Goal: Task Accomplishment & Management: Complete application form

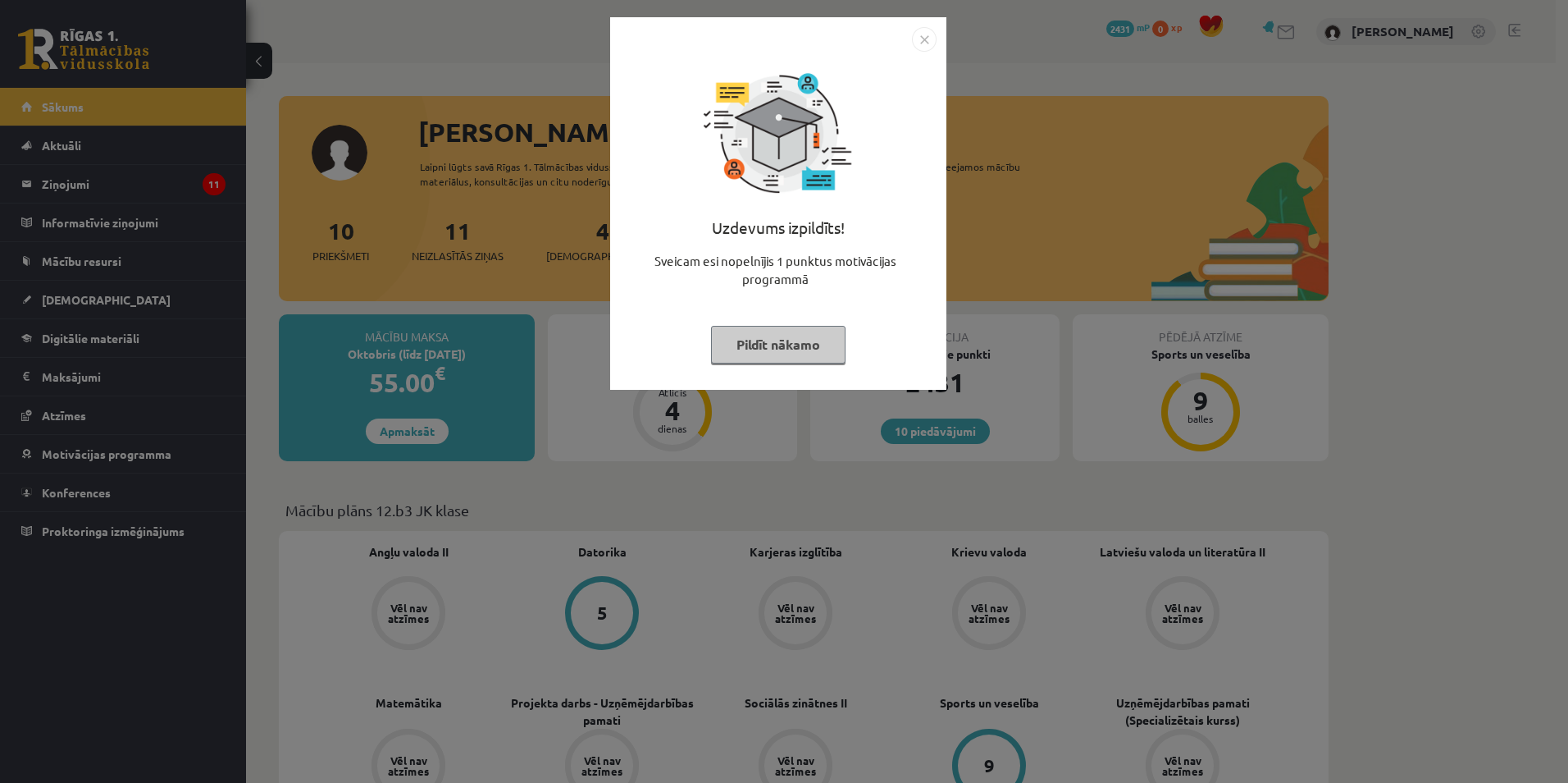
click at [777, 343] on button "Pildīt nākamo" at bounding box center [779, 345] width 134 height 38
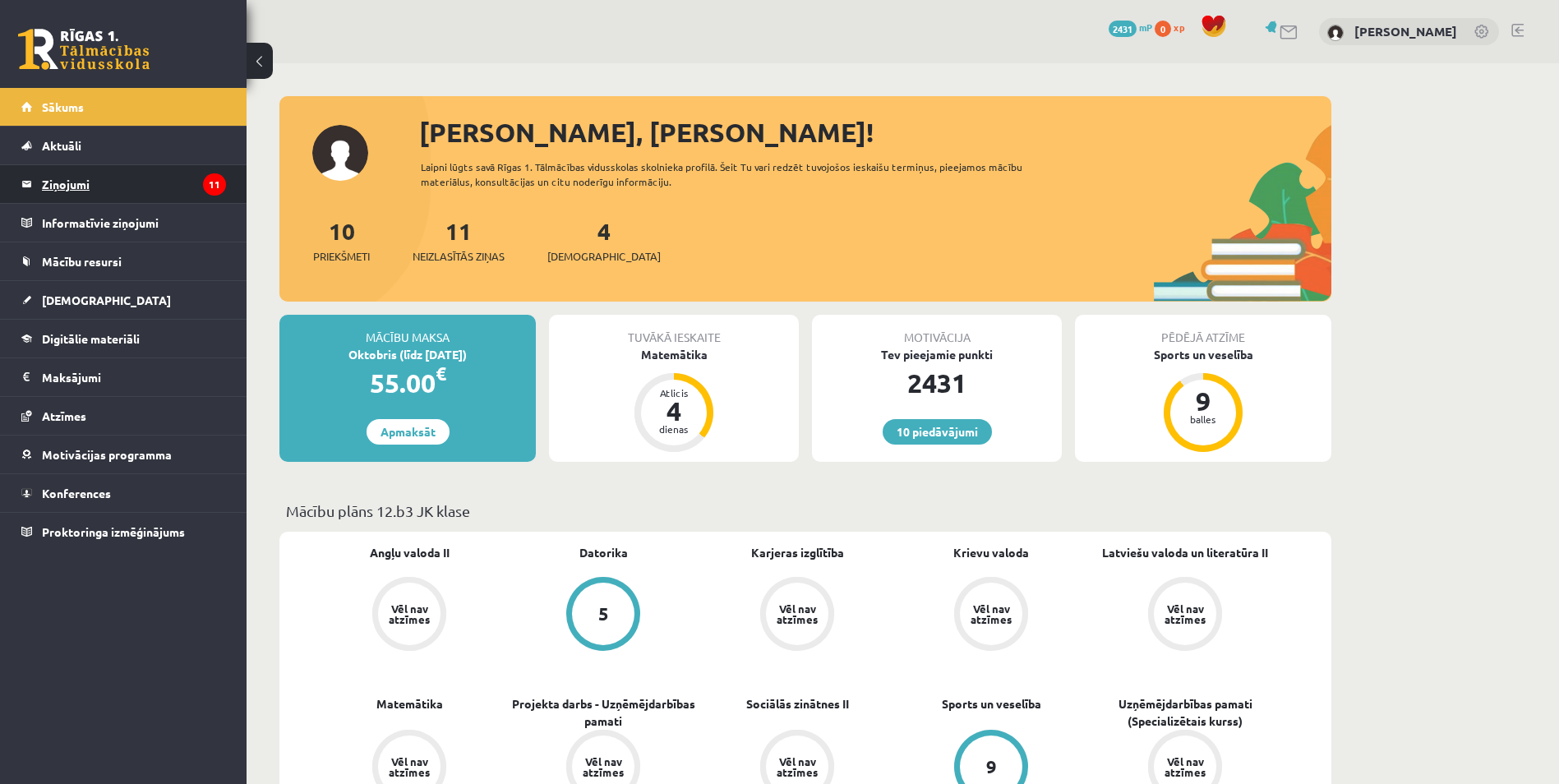
click at [78, 188] on legend "Ziņojumi 11" at bounding box center [134, 184] width 184 height 38
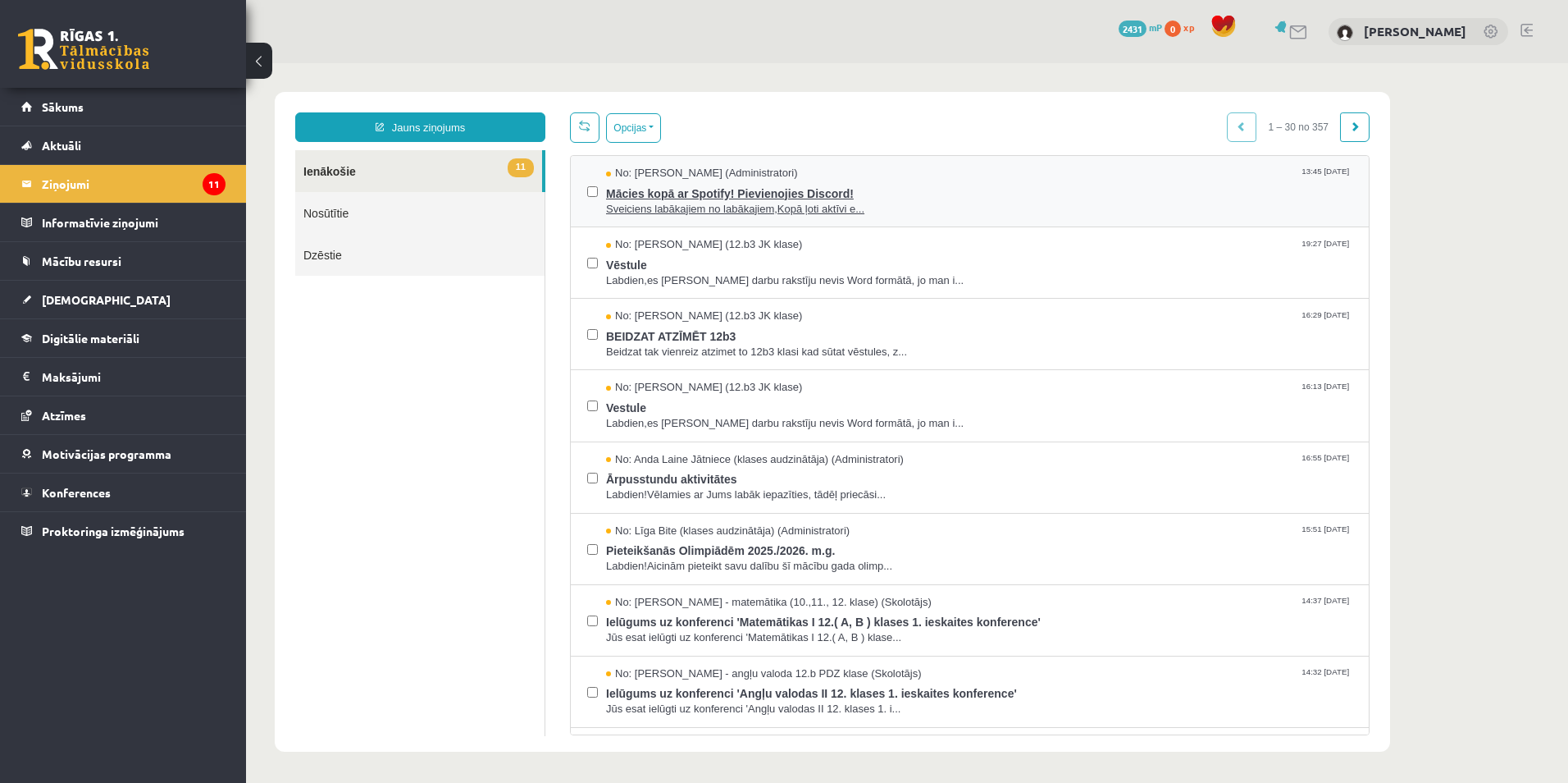
click at [740, 185] on span "Mācies kopā ar Spotify! Pievienojies Discord!" at bounding box center [979, 192] width 746 height 21
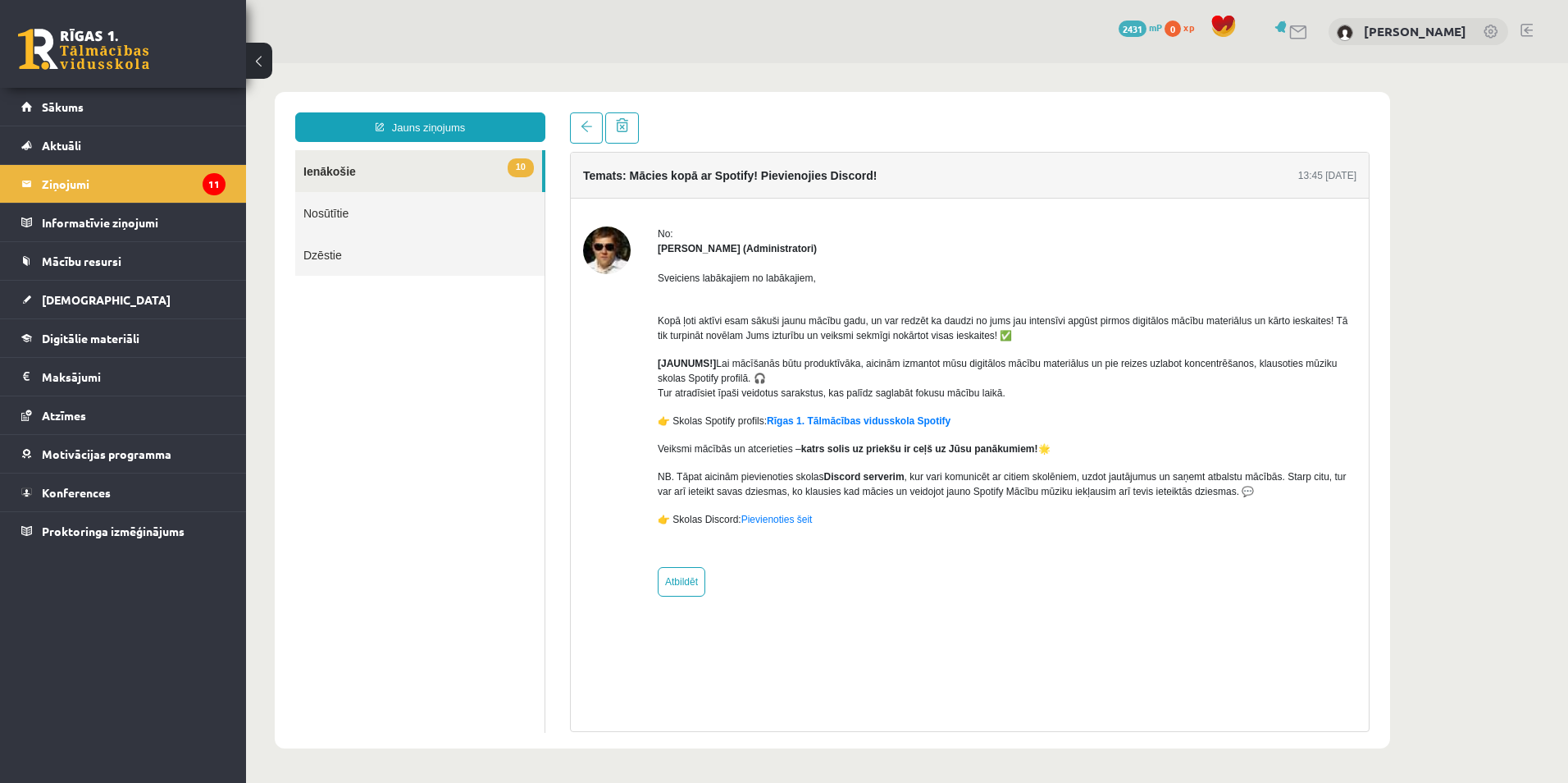
click at [328, 181] on link "10 Ienākošie" at bounding box center [419, 171] width 247 height 41
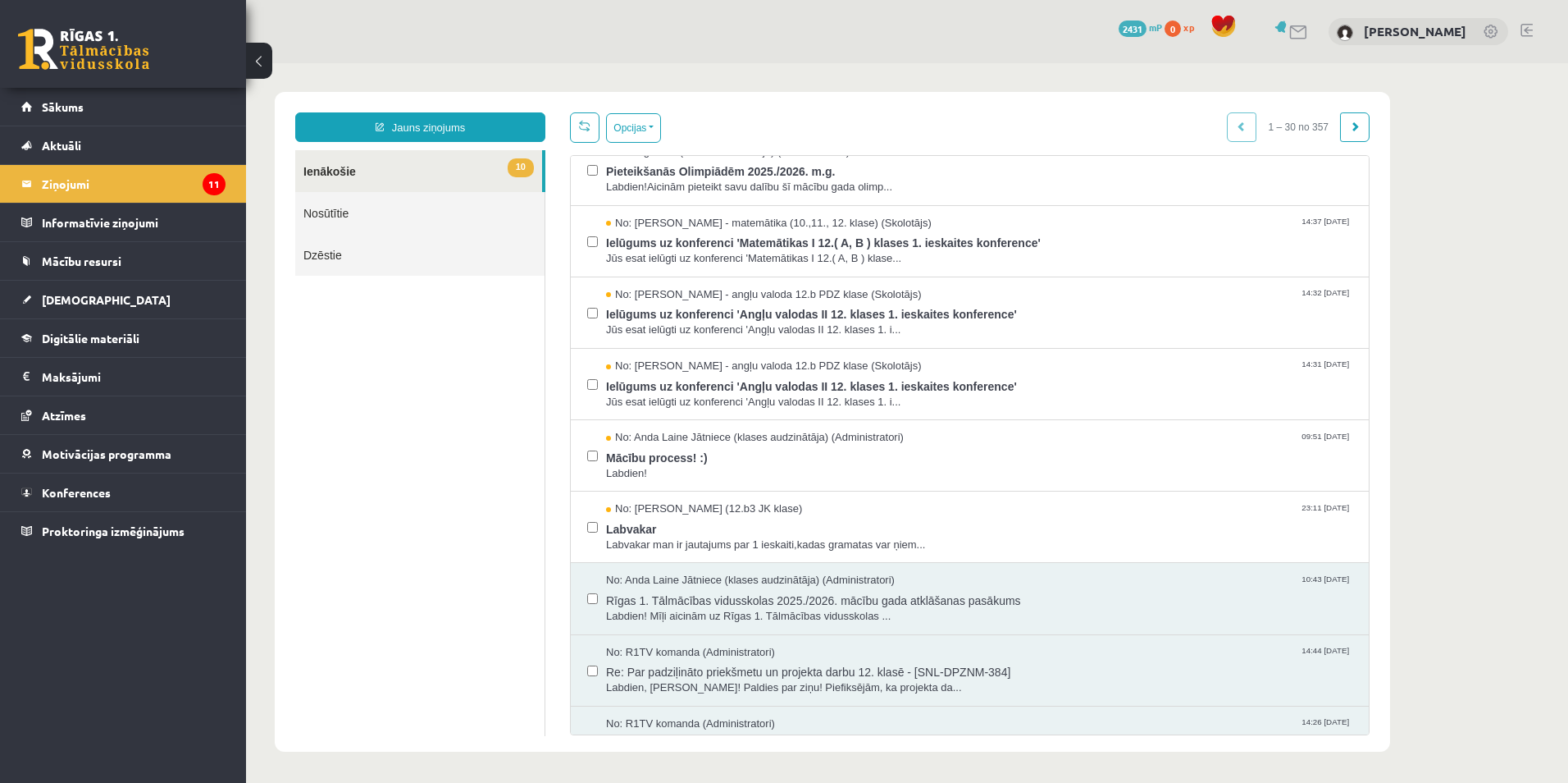
scroll to position [493, 0]
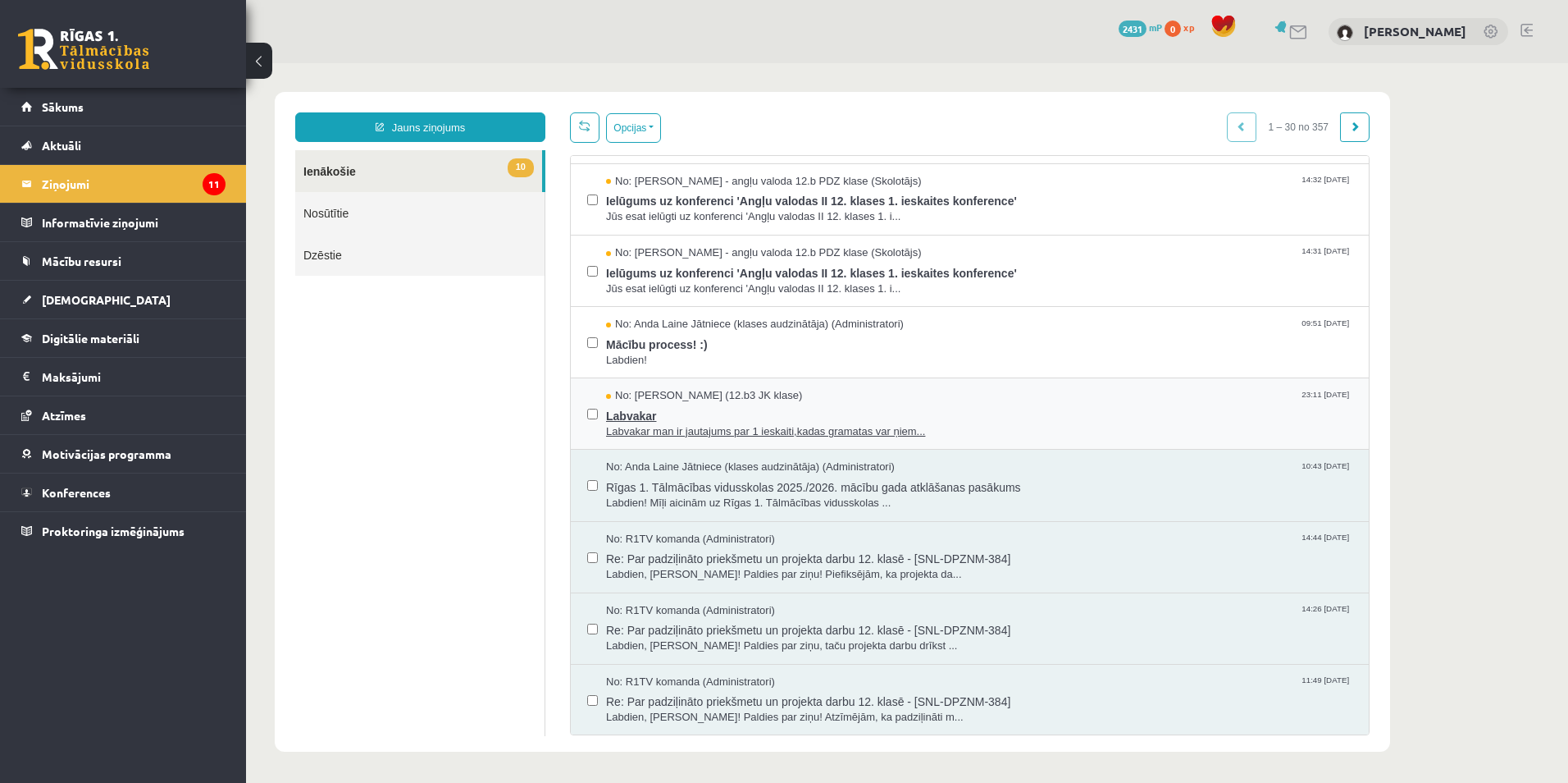
click at [683, 429] on span "Labvakar man ir jautajums par 1 ieskaiti,kadas gramatas var ņiem..." at bounding box center [979, 431] width 746 height 16
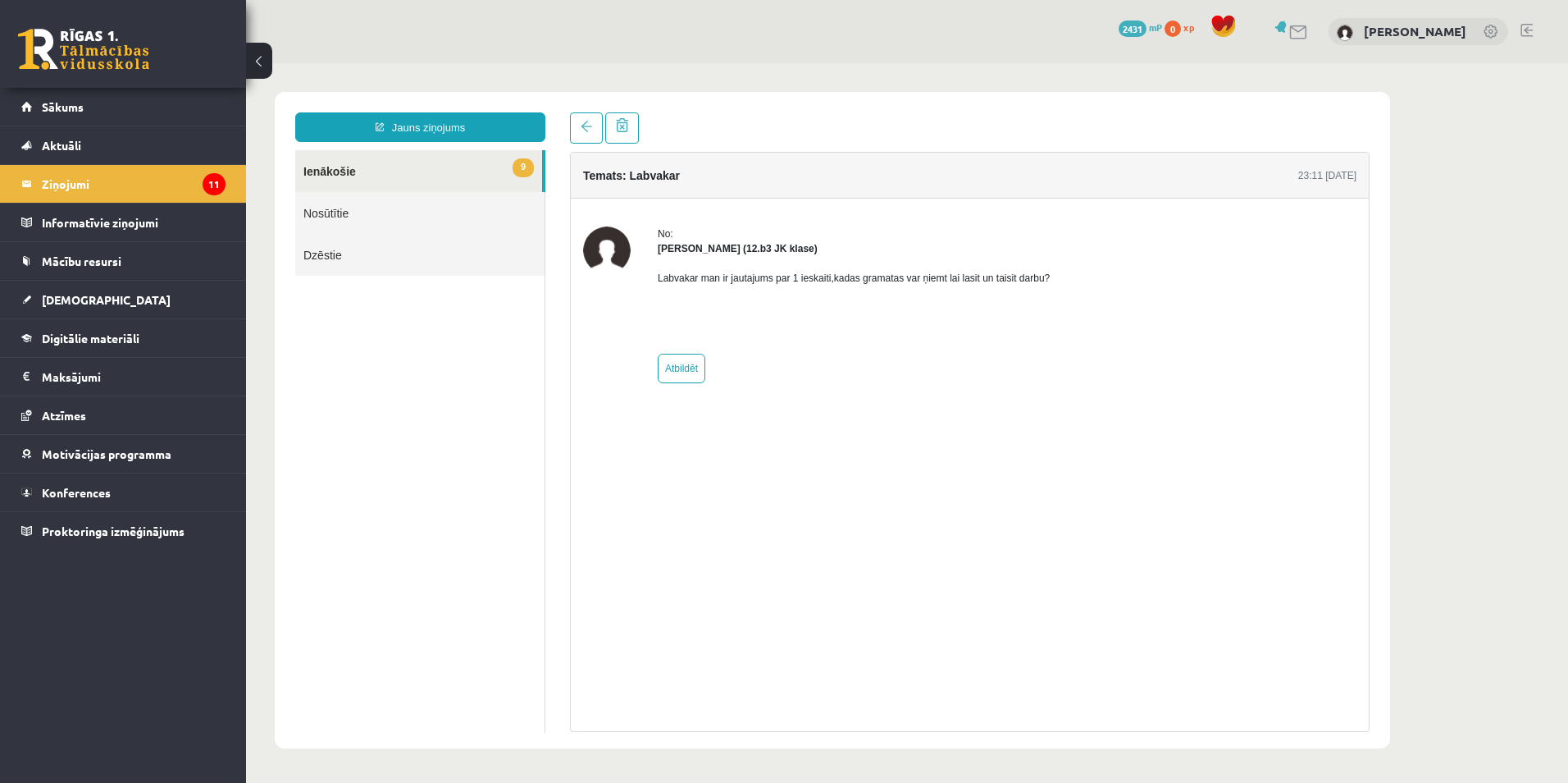
scroll to position [0, 0]
click at [346, 178] on link "9 Ienākošie" at bounding box center [419, 171] width 247 height 41
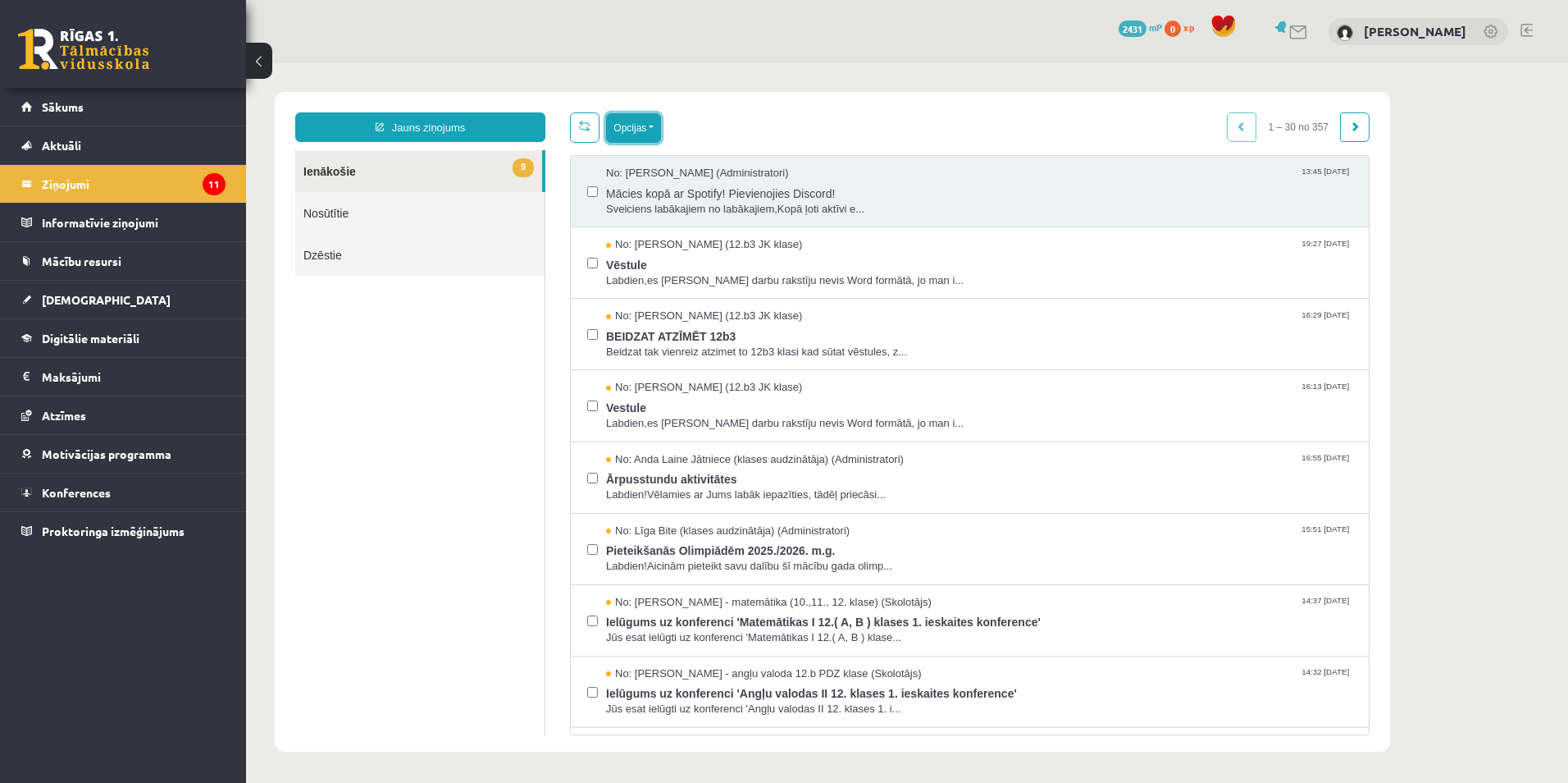
click at [639, 129] on button "Opcijas" at bounding box center [634, 129] width 55 height 30
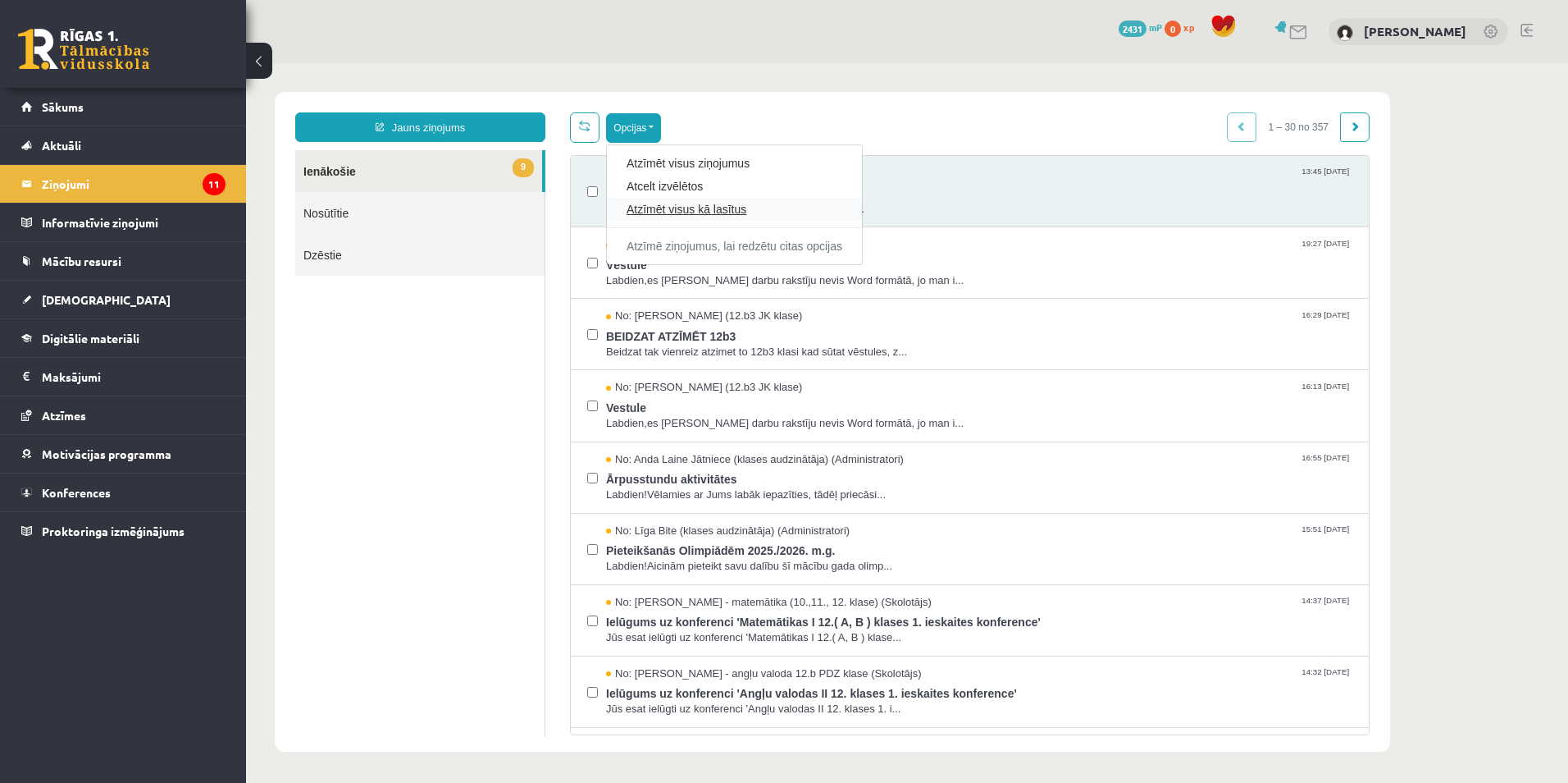
click at [677, 212] on link "Atzīmēt visus kā lasītus" at bounding box center [735, 209] width 216 height 17
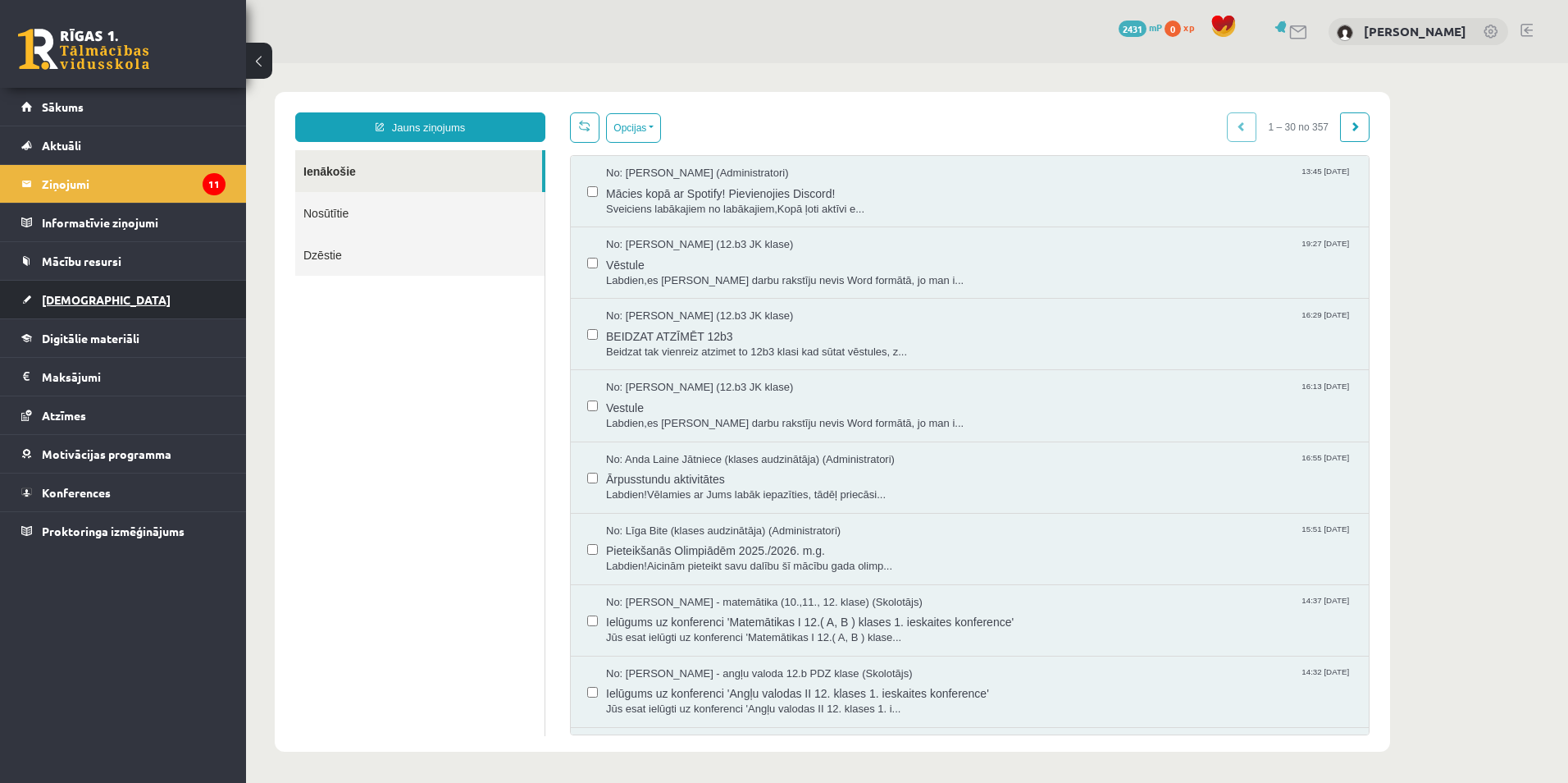
click at [67, 299] on span "[DEMOGRAPHIC_DATA]" at bounding box center [105, 299] width 129 height 15
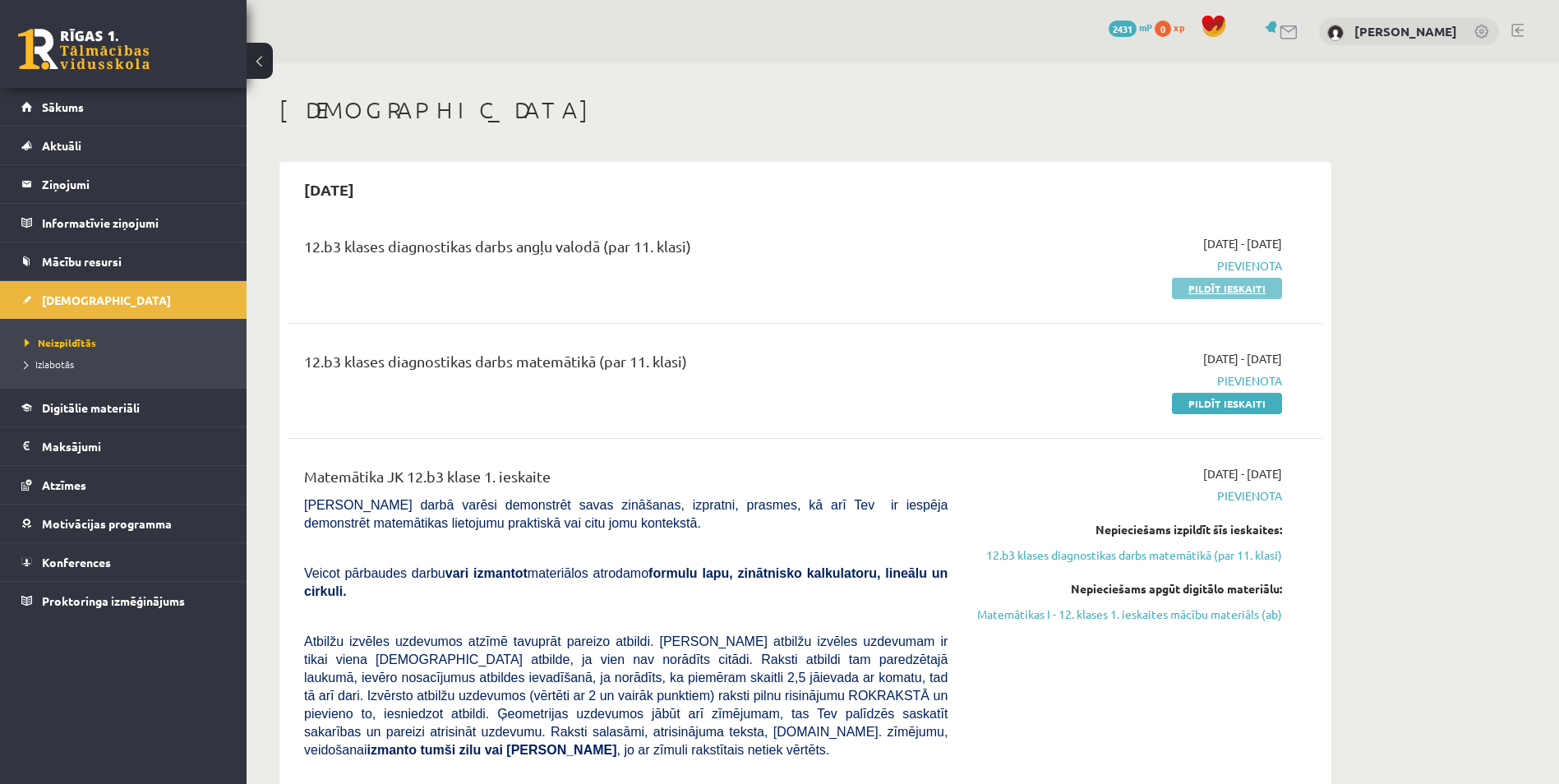
click at [1229, 290] on link "Pildīt ieskaiti" at bounding box center [1227, 288] width 110 height 22
drag, startPoint x: 1217, startPoint y: 282, endPoint x: 856, endPoint y: 67, distance: 420.2
click at [1217, 282] on link "Pildīt ieskaiti" at bounding box center [1227, 288] width 110 height 22
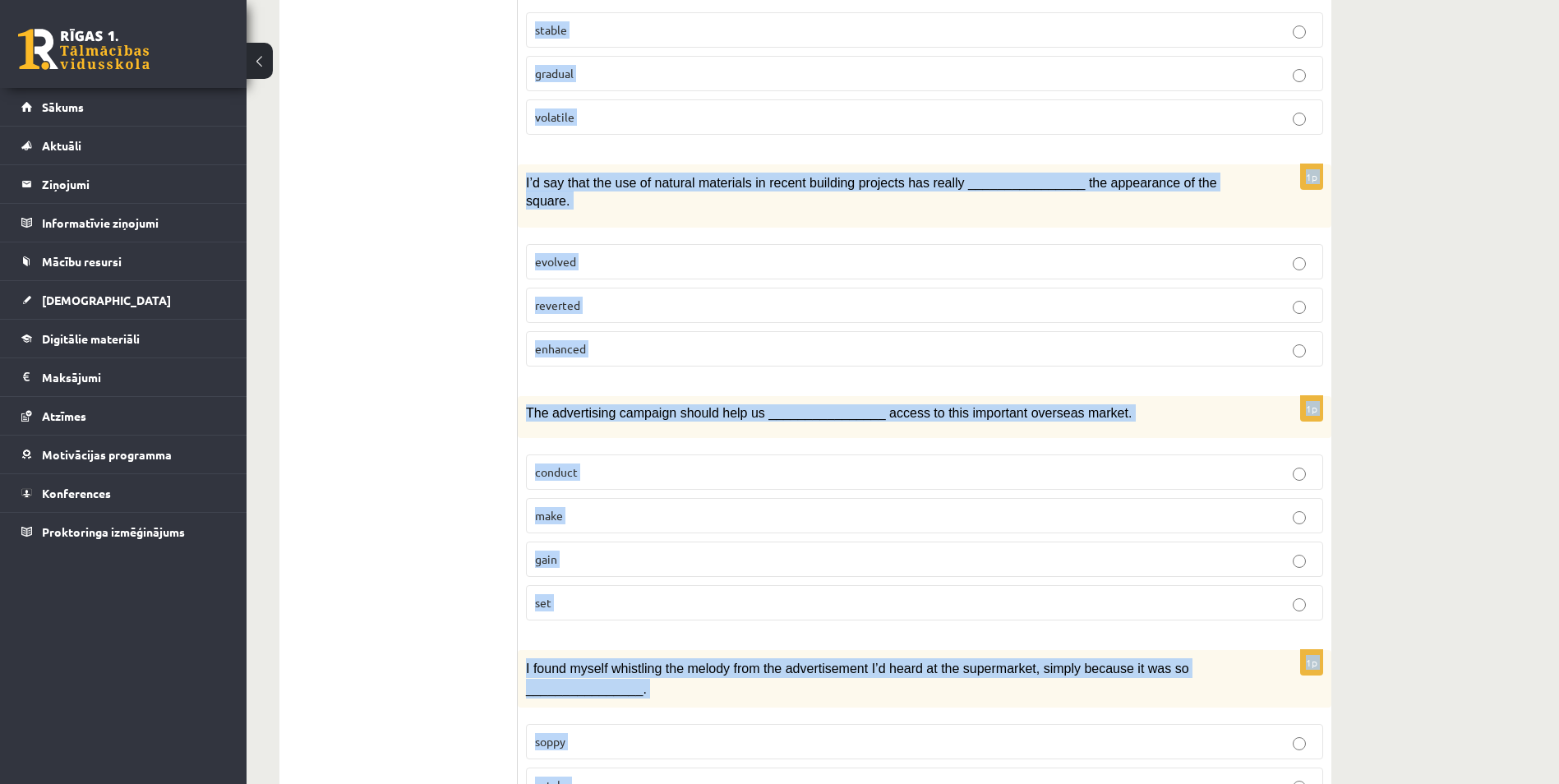
scroll to position [2219, 0]
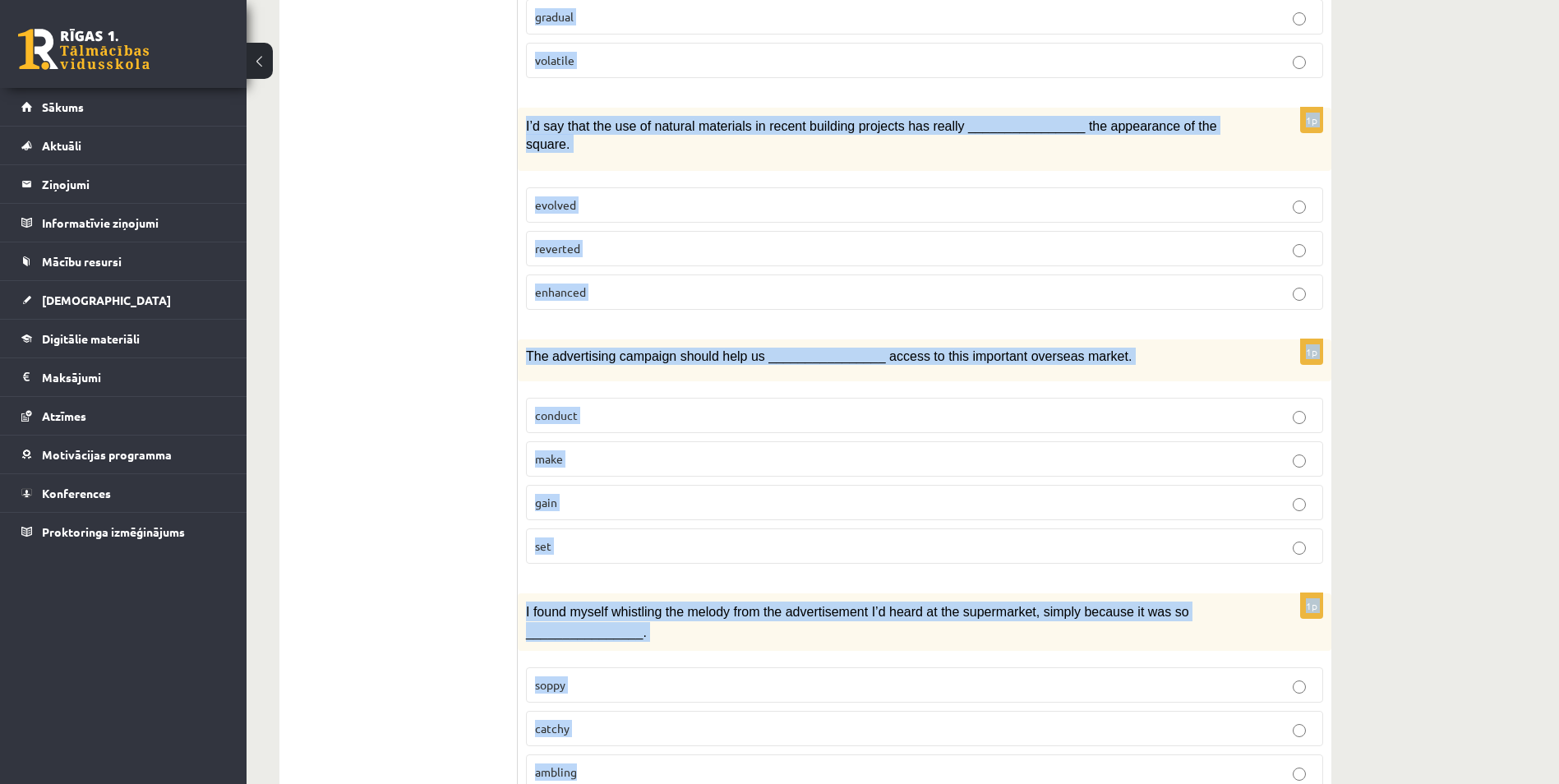
drag, startPoint x: 532, startPoint y: 311, endPoint x: 1010, endPoint y: 777, distance: 667.6
copy form "Choose the correct answers. 1p Everybody ________________ at the concert was im…"
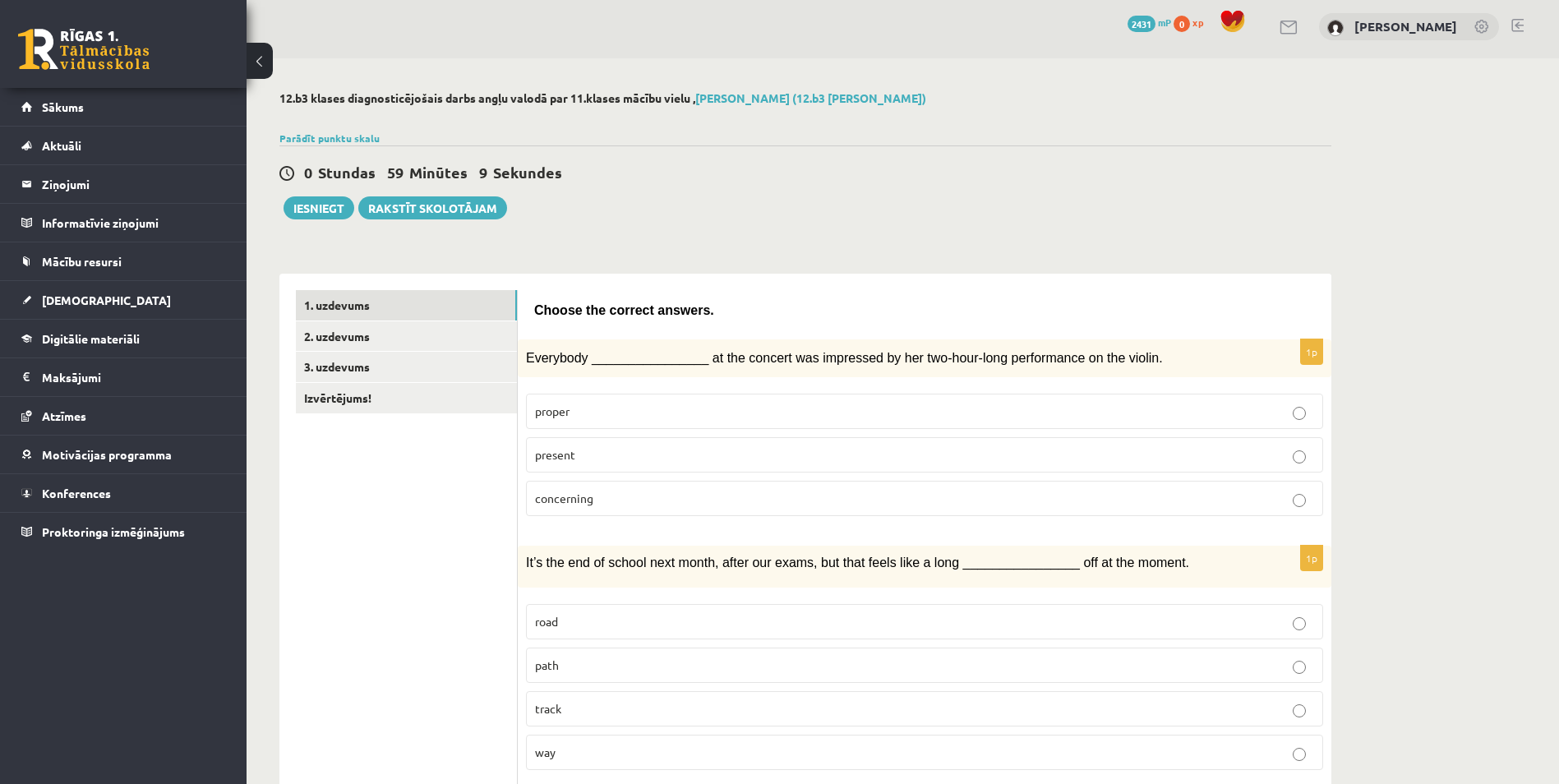
scroll to position [0, 0]
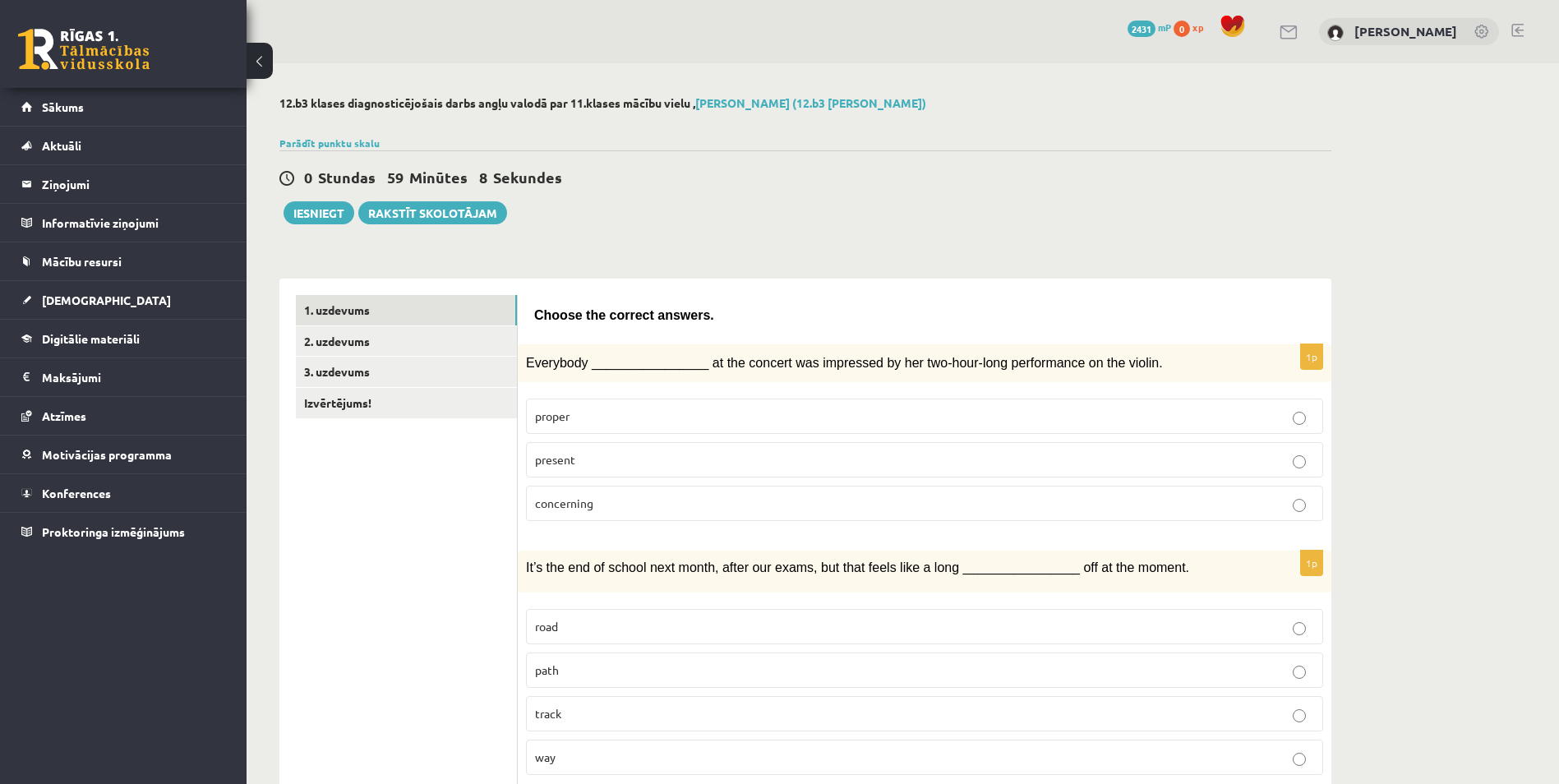
click at [591, 462] on p "present" at bounding box center [924, 459] width 779 height 17
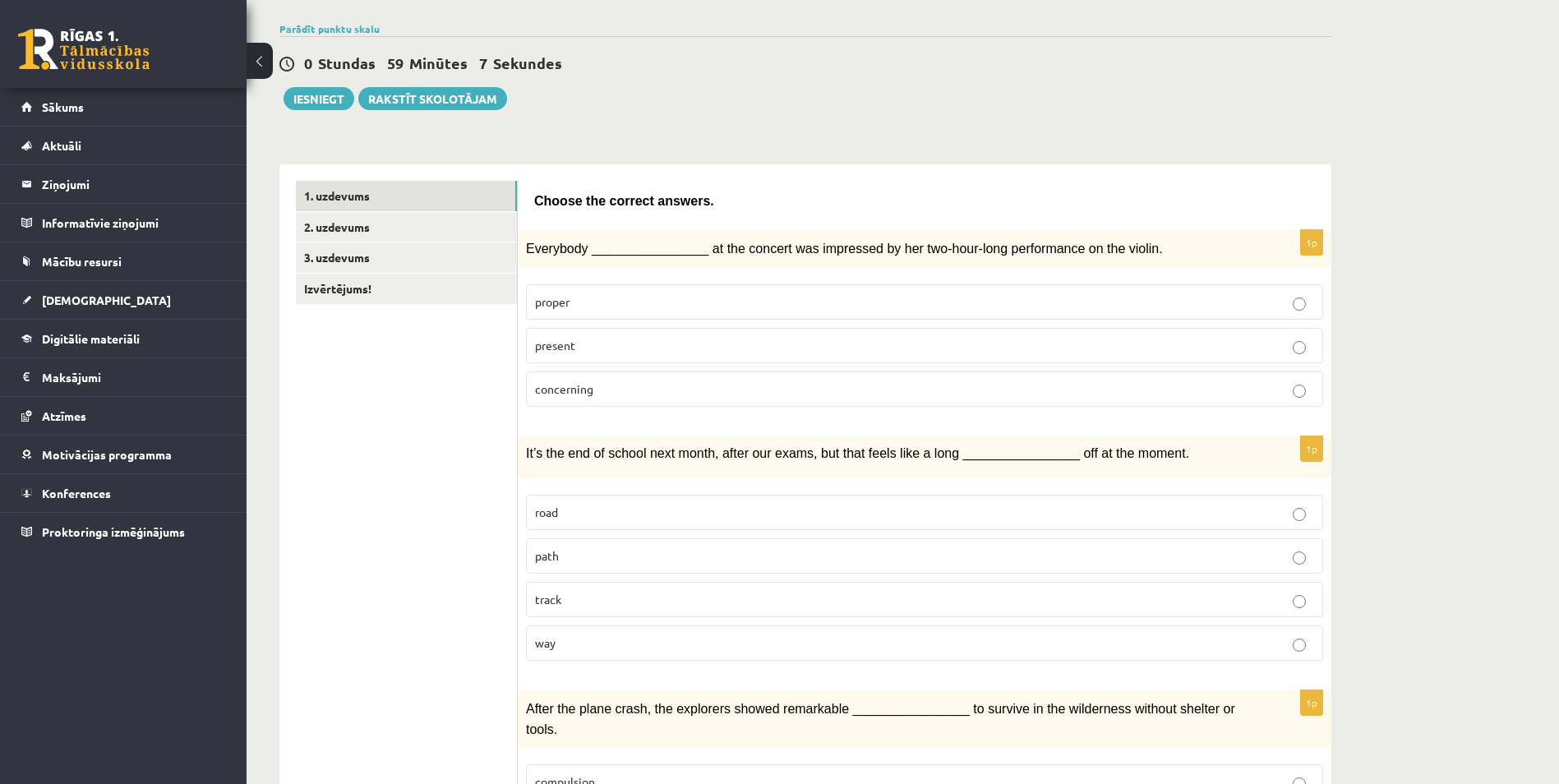
scroll to position [247, 0]
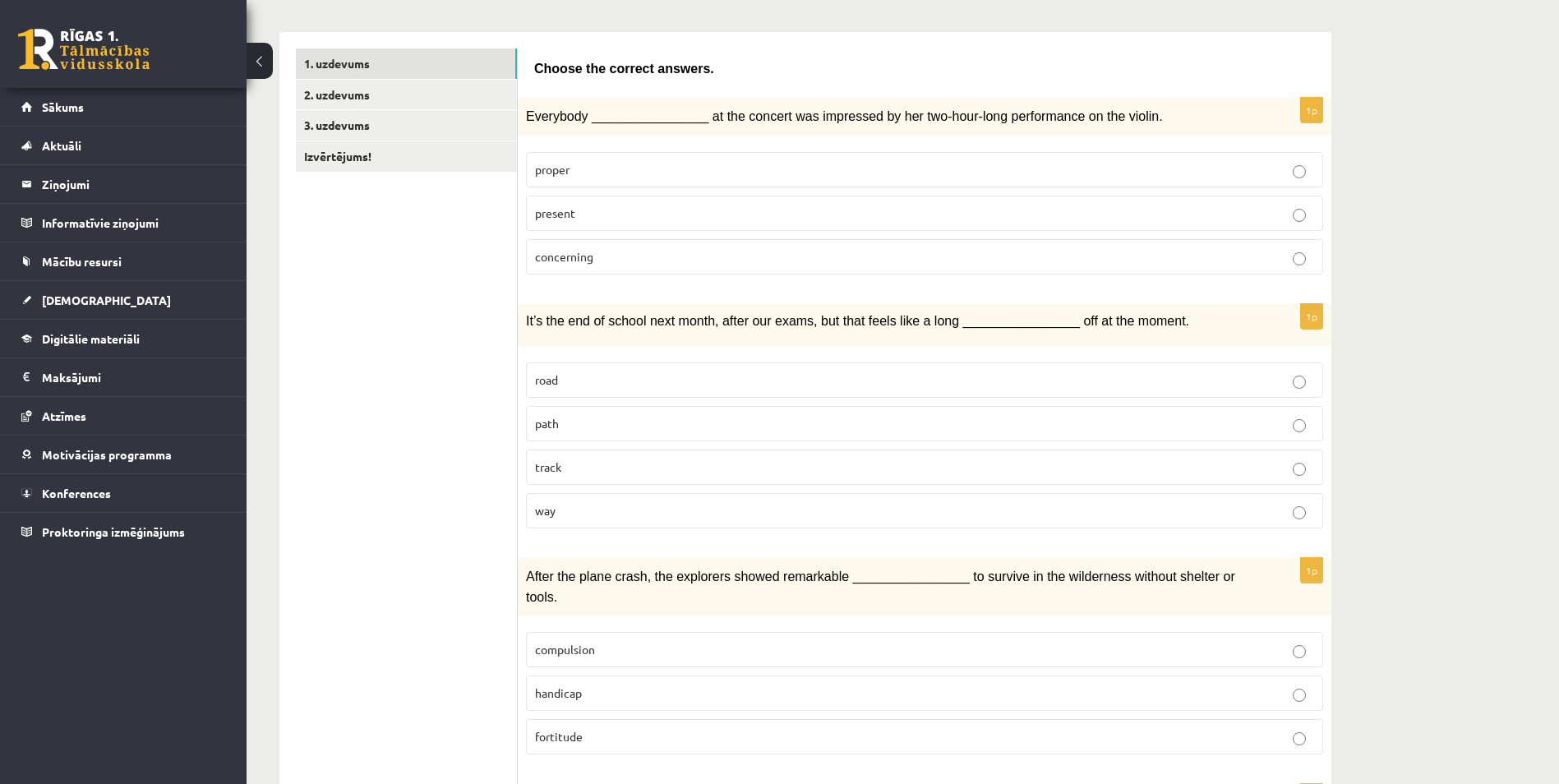
click at [571, 512] on p "way" at bounding box center [924, 510] width 779 height 17
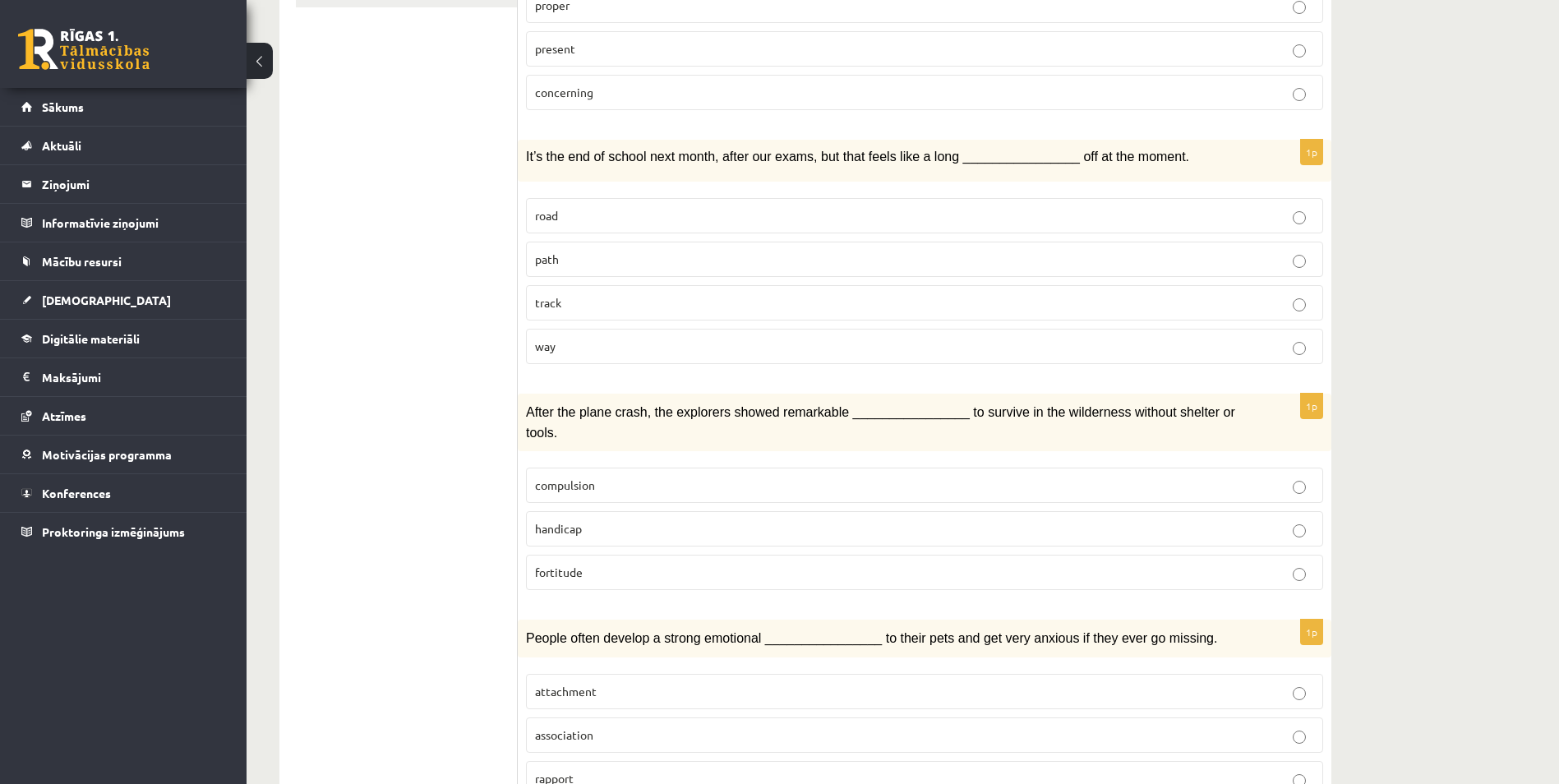
click at [584, 564] on p "fortitude" at bounding box center [924, 572] width 779 height 17
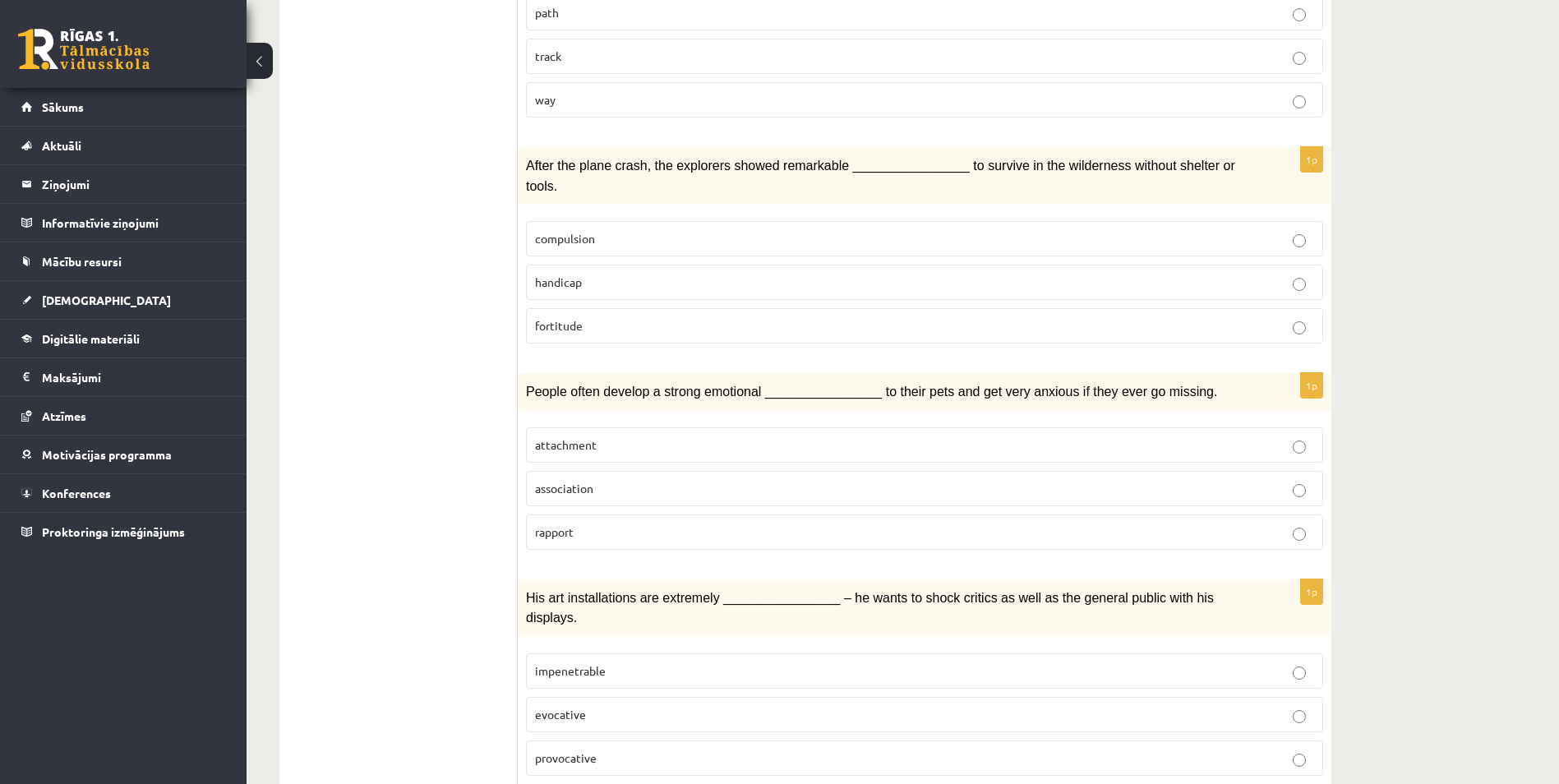
click at [572, 437] on span "attachment" at bounding box center [566, 444] width 61 height 15
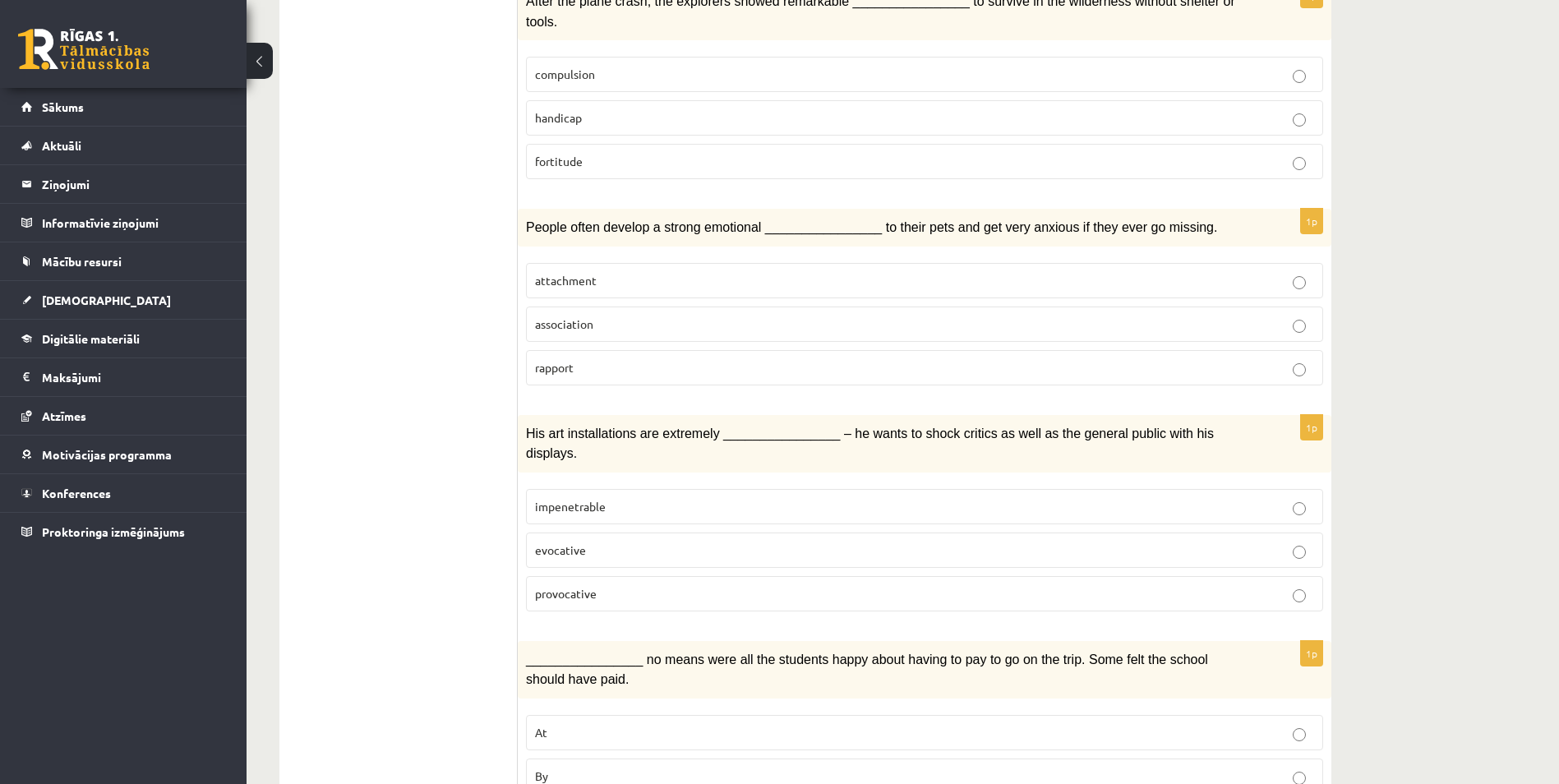
click at [630, 585] on p "provocative" at bounding box center [924, 593] width 779 height 17
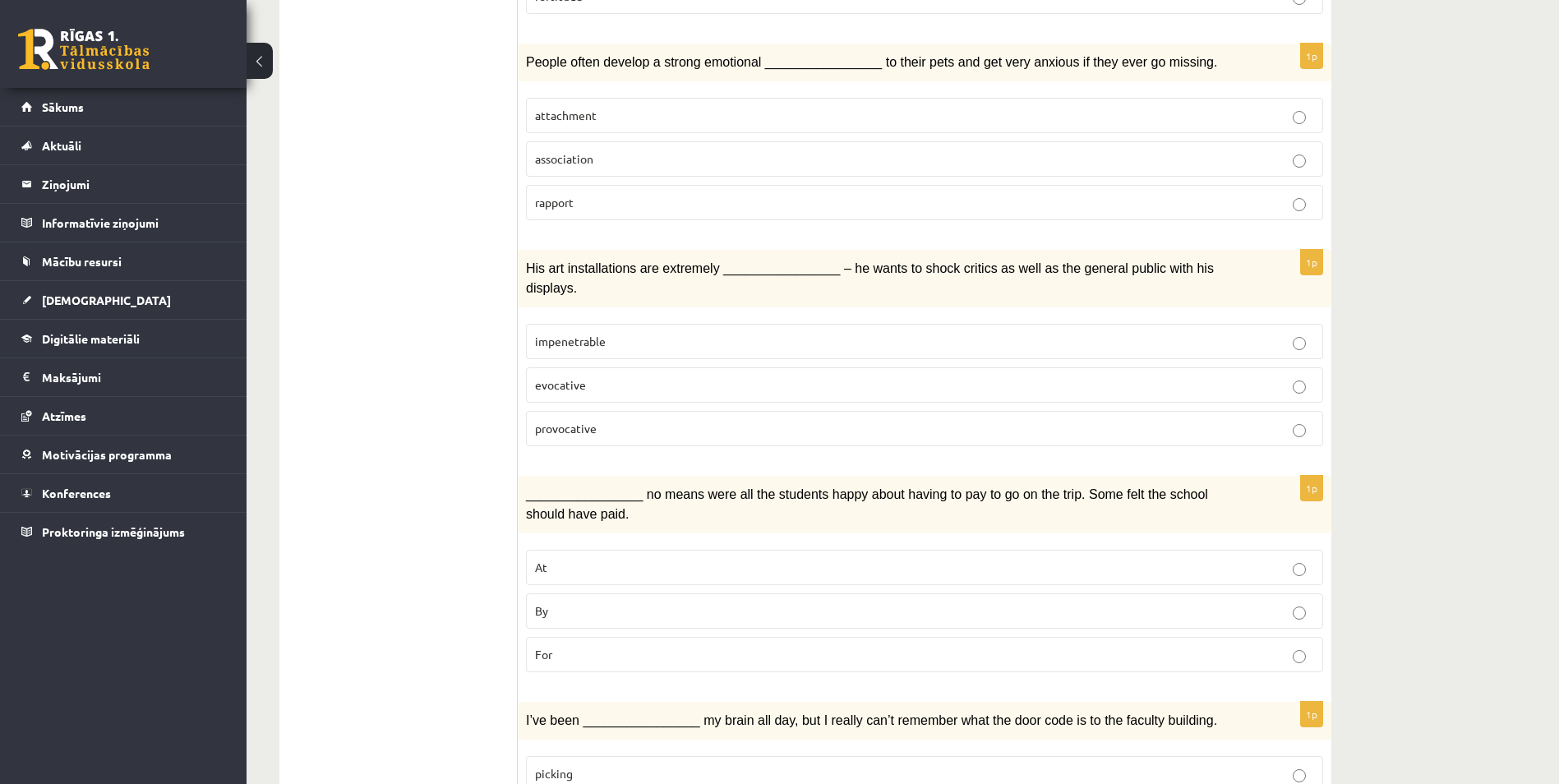
scroll to position [1150, 0]
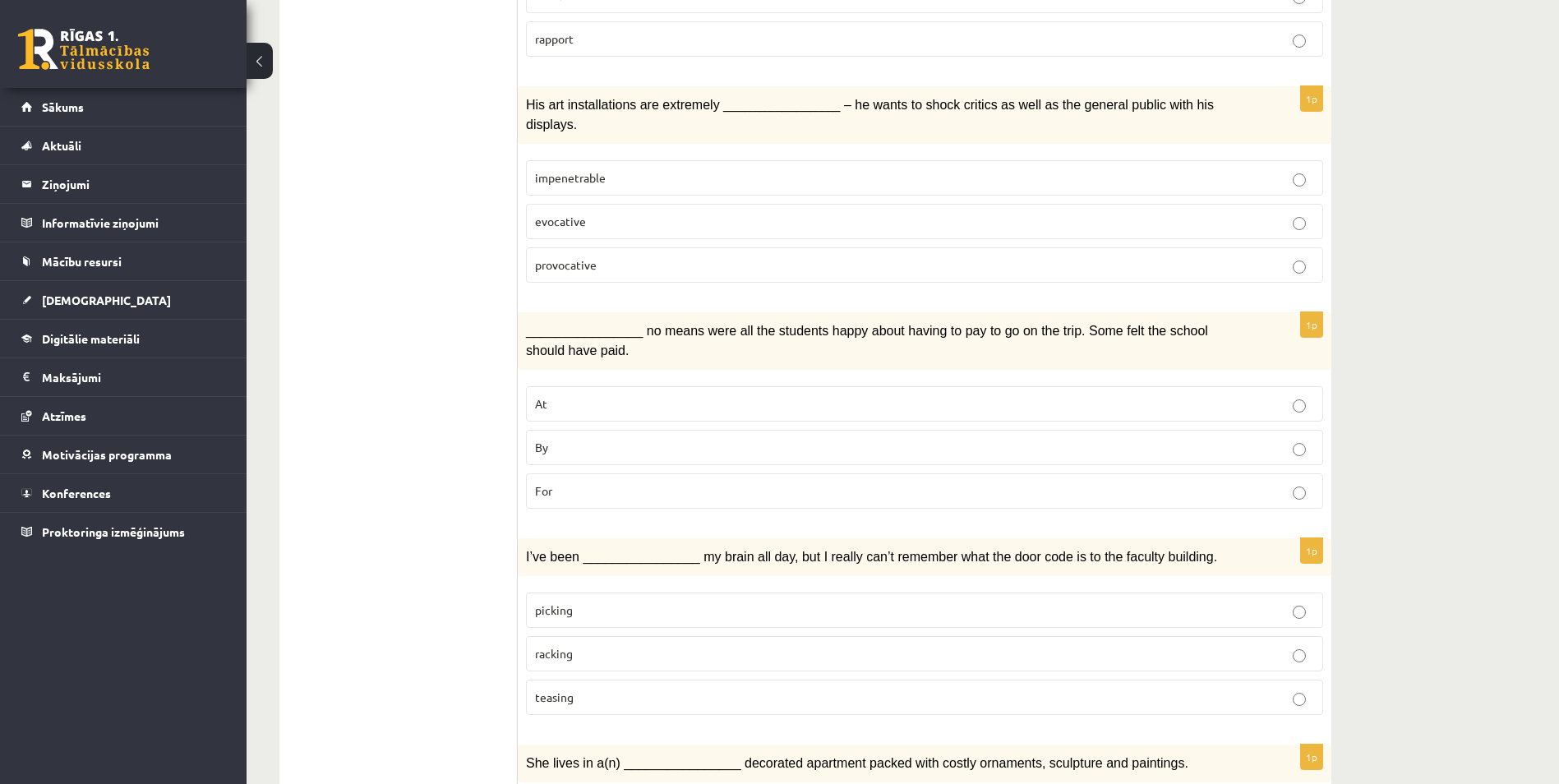
click at [572, 439] on p "By" at bounding box center [924, 447] width 779 height 17
click at [590, 645] on p "racking" at bounding box center [924, 654] width 779 height 17
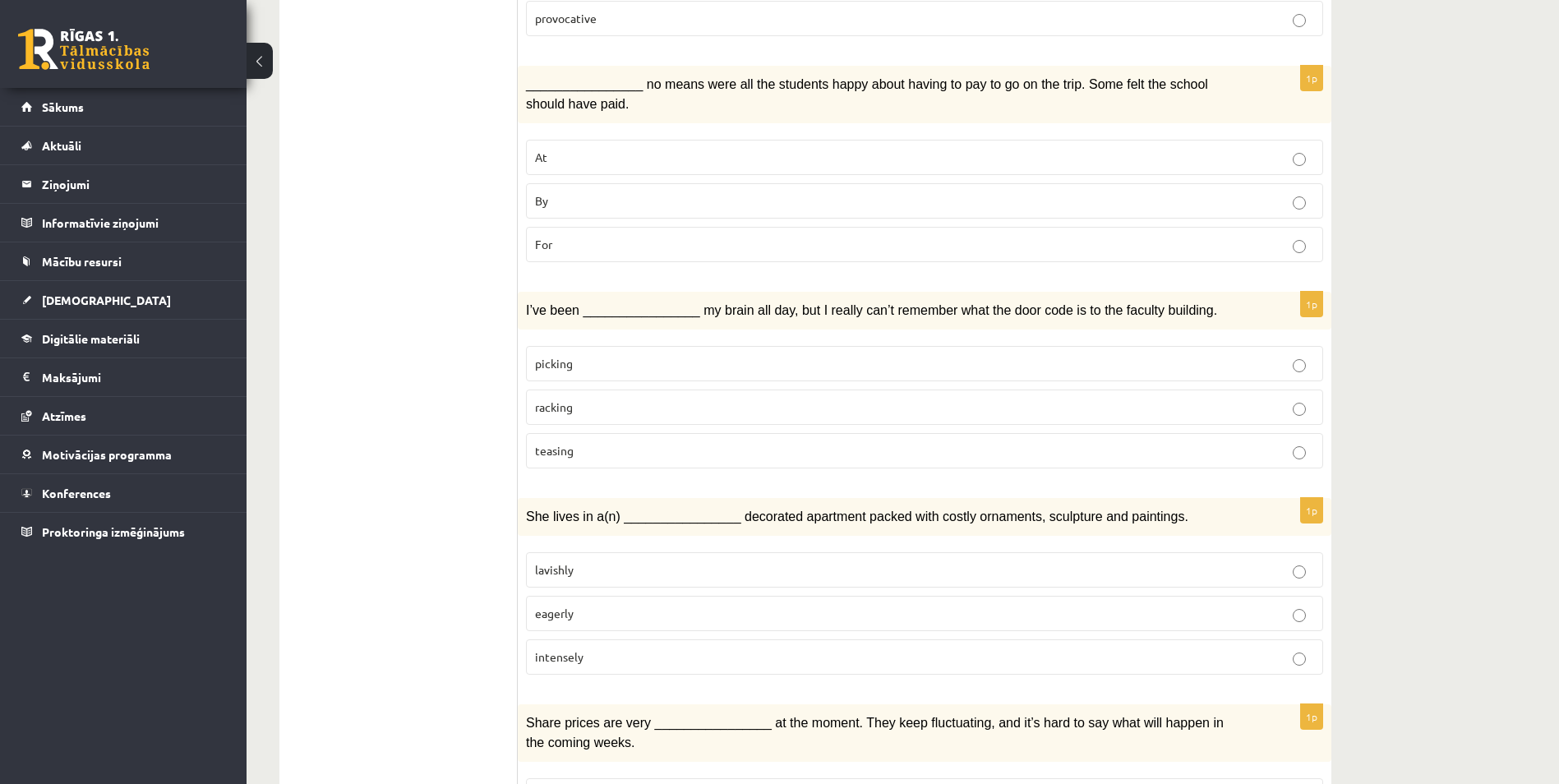
click at [593, 561] on p "lavishly" at bounding box center [924, 570] width 779 height 17
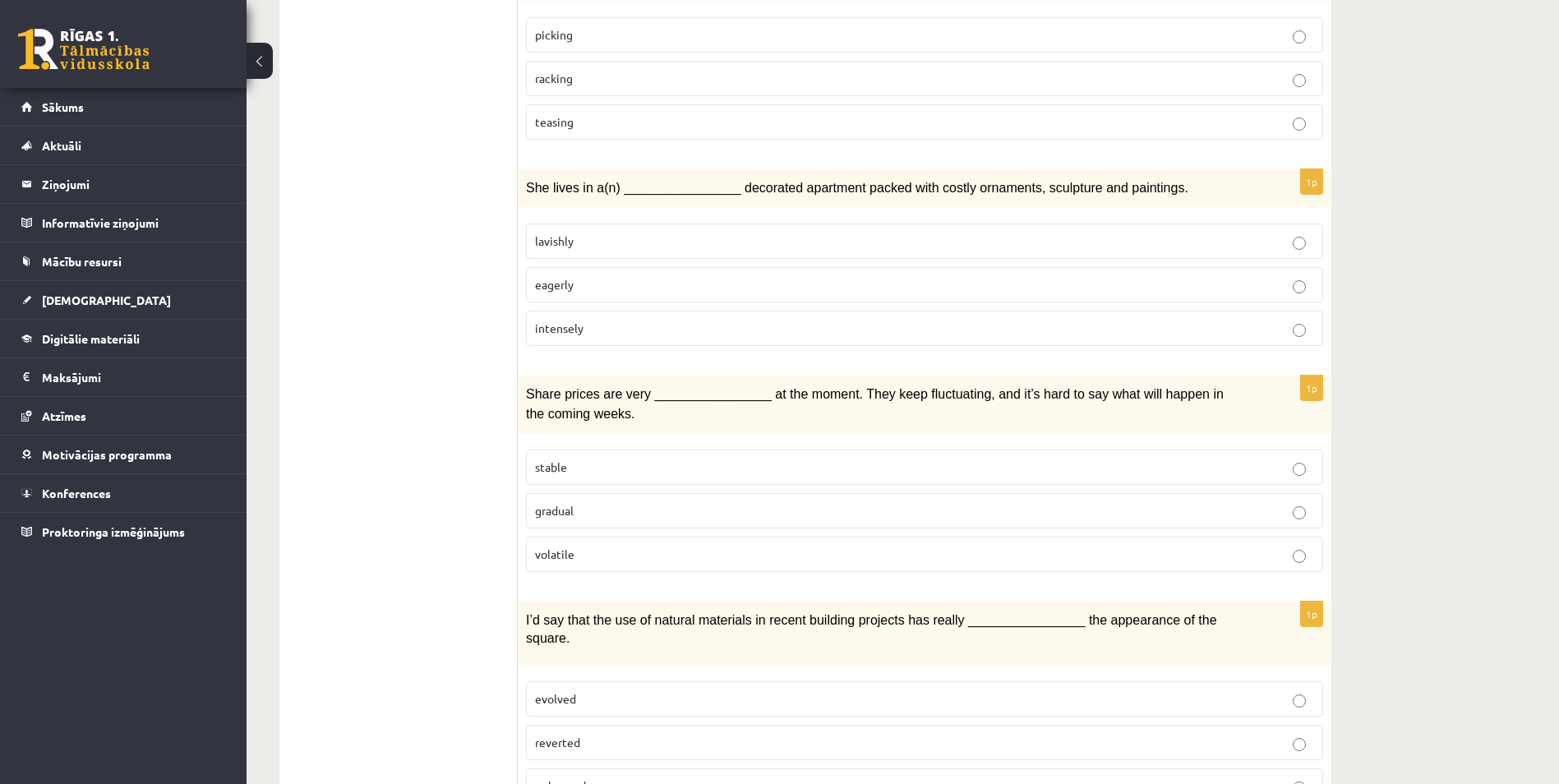
click at [582, 546] on p "volatile" at bounding box center [924, 554] width 779 height 17
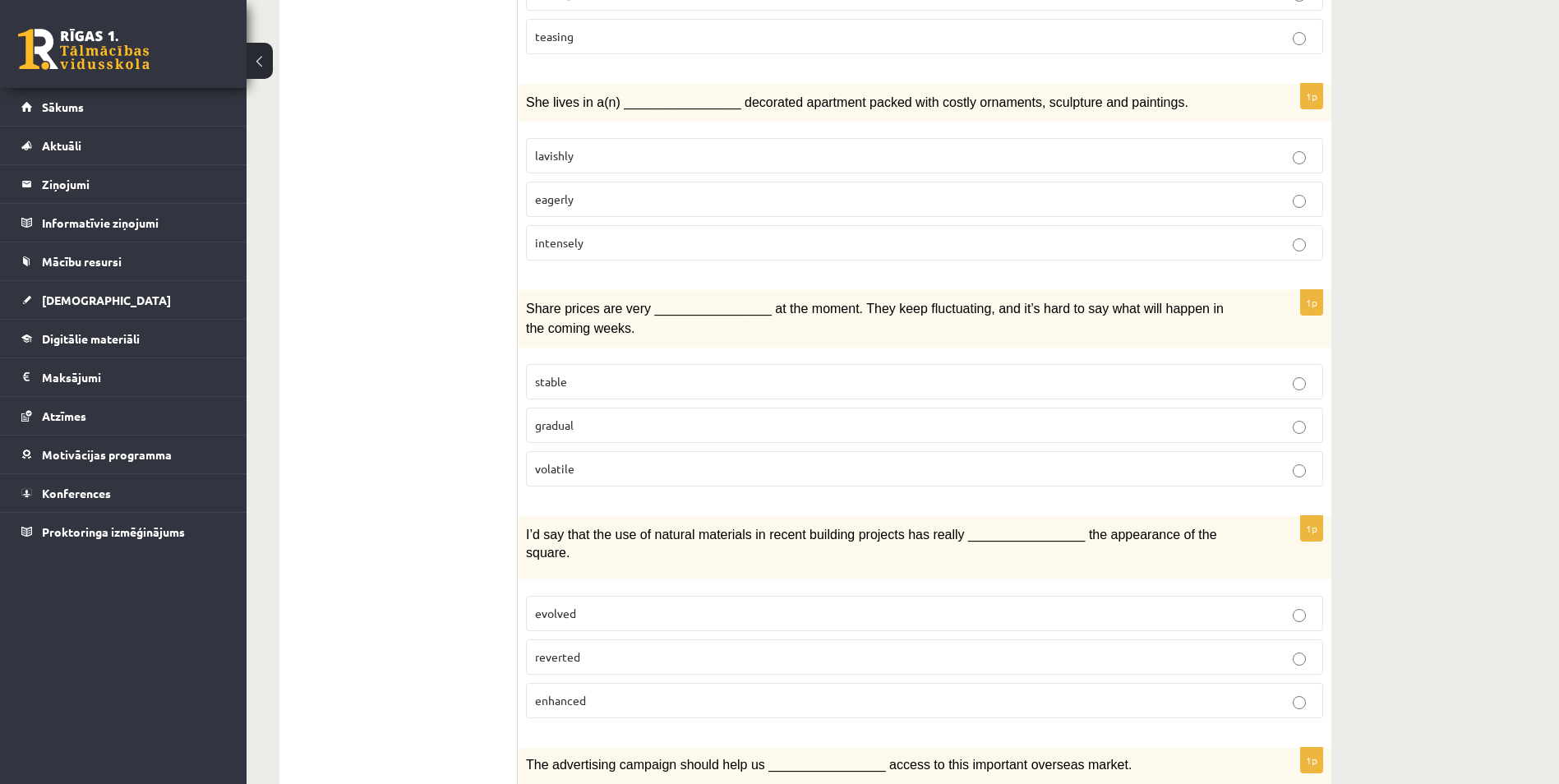
scroll to position [1889, 0]
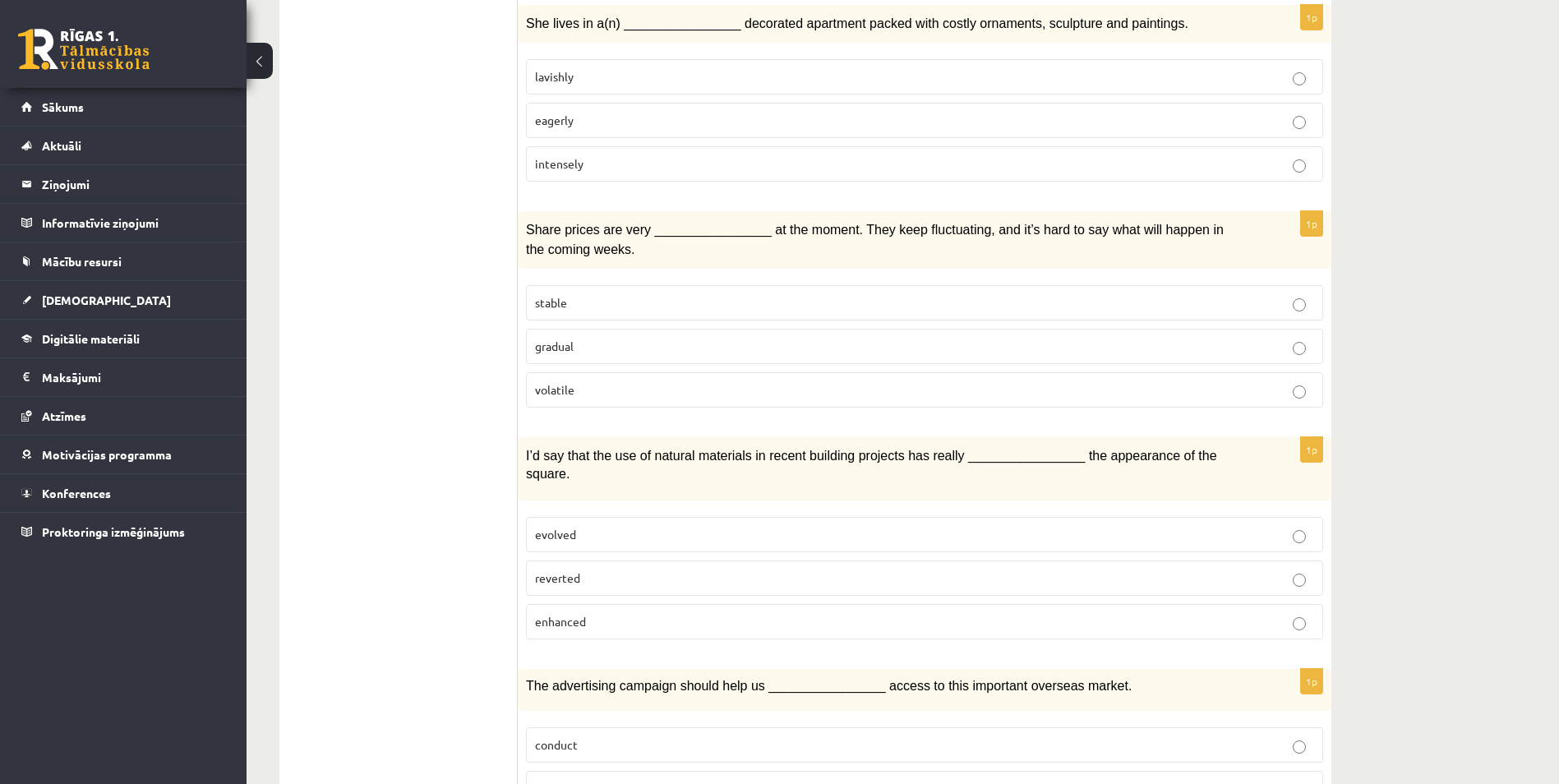
click at [590, 613] on p "enhanced" at bounding box center [924, 621] width 779 height 17
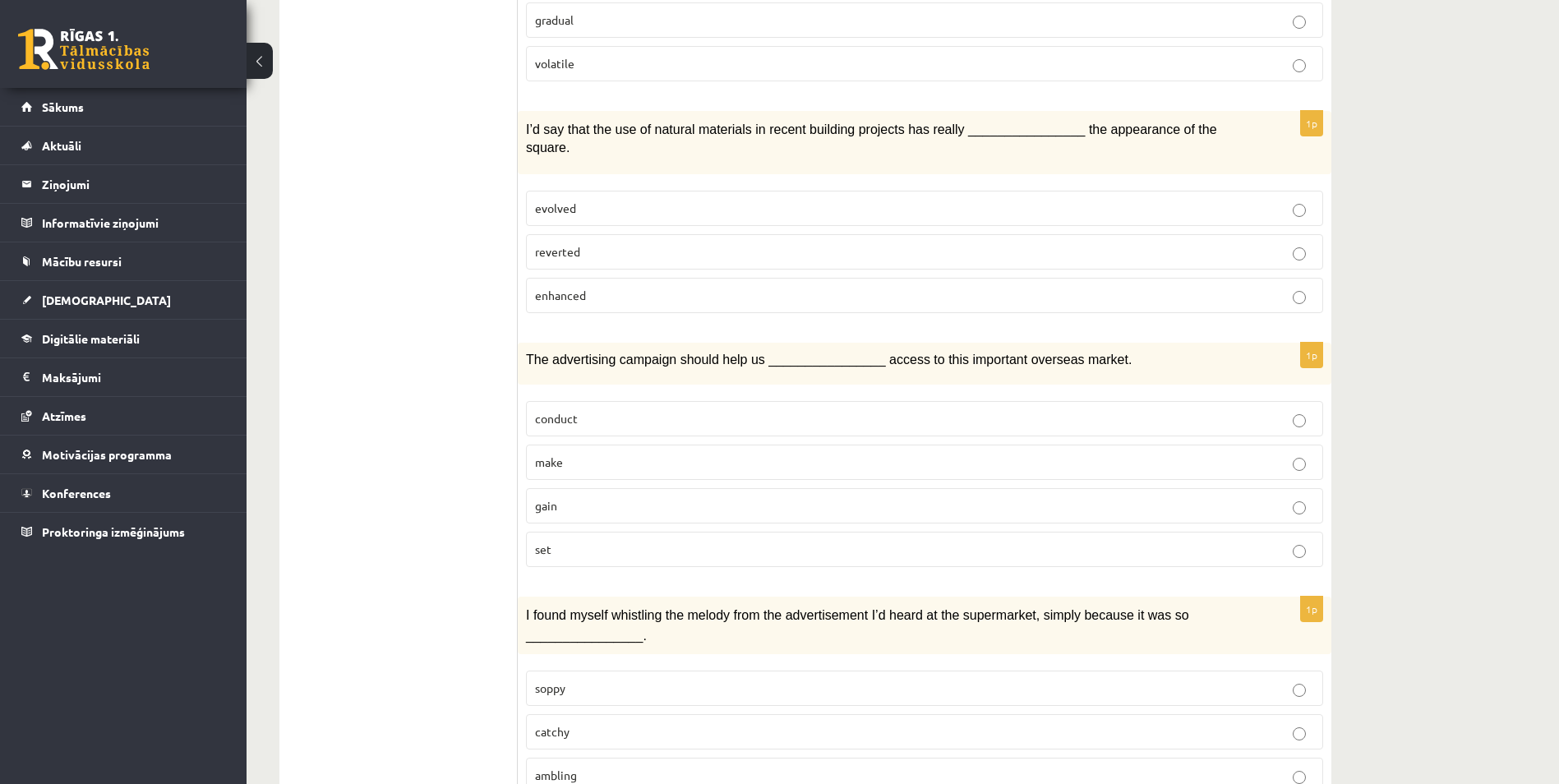
scroll to position [2219, 0]
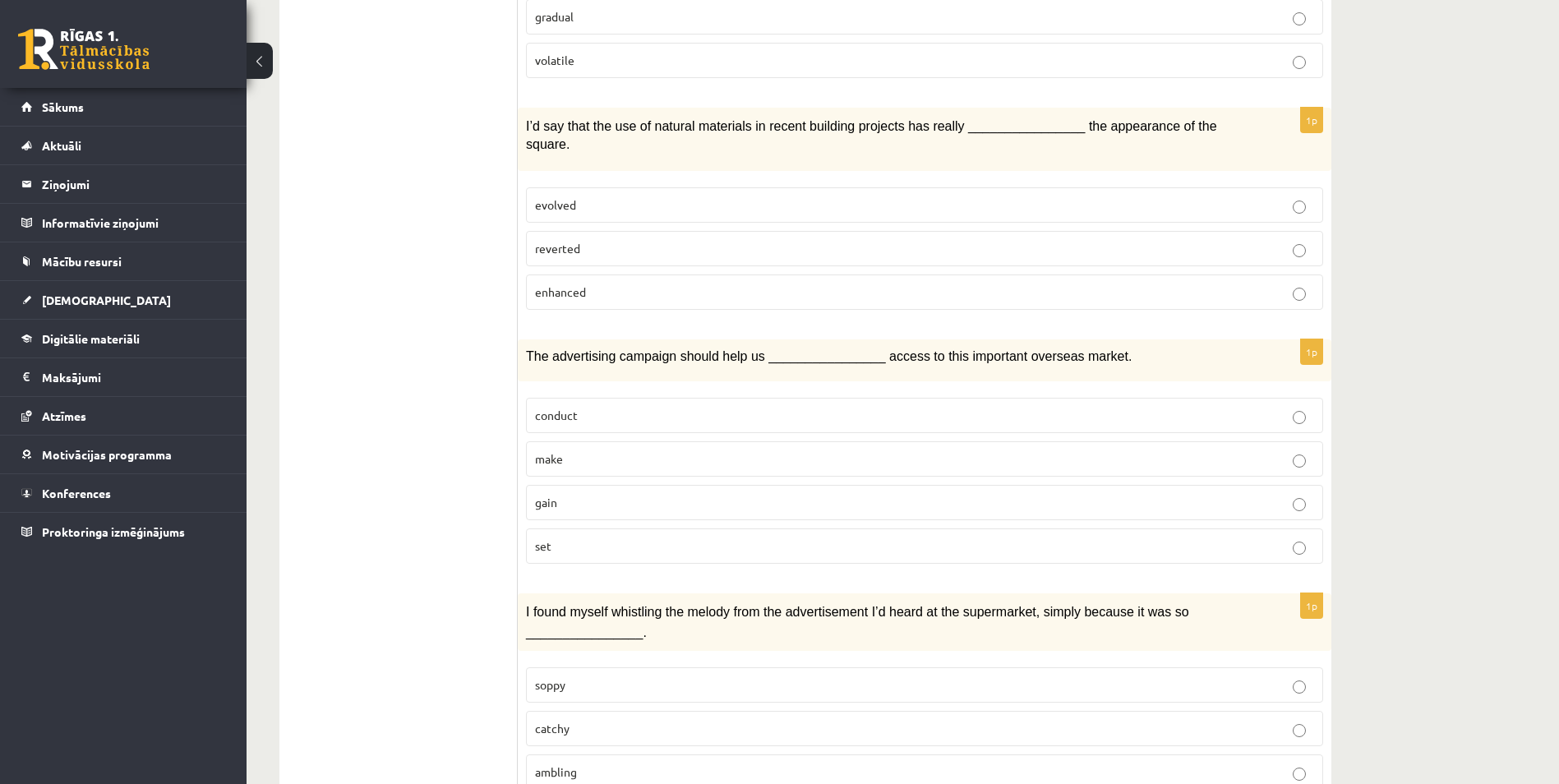
click at [593, 494] on p "gain" at bounding box center [924, 502] width 779 height 17
click at [593, 720] on p "catchy" at bounding box center [924, 728] width 779 height 17
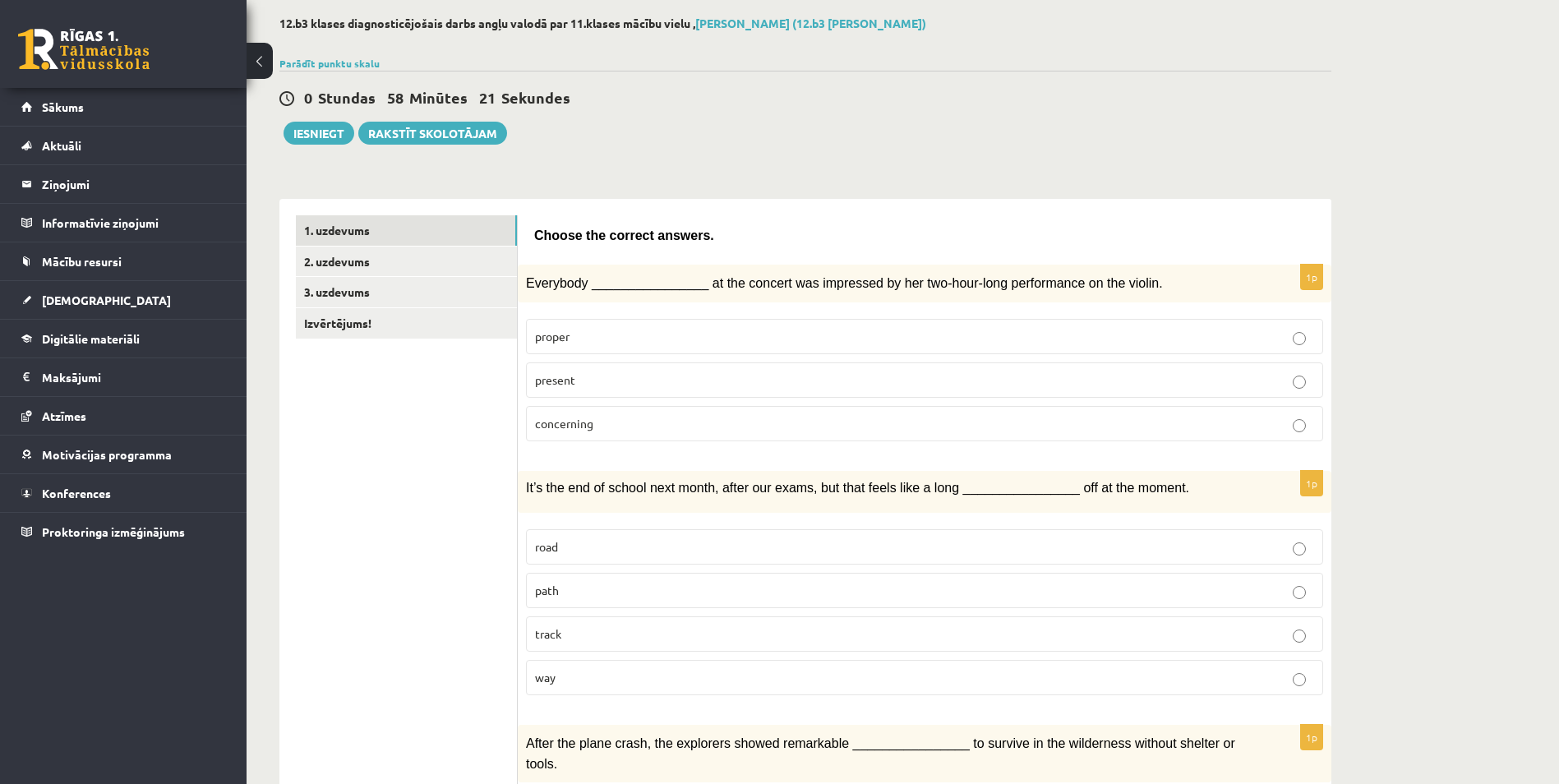
scroll to position [0, 0]
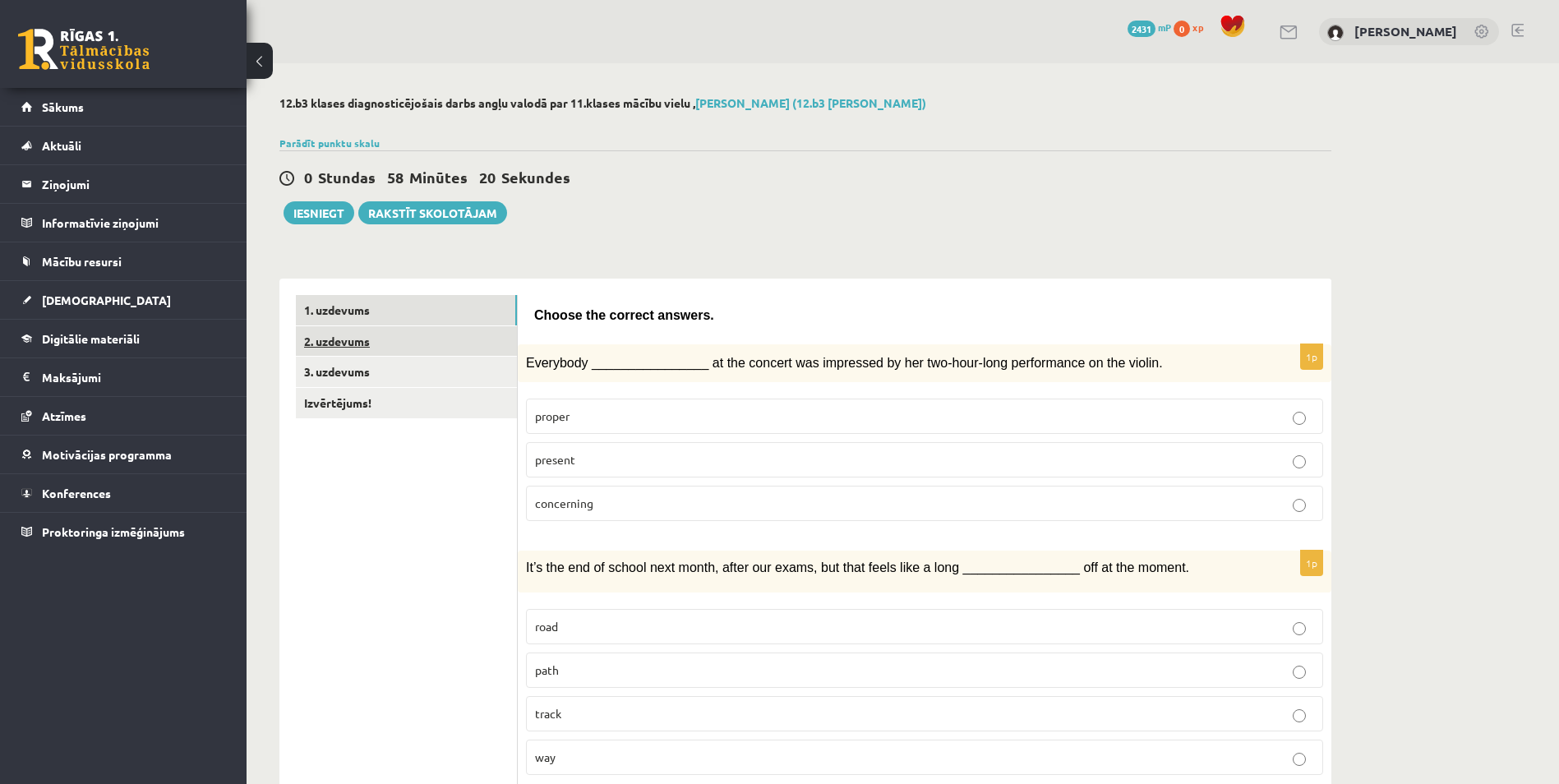
click at [331, 344] on link "2. uzdevums" at bounding box center [406, 341] width 221 height 31
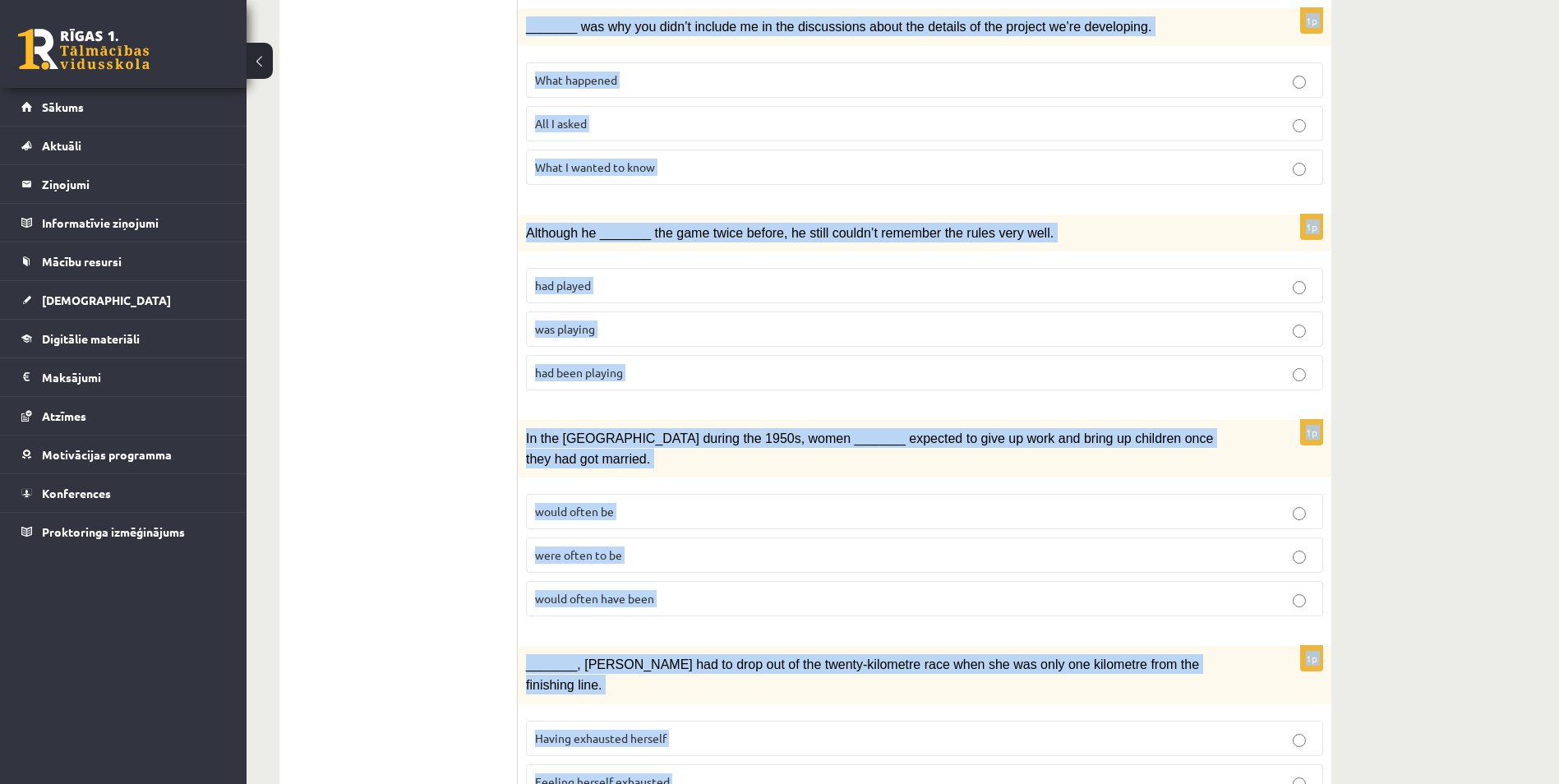
scroll to position [1644, 0]
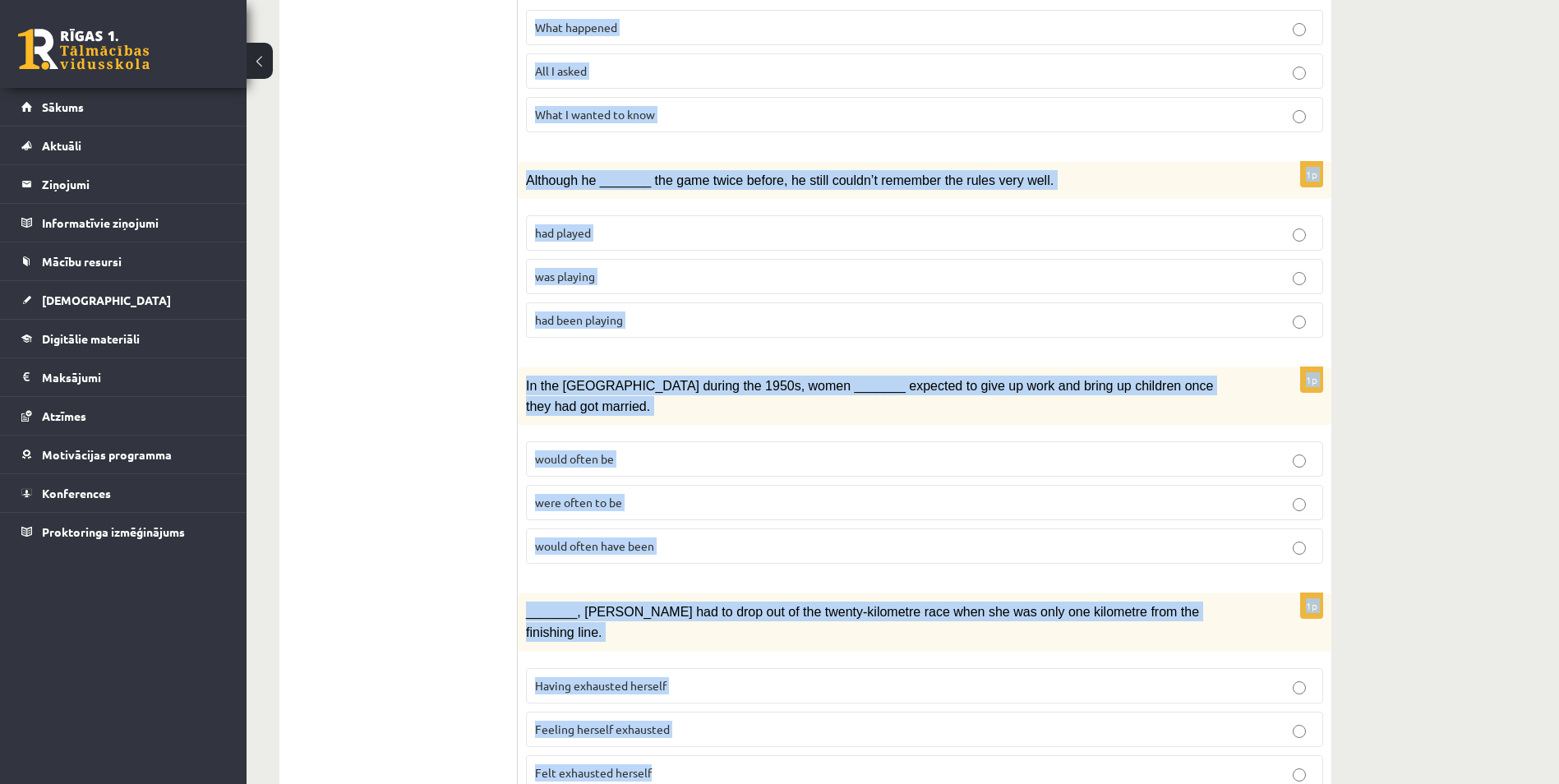
drag, startPoint x: 528, startPoint y: 315, endPoint x: 1155, endPoint y: 789, distance: 786.0
copy form "Circle the form that cannot be used to complete the sentences. 1p We hope _____…"
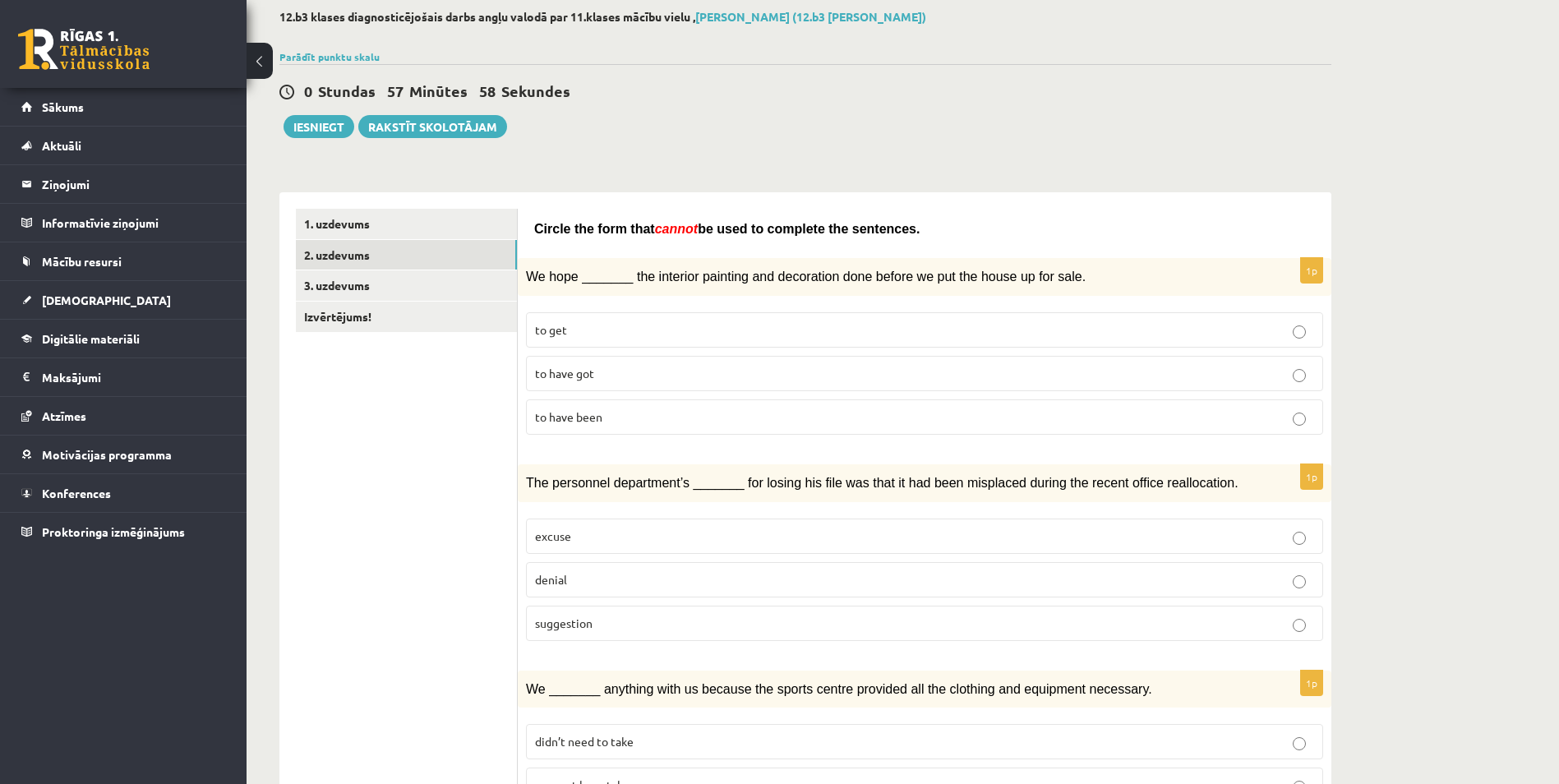
scroll to position [0, 0]
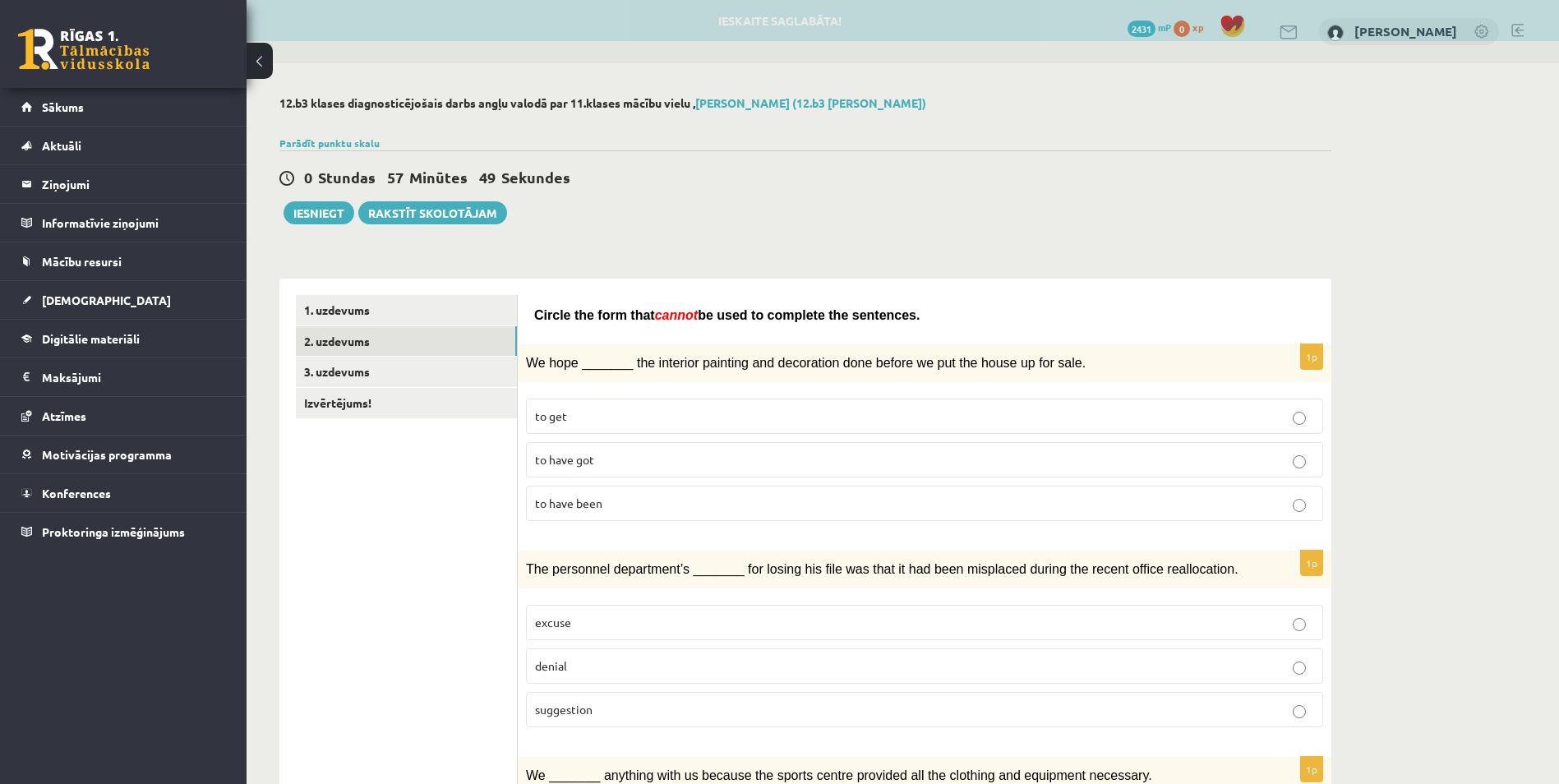
click at [586, 462] on span "to have got" at bounding box center [564, 459] width 59 height 15
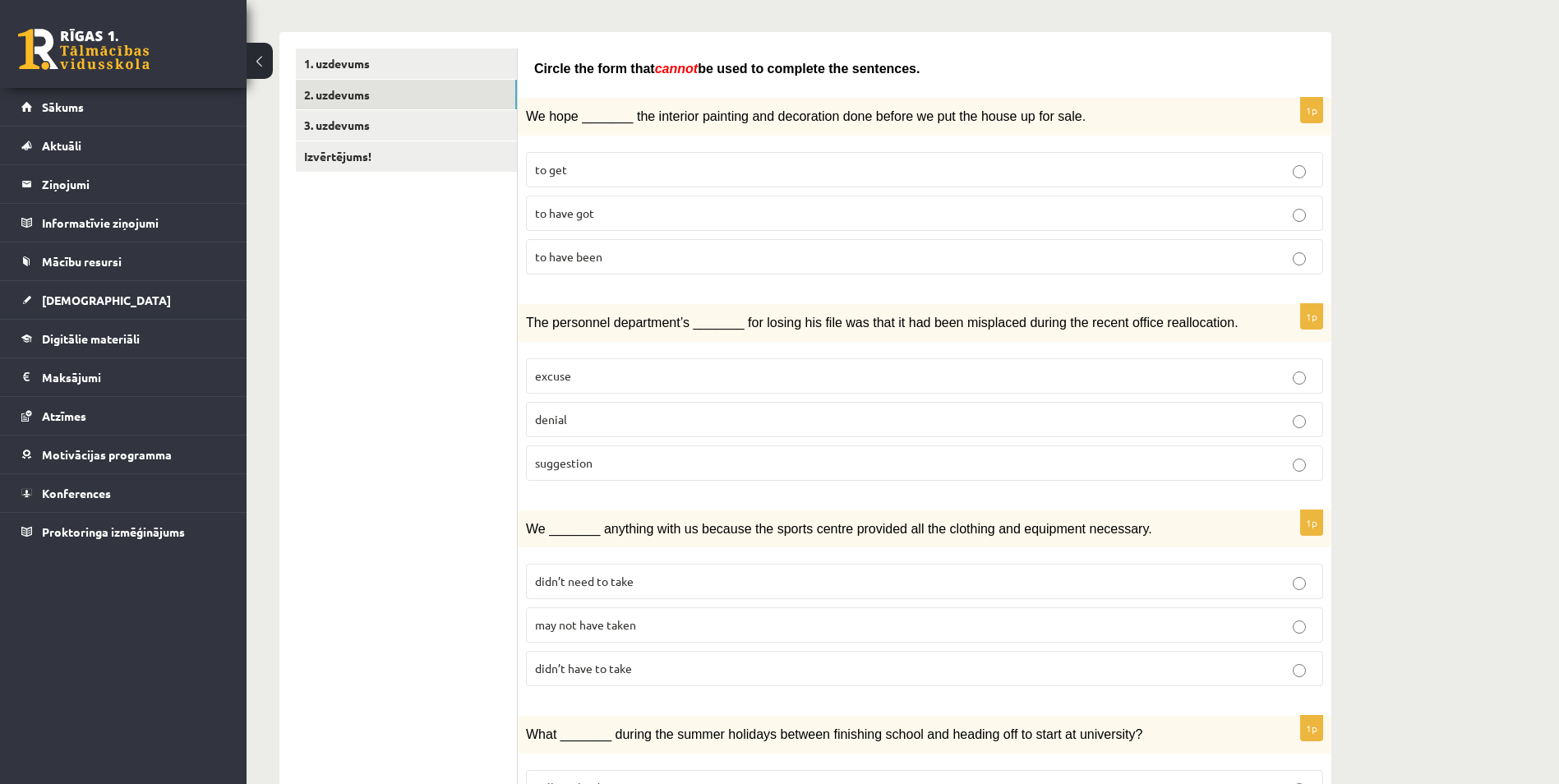
scroll to position [329, 0]
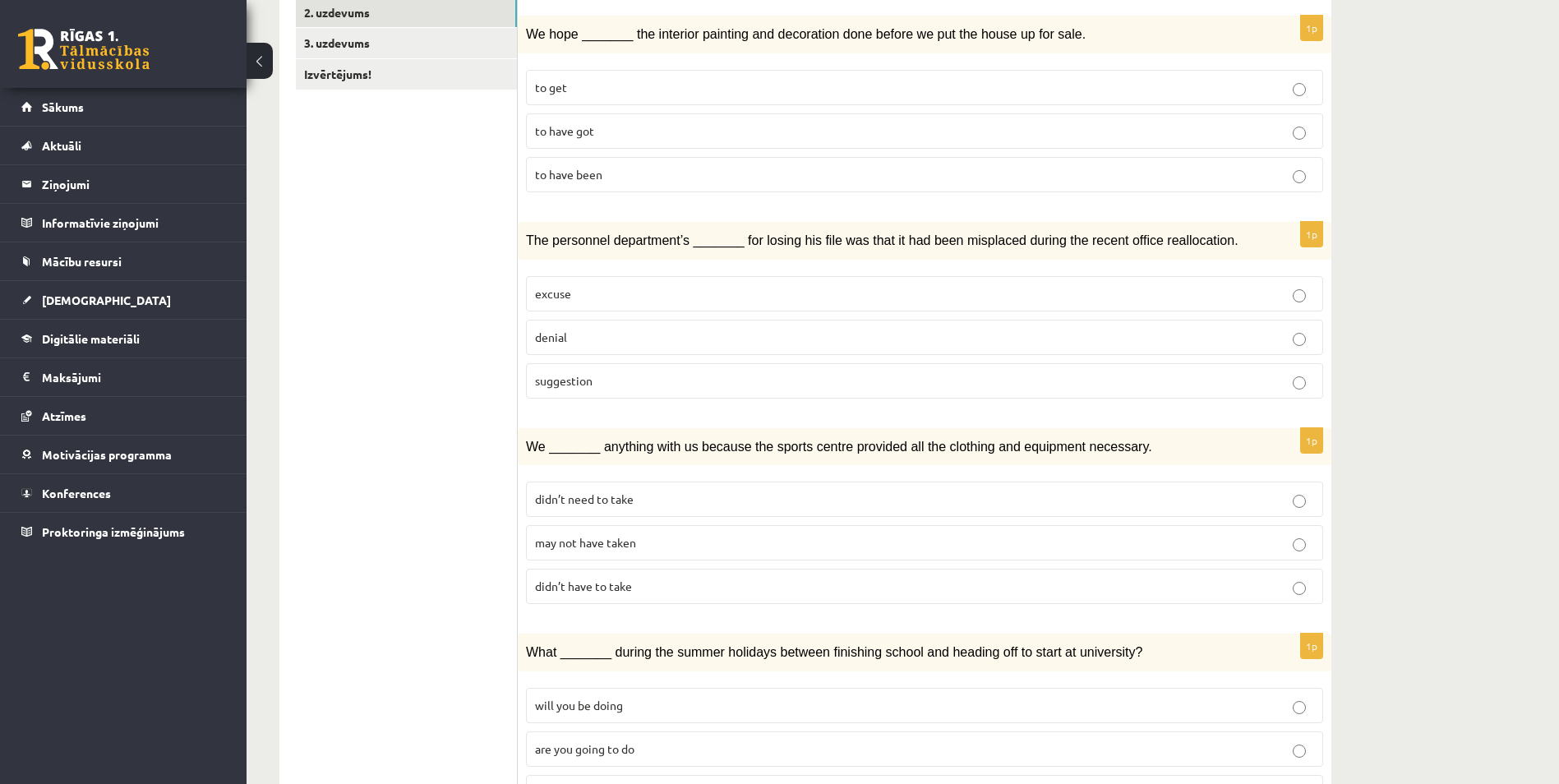
click at [562, 379] on span "suggestion" at bounding box center [563, 380] width 57 height 15
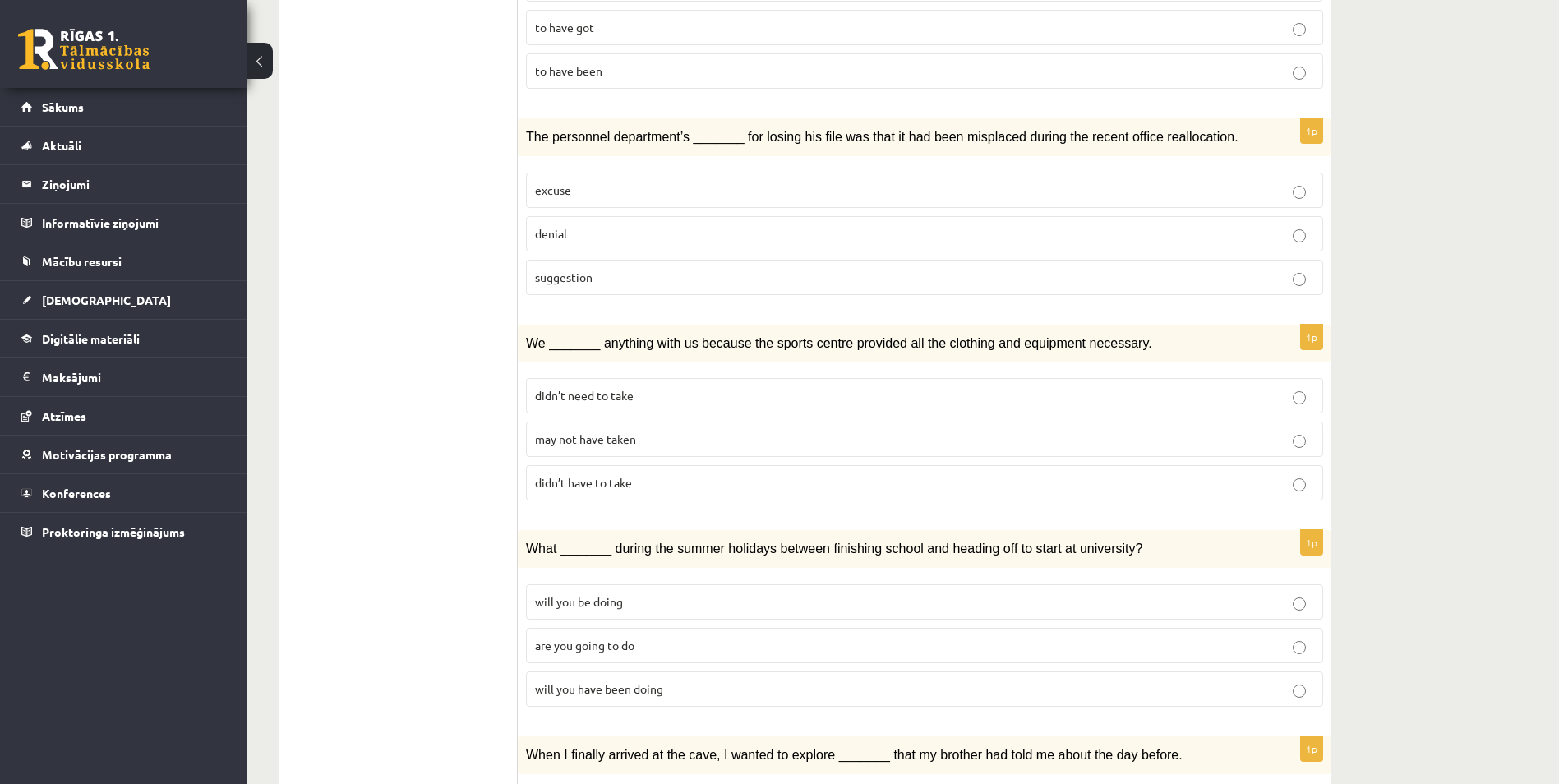
scroll to position [575, 0]
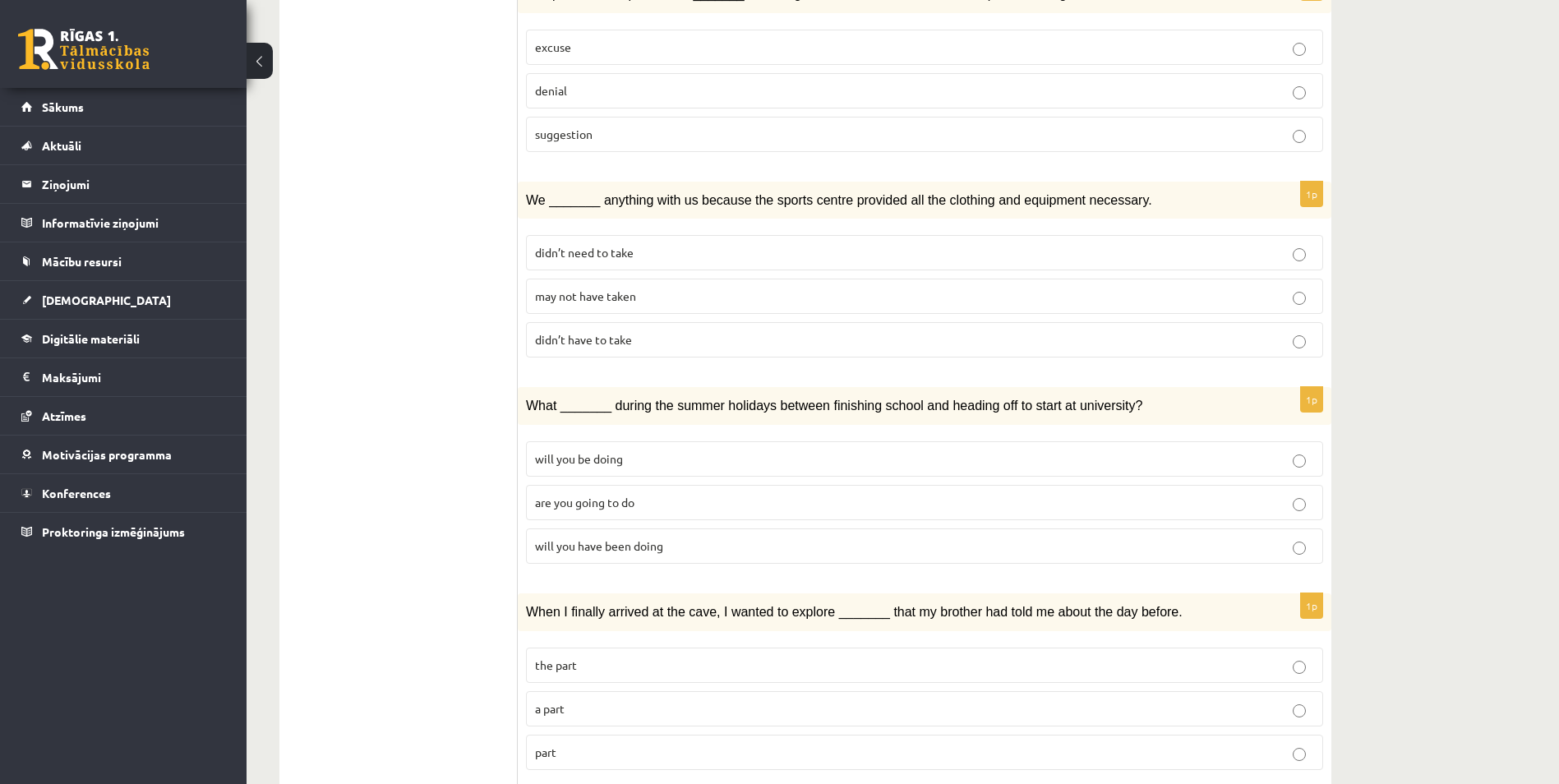
click at [572, 294] on span "may not have taken" at bounding box center [586, 296] width 101 height 15
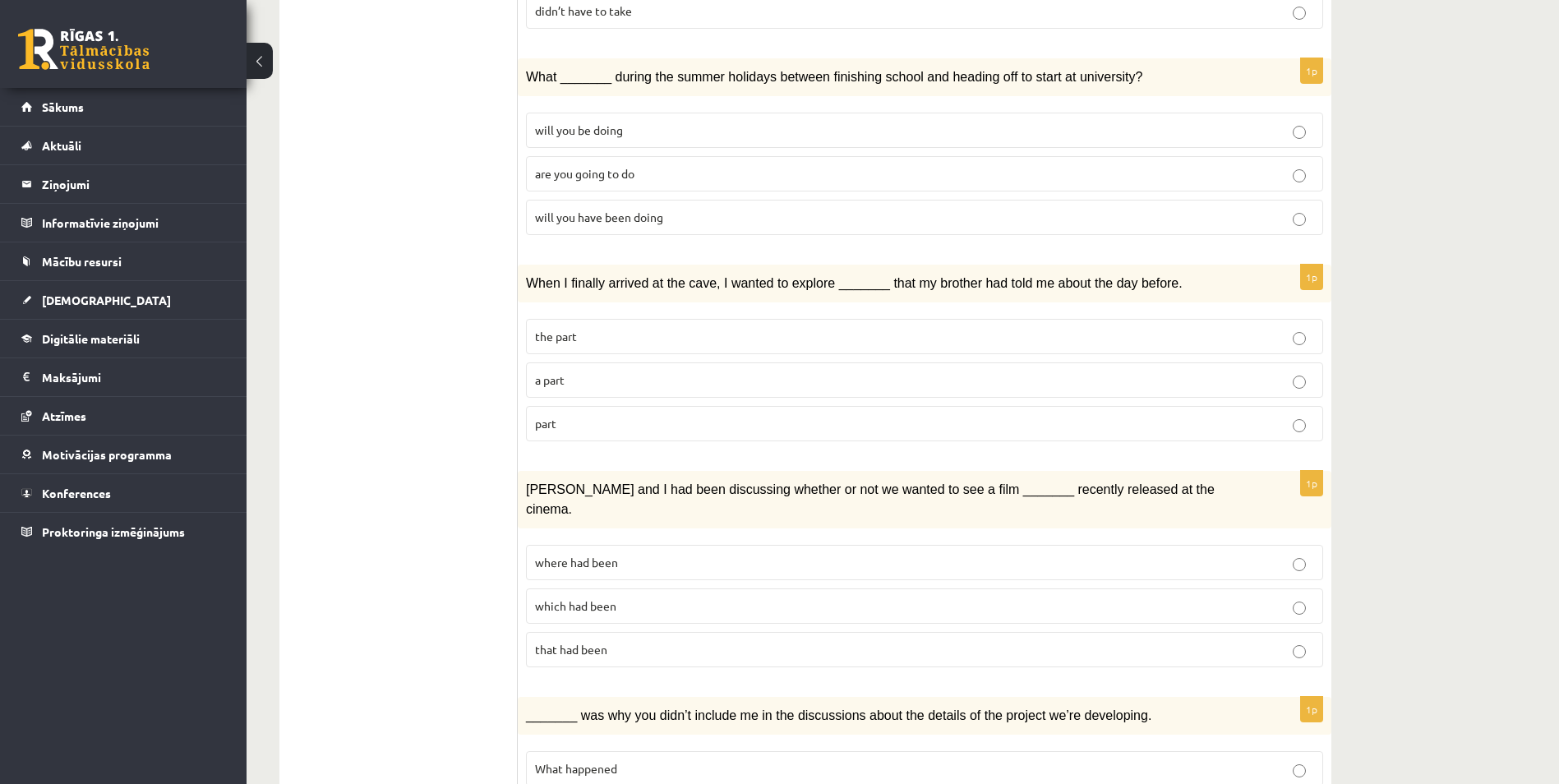
scroll to position [986, 0]
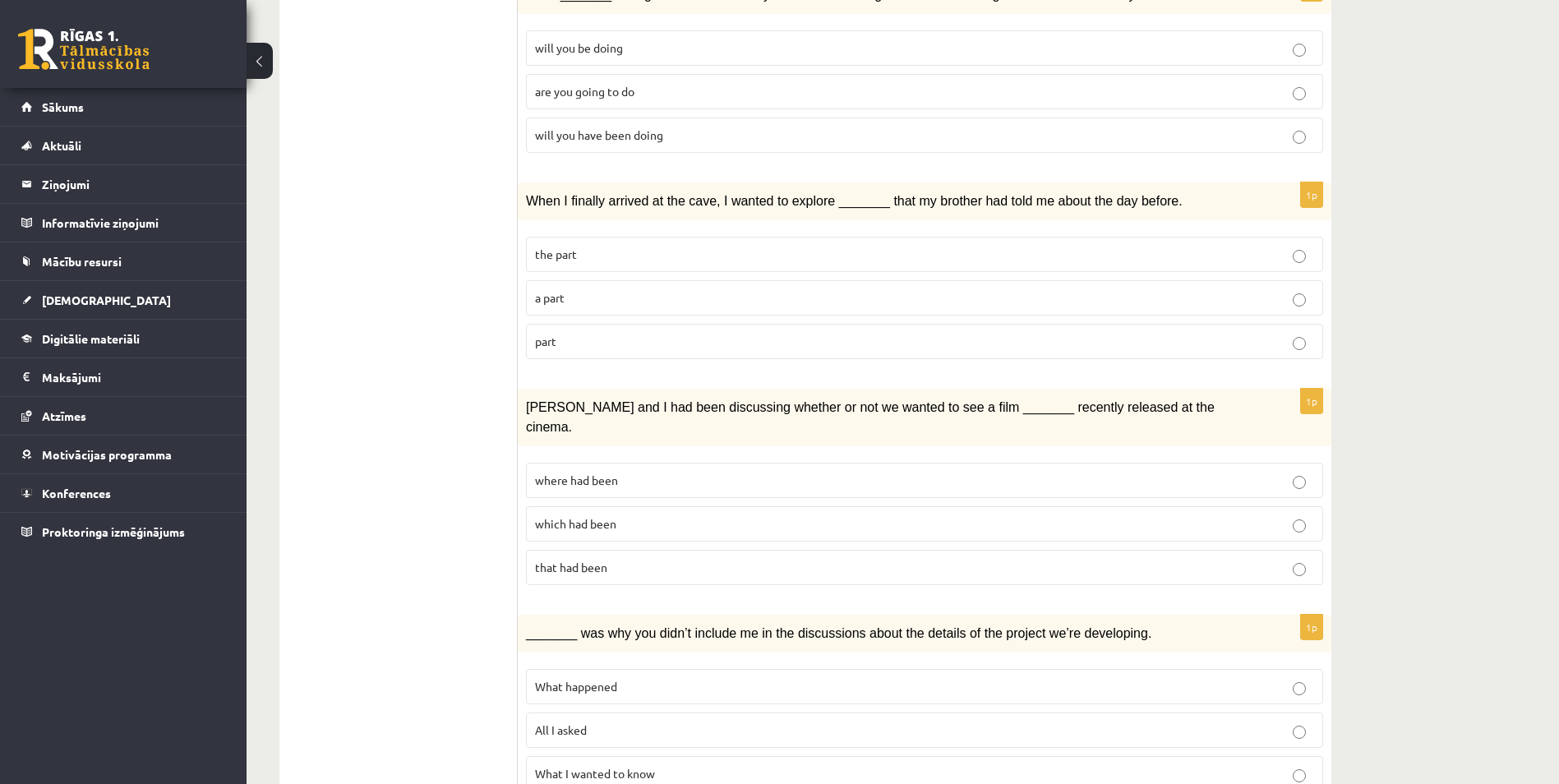
click at [619, 133] on span "will you have been doing" at bounding box center [599, 135] width 128 height 15
click at [585, 291] on p "a part" at bounding box center [924, 297] width 779 height 17
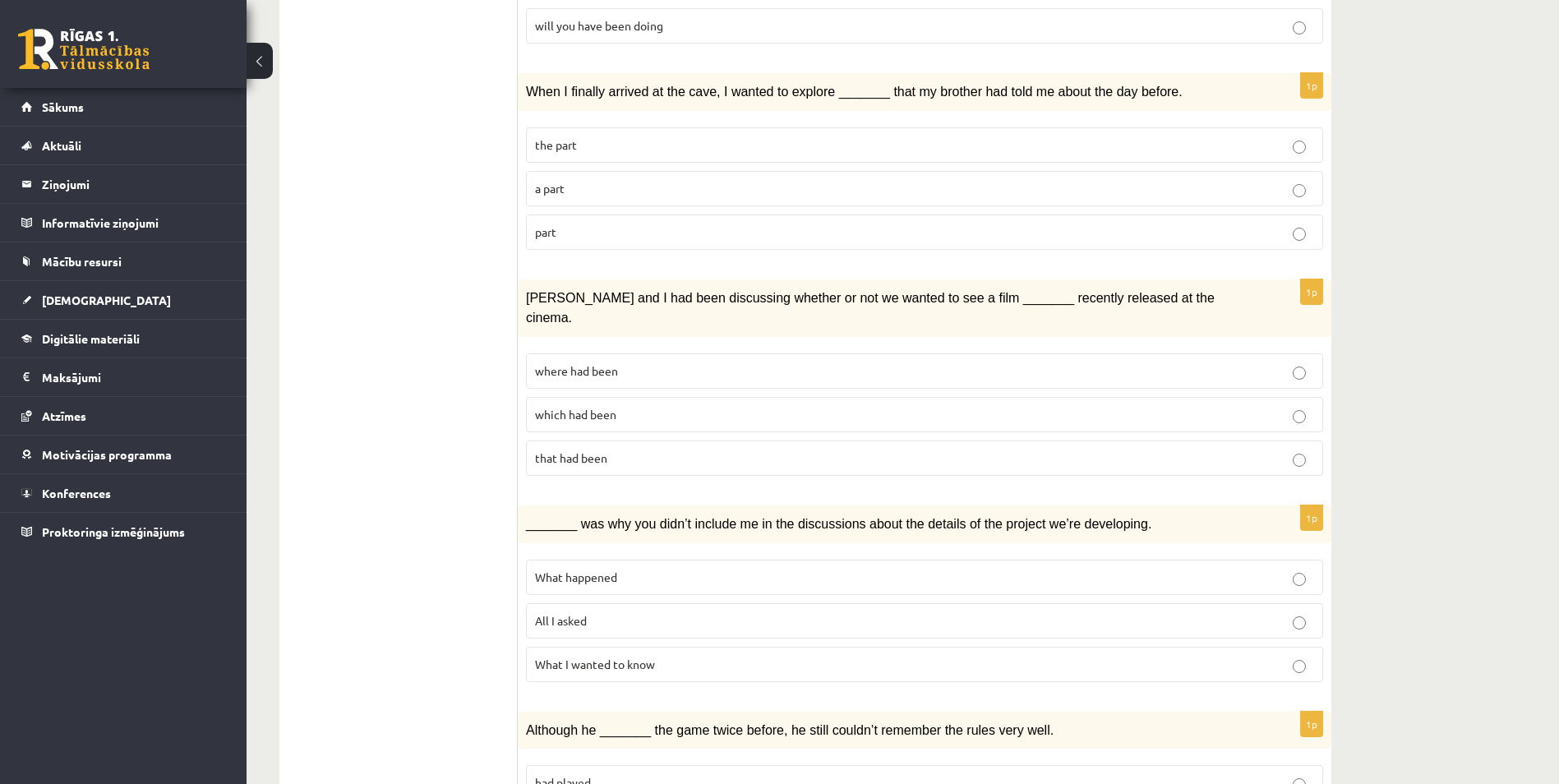
scroll to position [1232, 0]
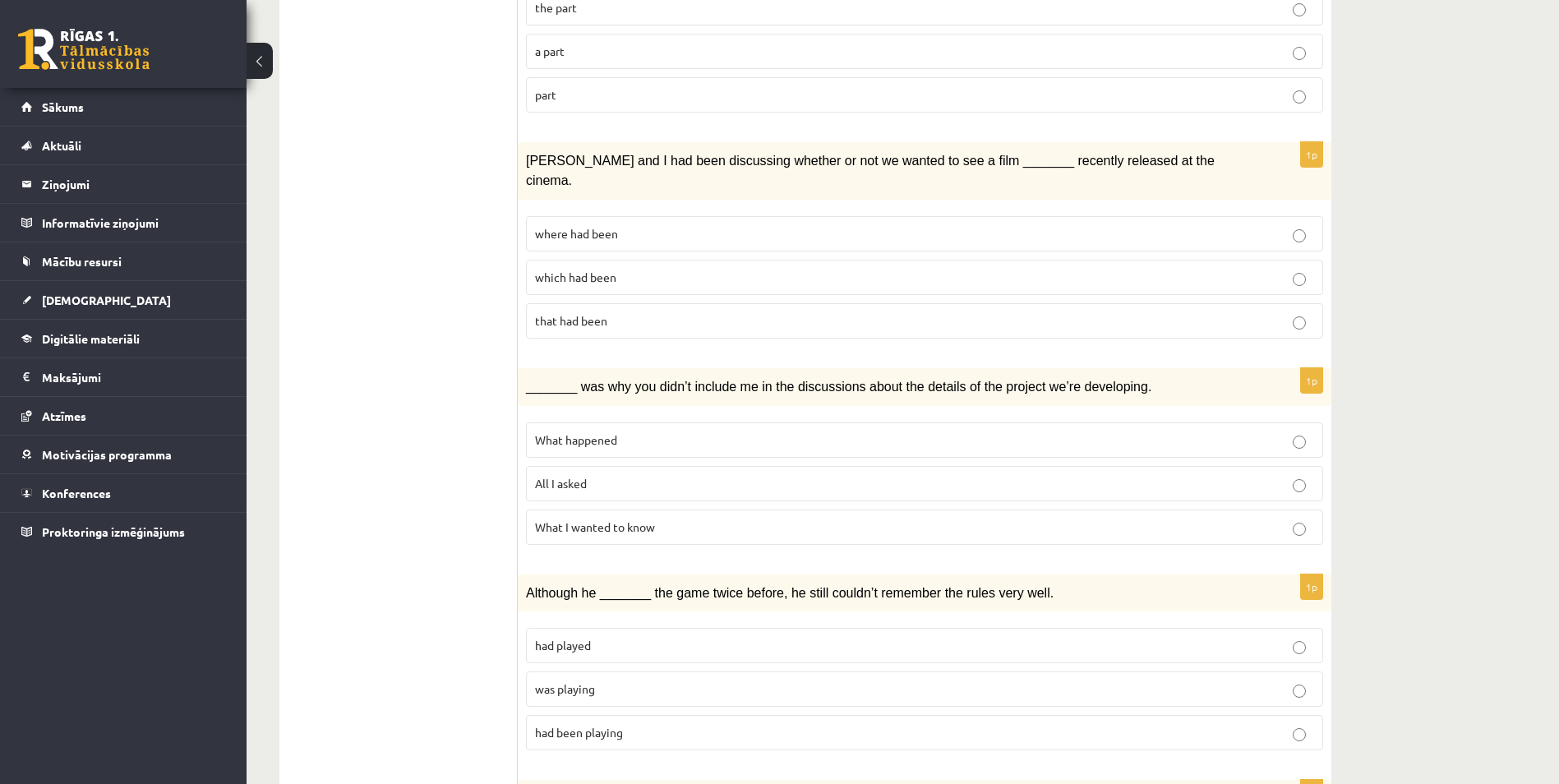
click at [572, 226] on span "where had been" at bounding box center [576, 233] width 83 height 15
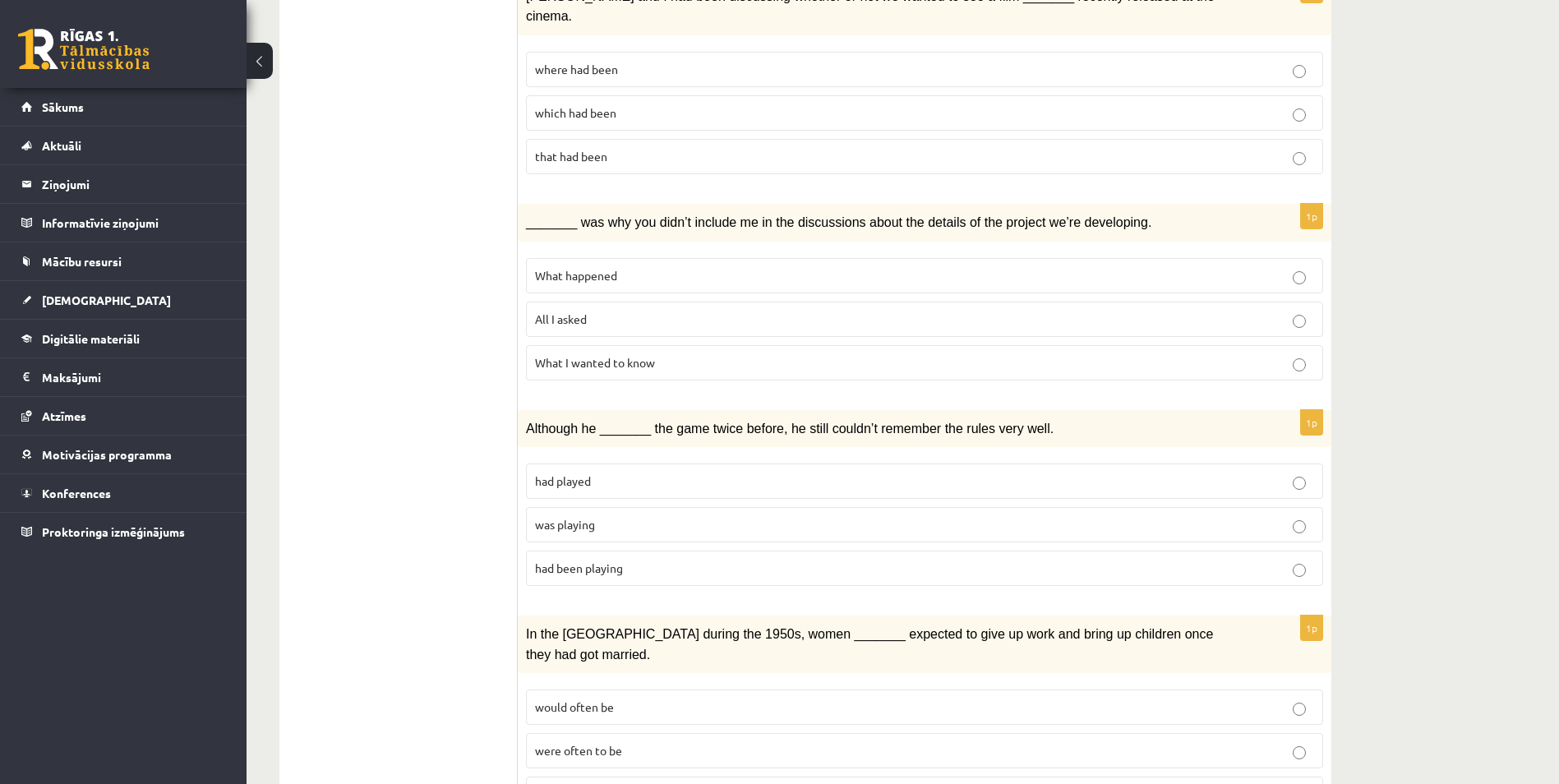
click at [556, 311] on span "All I asked" at bounding box center [561, 319] width 51 height 15
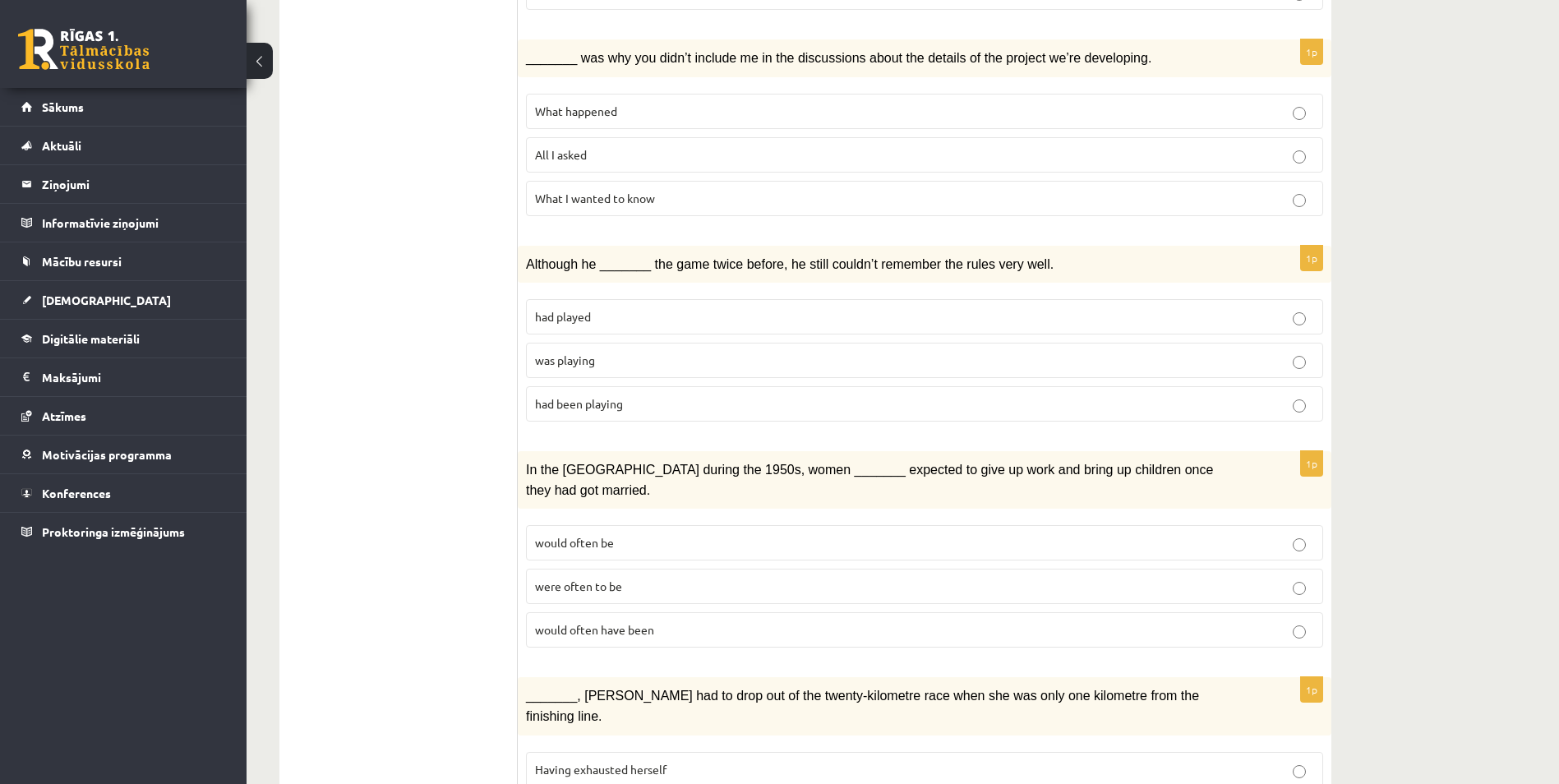
click at [609, 351] on p "was playing" at bounding box center [924, 360] width 779 height 17
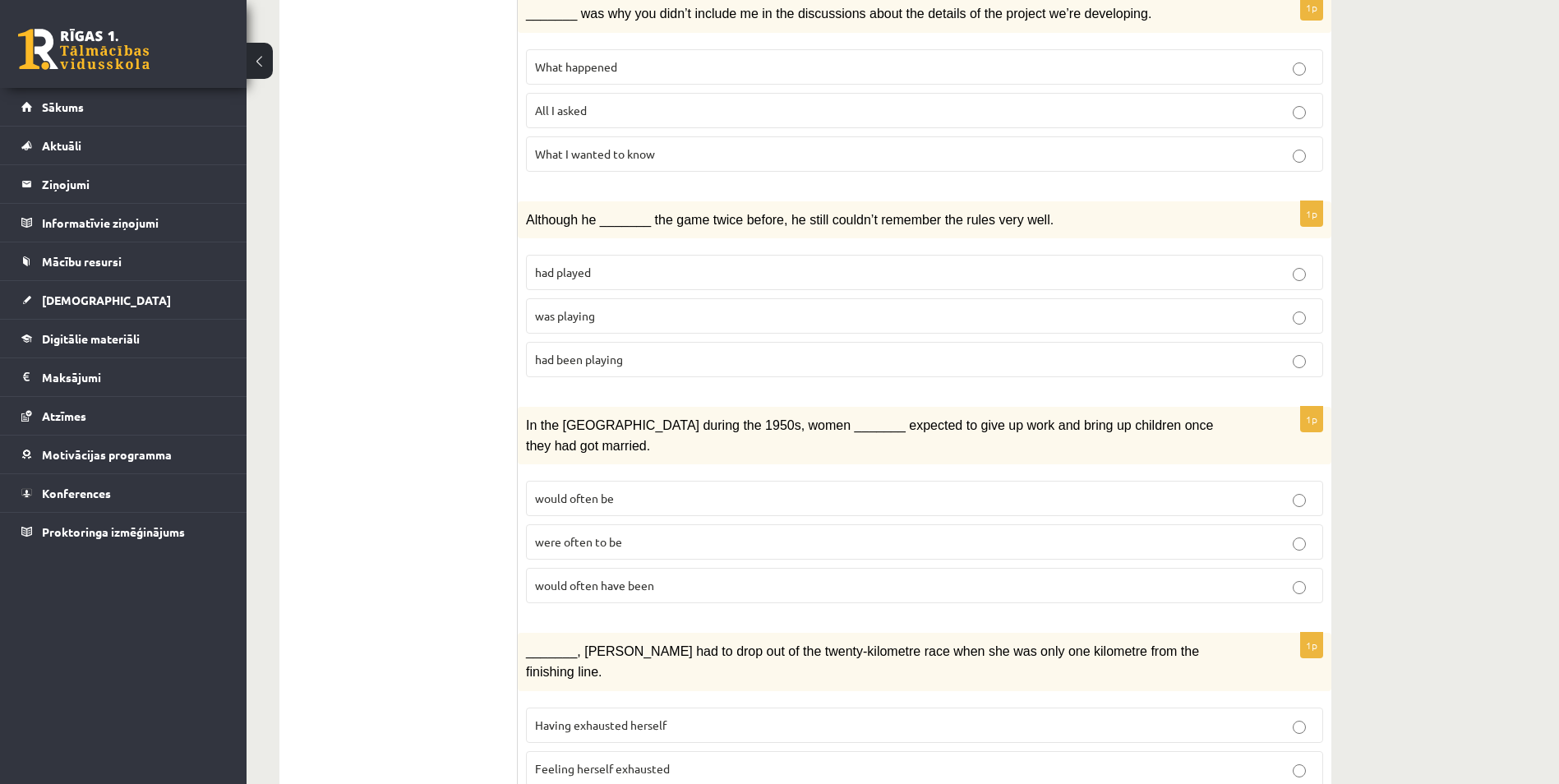
scroll to position [1644, 0]
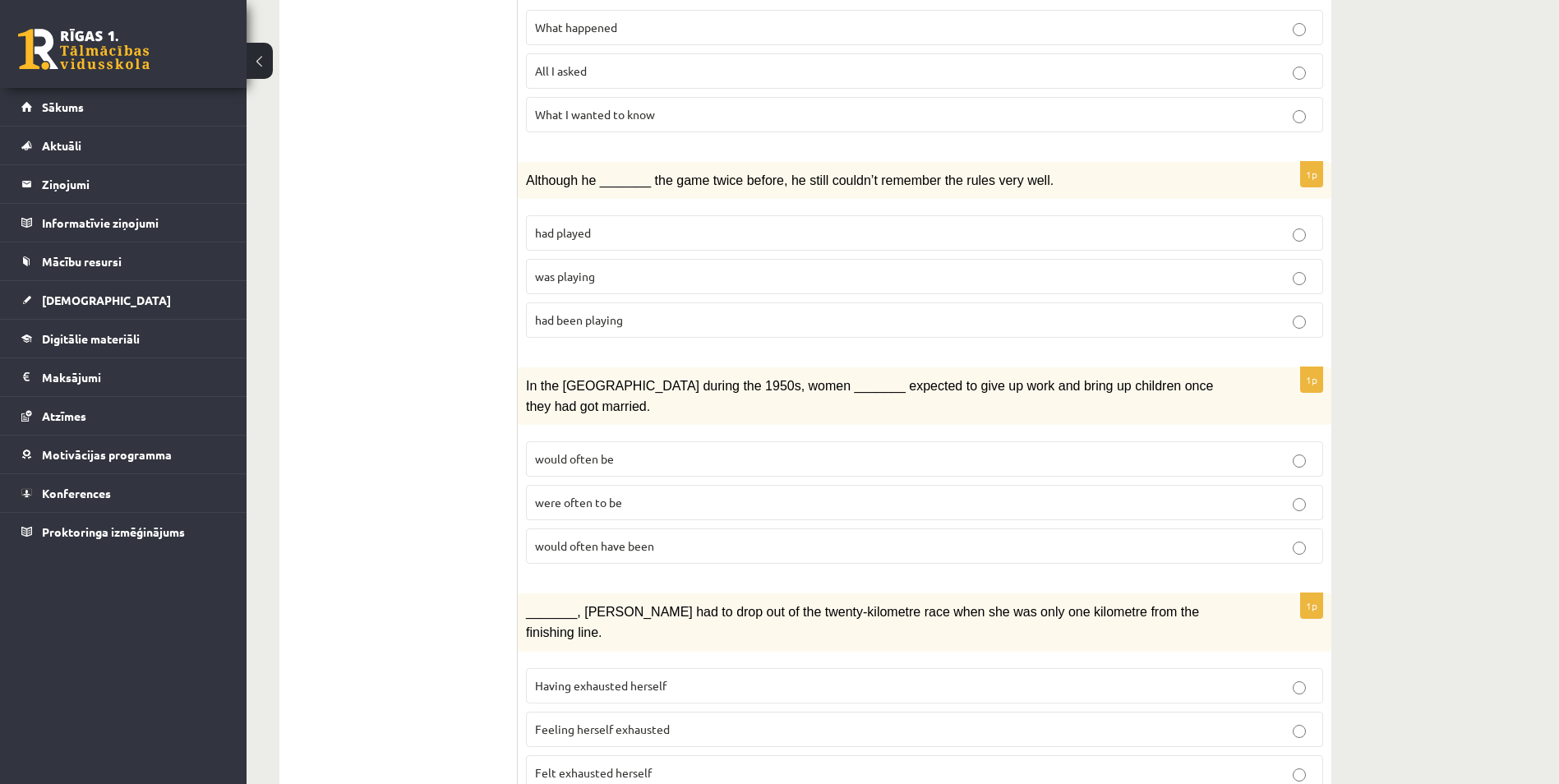
click at [641, 538] on span "would often have been" at bounding box center [594, 546] width 119 height 15
click at [628, 765] on span "Felt exhausted herself" at bounding box center [593, 772] width 116 height 15
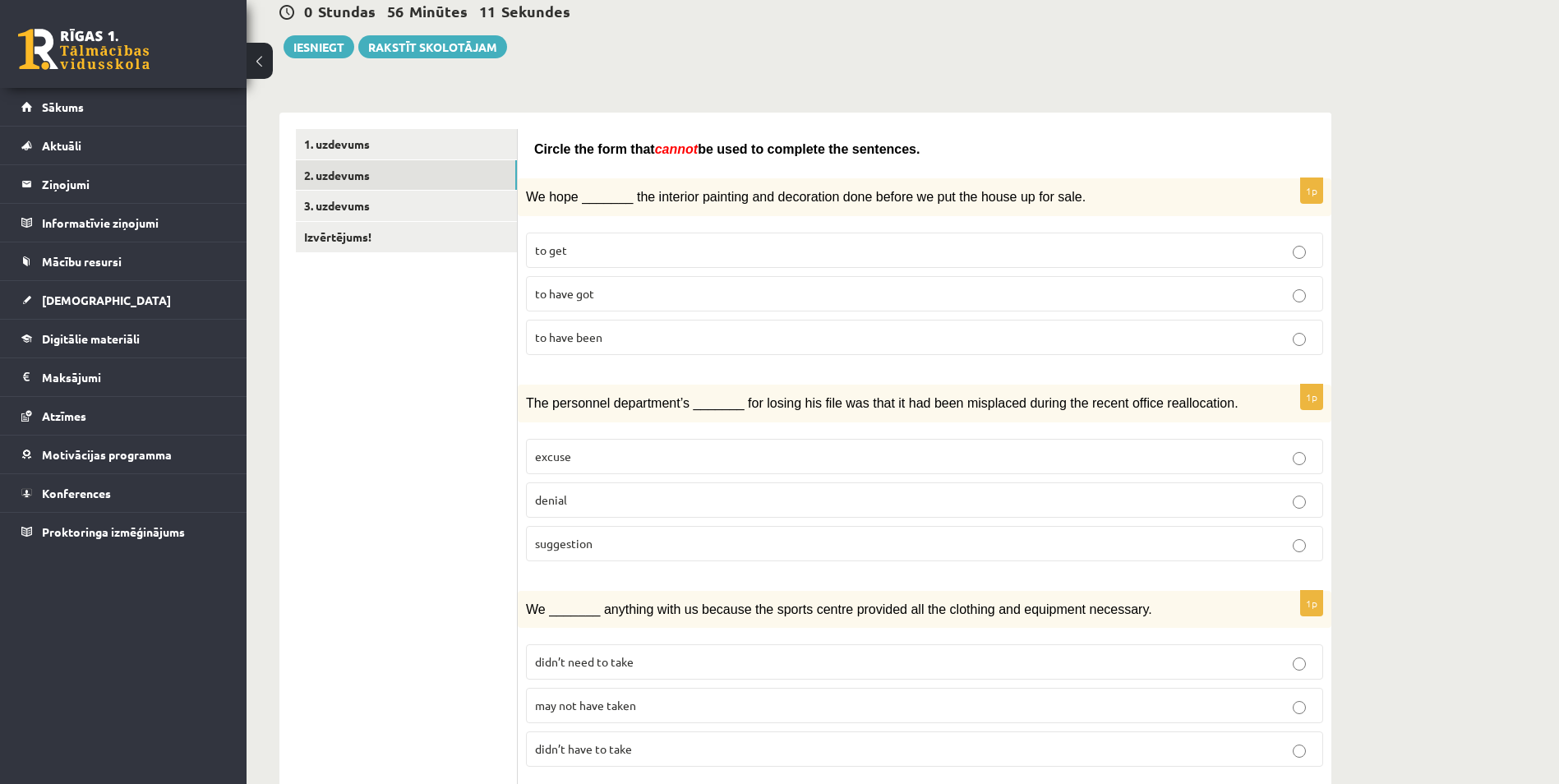
scroll to position [0, 0]
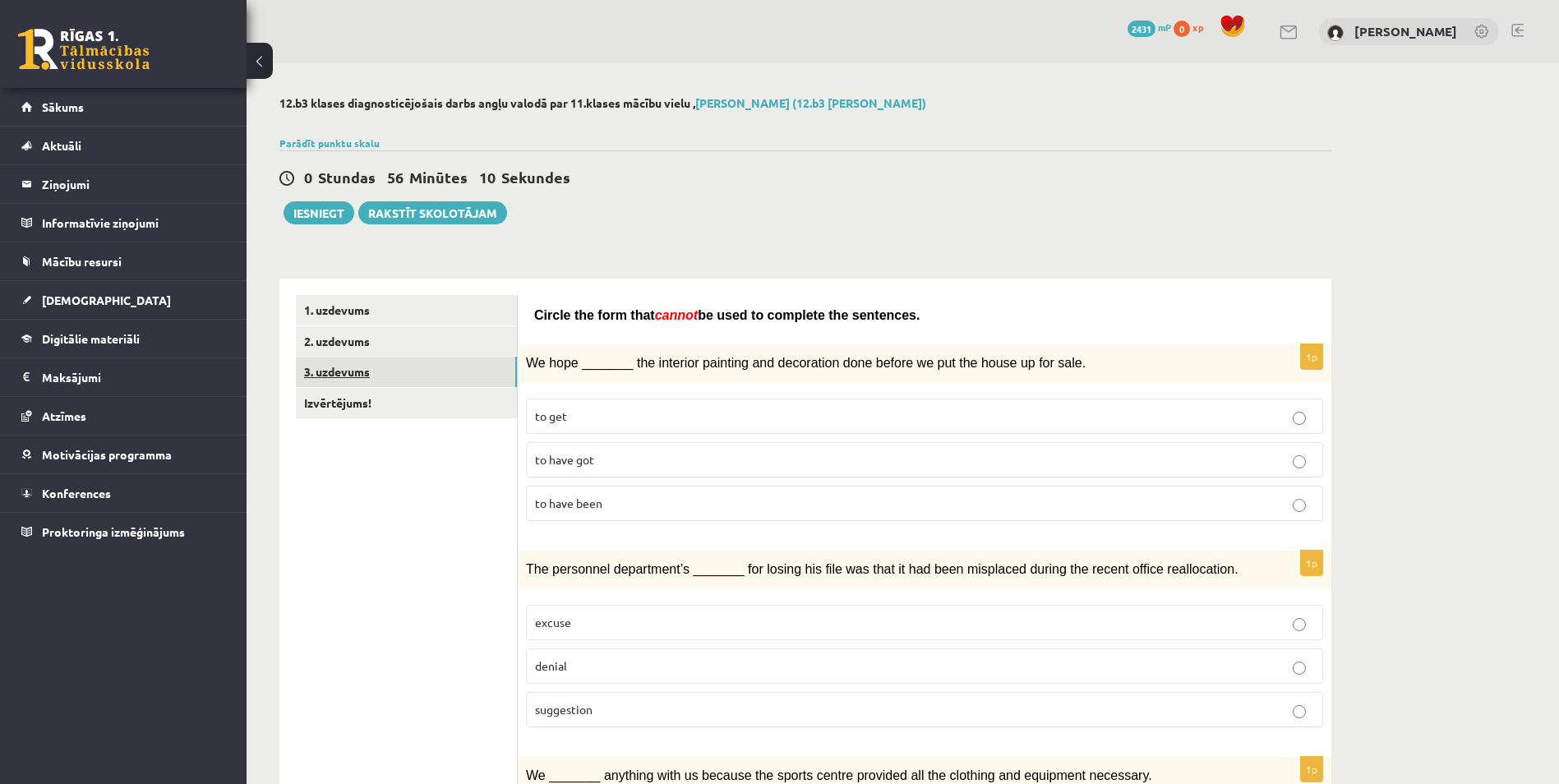
click at [336, 374] on link "3. uzdevums" at bounding box center [406, 371] width 221 height 31
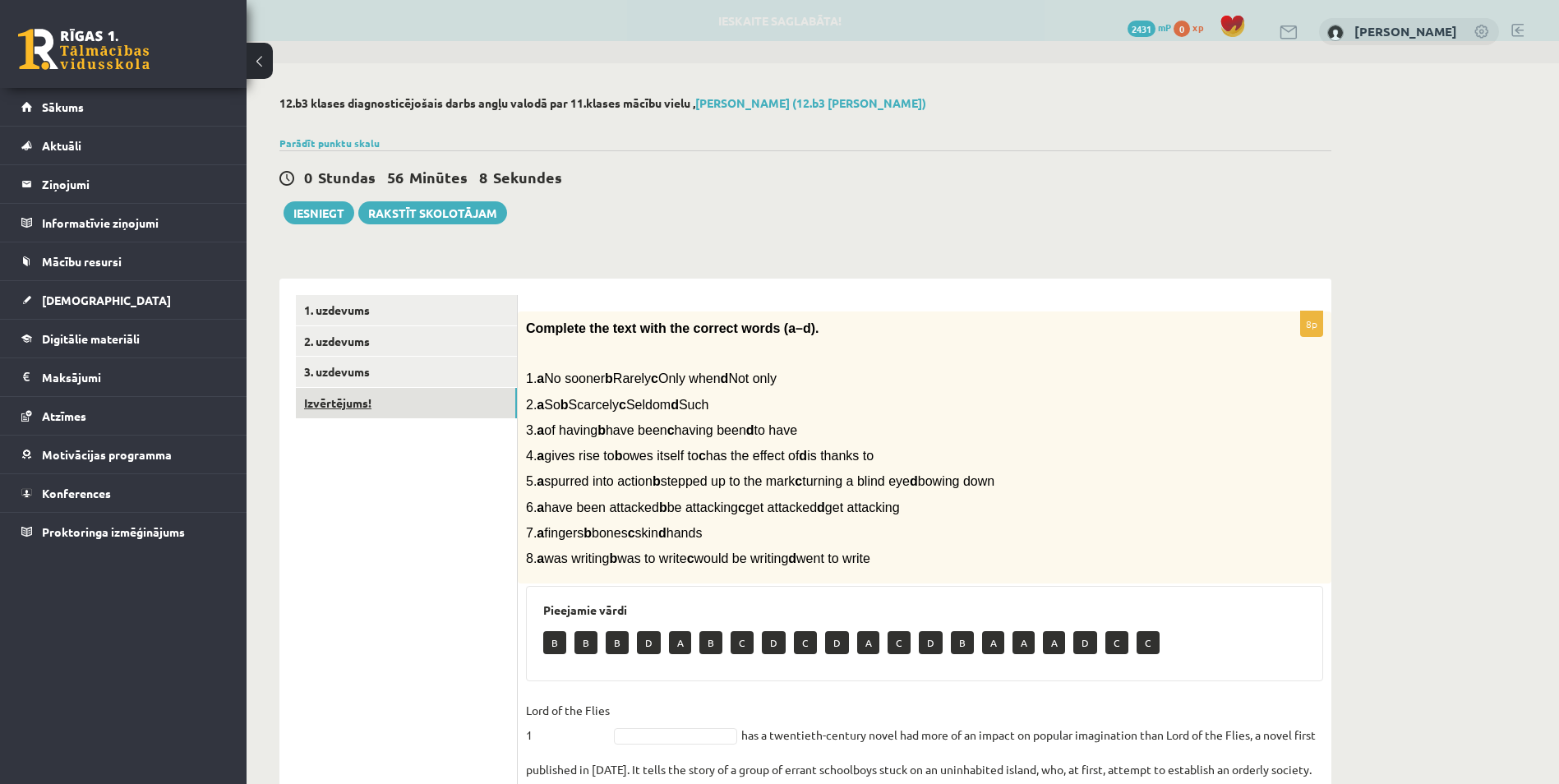
click at [348, 406] on link "Izvērtējums!" at bounding box center [406, 403] width 221 height 31
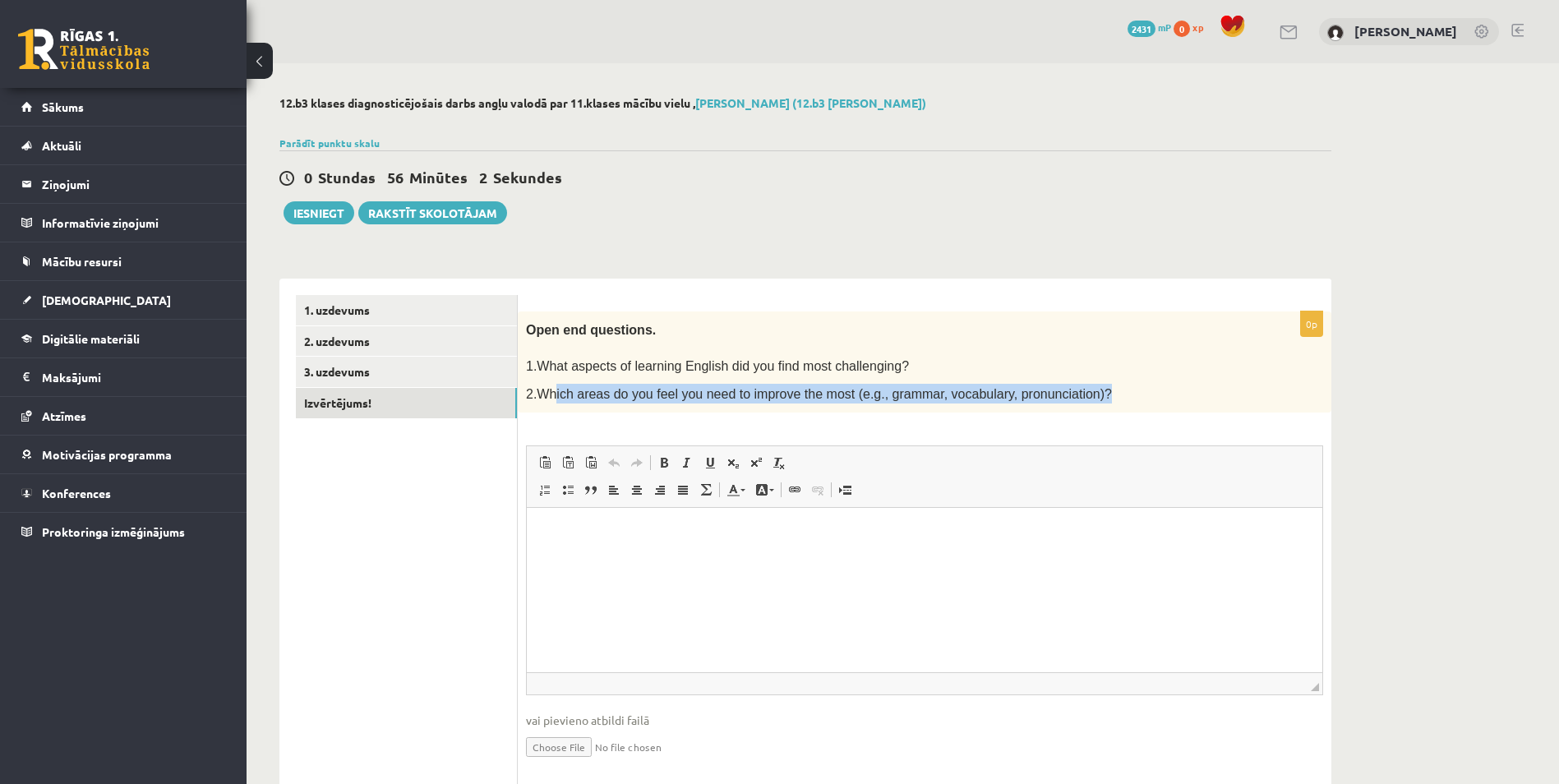
drag, startPoint x: 1026, startPoint y: 397, endPoint x: 553, endPoint y: 391, distance: 473.0
click at [553, 391] on p "2.Which areas do you feel you need to improve the most (e.g., grammar, vocabula…" at bounding box center [883, 394] width 715 height 20
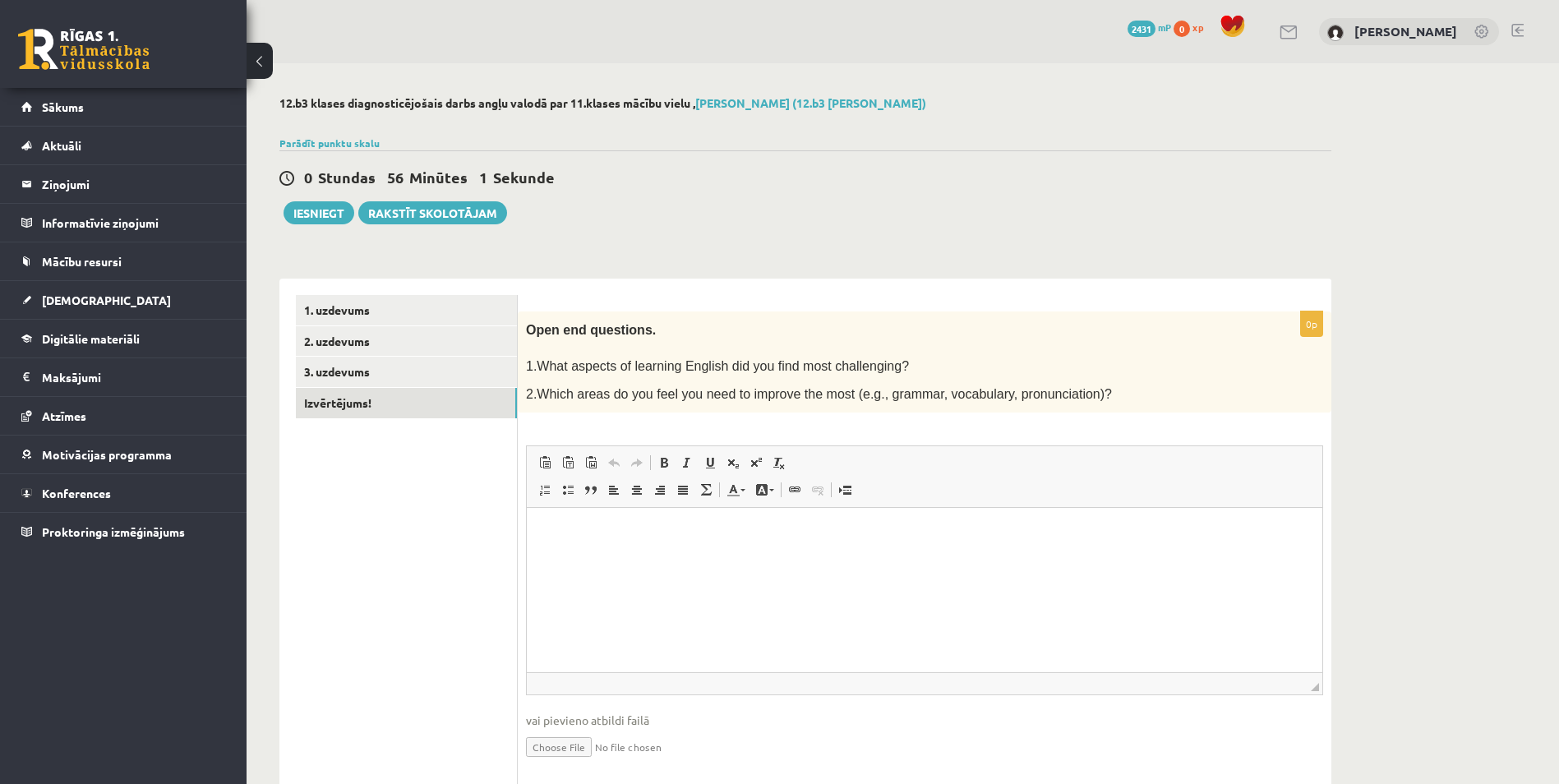
drag, startPoint x: 553, startPoint y: 391, endPoint x: 401, endPoint y: 441, distance: 160.0
click at [409, 454] on ul "1. uzdevums 2. uzdevums 3. uzdevums Izvērtējums!" at bounding box center [406, 541] width 222 height 493
click at [341, 370] on link "3. uzdevums" at bounding box center [406, 371] width 221 height 31
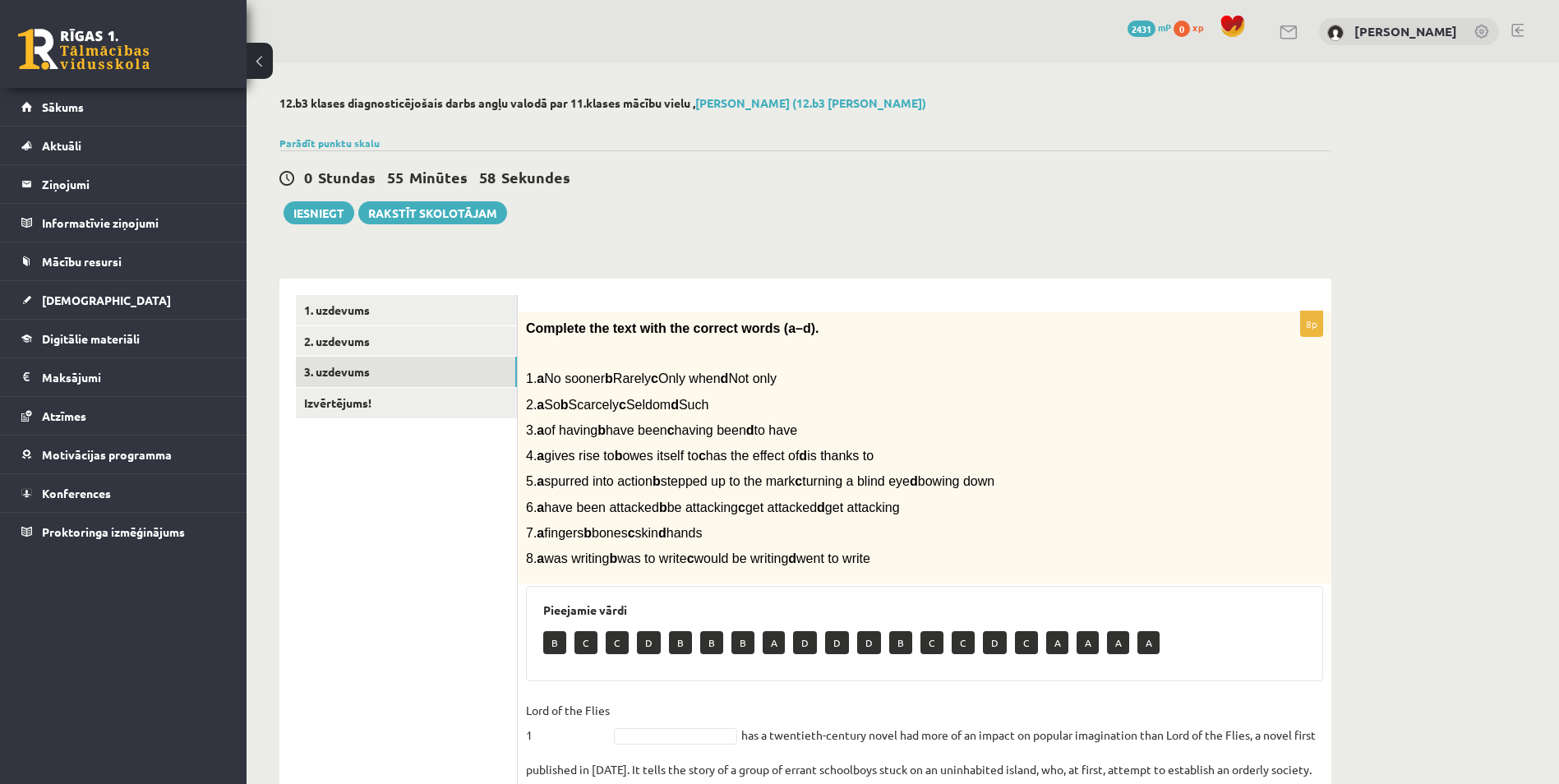
drag, startPoint x: 522, startPoint y: 330, endPoint x: 1013, endPoint y: 562, distance: 543.1
click at [1013, 562] on div "Complete the text with the correct words (a–d). 1. a No sooner b Rarely c Only …" at bounding box center [924, 448] width 813 height 272
copy div "Complete the text with the correct words (a–d). 1. a No sooner b Rarely c Only …"
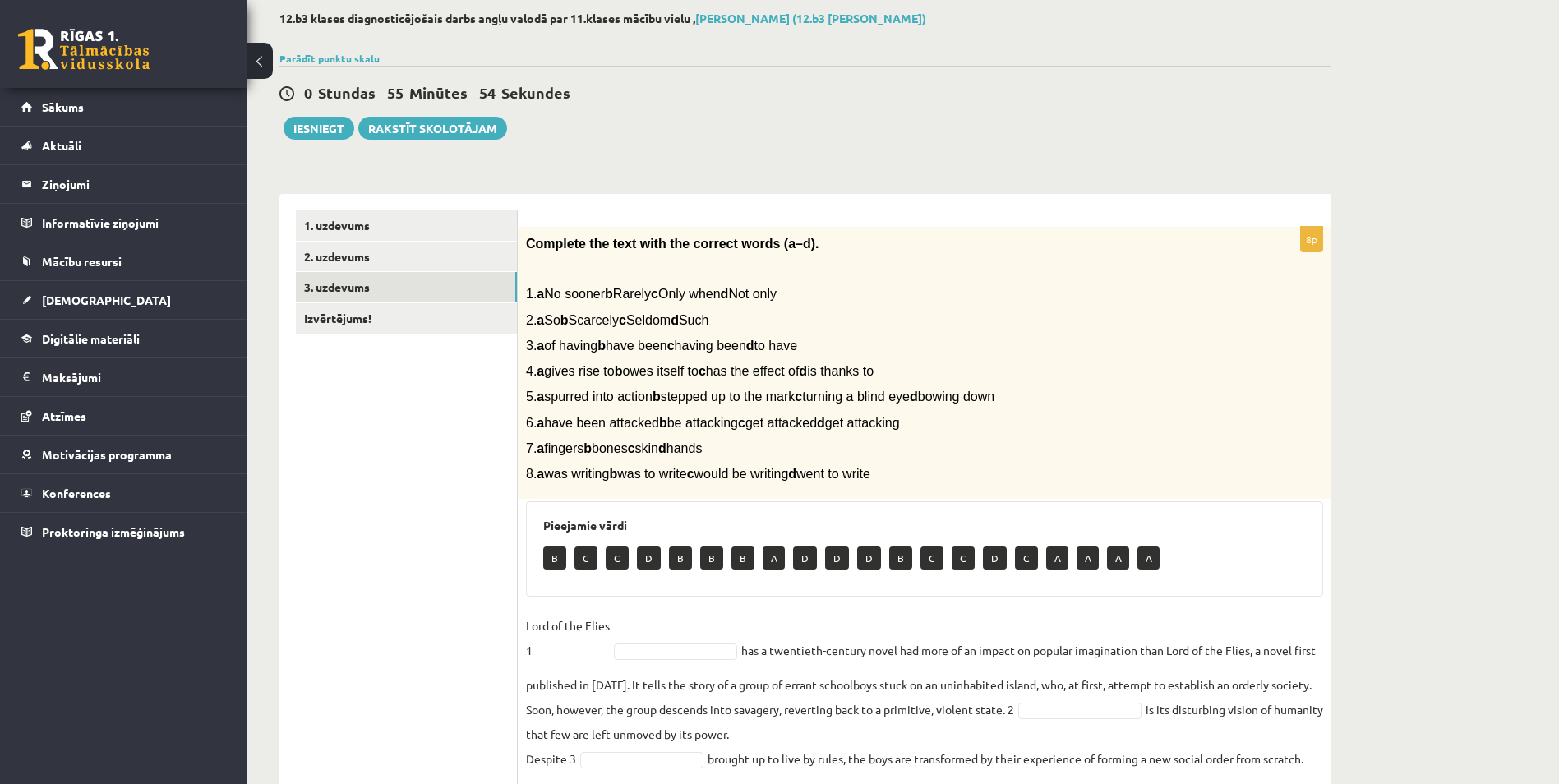
scroll to position [247, 0]
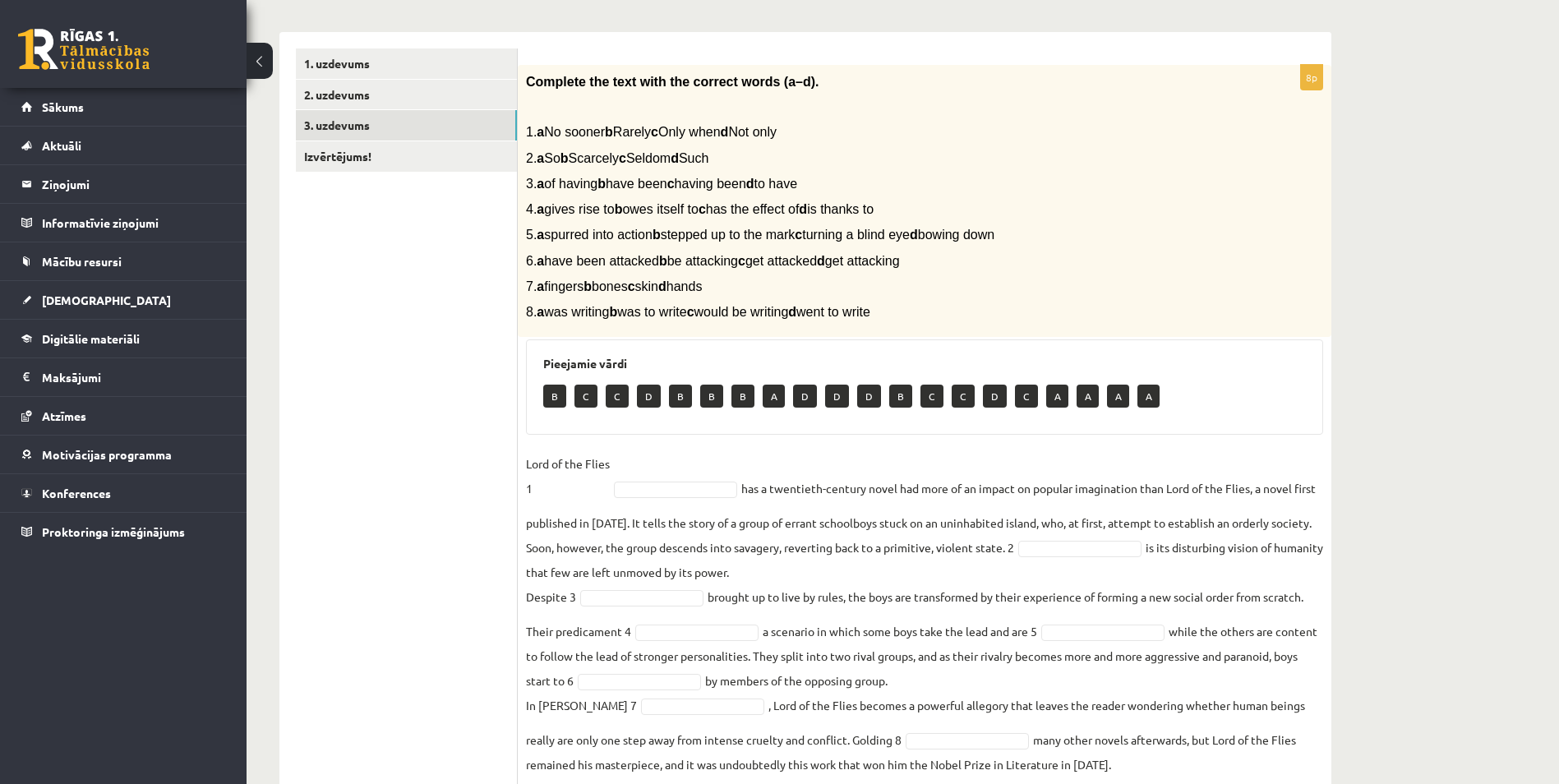
click at [1454, 336] on div "12.b3 klases diagnosticējošais darbs angļu valodā par 11.klases mācību vielu , …" at bounding box center [903, 325] width 1312 height 1017
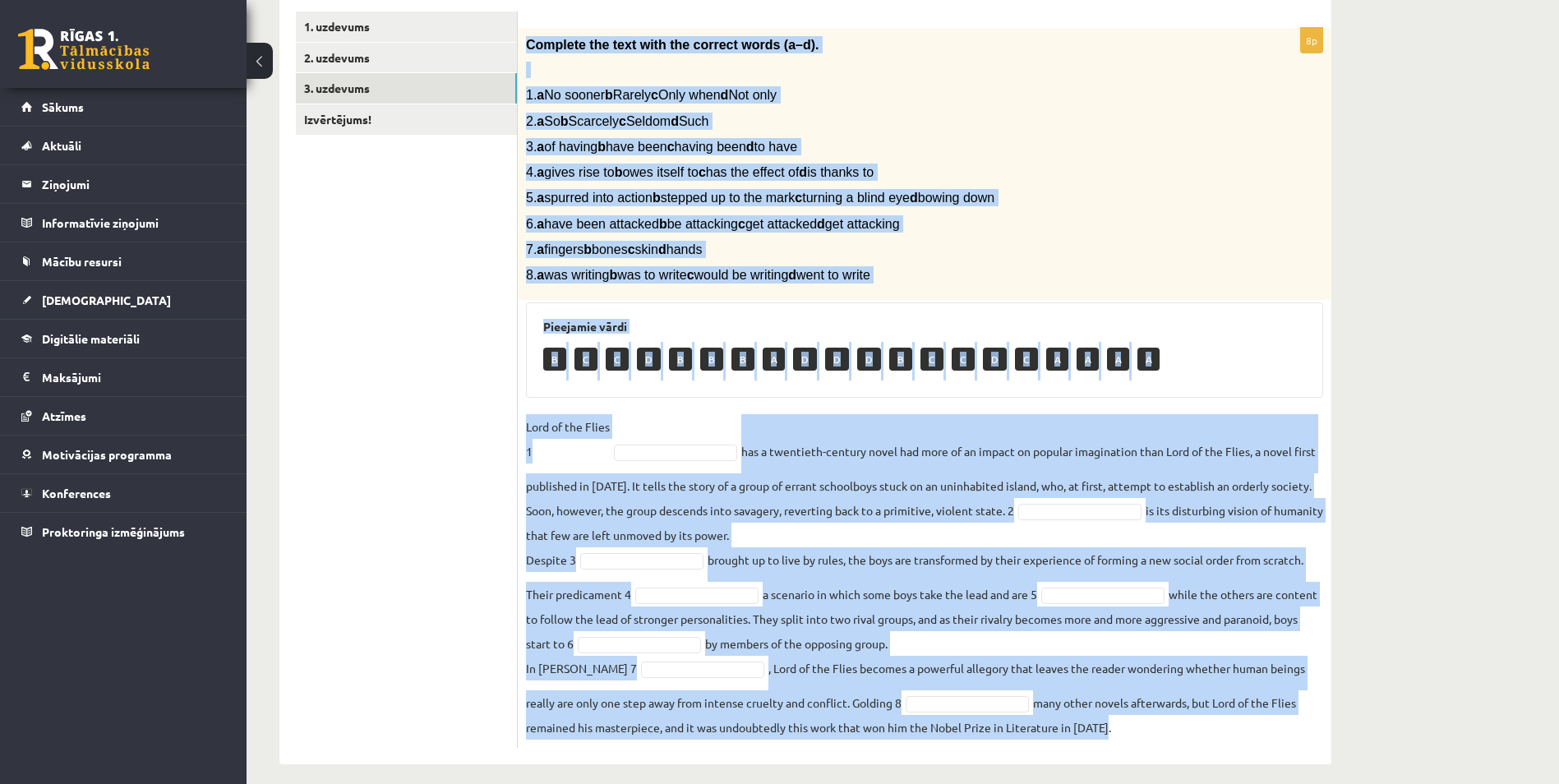
scroll to position [298, 0]
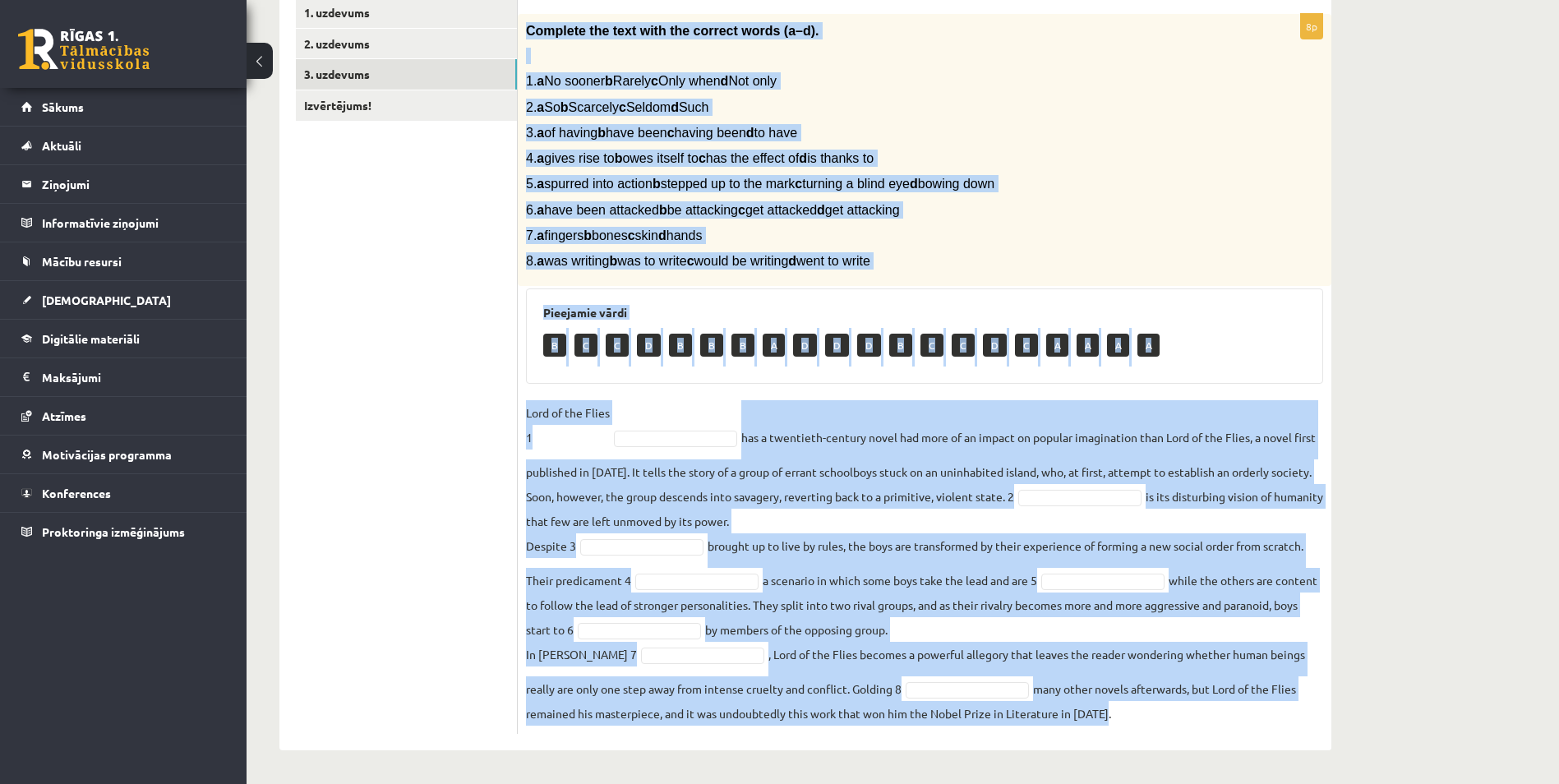
drag, startPoint x: 527, startPoint y: 85, endPoint x: 1115, endPoint y: 756, distance: 892.2
click at [1115, 756] on div "12.b3 klases diagnosticējošais darbs angļu valodā par 11.klases mācību vielu , …" at bounding box center [805, 274] width 1117 height 1017
copy div "Complete the text with the correct words (a–d). 1. a No sooner b Rarely c Only …"
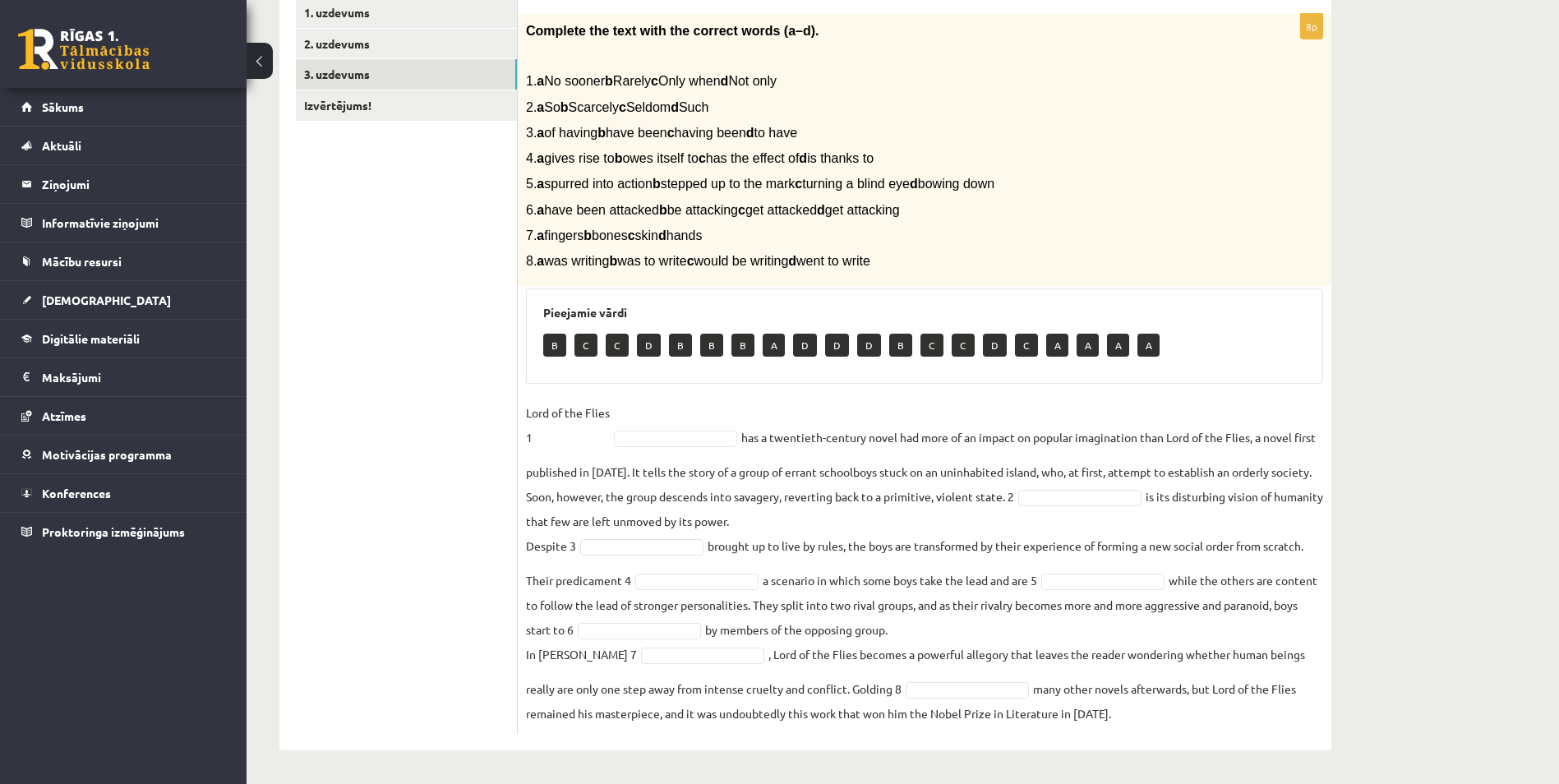
click at [428, 420] on ul "1. uzdevums 2. uzdevums 3. uzdevums Izvērtējums!" at bounding box center [406, 365] width 222 height 736
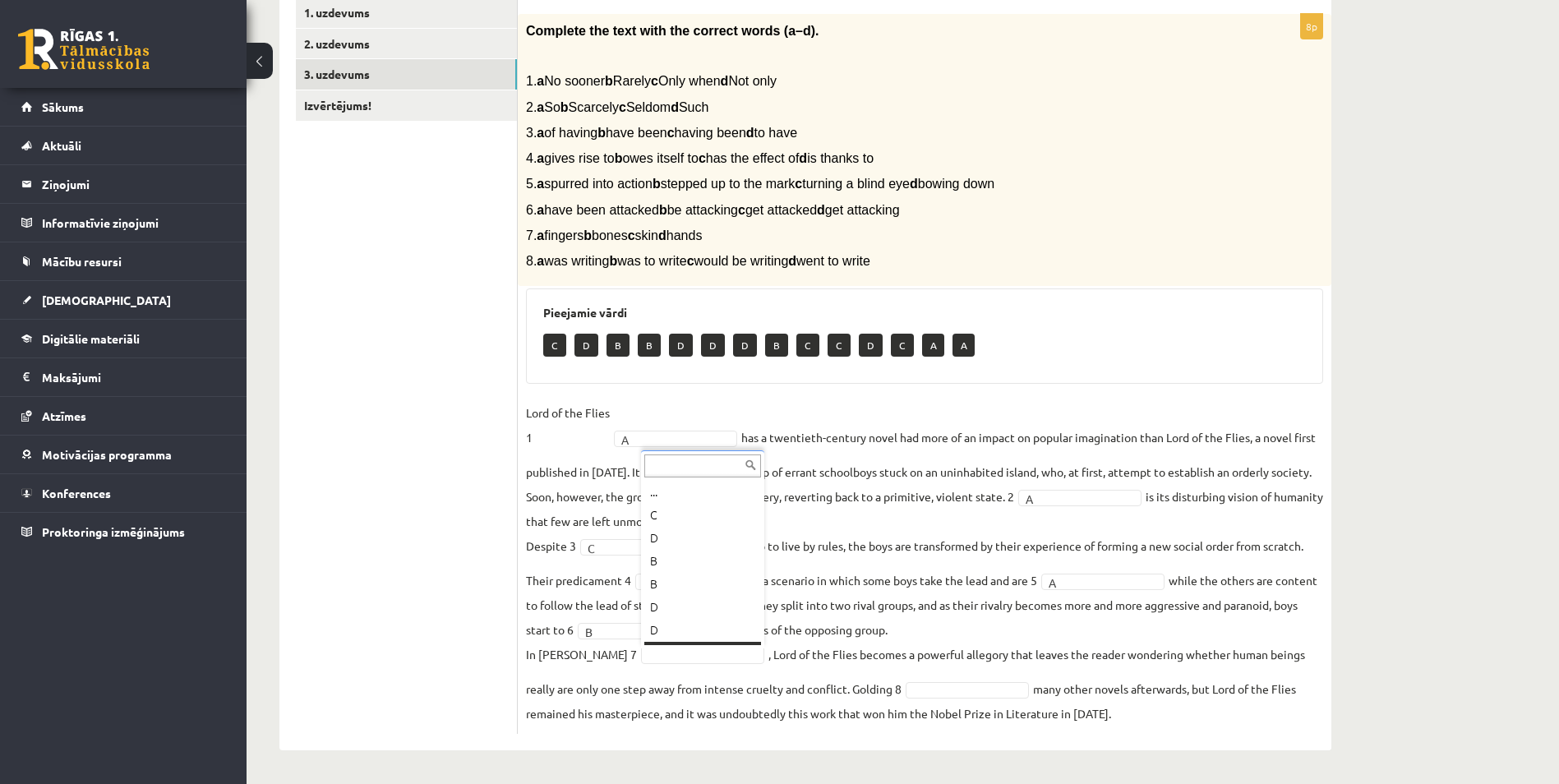
scroll to position [20, 0]
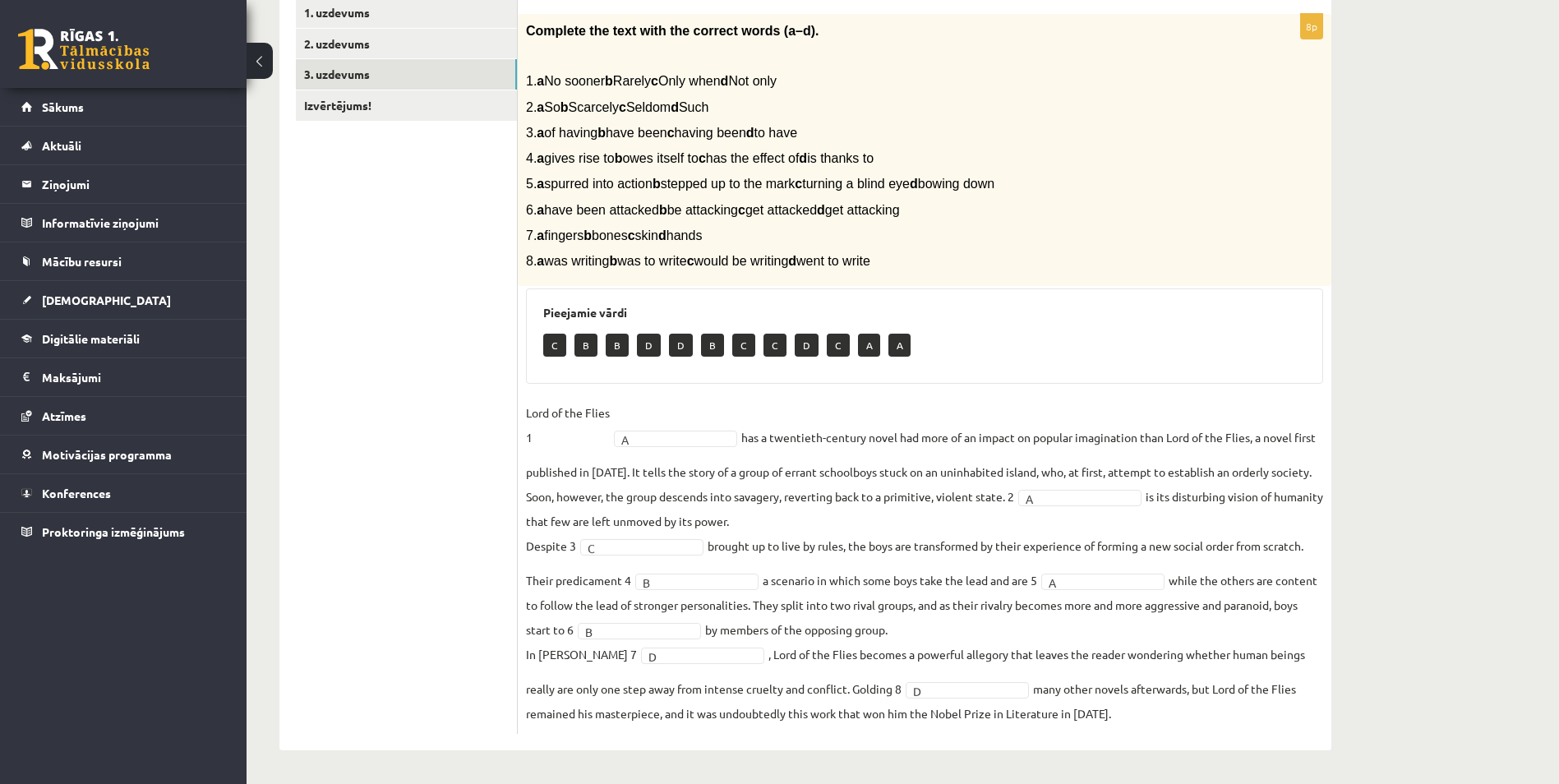
click at [389, 615] on ul "1. uzdevums 2. uzdevums 3. uzdevums Izvērtējums!" at bounding box center [406, 365] width 222 height 736
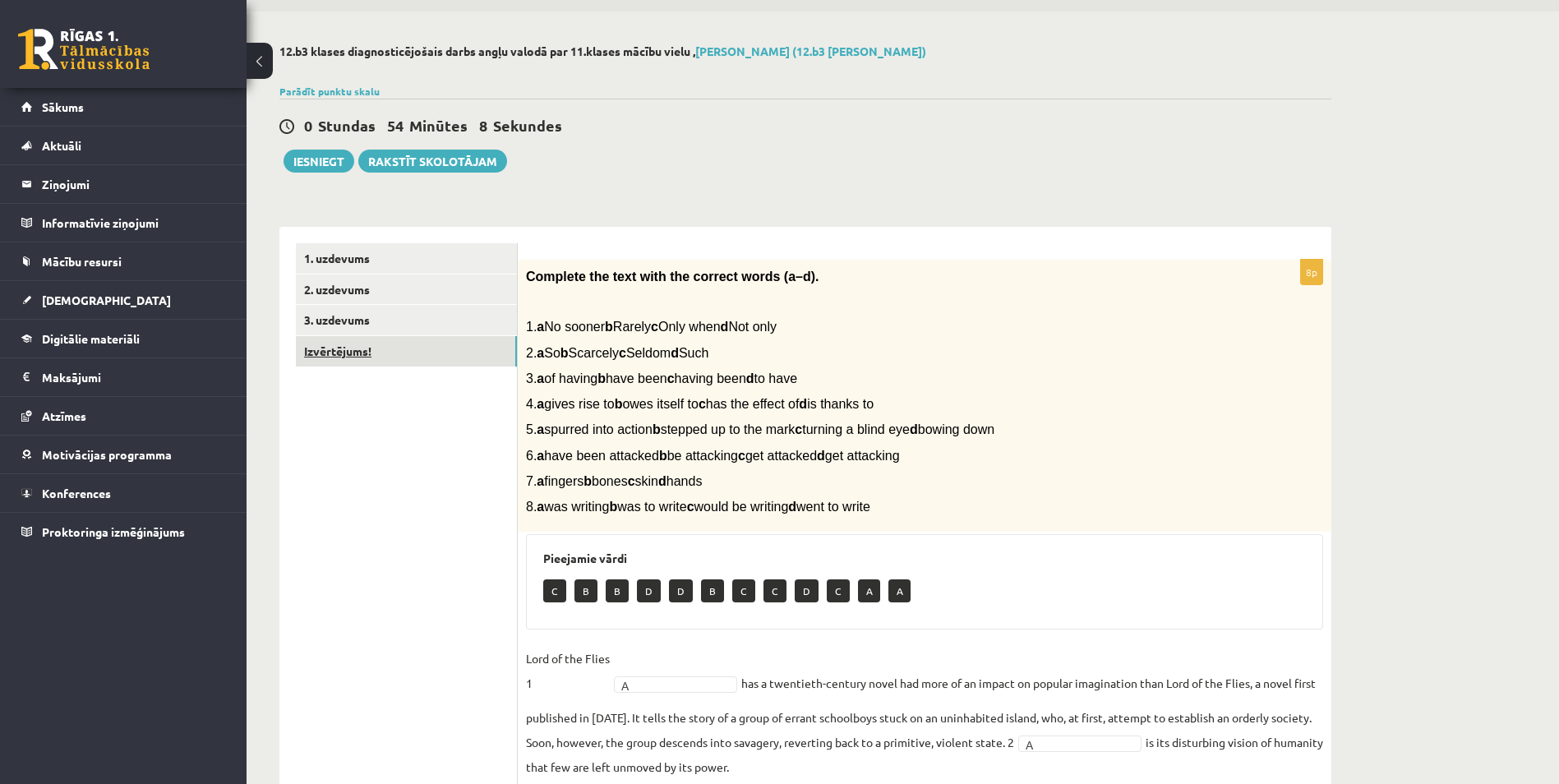
click at [332, 353] on link "Izvērtējums!" at bounding box center [406, 351] width 221 height 31
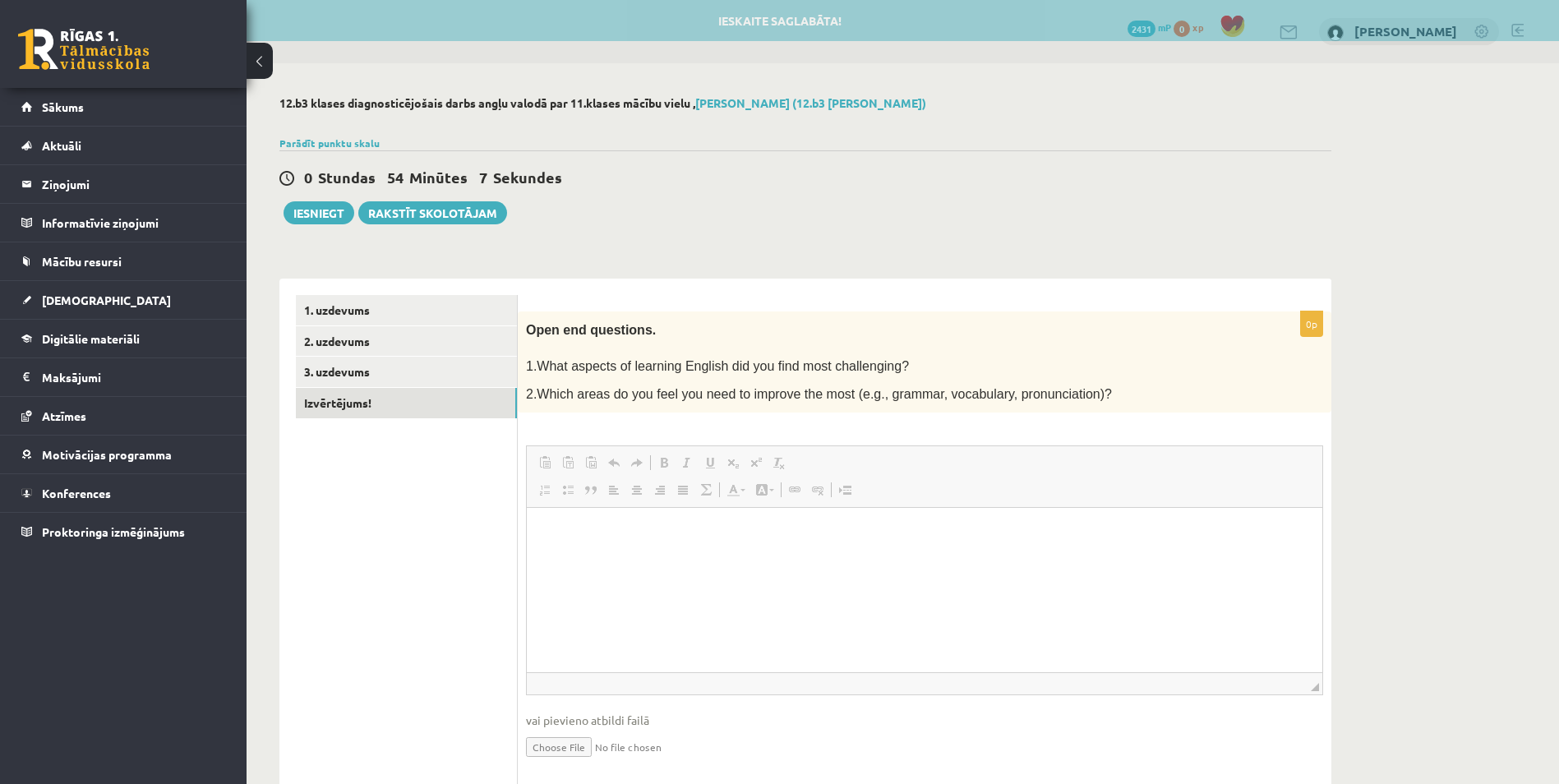
scroll to position [0, 0]
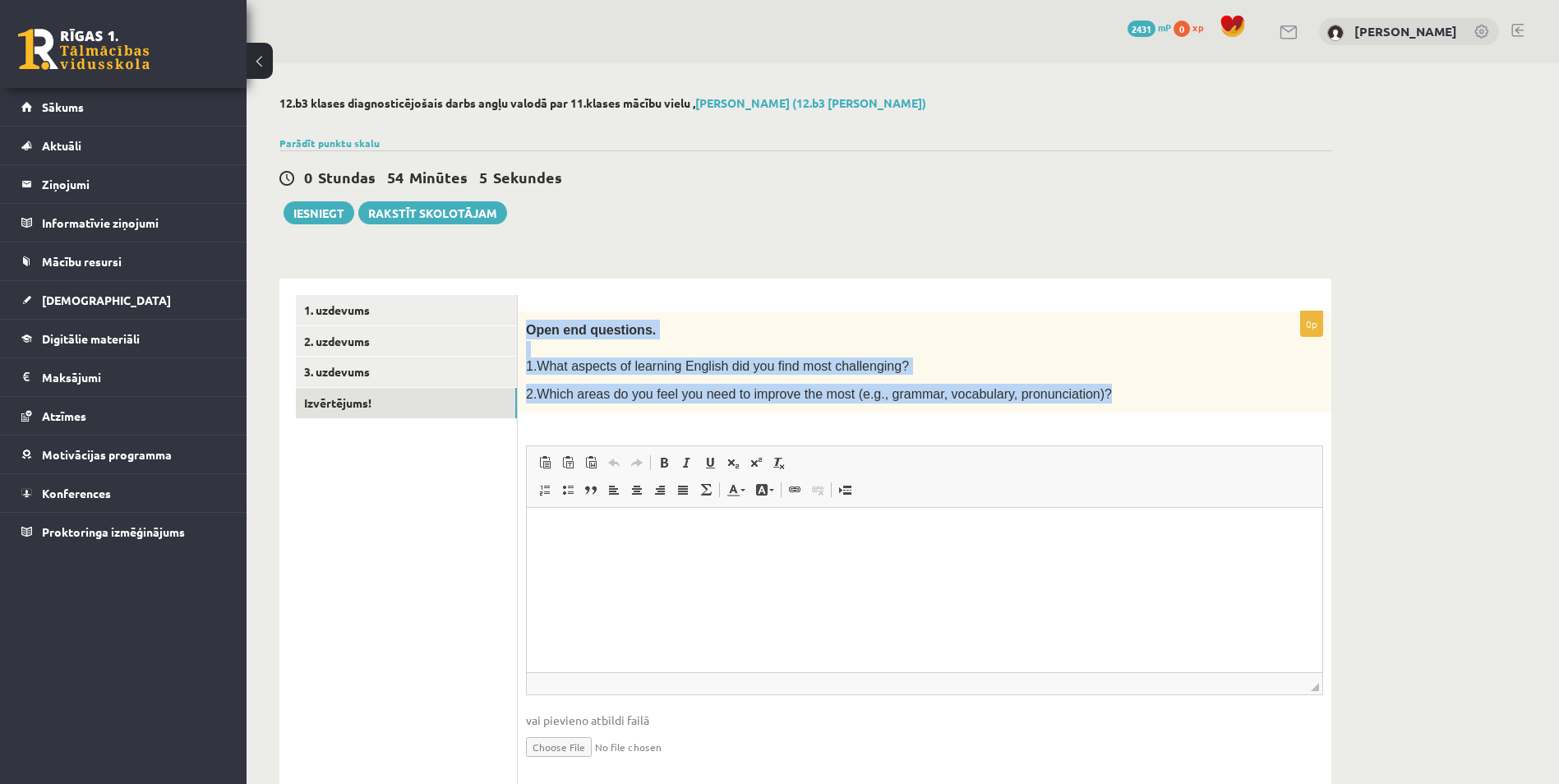
drag, startPoint x: 522, startPoint y: 324, endPoint x: 1117, endPoint y: 403, distance: 600.2
click at [1117, 403] on div "Open end questions. 1.What aspects of learning English did you find most challe…" at bounding box center [924, 362] width 813 height 102
drag, startPoint x: 1117, startPoint y: 403, endPoint x: 1013, endPoint y: 399, distance: 104.1
copy div "Open end questions. 1.What aspects of learning English did you find most challe…"
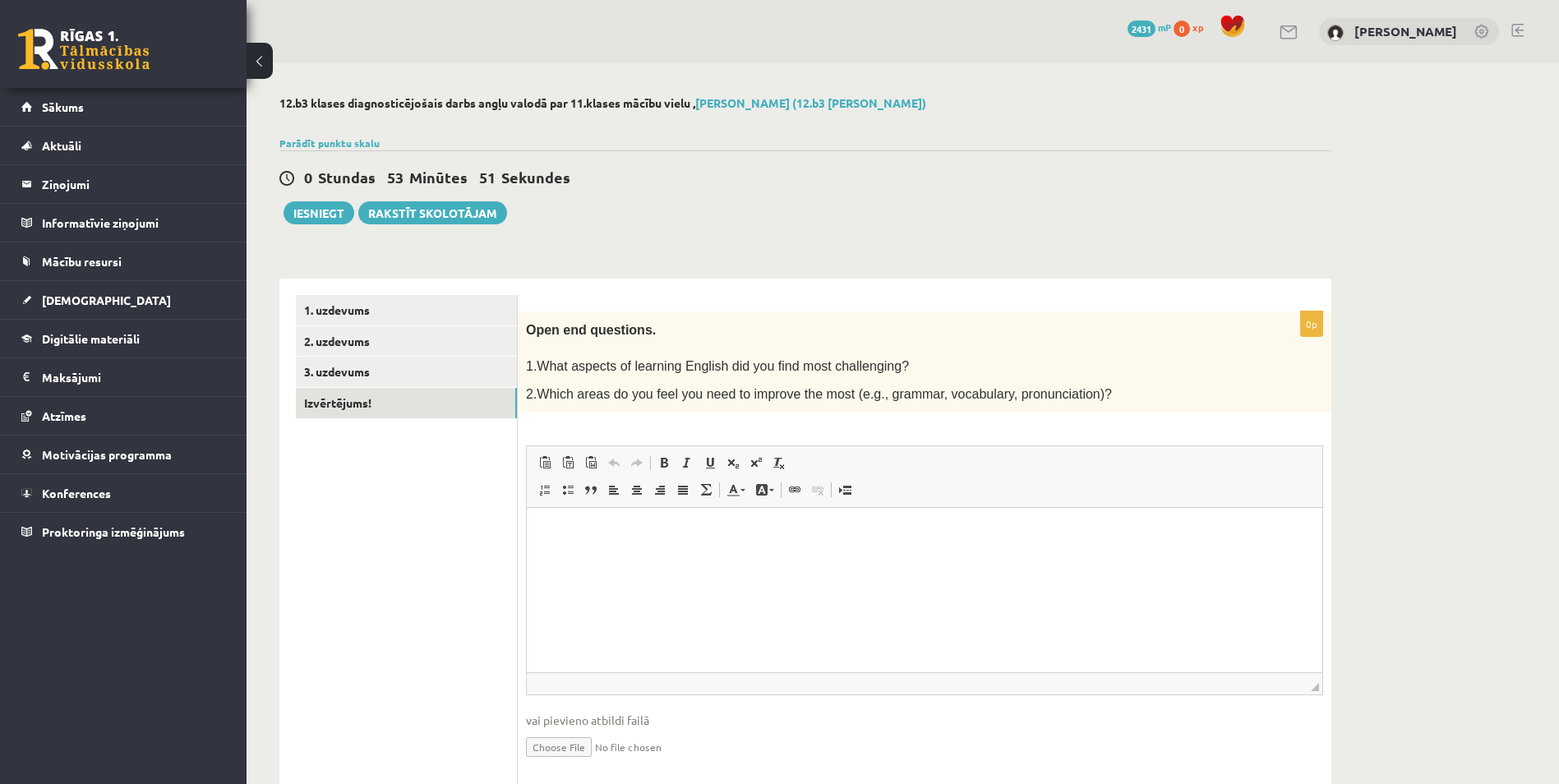
click at [936, 209] on div "0 Stundas 53 Minūtes 51 Sekundes Ieskaite saglabāta! Iesniegt Rakstīt skolotājam" at bounding box center [805, 187] width 1052 height 74
click at [648, 558] on html at bounding box center [924, 532] width 796 height 50
click at [362, 311] on link "1. uzdevums" at bounding box center [406, 310] width 221 height 31
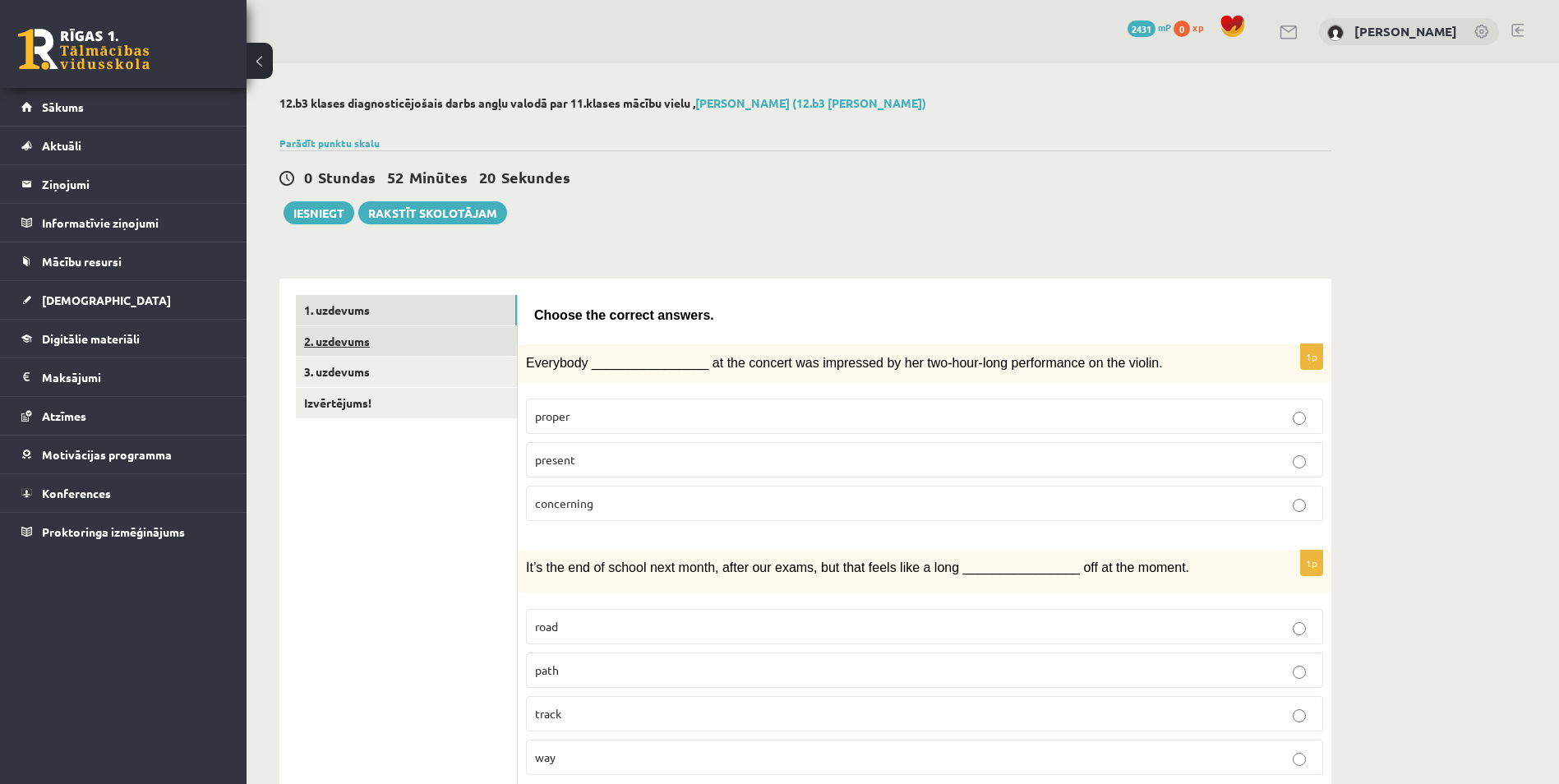
click at [346, 348] on link "2. uzdevums" at bounding box center [406, 341] width 221 height 31
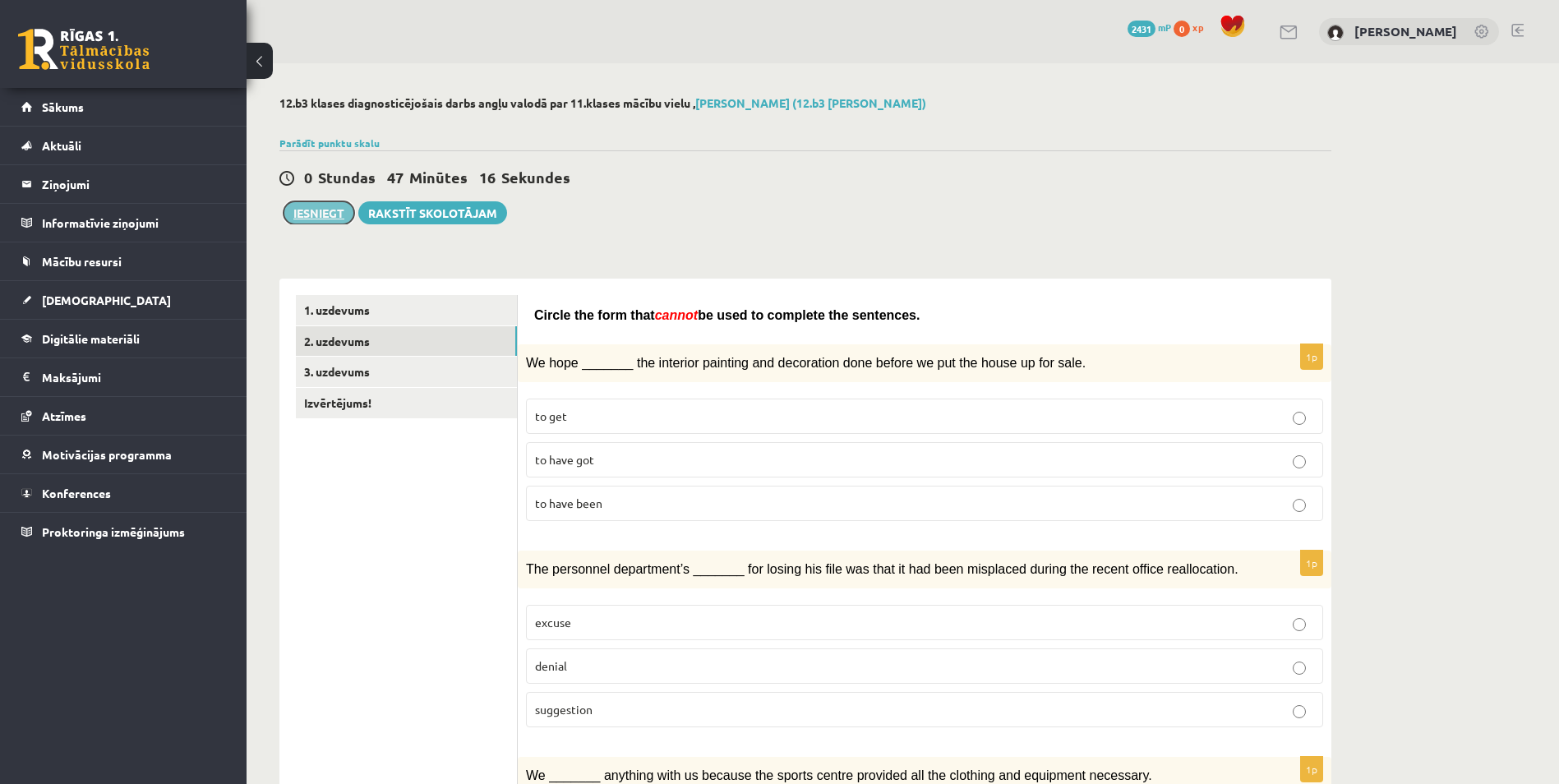
click at [335, 212] on button "Iesniegt" at bounding box center [318, 213] width 71 height 23
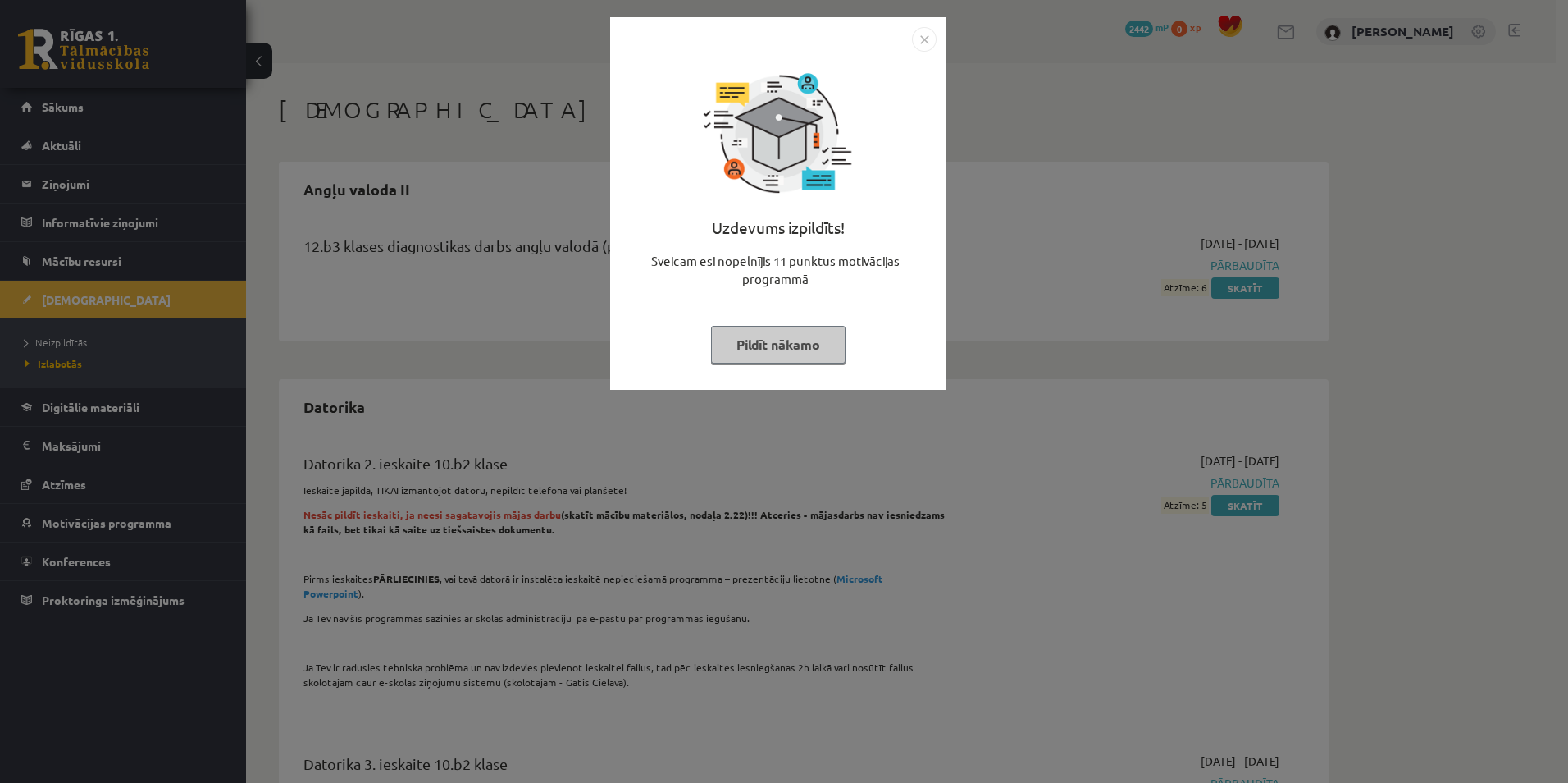
click at [774, 352] on button "Pildīt nākamo" at bounding box center [779, 345] width 134 height 38
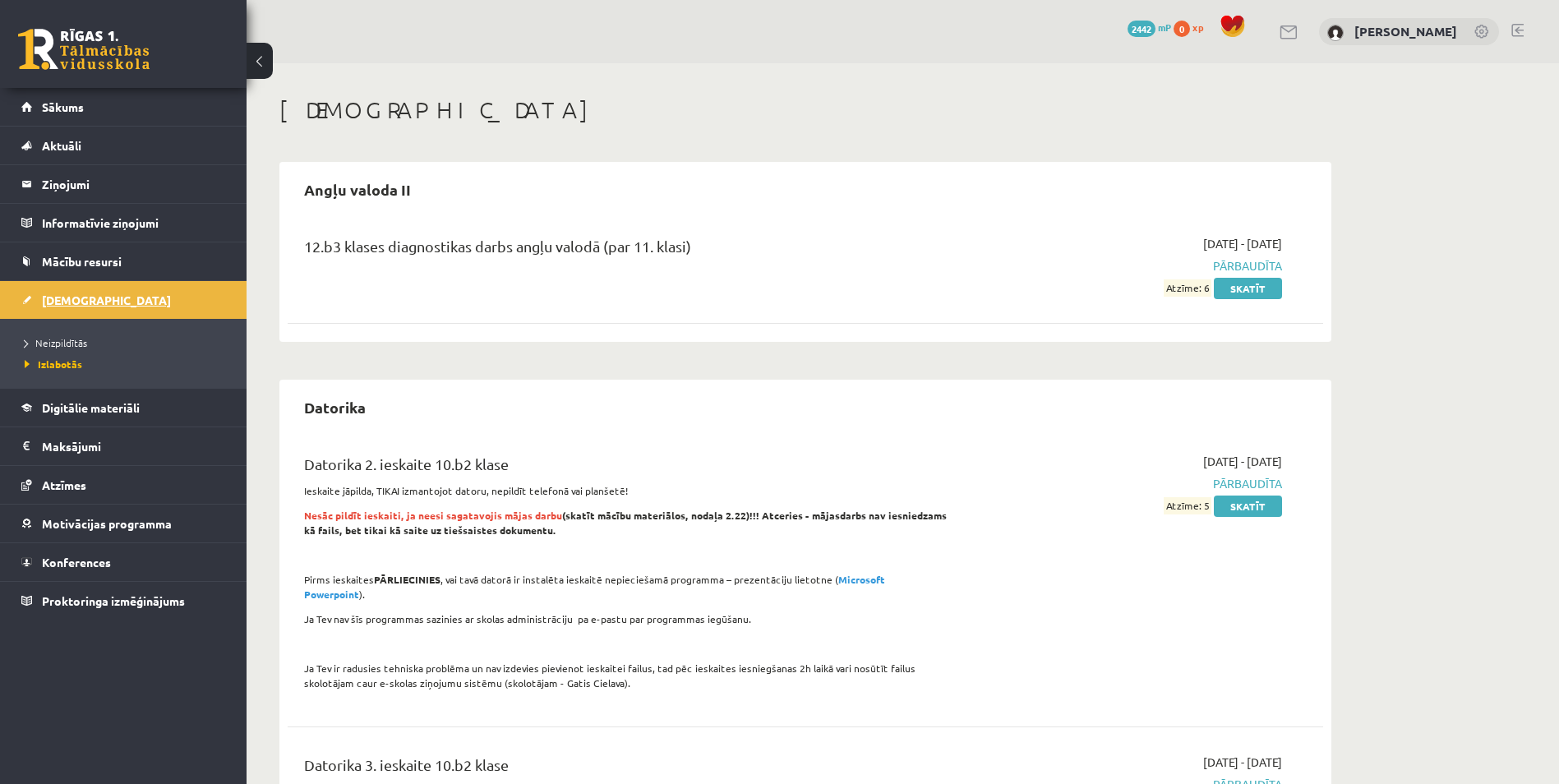
click at [57, 305] on span "[DEMOGRAPHIC_DATA]" at bounding box center [105, 300] width 129 height 15
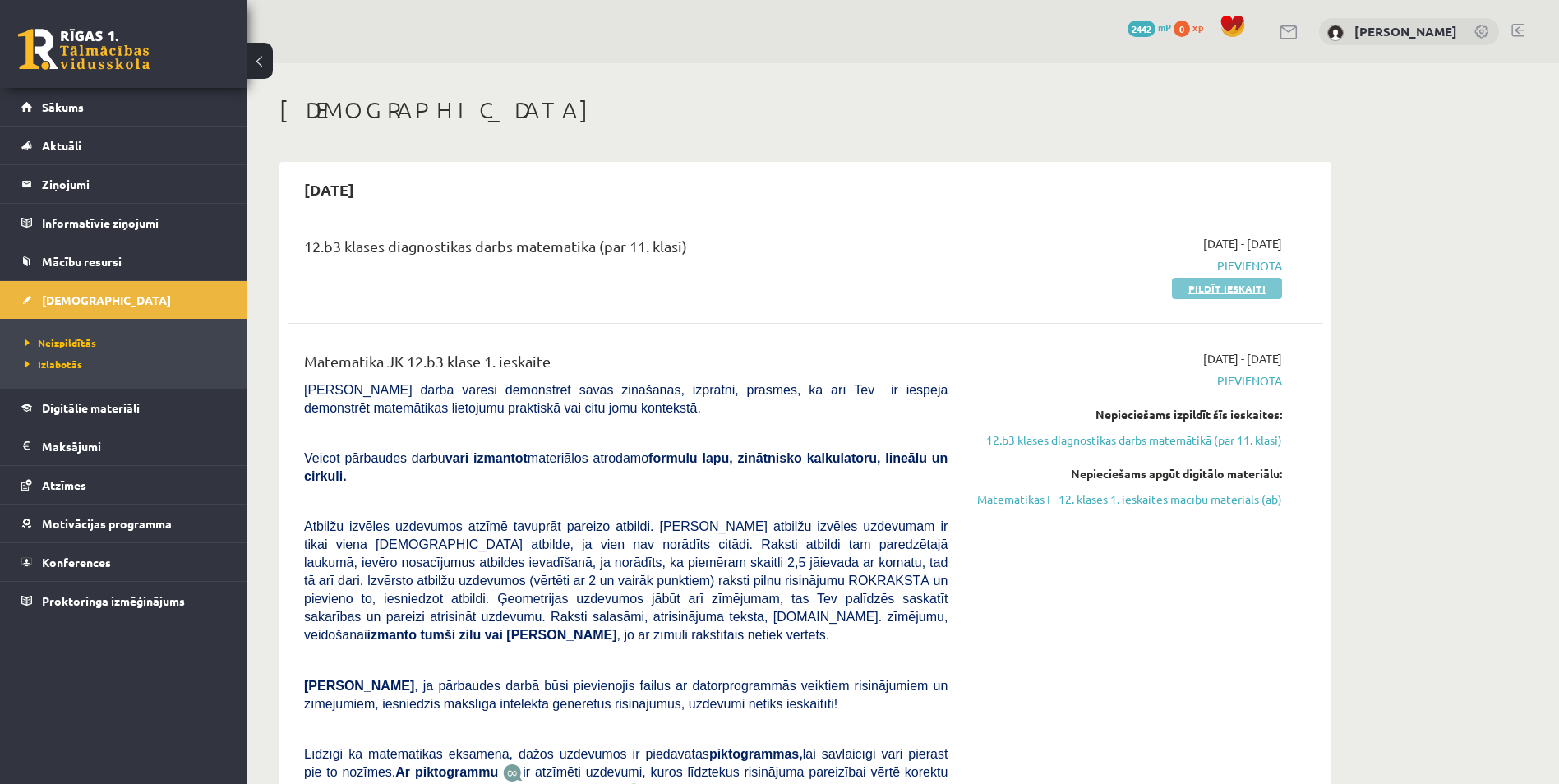
click at [1203, 291] on link "Pildīt ieskaiti" at bounding box center [1227, 288] width 110 height 22
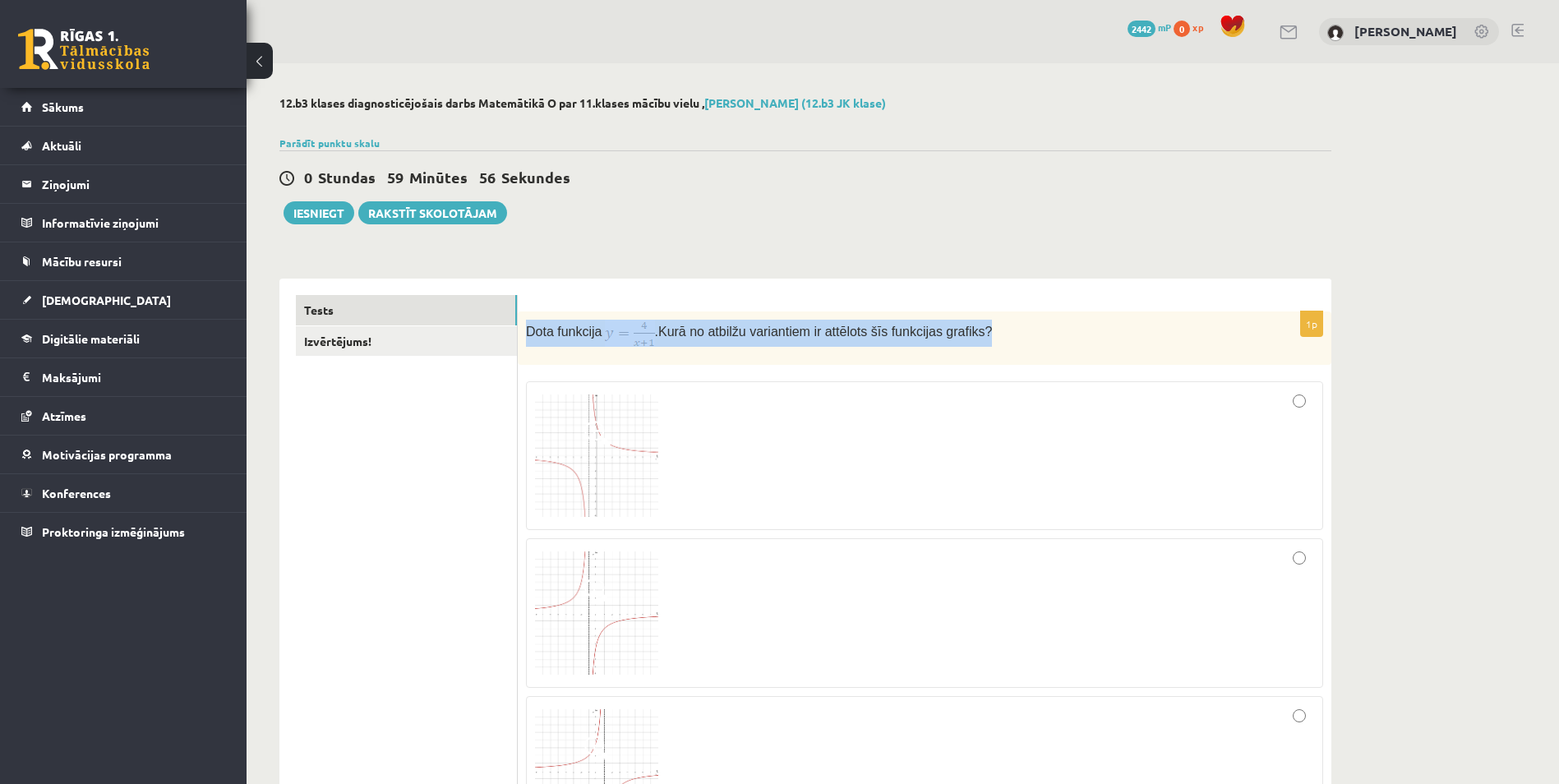
drag, startPoint x: 525, startPoint y: 331, endPoint x: 996, endPoint y: 336, distance: 471.0
click at [996, 336] on div "Dota funkcija . Kurā no atbilžu variantiem ir attēlots šīs funkcijas grafiks?" at bounding box center [924, 338] width 813 height 53
drag, startPoint x: 996, startPoint y: 336, endPoint x: 915, endPoint y: 336, distance: 81.0
copy p "Dota funkcija . Kurā no atbilžu variantiem ir attēlots šīs funkcijas grafiks?"
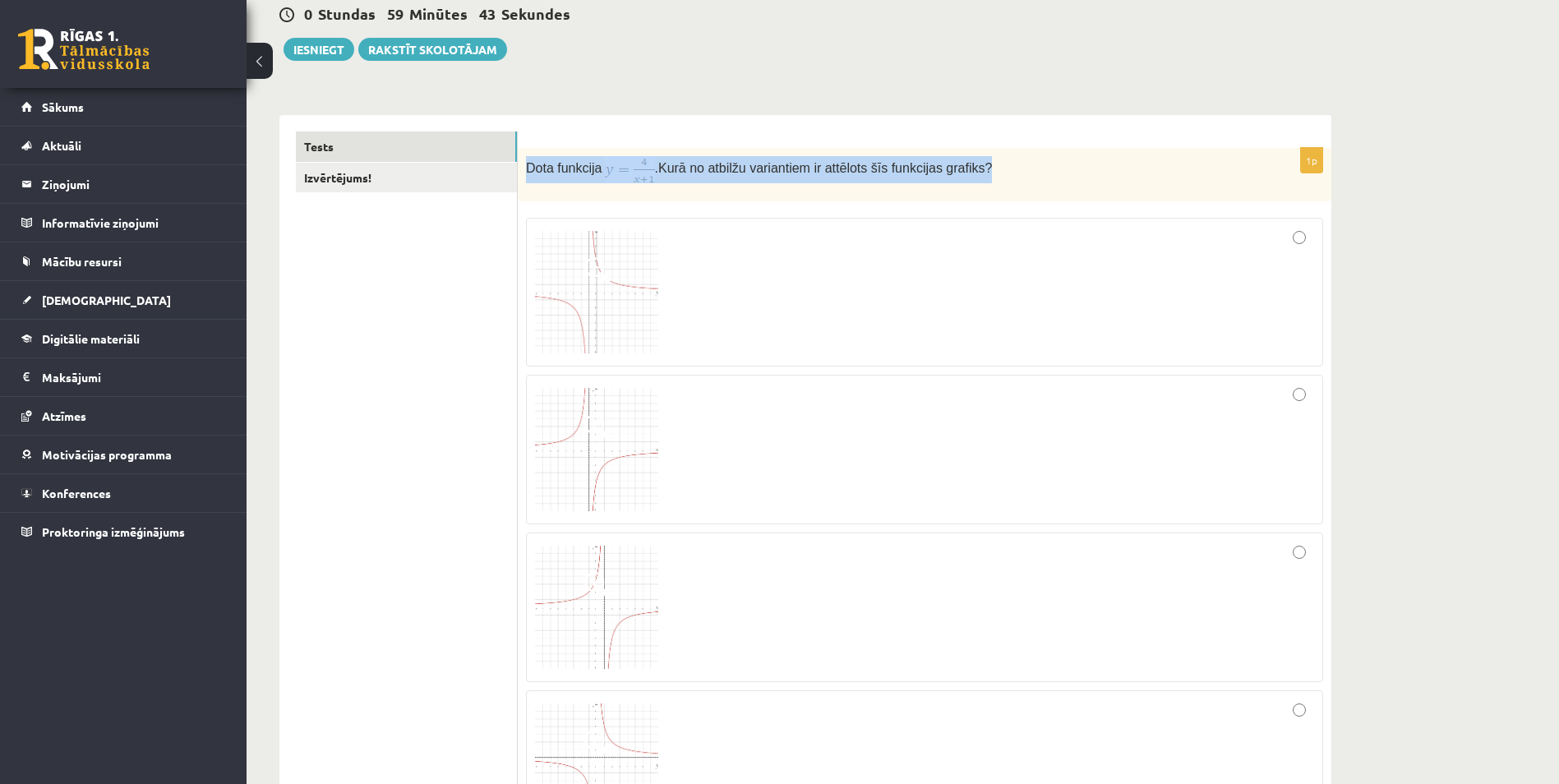
scroll to position [164, 0]
click at [326, 179] on link "Izvērtējums!" at bounding box center [406, 177] width 221 height 31
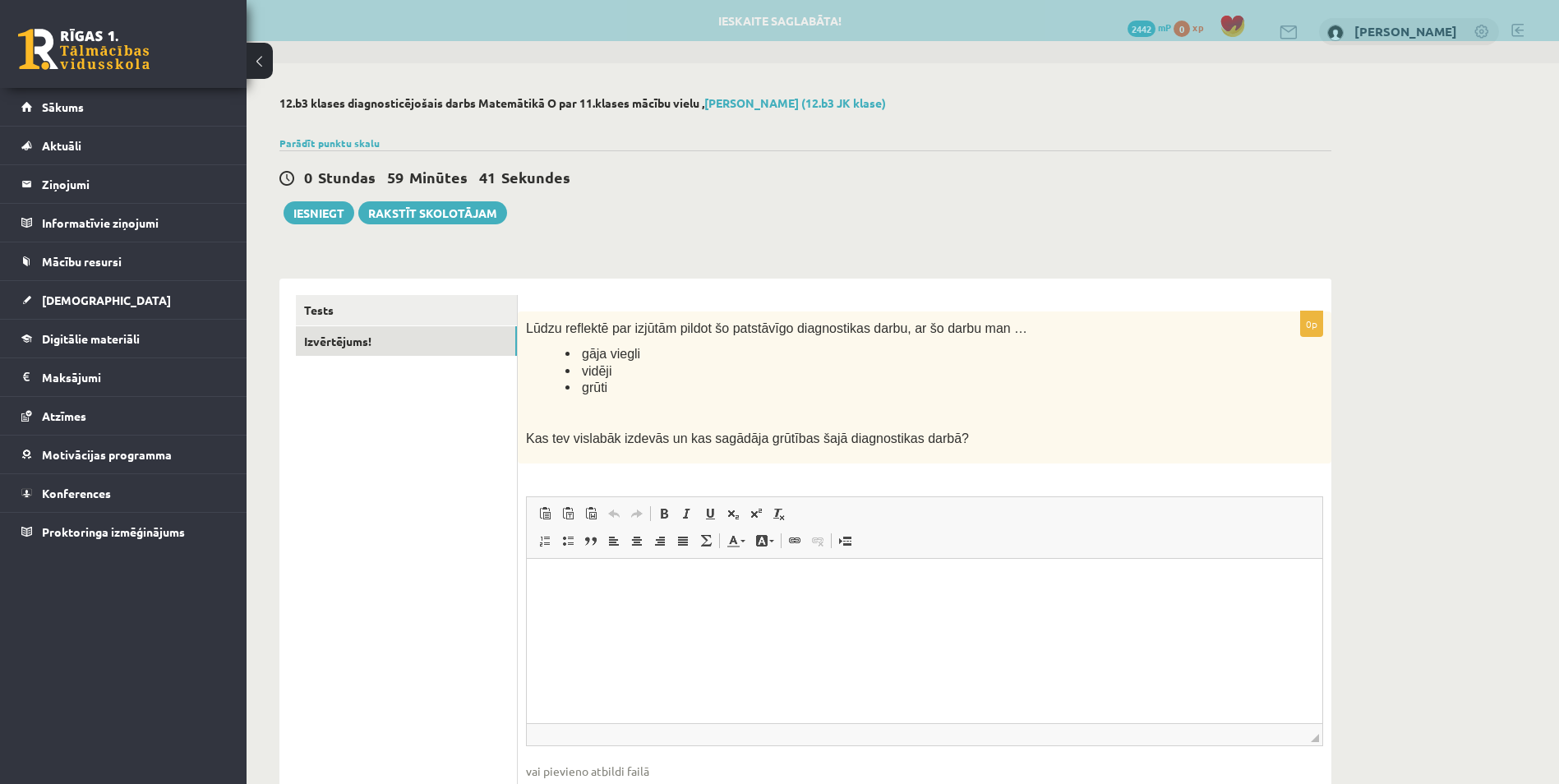
scroll to position [0, 0]
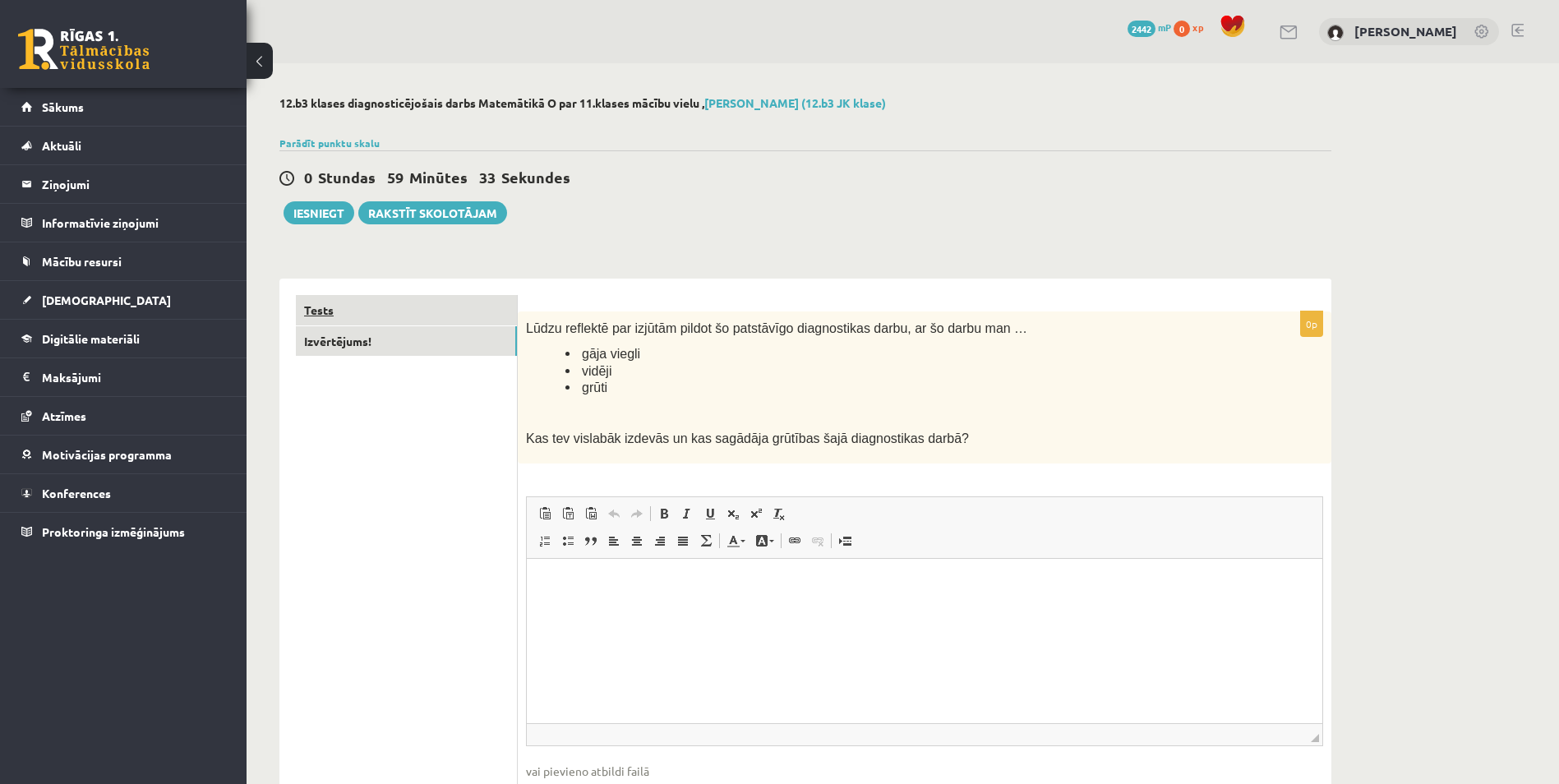
click at [326, 306] on link "Tests" at bounding box center [406, 310] width 221 height 31
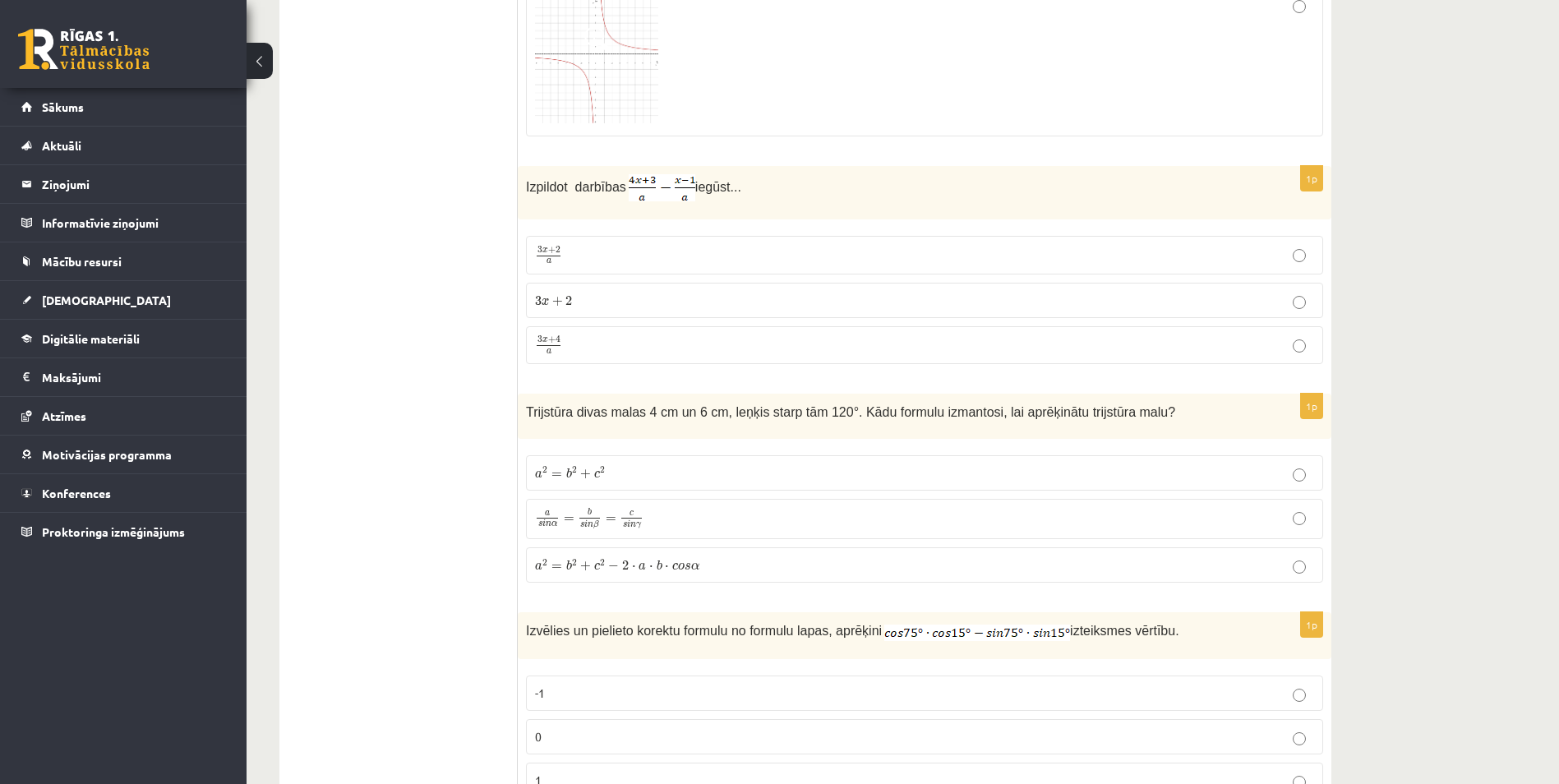
scroll to position [739, 0]
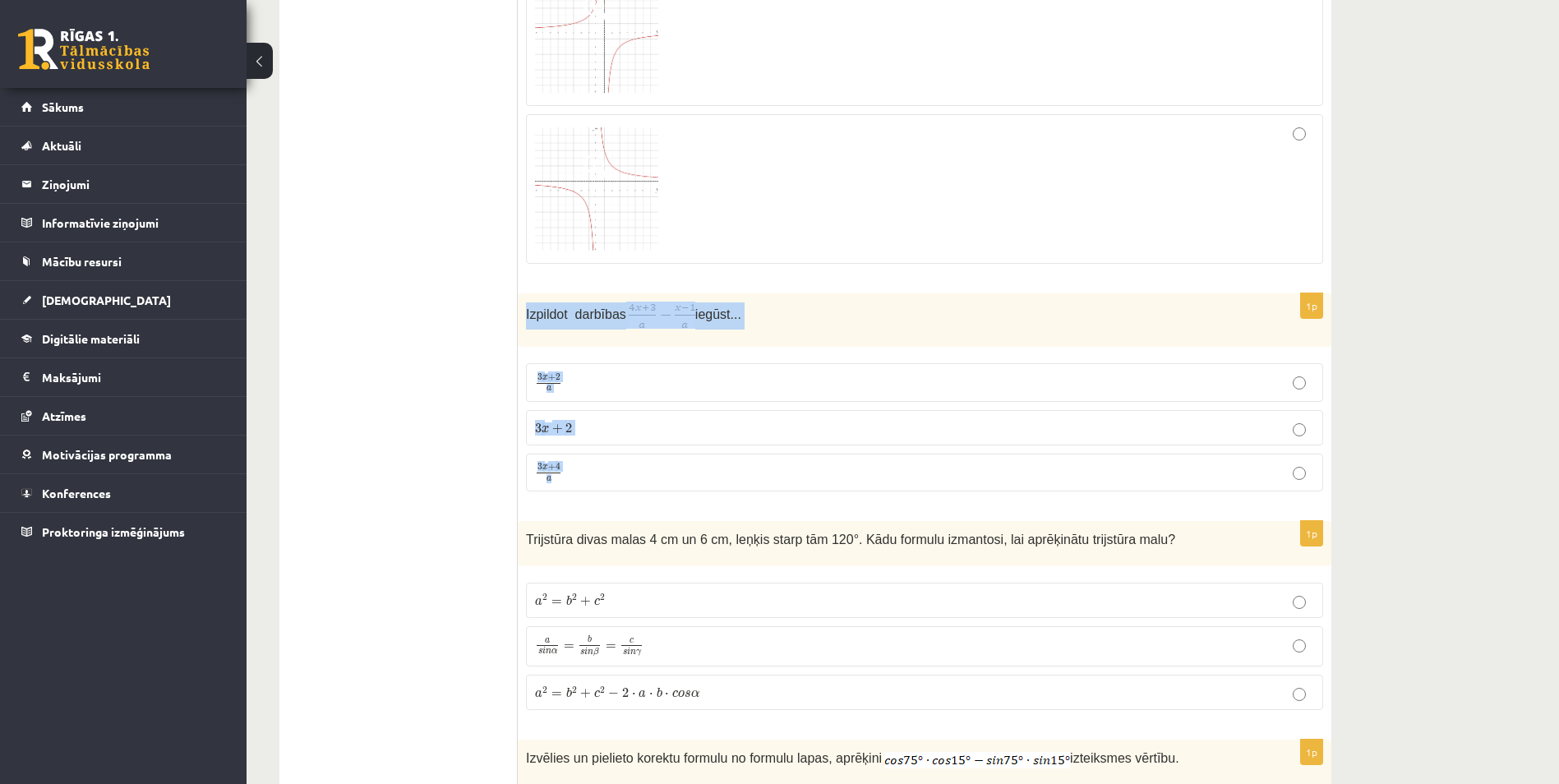
drag, startPoint x: 526, startPoint y: 316, endPoint x: 774, endPoint y: 466, distance: 289.8
click at [774, 466] on div "1p Izpildot darbības iegūst... 3 x + 2 a 3 x + 2 a 3 x + 2 3 x + 2 3 x + 4 a 3 …" at bounding box center [924, 399] width 813 height 211
drag, startPoint x: 774, startPoint y: 466, endPoint x: 670, endPoint y: 323, distance: 176.8
copy div "Izpildot darbības iegūst... 3 x + 2 a 3 x + 2 a 3 x + 2 3 x + 2 3 x + 4 a"
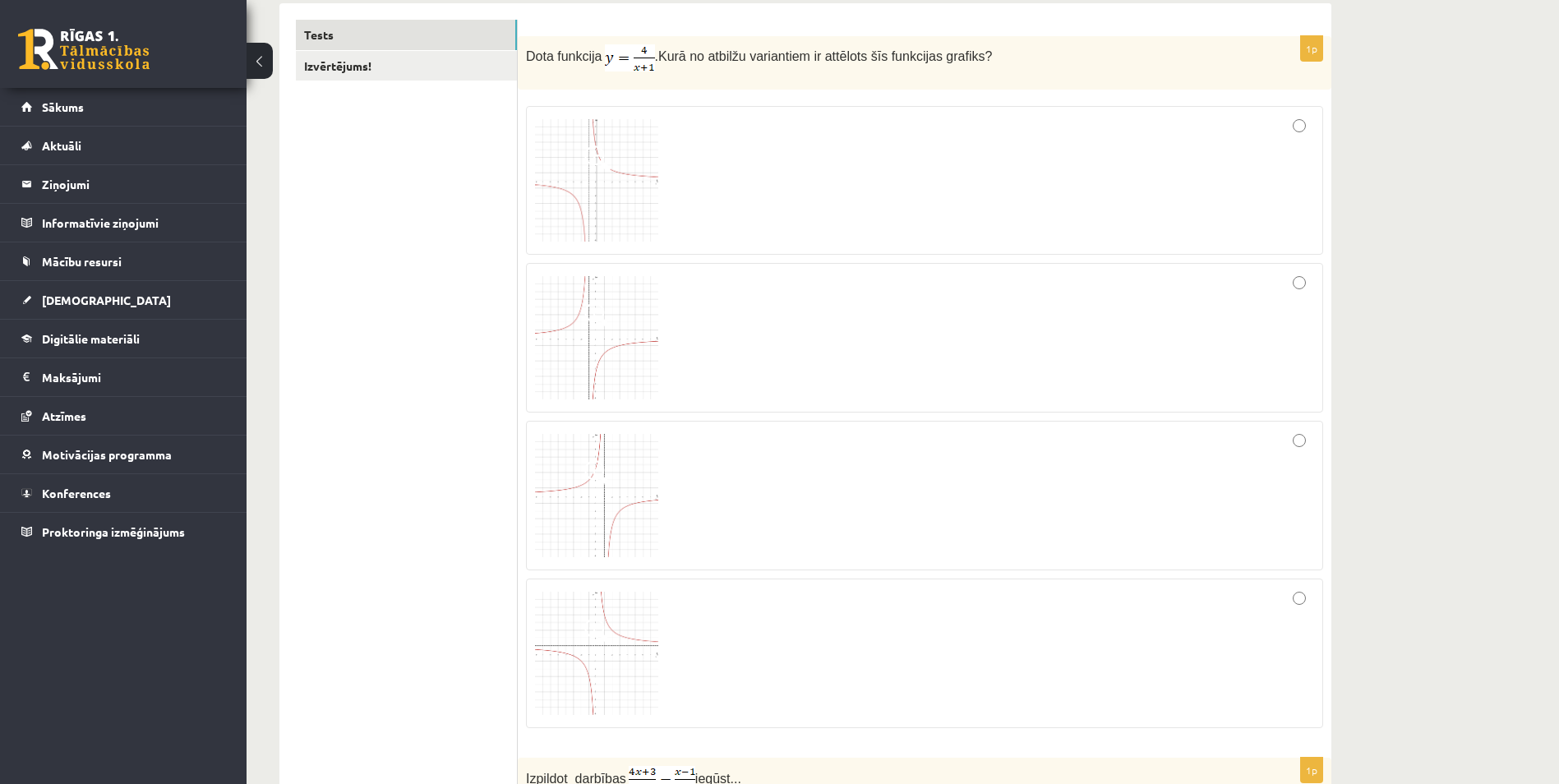
scroll to position [247, 0]
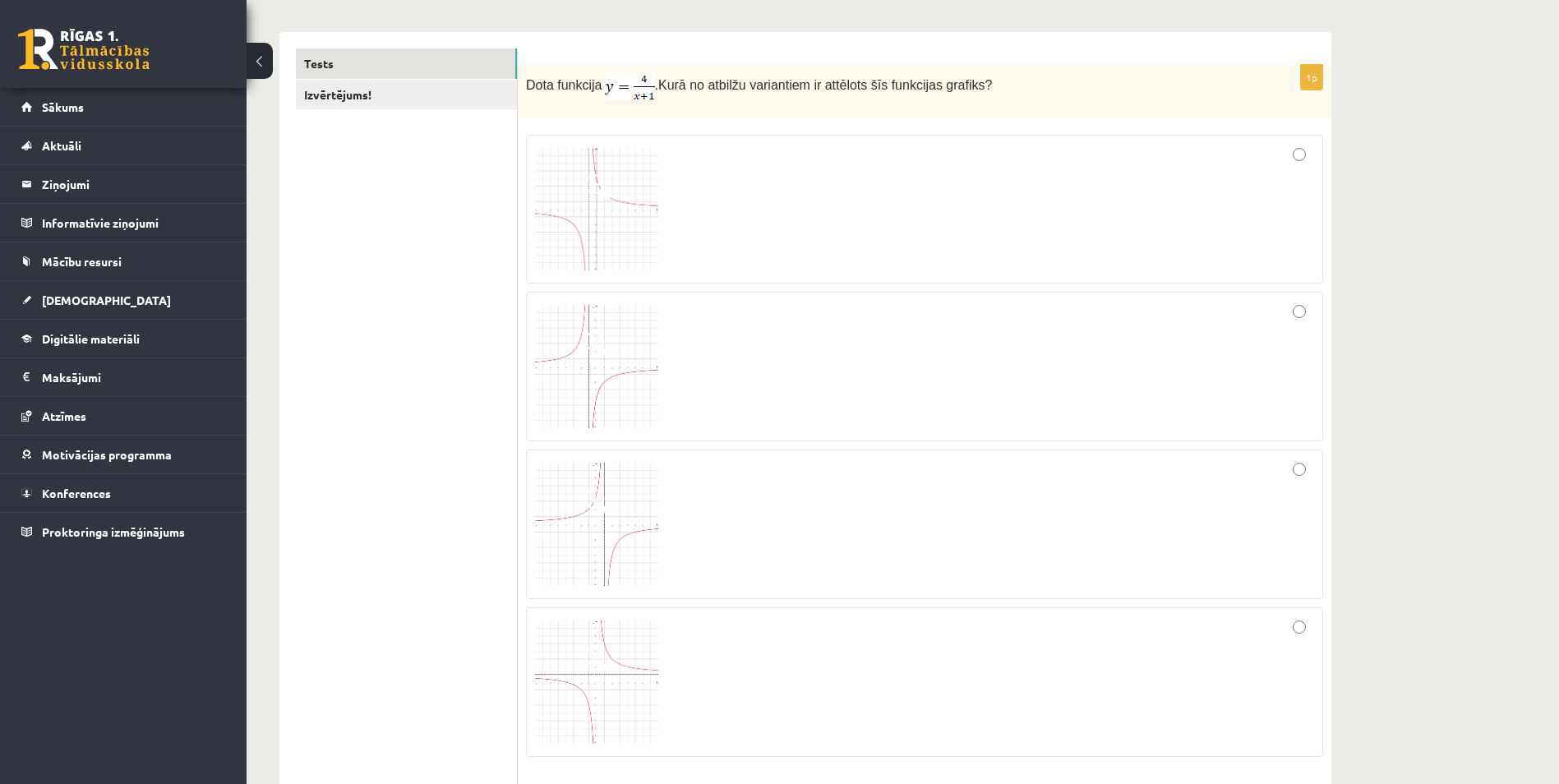
click at [775, 238] on div at bounding box center [924, 209] width 779 height 131
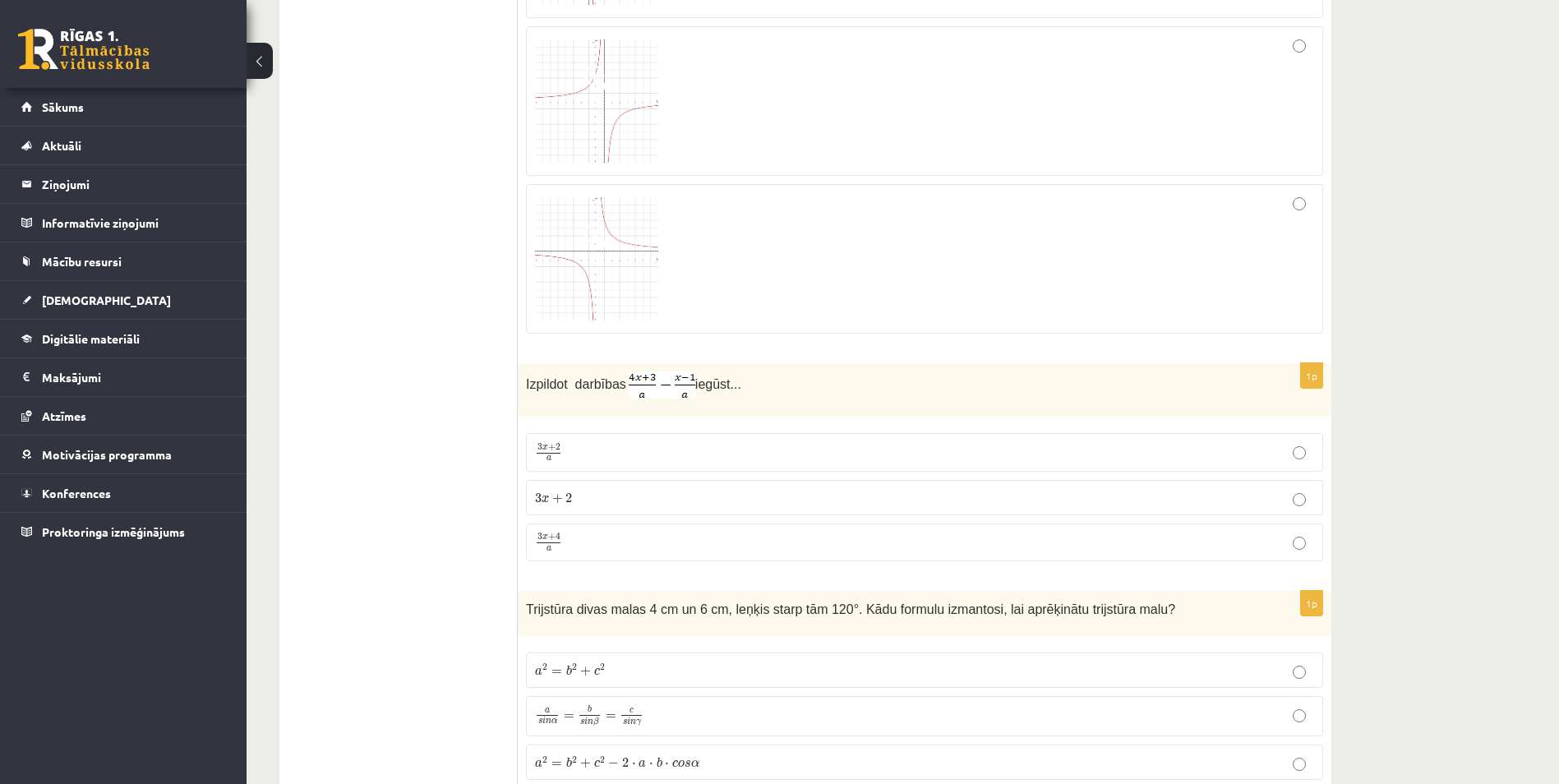
scroll to position [739, 0]
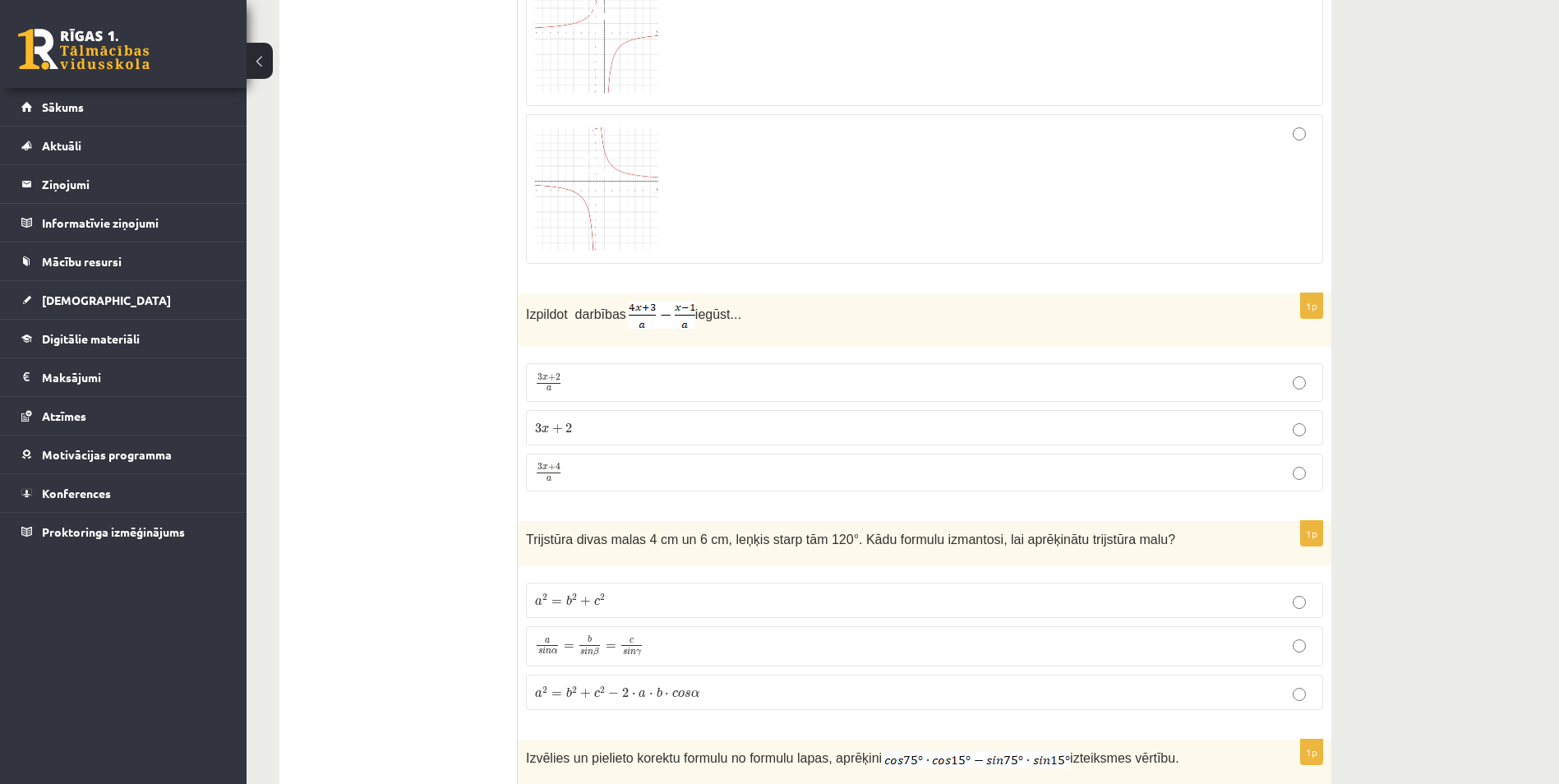
click at [596, 478] on p "3 x + 4 a 3 x + 4 a" at bounding box center [924, 473] width 779 height 21
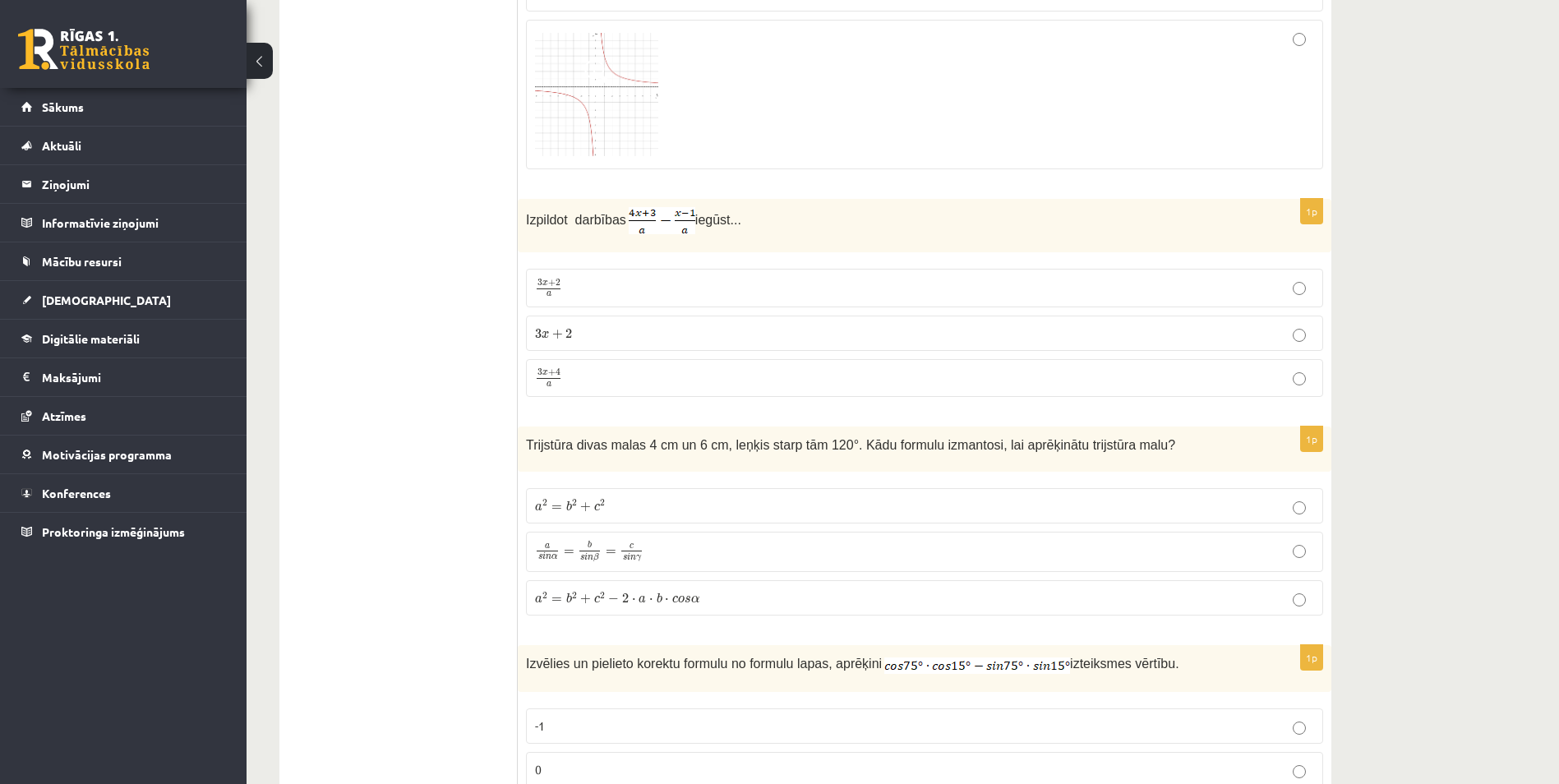
scroll to position [904, 0]
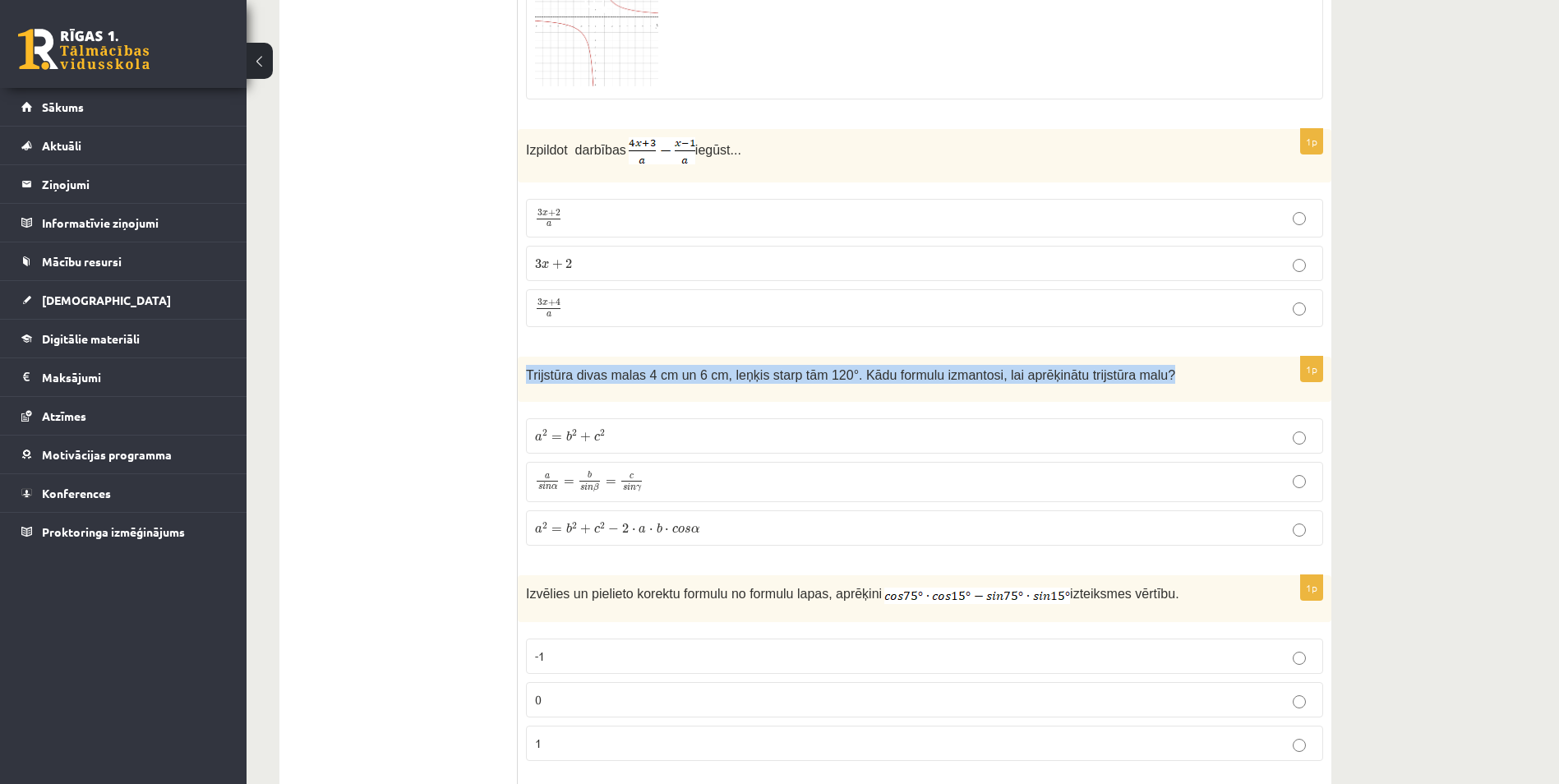
drag, startPoint x: 1125, startPoint y: 375, endPoint x: 525, endPoint y: 381, distance: 600.0
click at [525, 381] on div "Trijstūra divas malas 4 cm un 6 cm, leņķis starp tām 120°. Kādu formulu izmanto…" at bounding box center [924, 379] width 813 height 45
drag, startPoint x: 525, startPoint y: 381, endPoint x: 534, endPoint y: 379, distance: 9.2
copy span "Trijstūra divas malas 4 cm un 6 cm, leņķis starp tām 120°. Kādu formulu izmanto…"
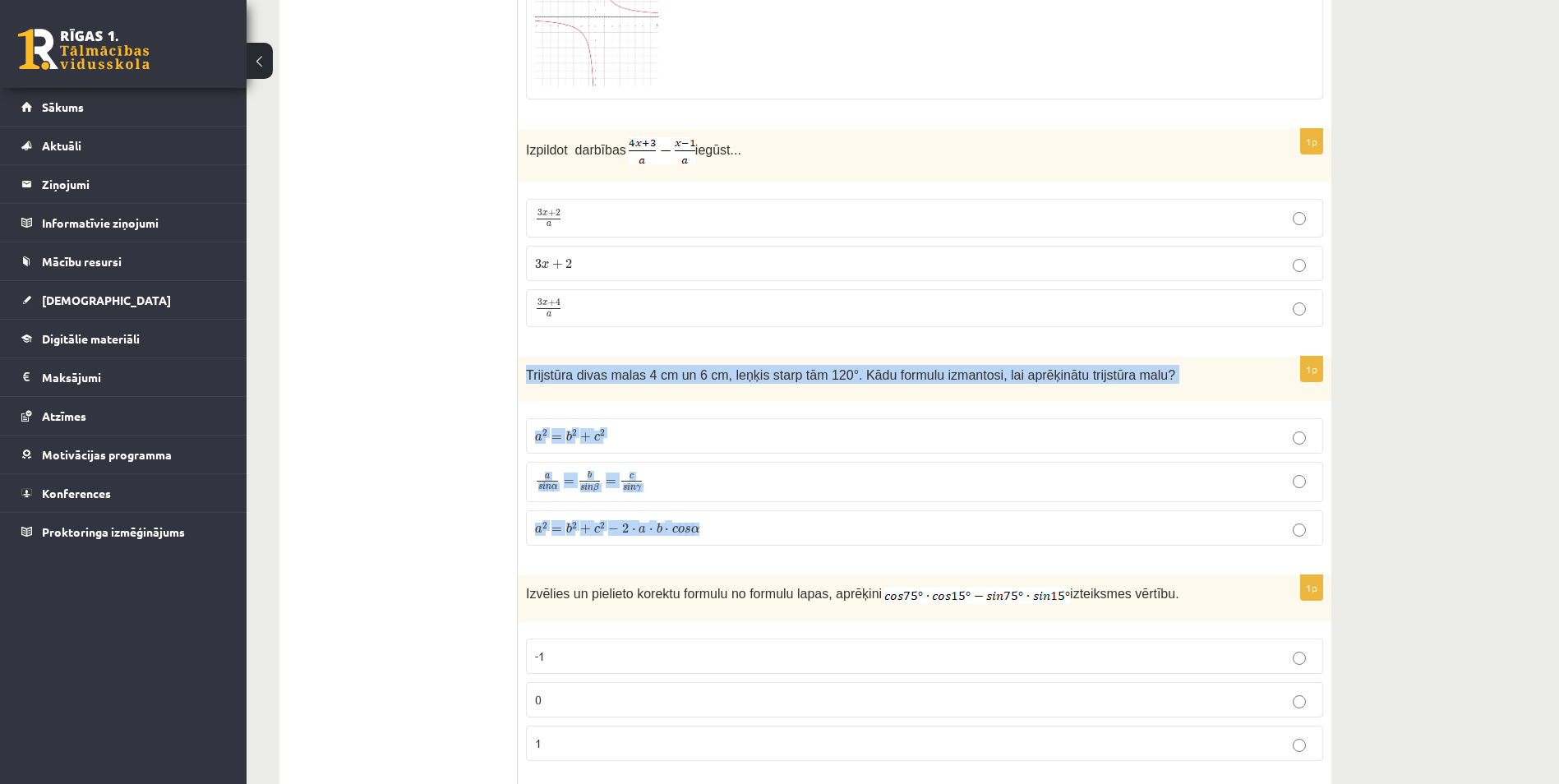
drag, startPoint x: 520, startPoint y: 375, endPoint x: 802, endPoint y: 519, distance: 316.6
click at [802, 519] on div "1p Trijstūra divas malas 4 cm un 6 cm, leņķis starp tām 120°. Kādu formulu izma…" at bounding box center [924, 457] width 813 height 202
drag, startPoint x: 802, startPoint y: 519, endPoint x: 685, endPoint y: 379, distance: 182.5
copy div "Trijstūra divas malas 4 cm un 6 cm, leņķis starp tām 120°. Kādu formulu izmanto…"
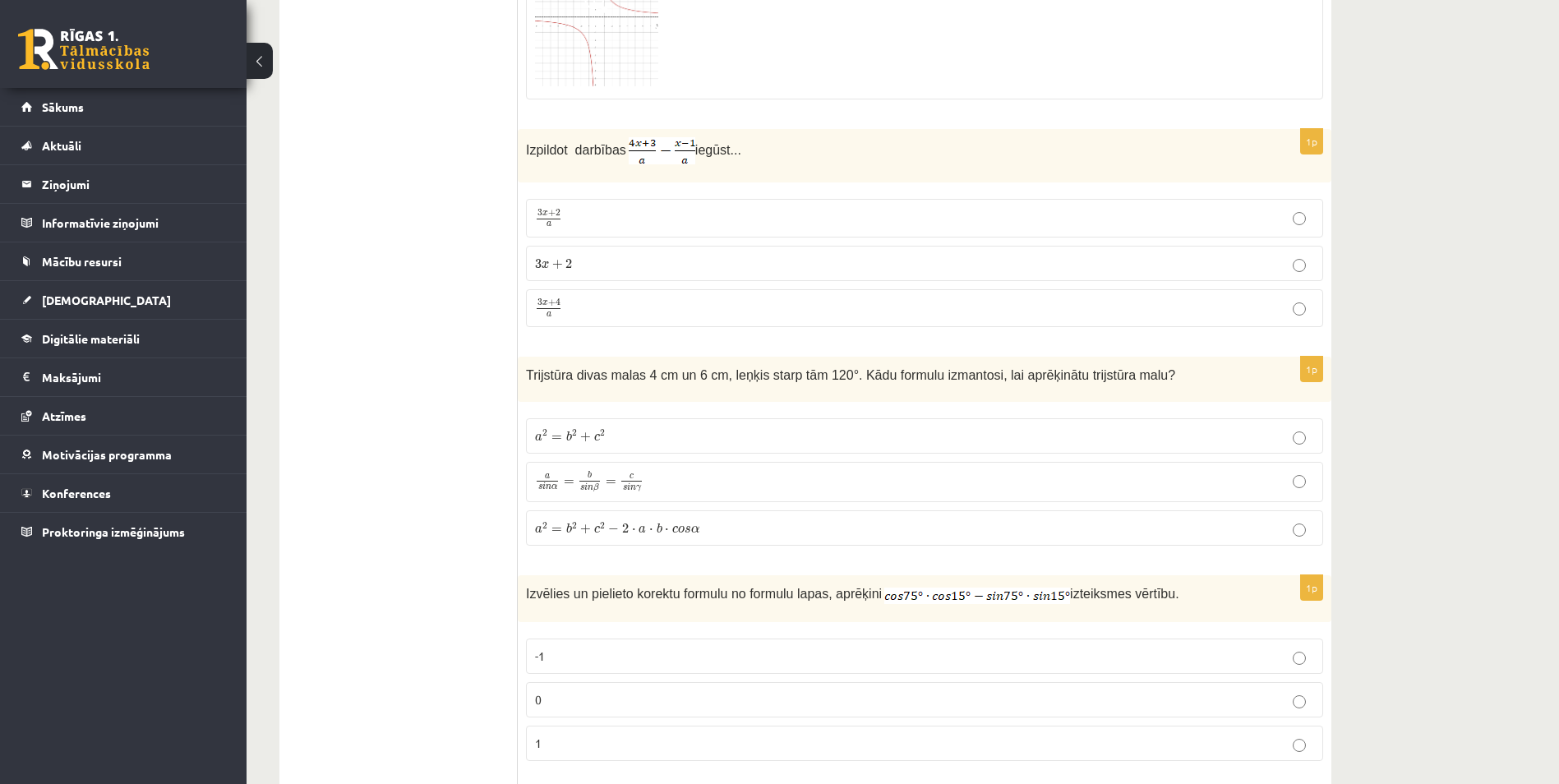
click at [576, 530] on span "a 2 = b 2 + c 2 − 2 ⋅ a ⋅ b ⋅ c o s α" at bounding box center [617, 527] width 164 height 12
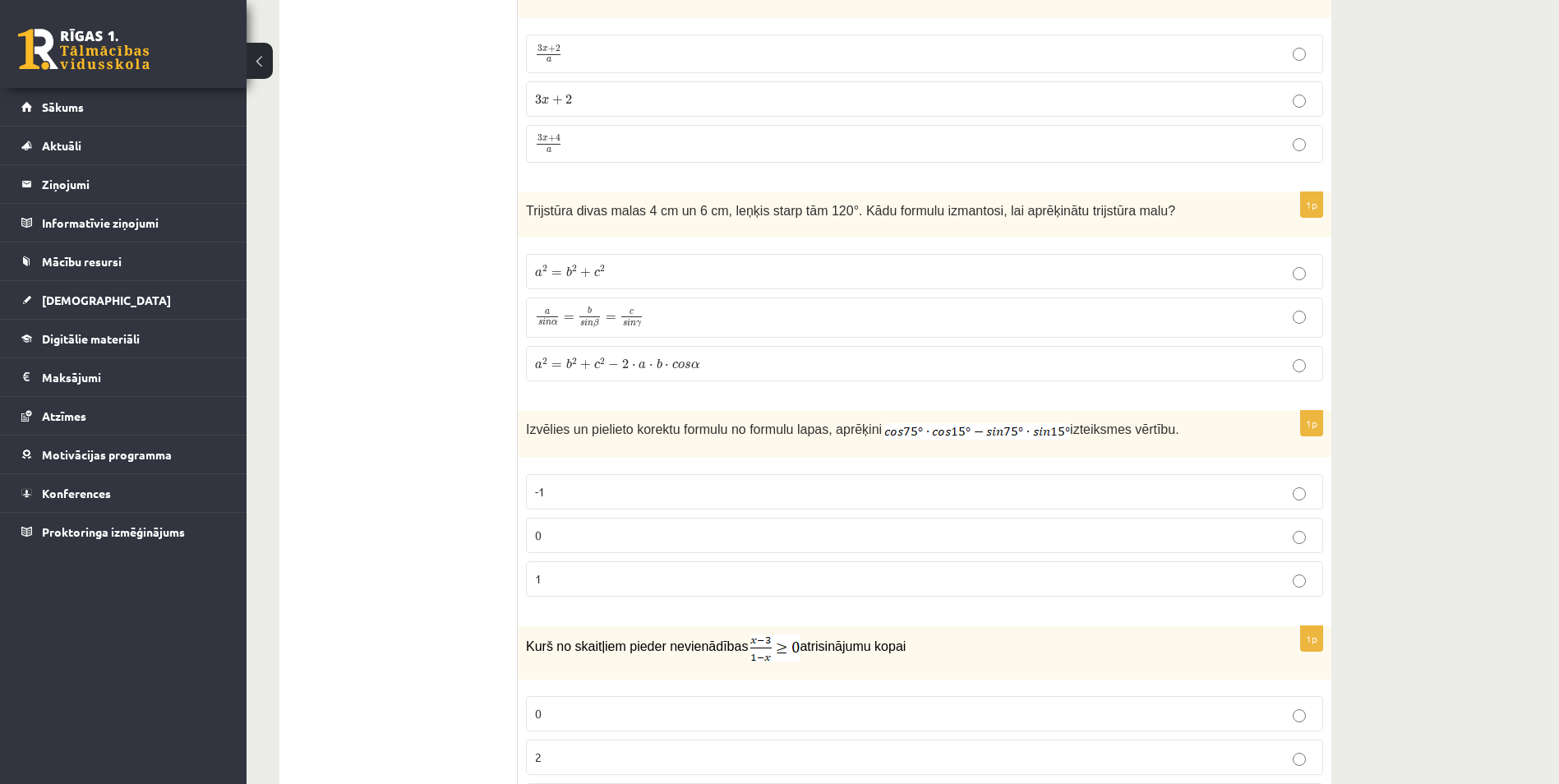
scroll to position [1150, 0]
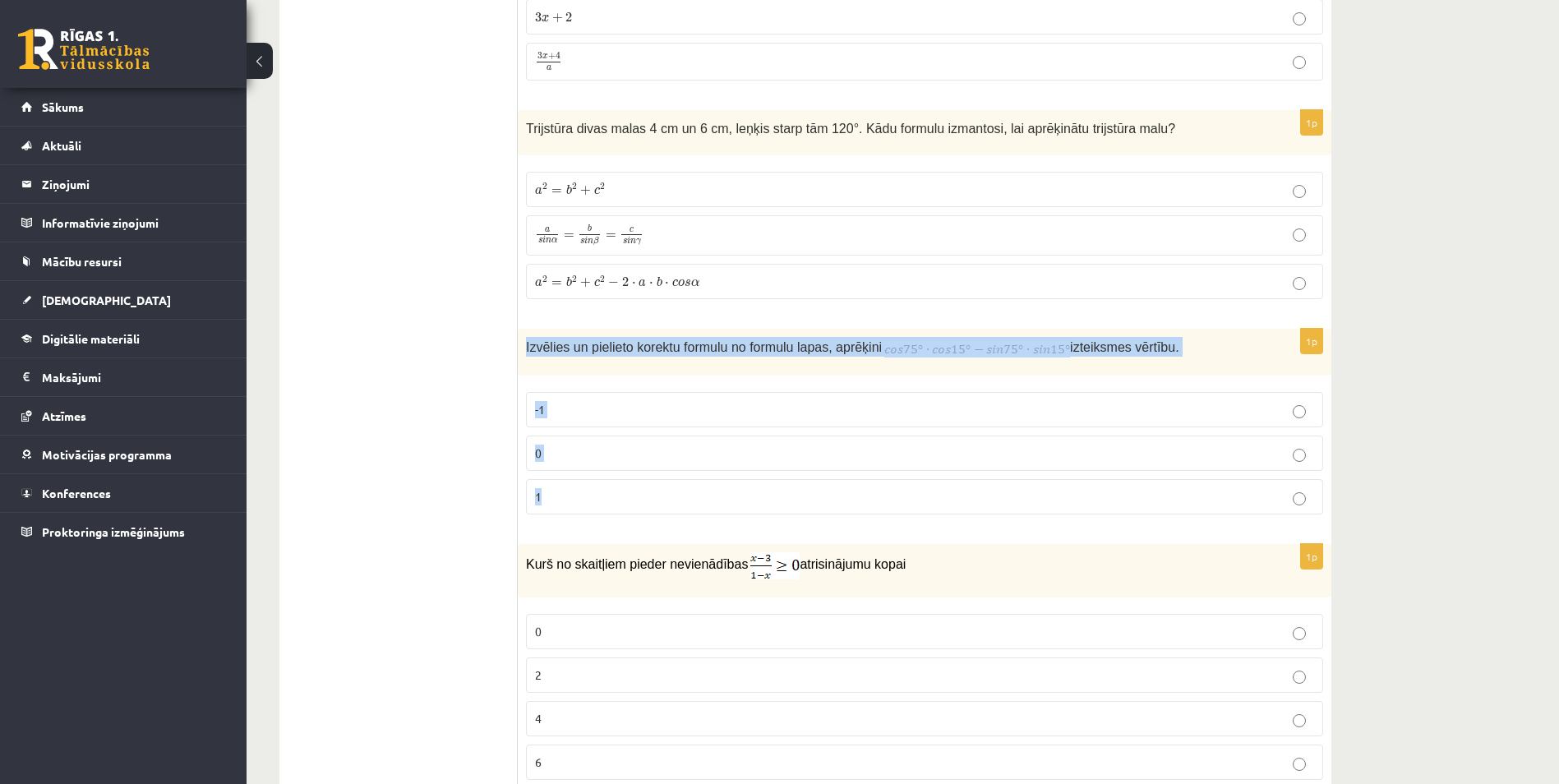
drag, startPoint x: 524, startPoint y: 348, endPoint x: 882, endPoint y: 484, distance: 383.0
click at [882, 484] on div "1p Izvēlies un pielieto korektu formulu no formulu lapas, aprēķini izteiksmes v…" at bounding box center [924, 428] width 813 height 198
drag, startPoint x: 882, startPoint y: 484, endPoint x: 787, endPoint y: 352, distance: 162.6
copy div "Izvēlies un pielieto korektu formulu no formulu lapas, aprēķini izteiksmes vērt…"
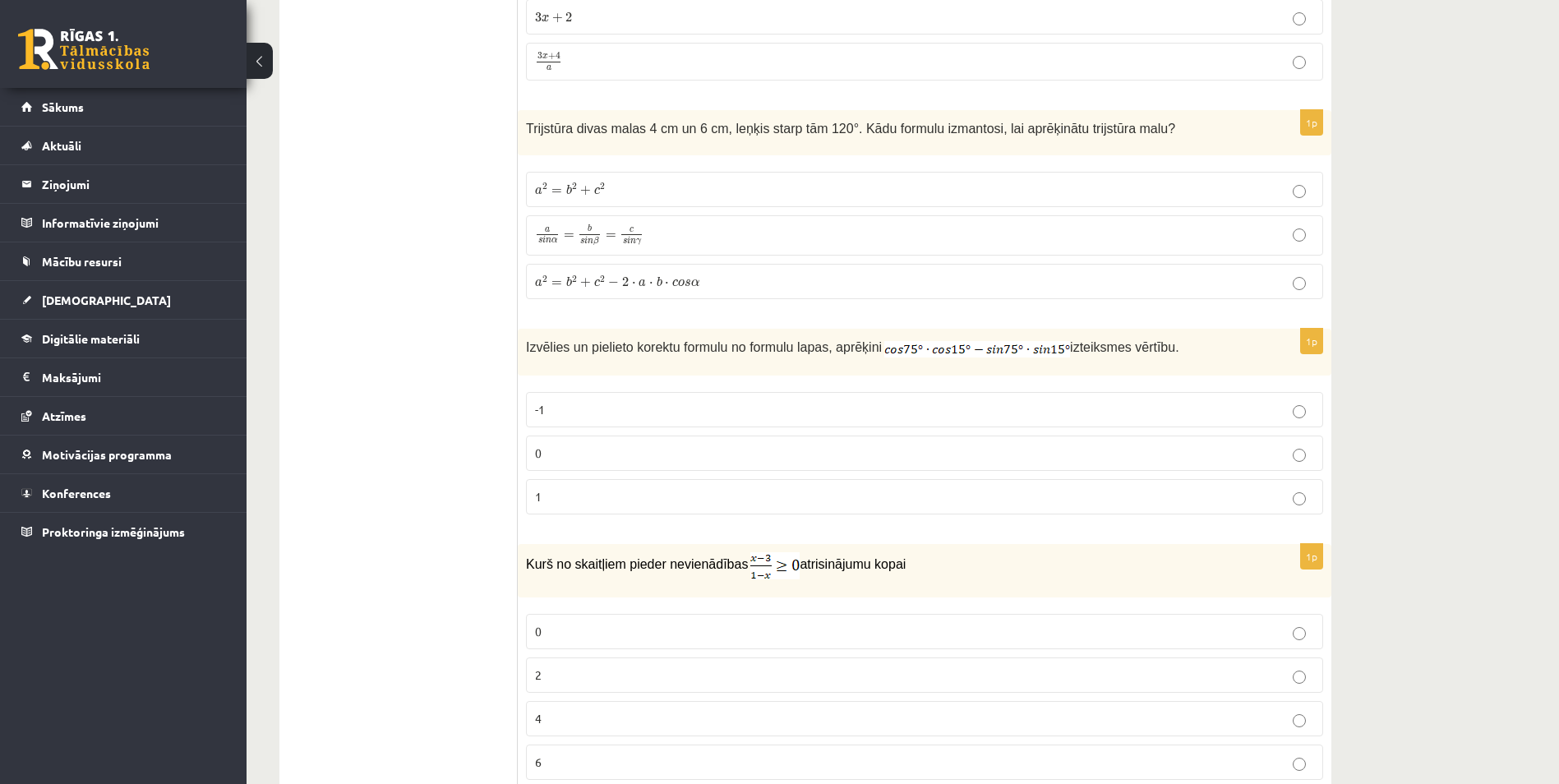
click at [883, 454] on p "0" at bounding box center [924, 453] width 779 height 17
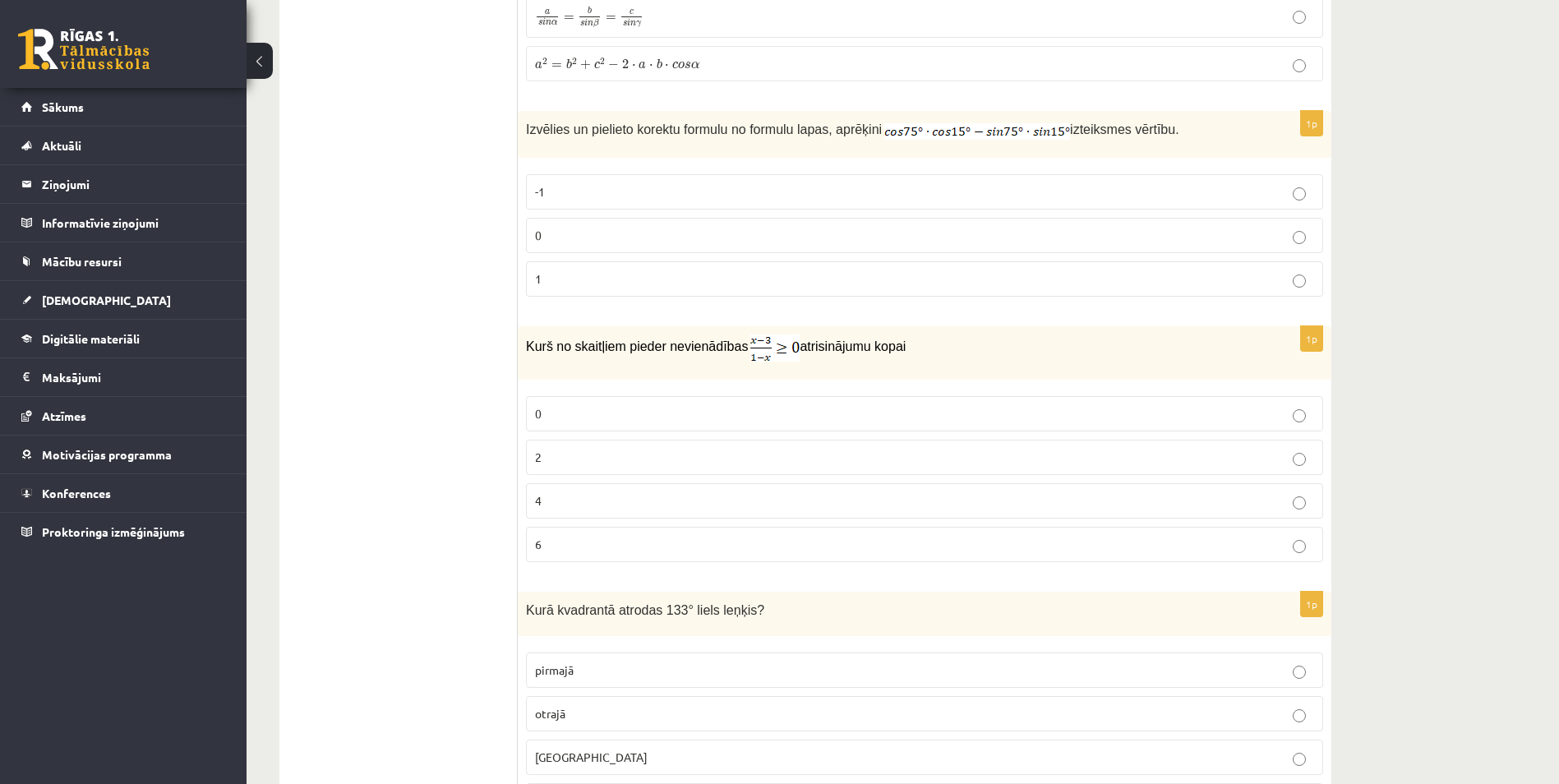
scroll to position [1397, 0]
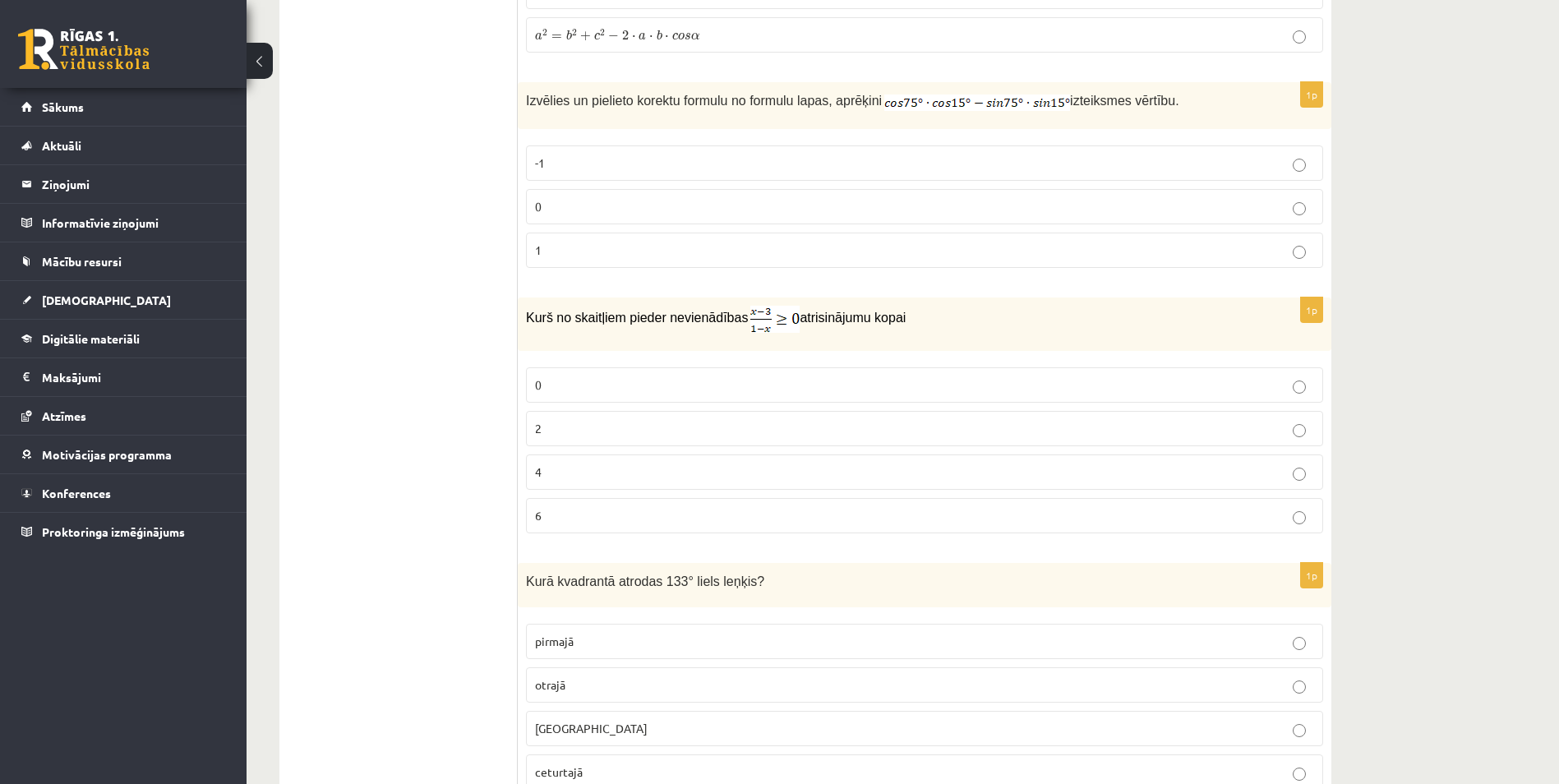
drag, startPoint x: 890, startPoint y: 323, endPoint x: 528, endPoint y: 316, distance: 362.1
click at [528, 316] on p "Kurš no skaitļiem pieder nevienādības atrisinājumu kopai" at bounding box center [883, 319] width 715 height 27
copy p "Kurš no skaitļiem pieder nevienādības atrisinājumu kopai"
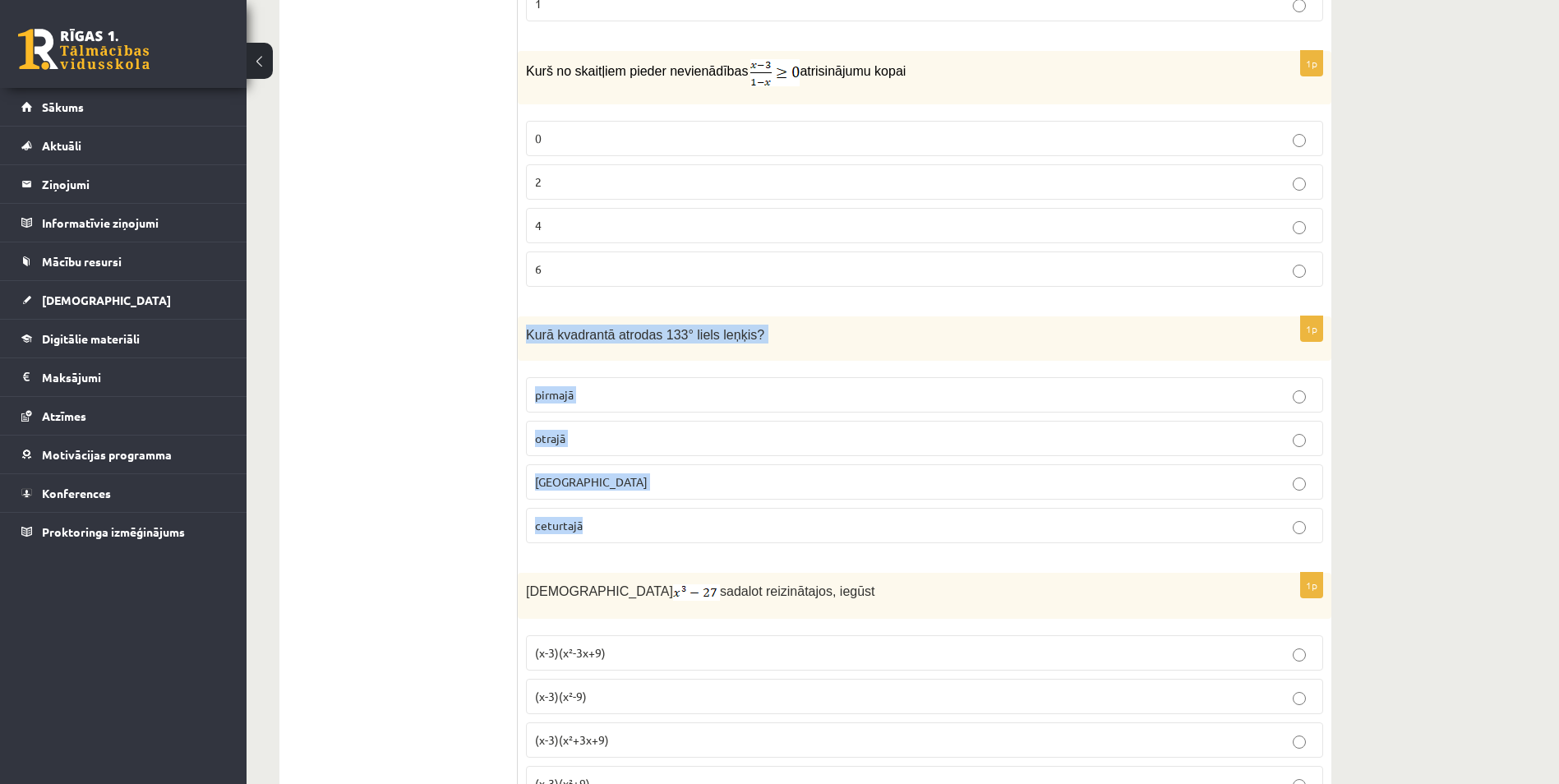
drag, startPoint x: 522, startPoint y: 333, endPoint x: 708, endPoint y: 516, distance: 260.9
click at [708, 516] on div "1p Kurā kvadrantā atrodas 133° liels leņķis? pirmajā otrajā trešajā ceturtajā" at bounding box center [924, 437] width 813 height 241
drag, startPoint x: 708, startPoint y: 516, endPoint x: 660, endPoint y: 340, distance: 182.4
copy div "Kurā kvadrantā atrodas 133° liels leņķis? pirmajā otrajā trešajā ceturtajā"
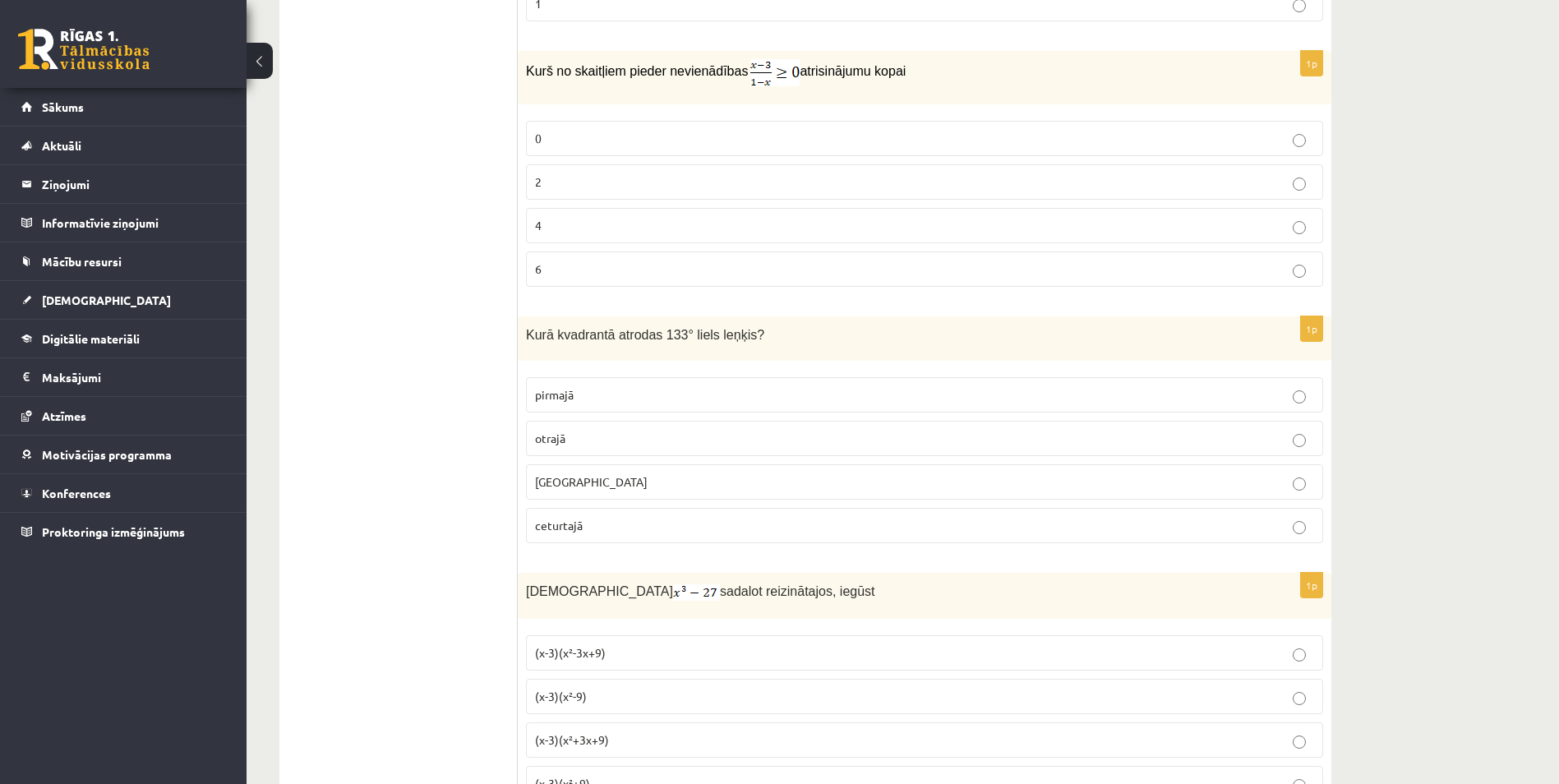
click at [542, 441] on span "otrajā" at bounding box center [550, 438] width 31 height 15
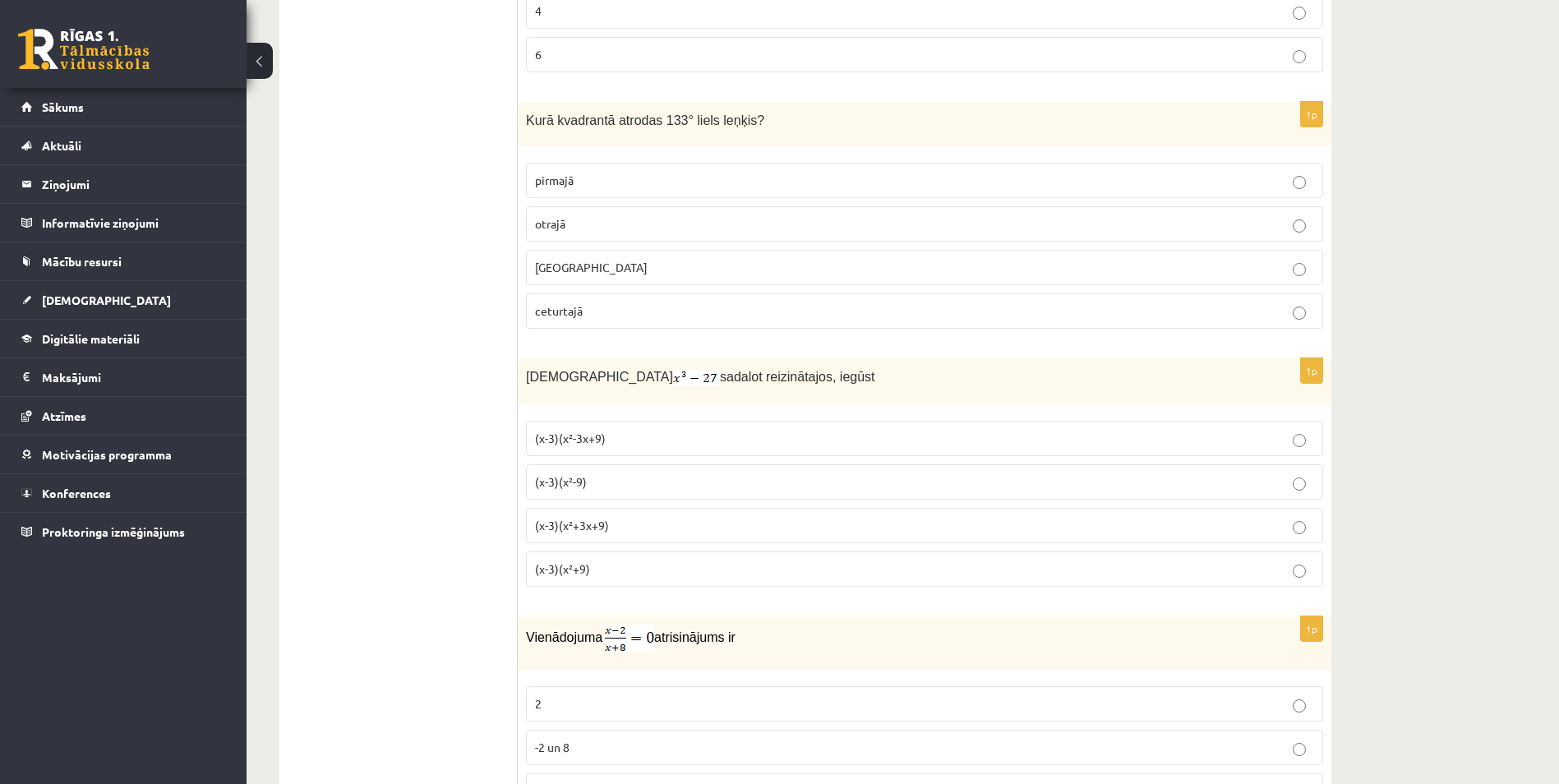
scroll to position [1889, 0]
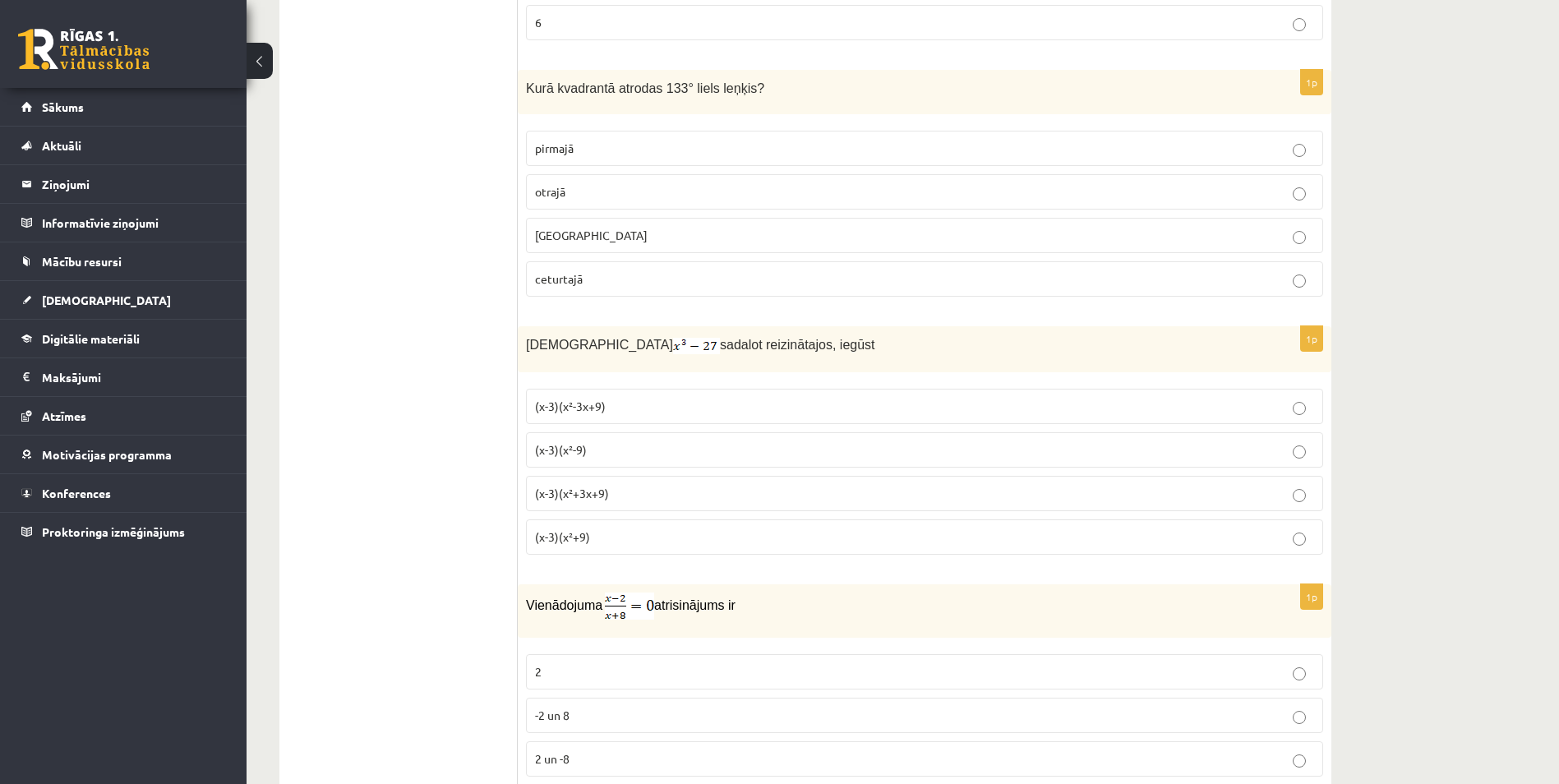
click at [554, 497] on span "(x-3)(x²+3x+9)" at bounding box center [571, 493] width 74 height 15
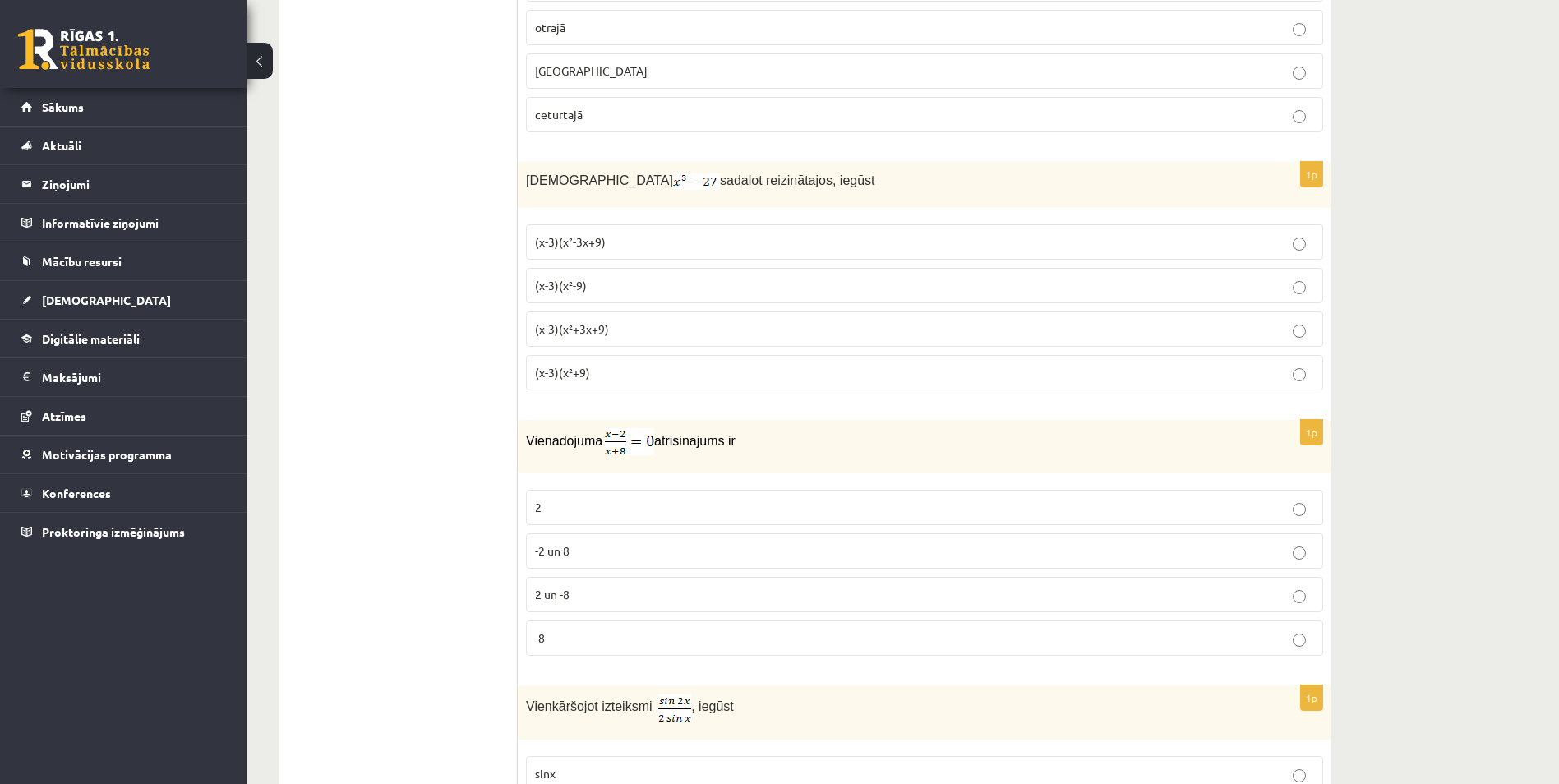
scroll to position [2136, 0]
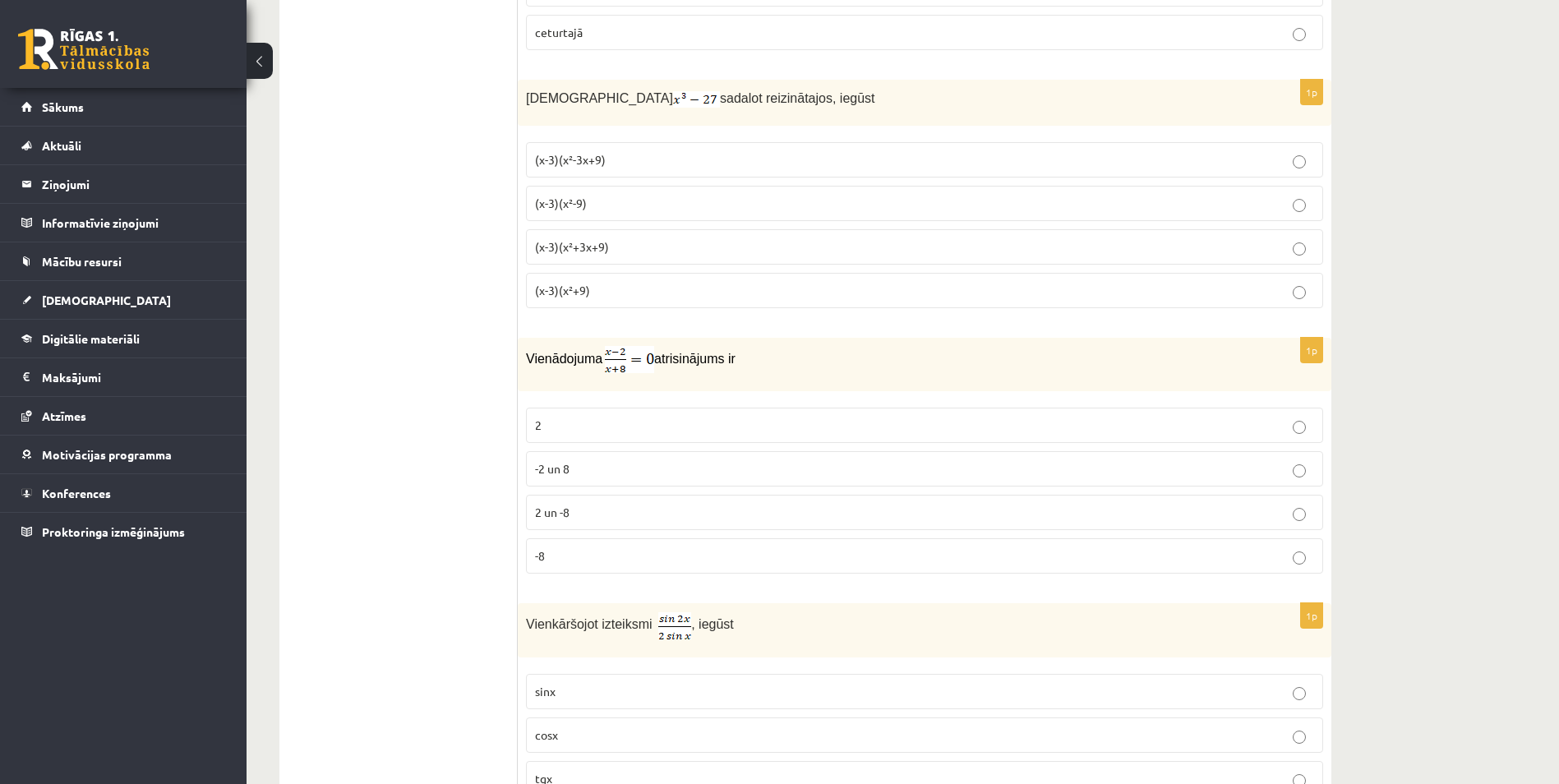
click at [547, 423] on p "2" at bounding box center [924, 425] width 779 height 17
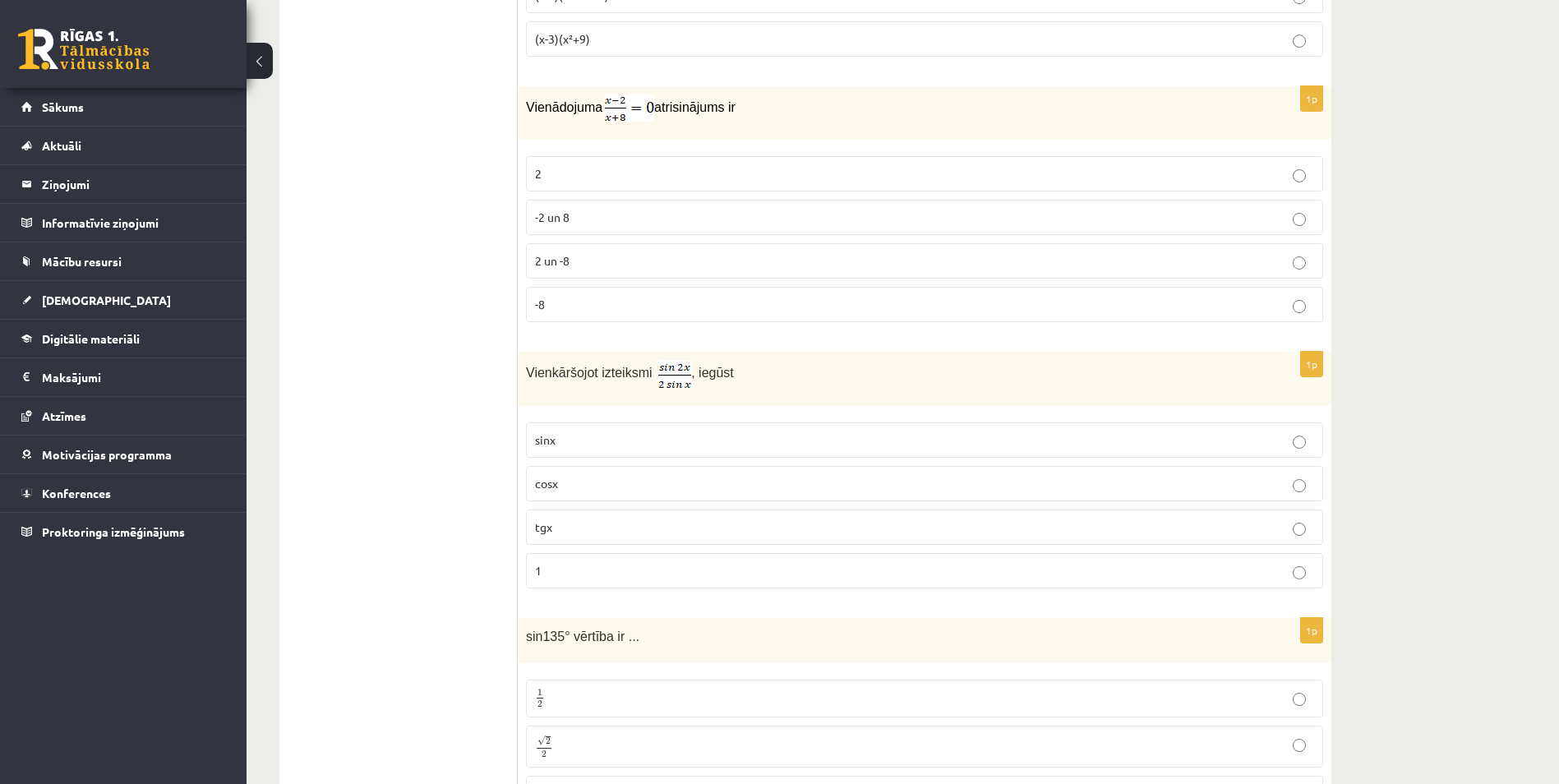
scroll to position [2465, 0]
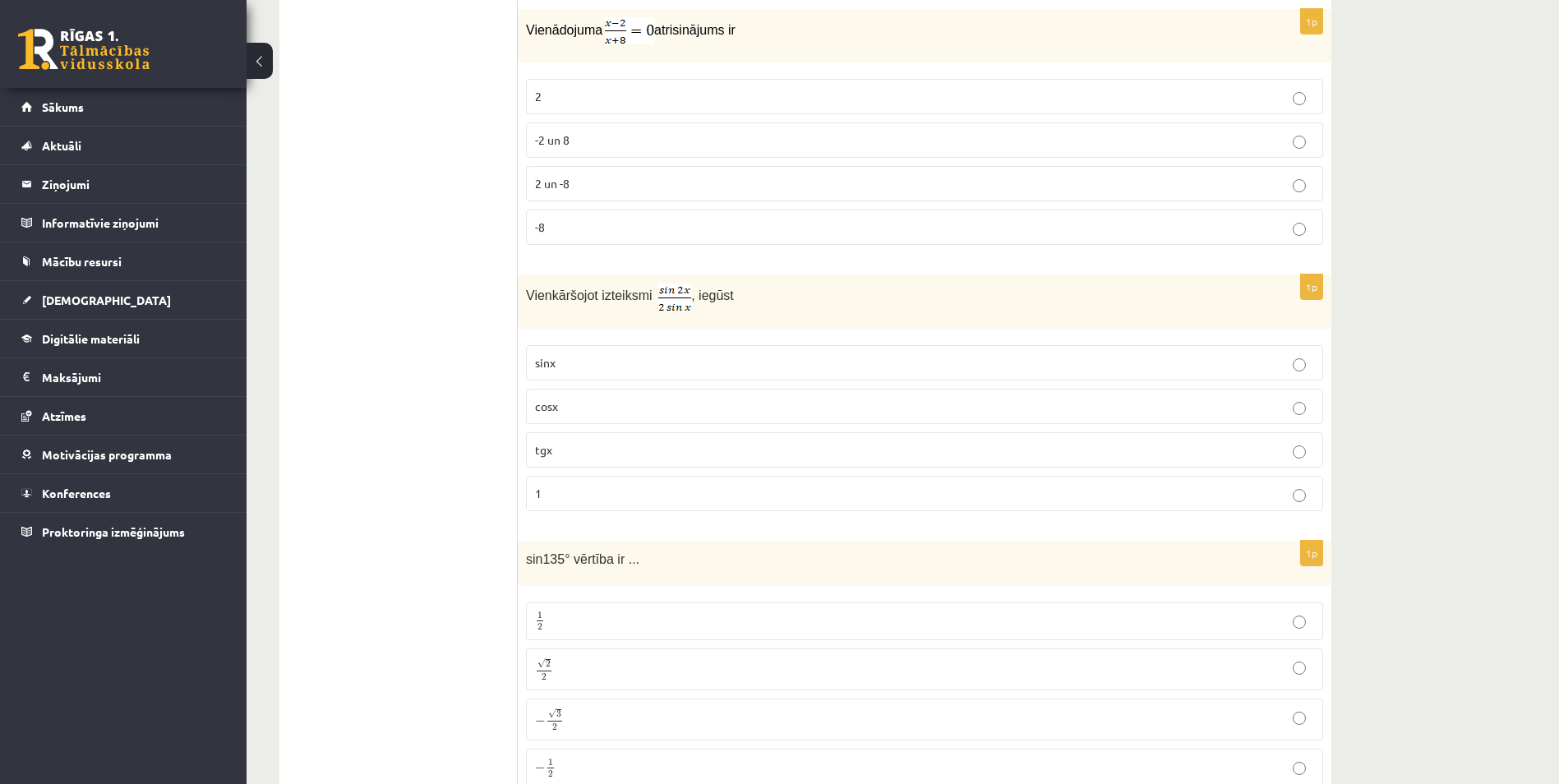
click at [532, 404] on label "cosx" at bounding box center [924, 406] width 797 height 36
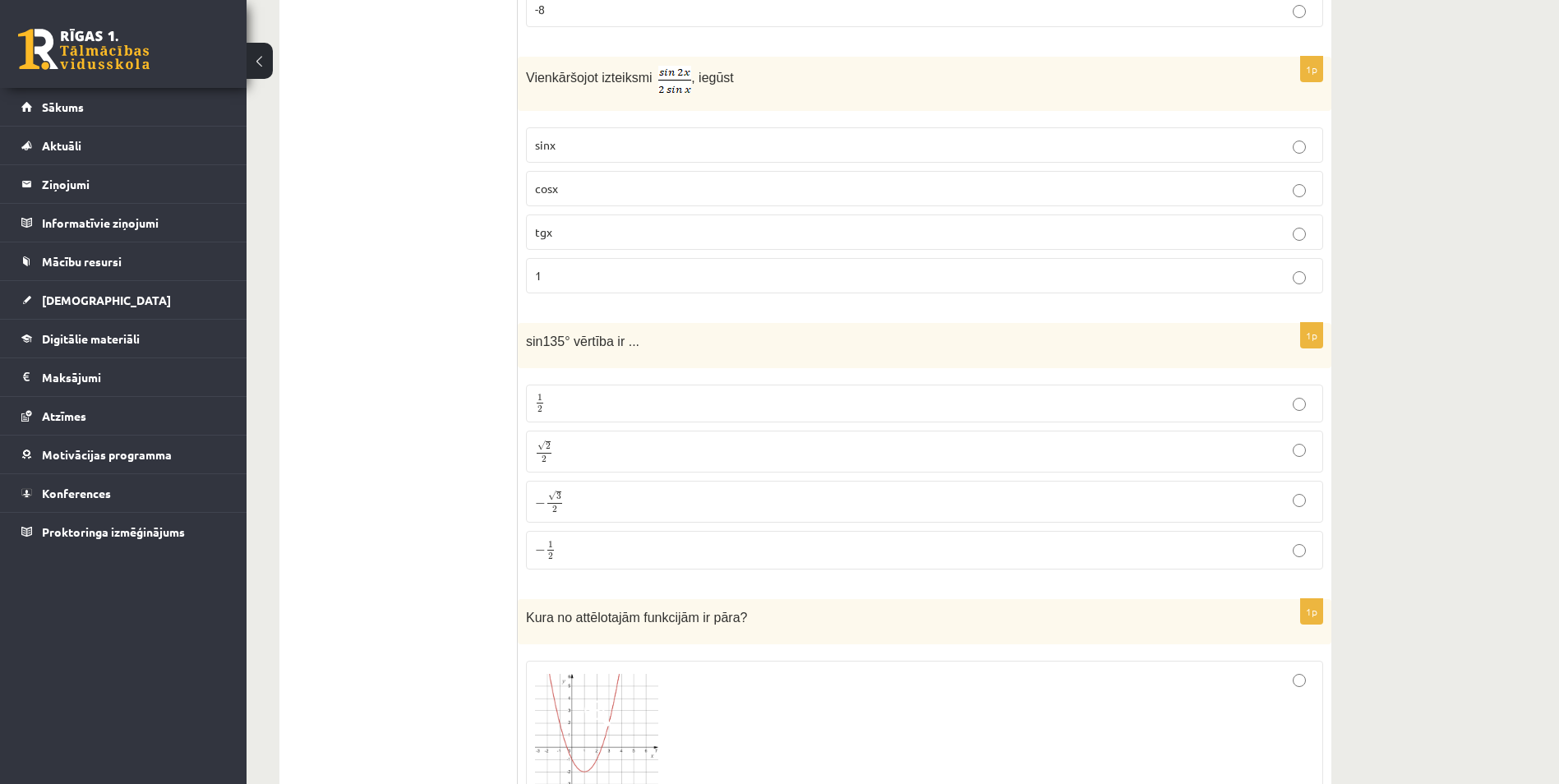
scroll to position [2711, 0]
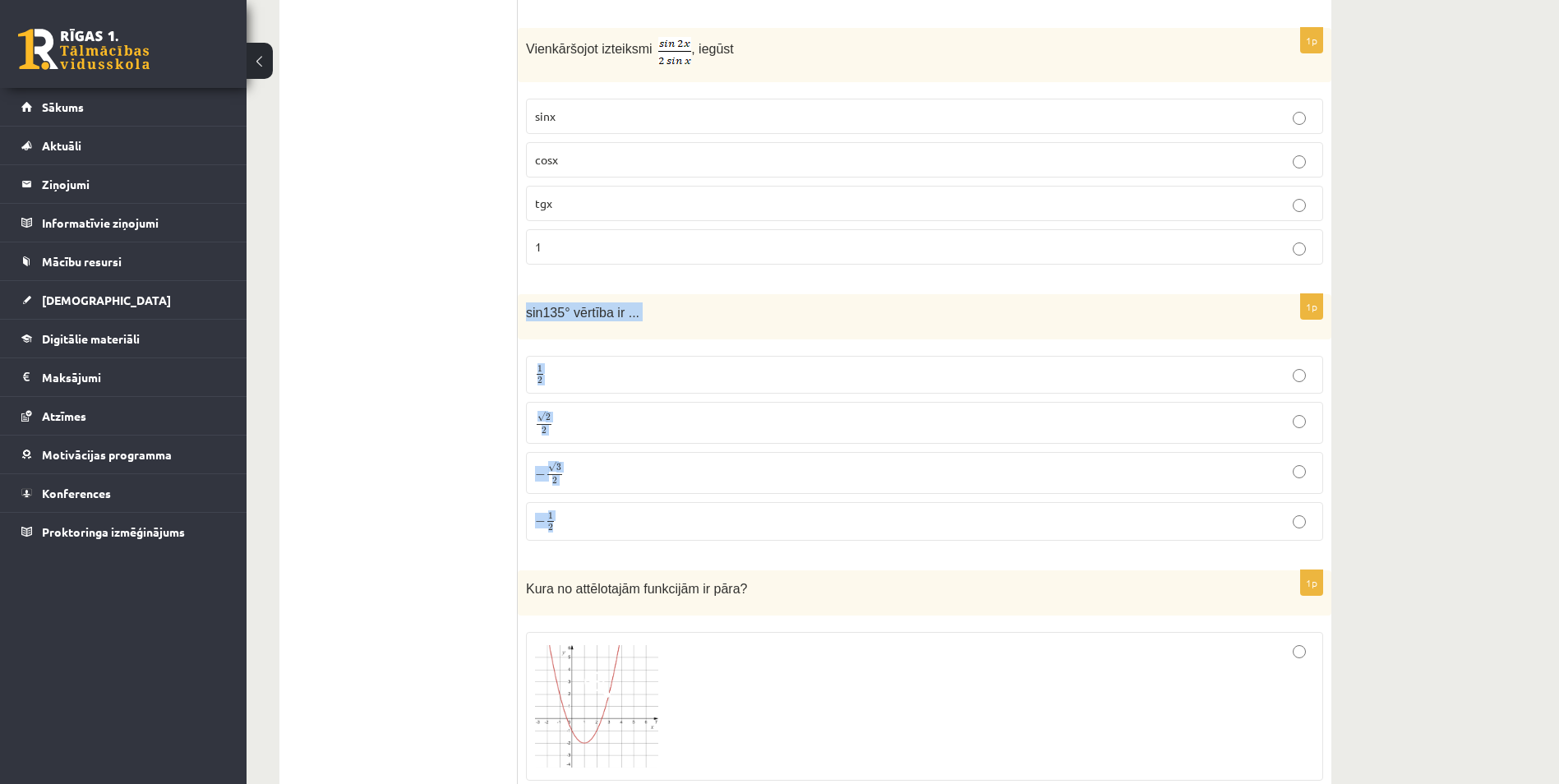
drag, startPoint x: 526, startPoint y: 311, endPoint x: 675, endPoint y: 512, distance: 250.2
click at [675, 512] on div "1p sin135° vērtība ir ... 1 2 1 2 √ 2 2 2 2 − √ 3 2 − 3 2 − 1 2 − 1 2" at bounding box center [924, 424] width 813 height 260
drag, startPoint x: 675, startPoint y: 512, endPoint x: 572, endPoint y: 311, distance: 225.9
copy div "sin135° vērtība ir ... 1 2 1 2 √ 2 2 2 2 − √ 3 2 − 3 2 − 1 2"
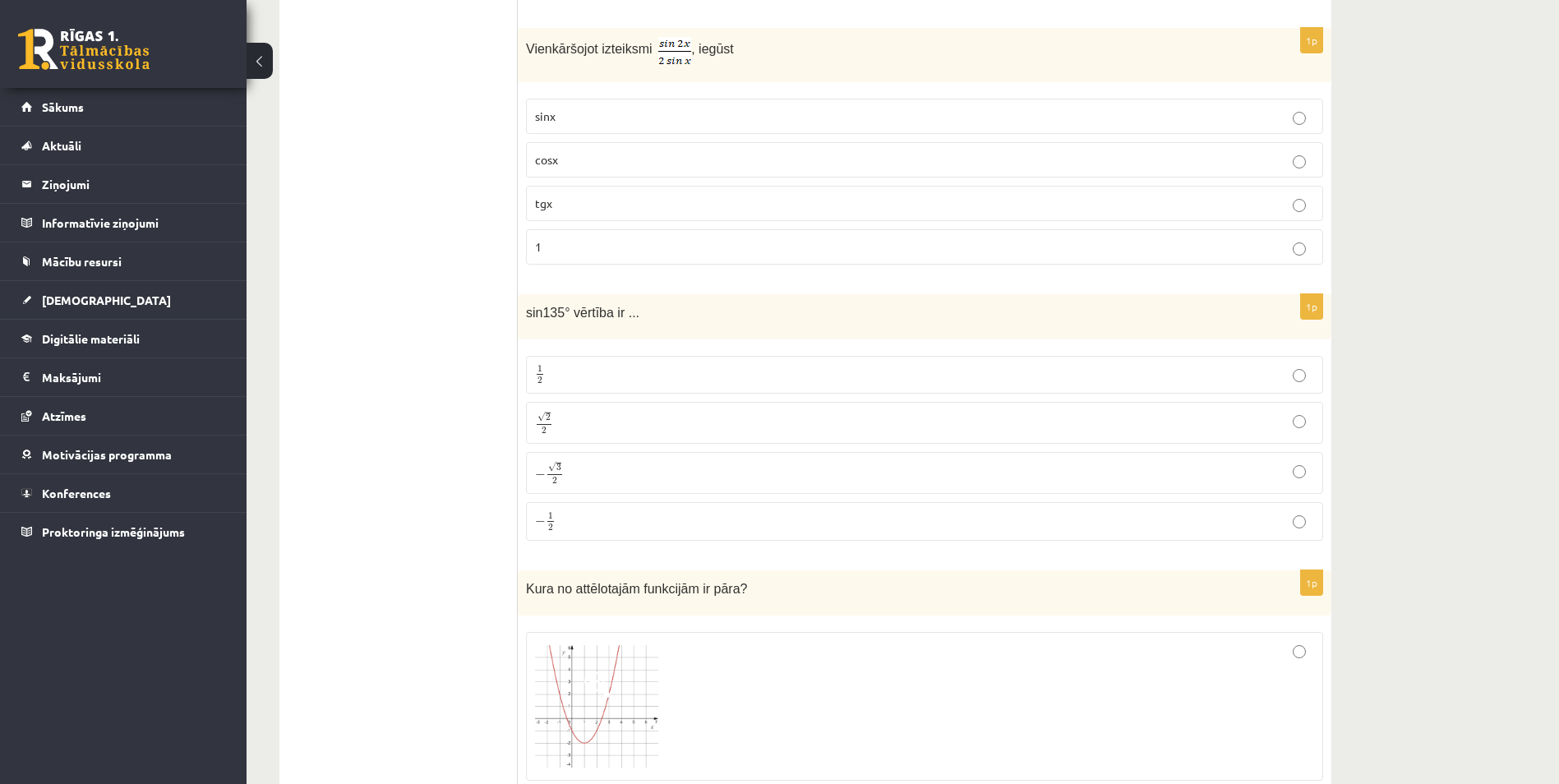
click at [547, 420] on span "2" at bounding box center [548, 418] width 5 height 7
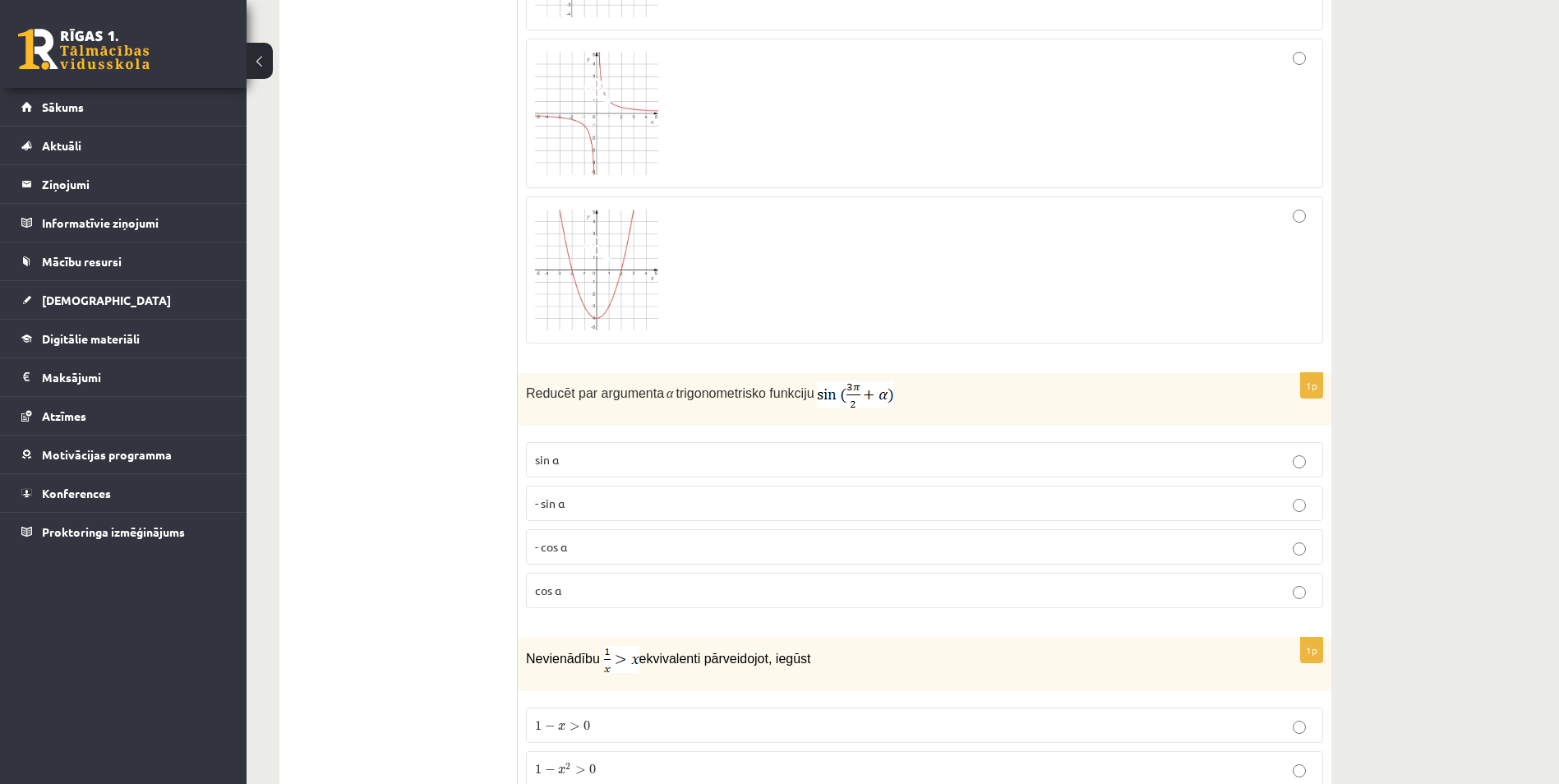
scroll to position [3533, 0]
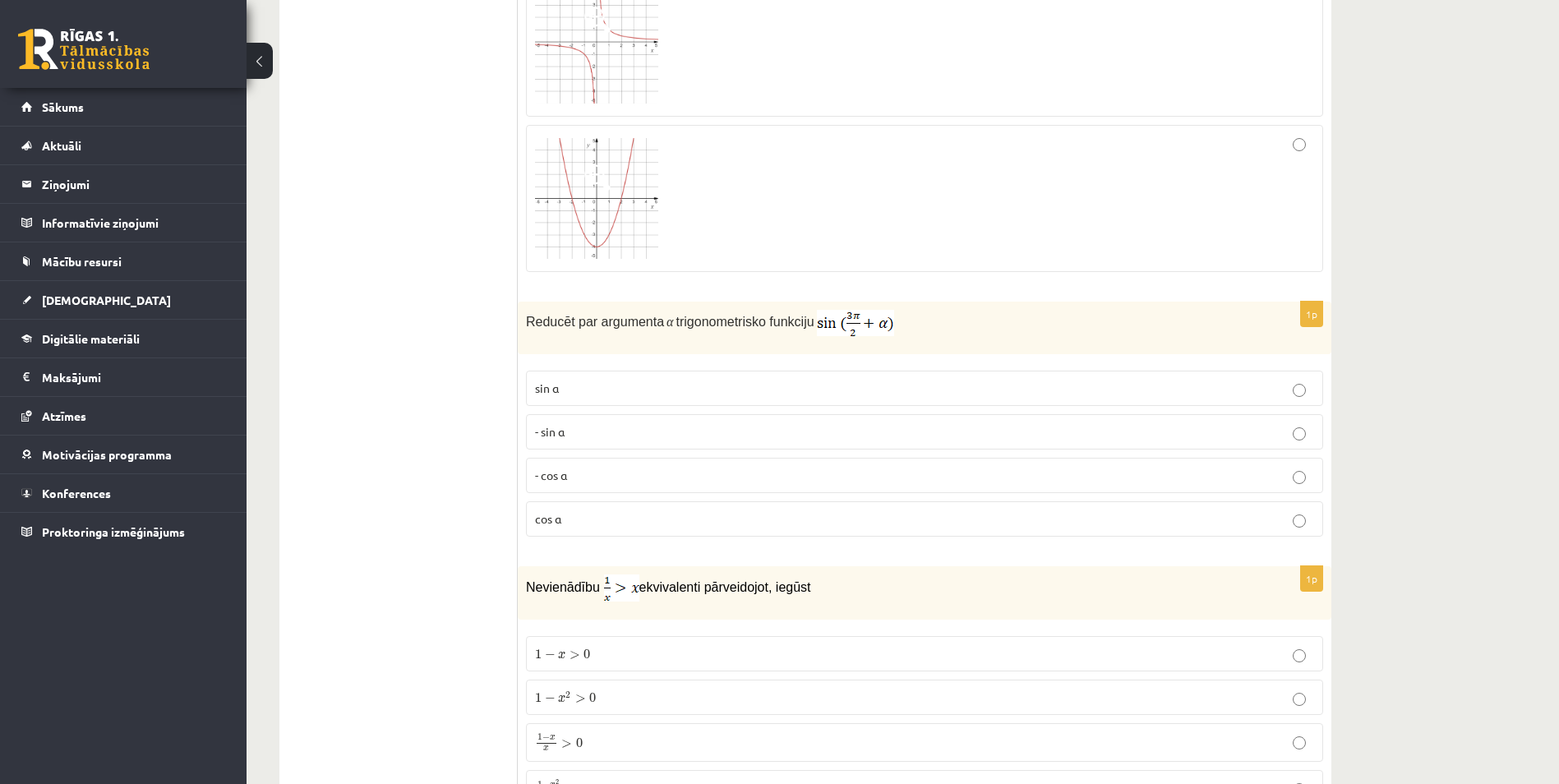
click at [758, 463] on label "- cos ⁡α" at bounding box center [924, 475] width 797 height 36
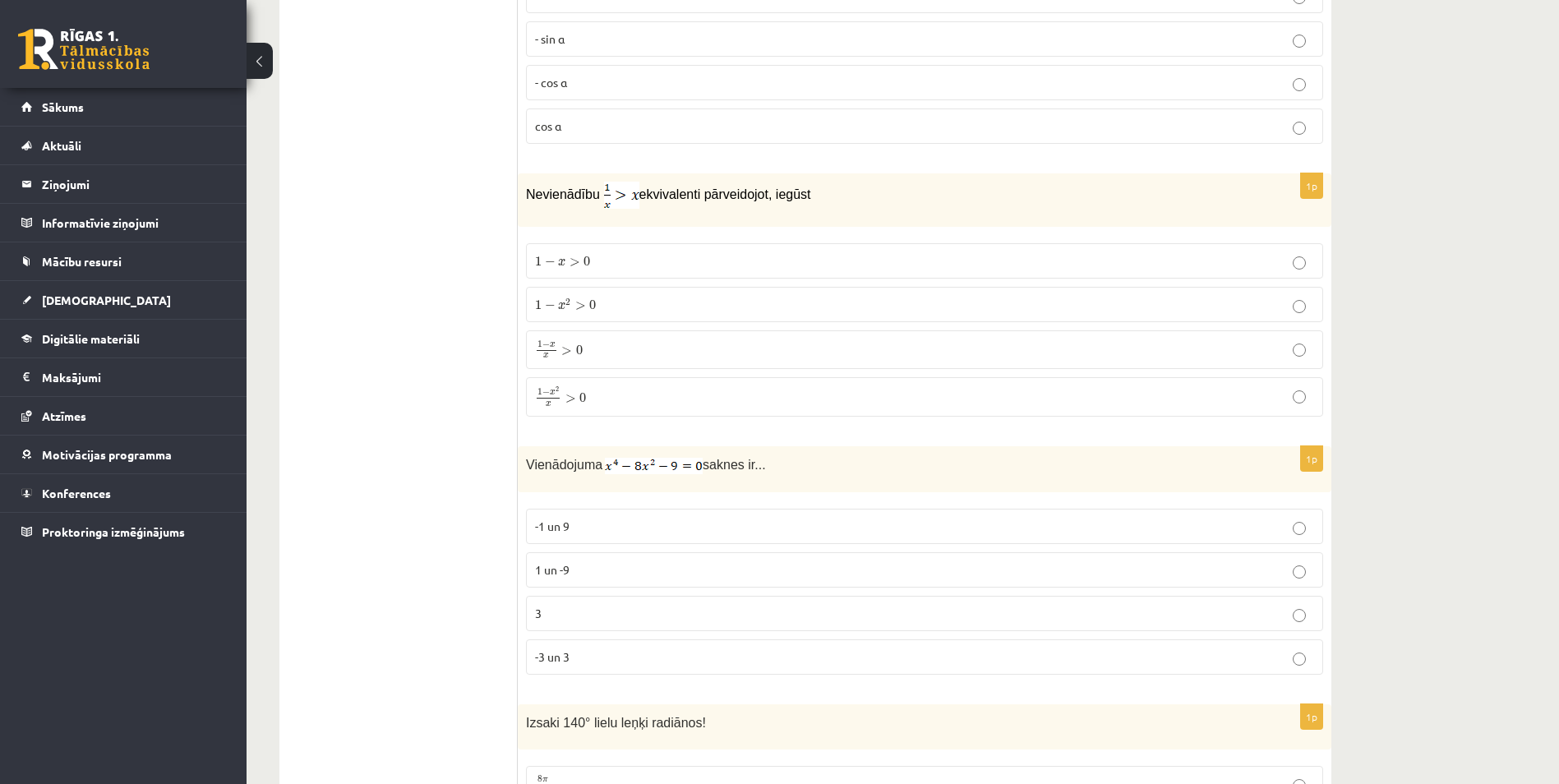
scroll to position [4025, 0]
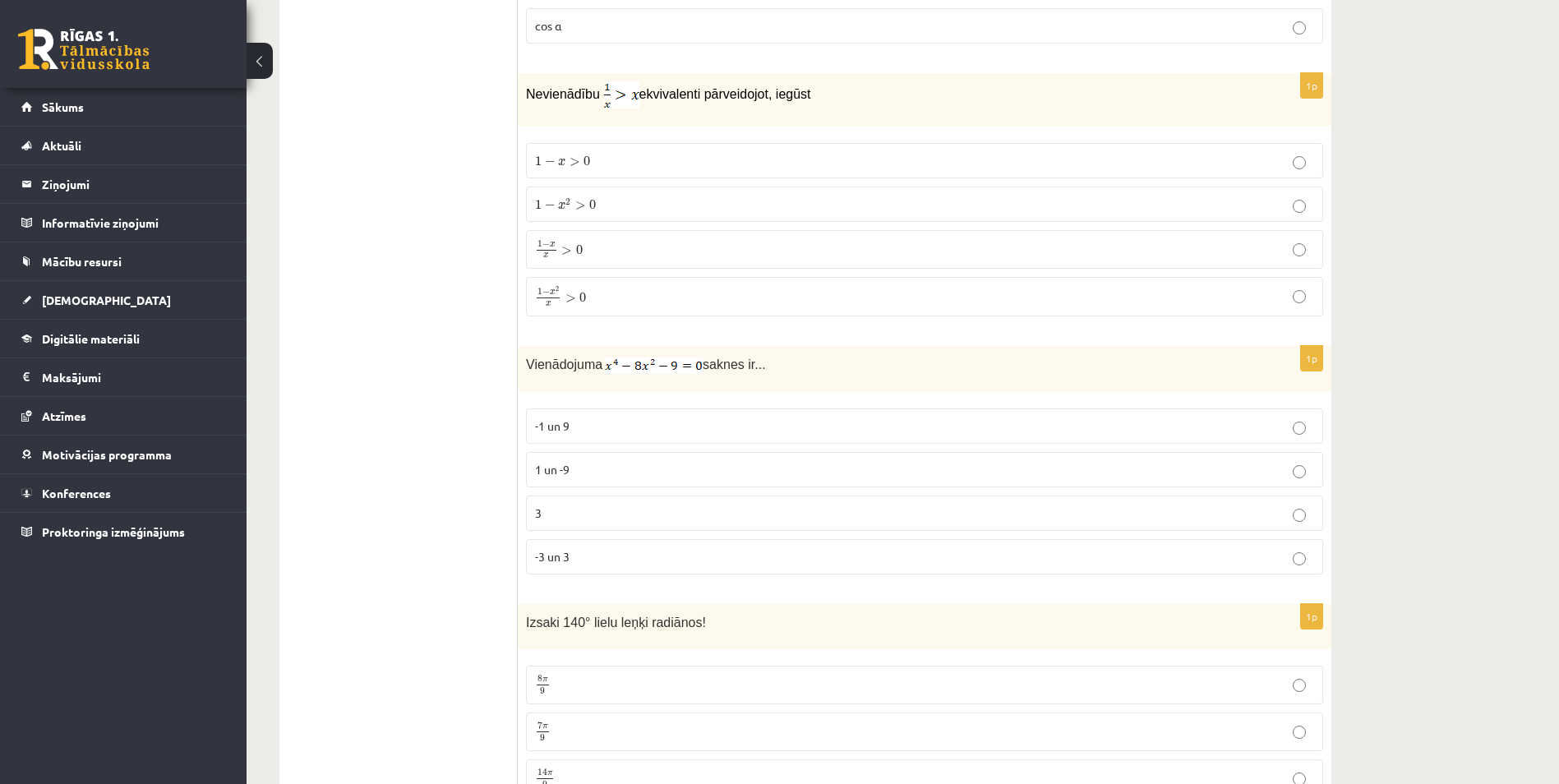
click at [566, 550] on span "-3 un 3" at bounding box center [552, 556] width 35 height 15
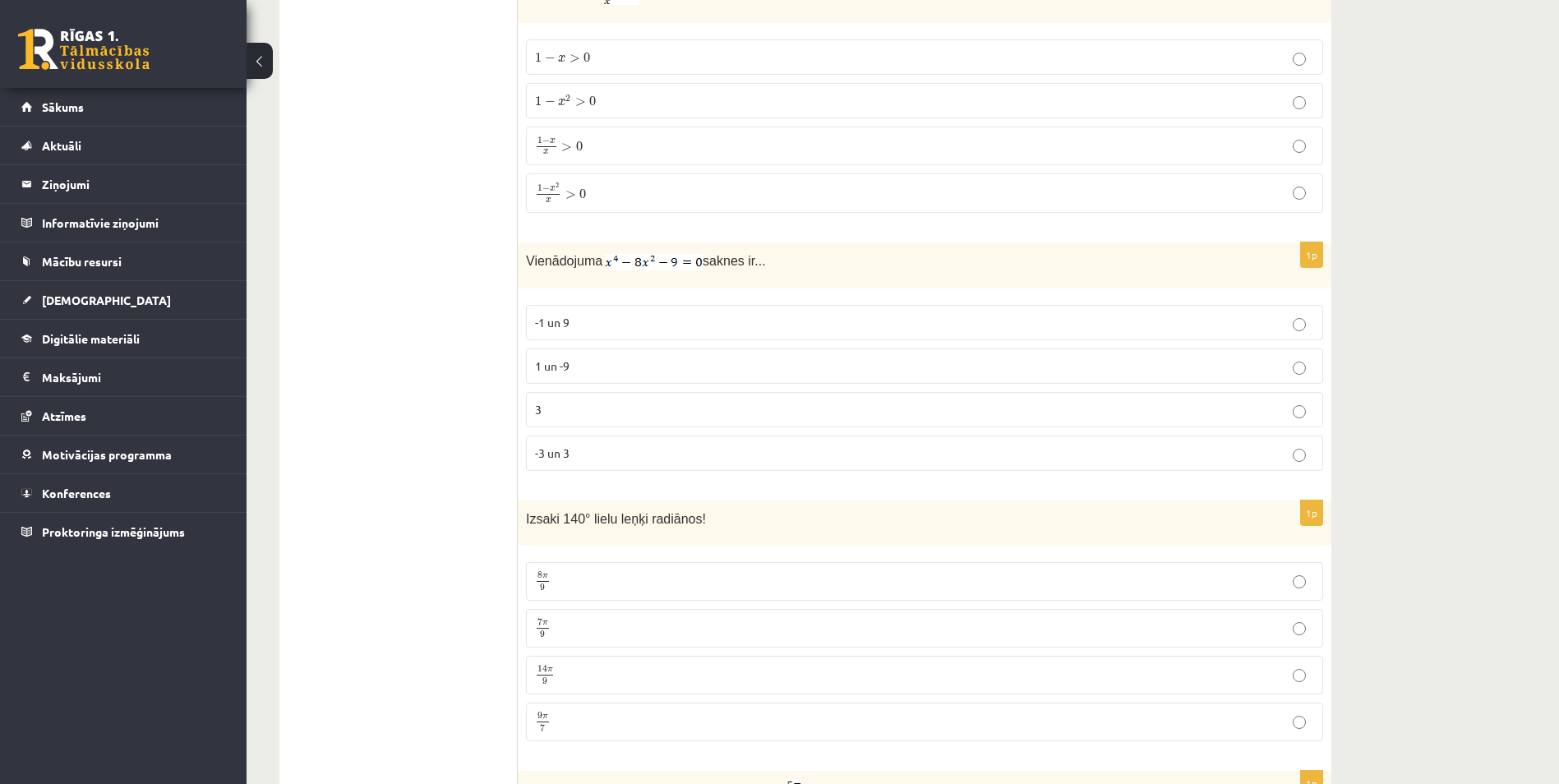
scroll to position [4190, 0]
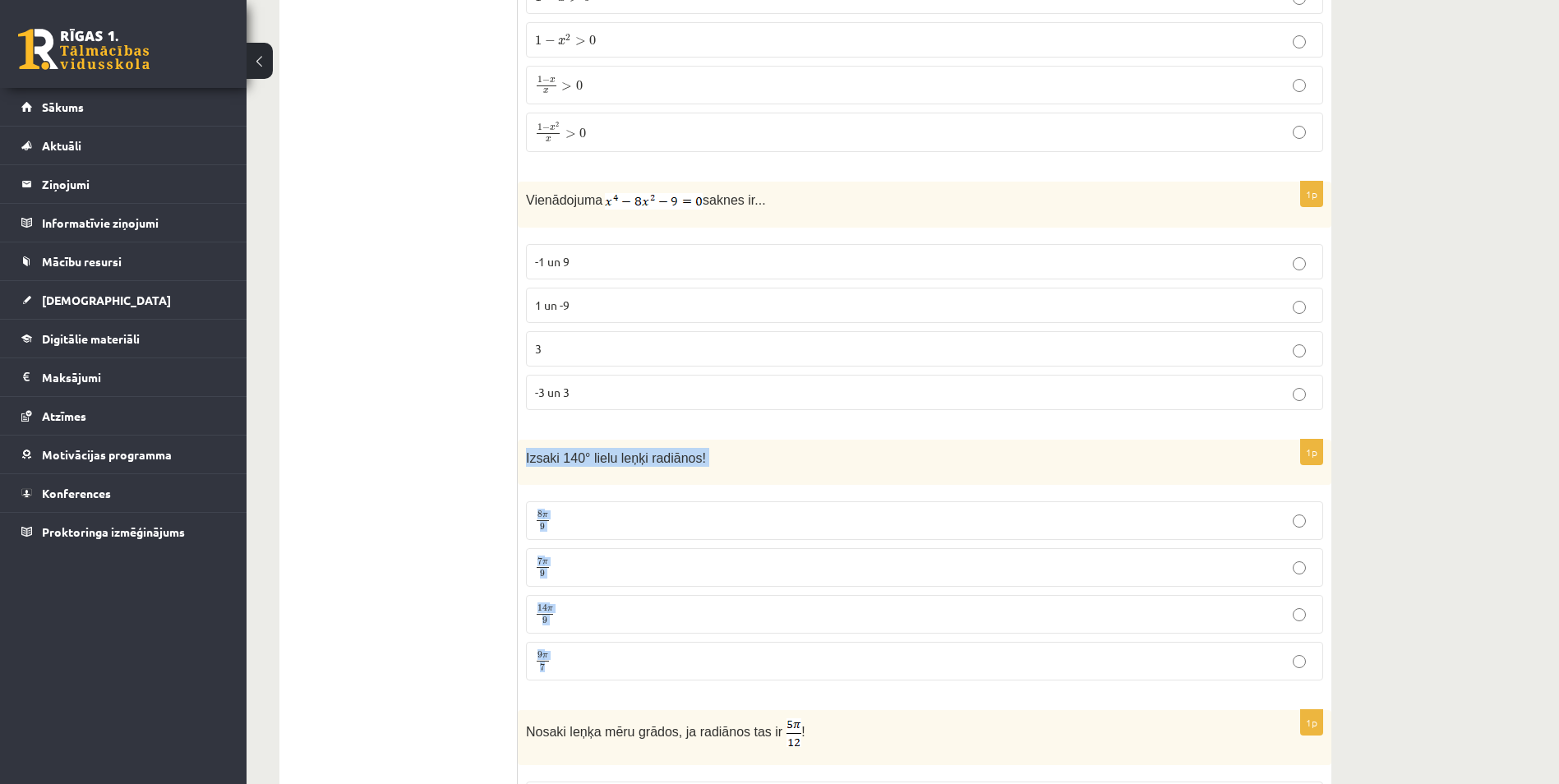
drag, startPoint x: 527, startPoint y: 458, endPoint x: 675, endPoint y: 664, distance: 253.7
click at [675, 664] on div "1p Izsaki 140° lielu leņķi radiānos! 8 π 9 8 π 9 7 π 9 7 π 9 14 π 9 14 π 9 9 π …" at bounding box center [924, 566] width 813 height 254
drag, startPoint x: 675, startPoint y: 664, endPoint x: 618, endPoint y: 458, distance: 213.7
copy div "Izsaki 140° lielu leņķi radiānos! 8 π 9 8 π 9 7 π 9 7 π 9 14 π 9 14 π 9 9 π 7"
click at [375, 392] on ul "Tests Izvērtējums!" at bounding box center [406, 263] width 222 height 8318
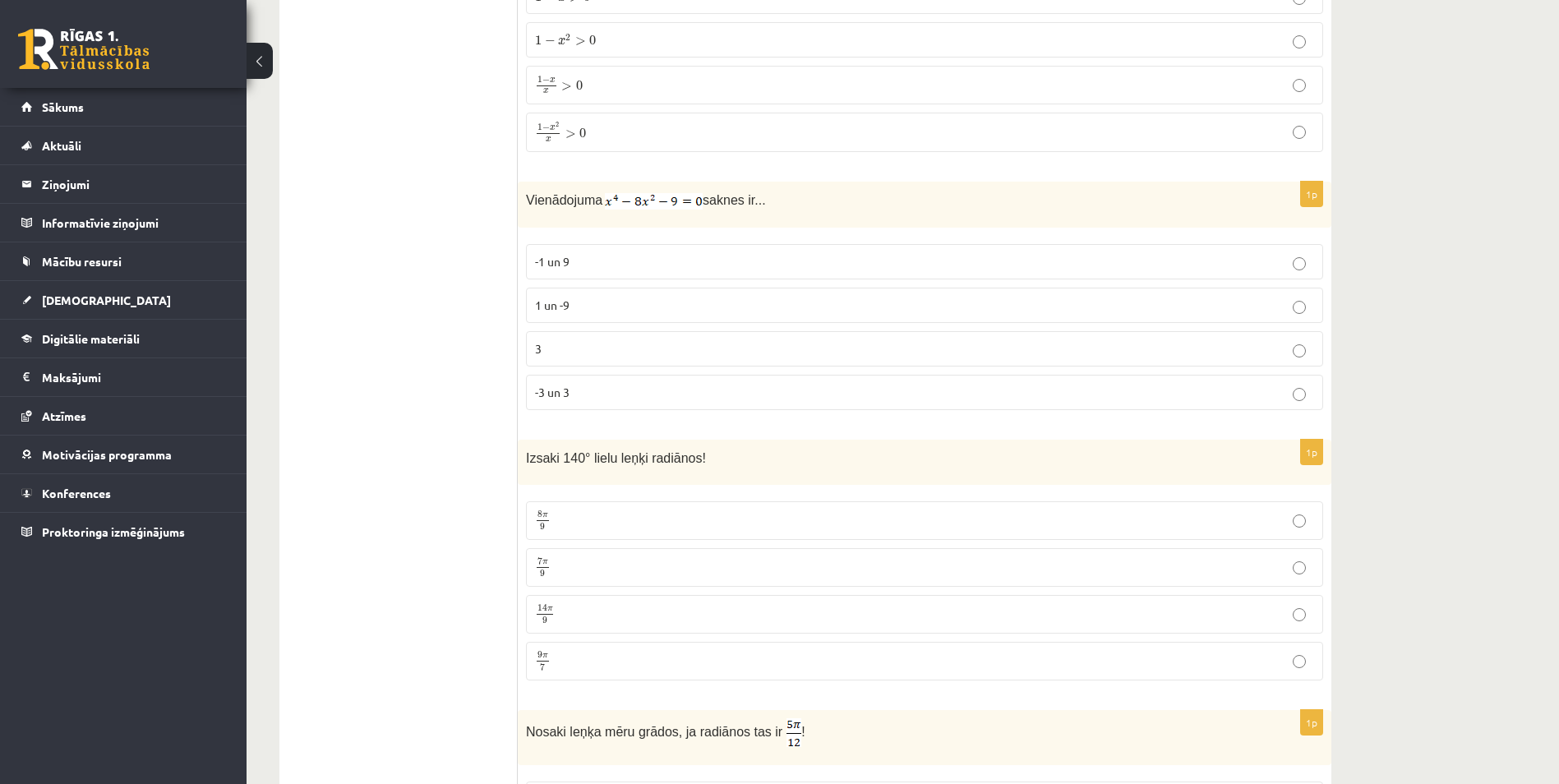
click at [542, 571] on span "9" at bounding box center [542, 574] width 5 height 7
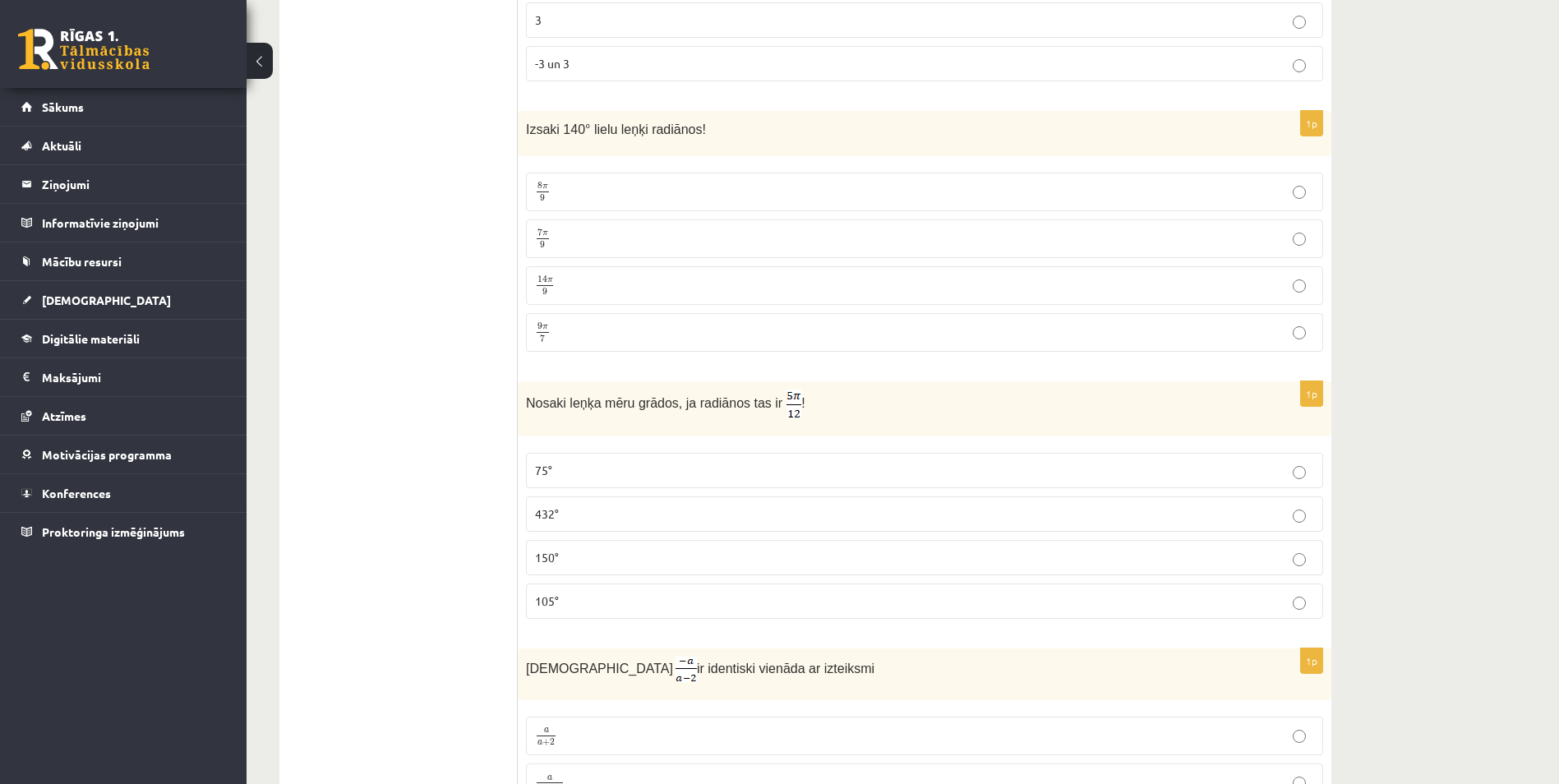
scroll to position [4601, 0]
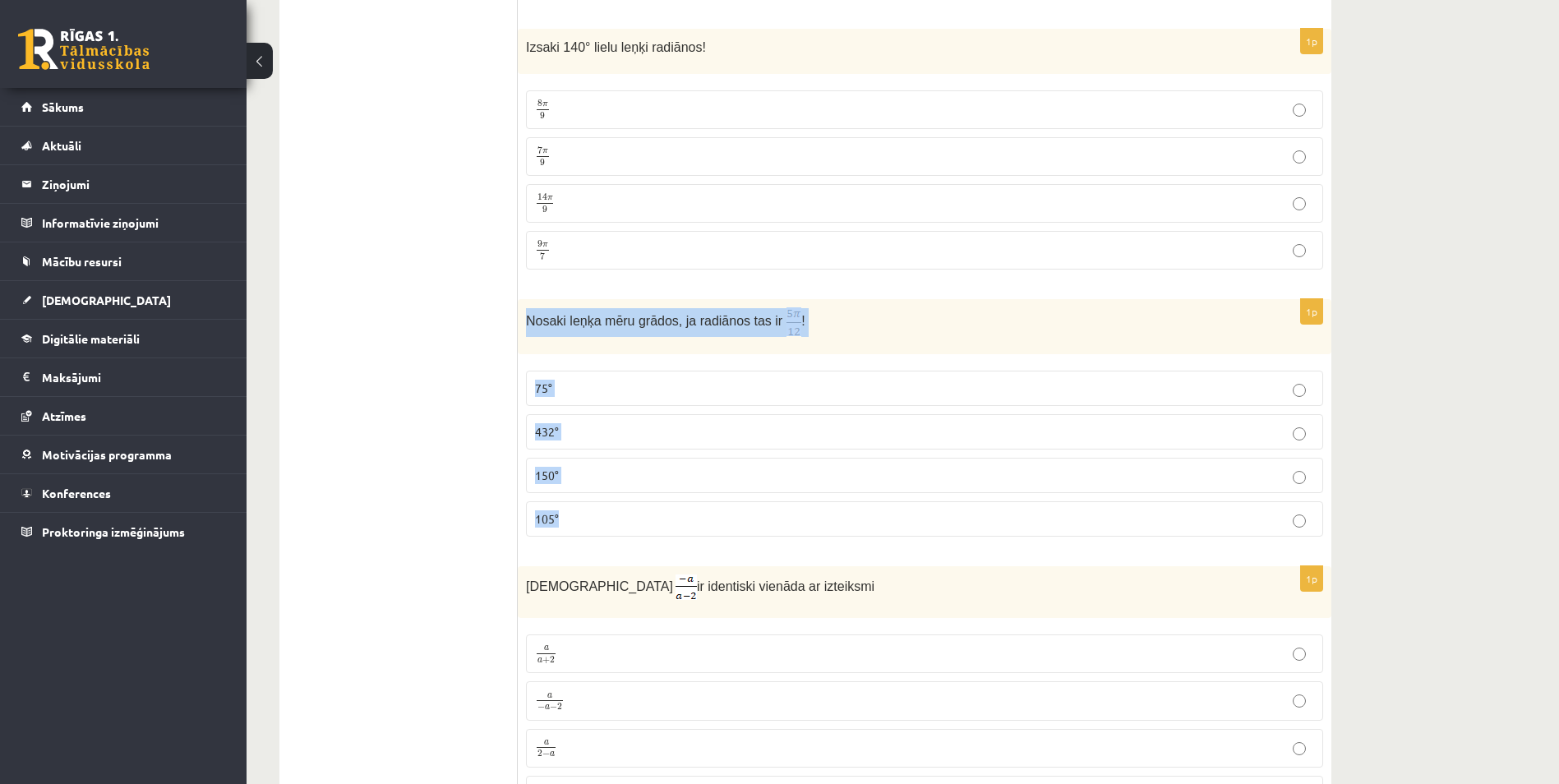
drag, startPoint x: 525, startPoint y: 317, endPoint x: 784, endPoint y: 520, distance: 329.1
click at [784, 520] on div "1p Nosaki leņķa mēru grādos, ja radiānos tas ir ! 75° 432° 150° 105°" at bounding box center [924, 424] width 813 height 251
drag, startPoint x: 784, startPoint y: 520, endPoint x: 720, endPoint y: 322, distance: 208.1
copy div "Nosaki leņķa mēru grādos, ja radiānos tas ir ! 75° 432° 150° 105°"
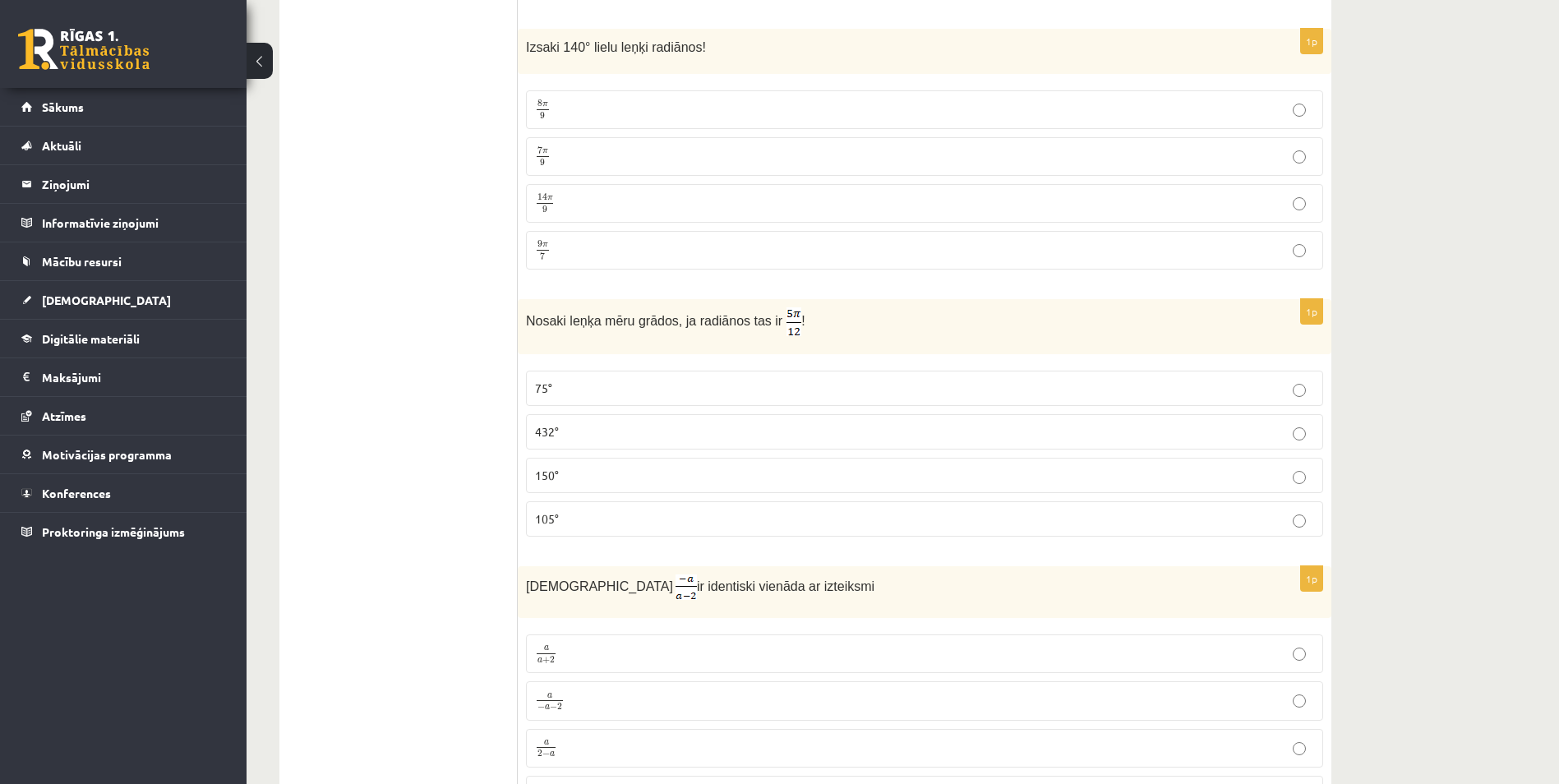
click at [552, 512] on span "105°" at bounding box center [547, 518] width 24 height 15
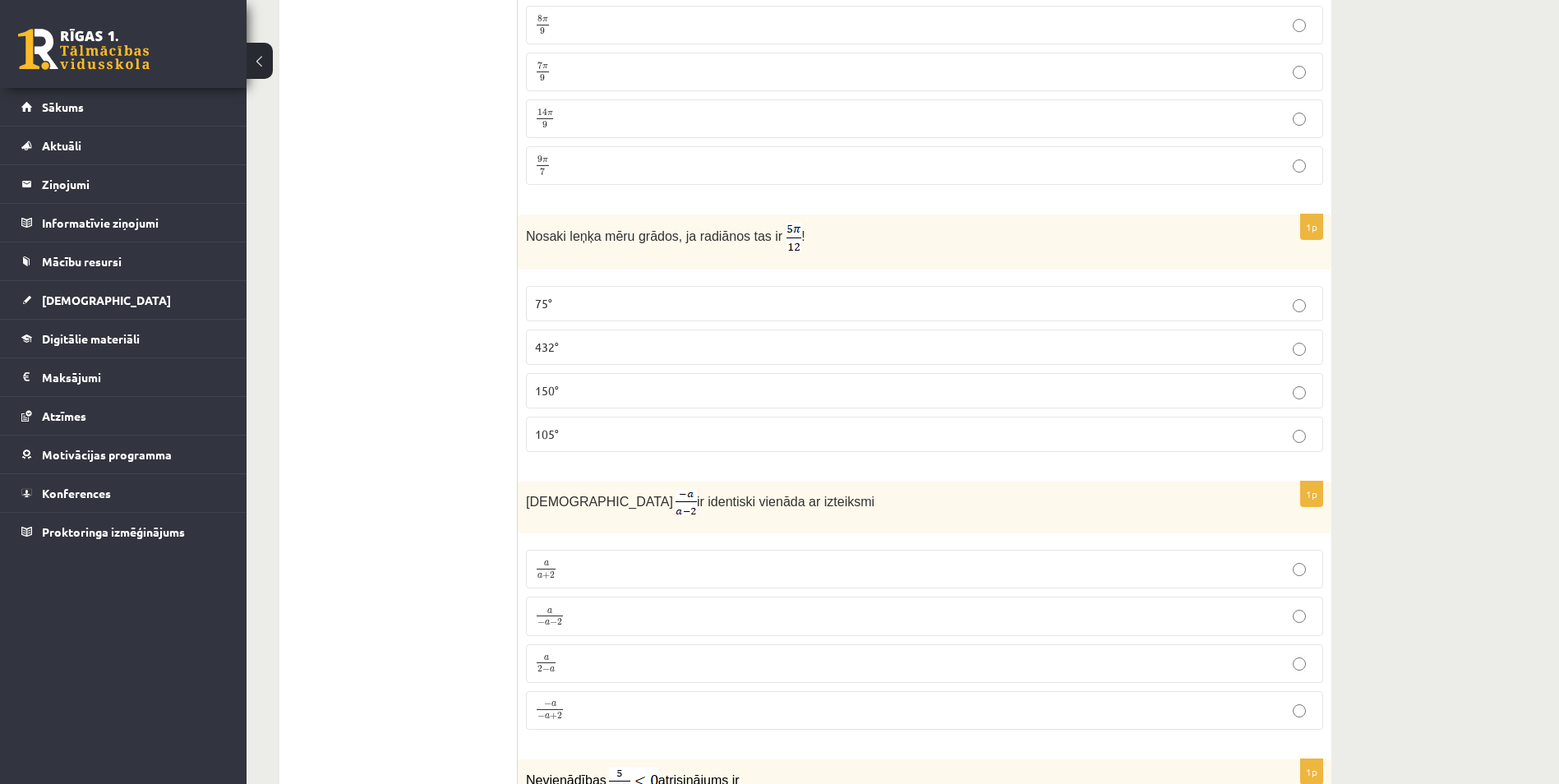
scroll to position [4765, 0]
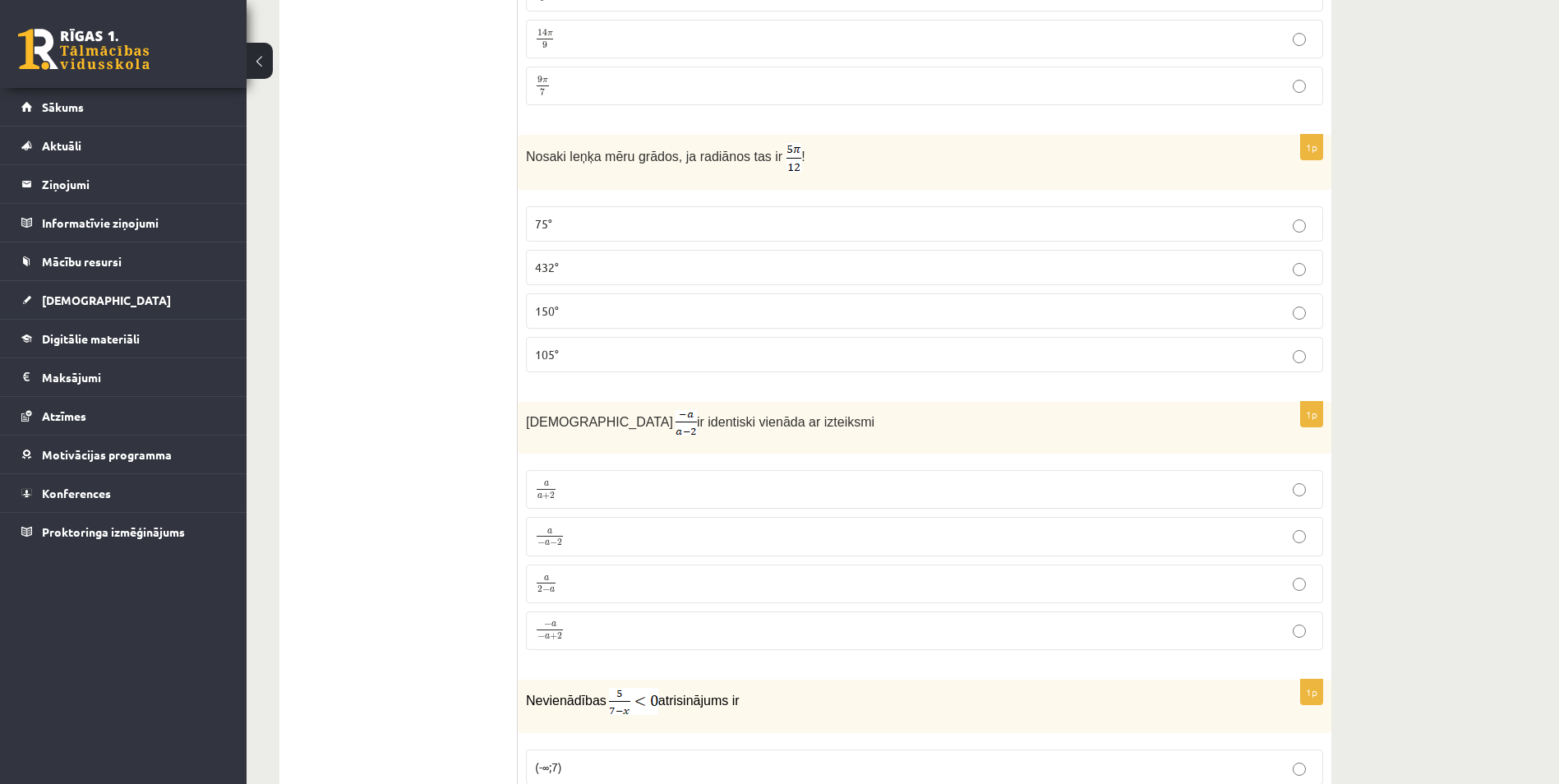
click at [595, 537] on p "a − a − 2 a − a − 2" at bounding box center [924, 536] width 779 height 21
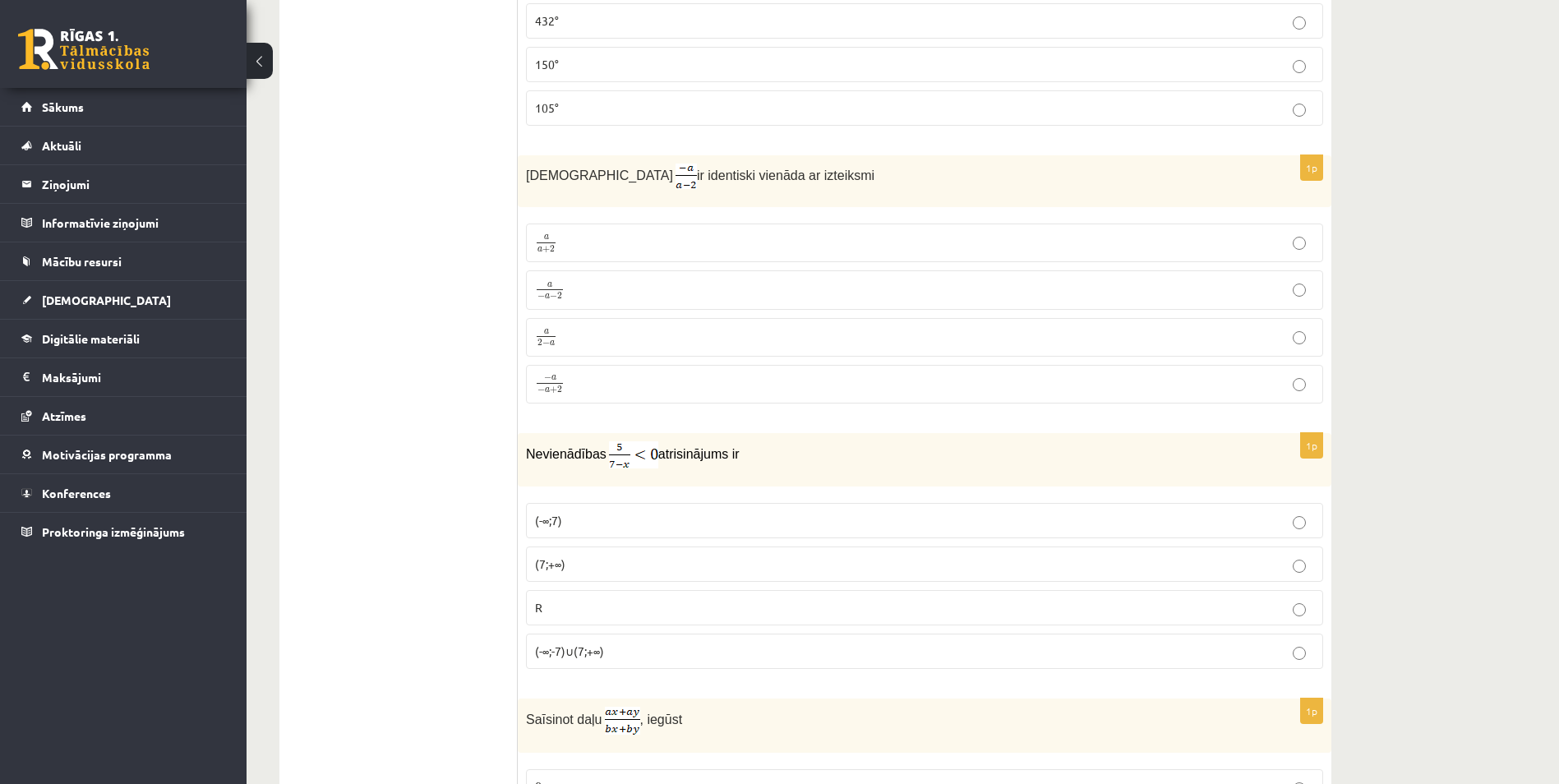
scroll to position [5176, 0]
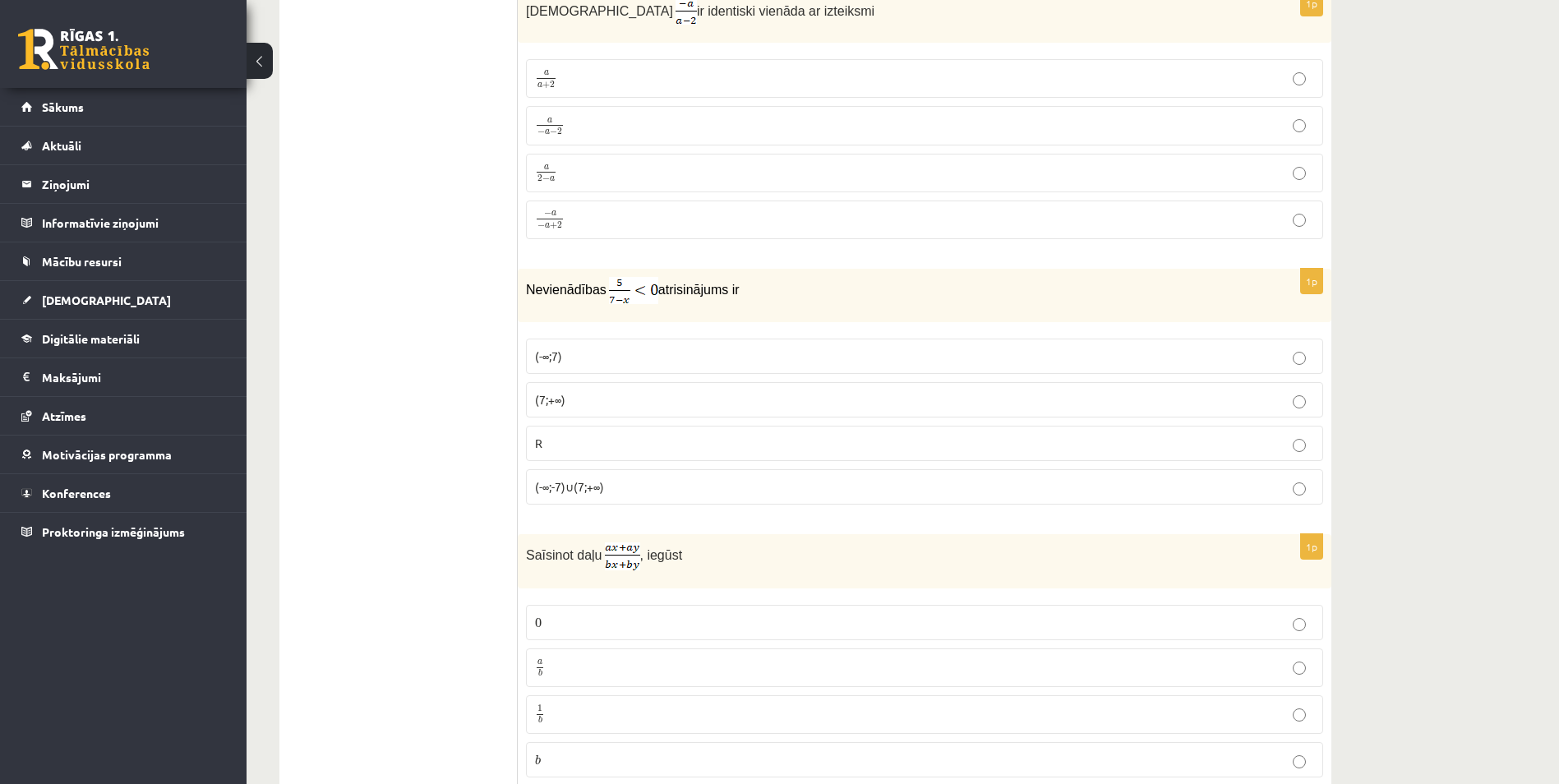
click at [557, 399] on span "(7;+∞)" at bounding box center [550, 399] width 31 height 15
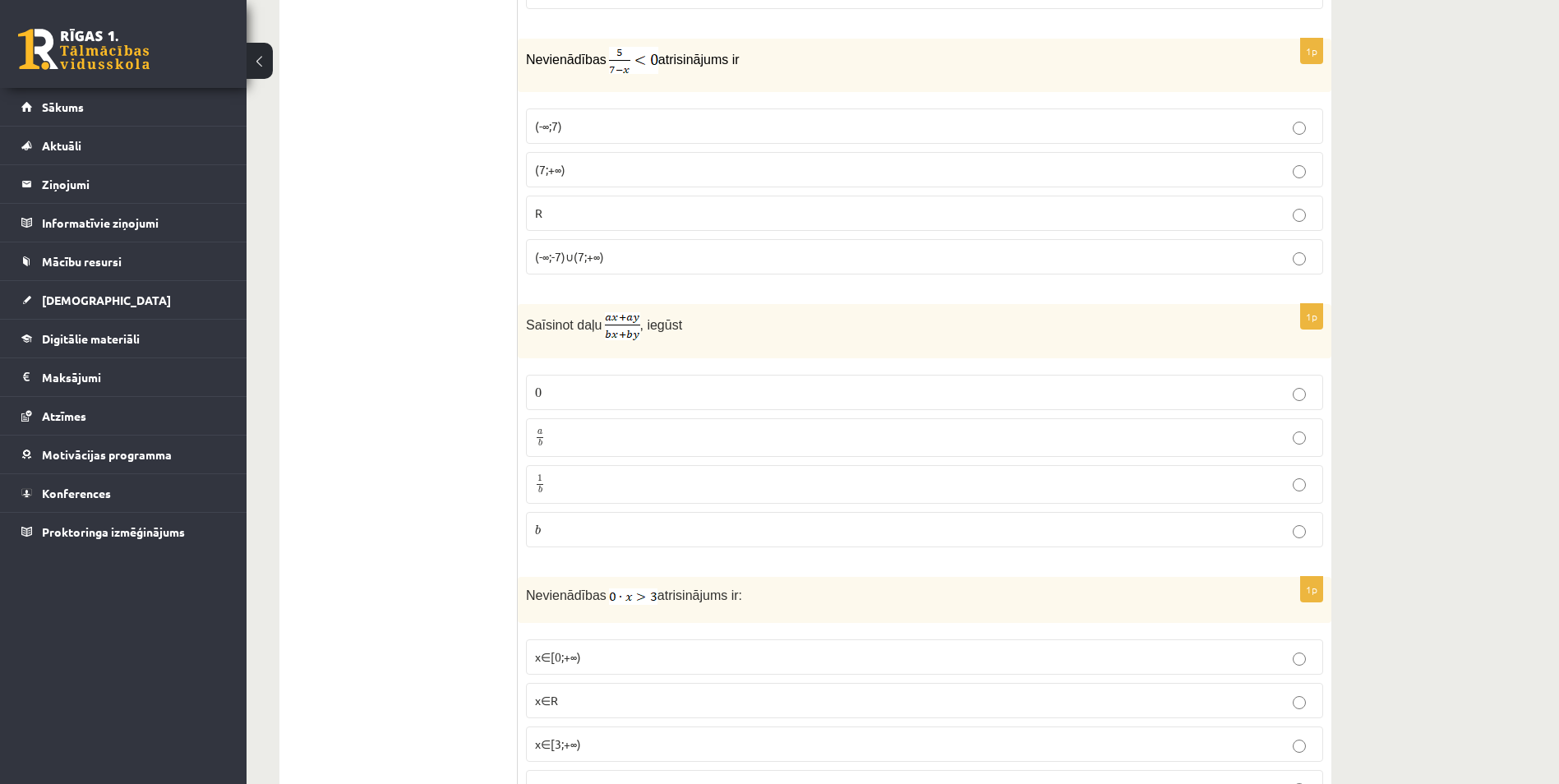
scroll to position [5422, 0]
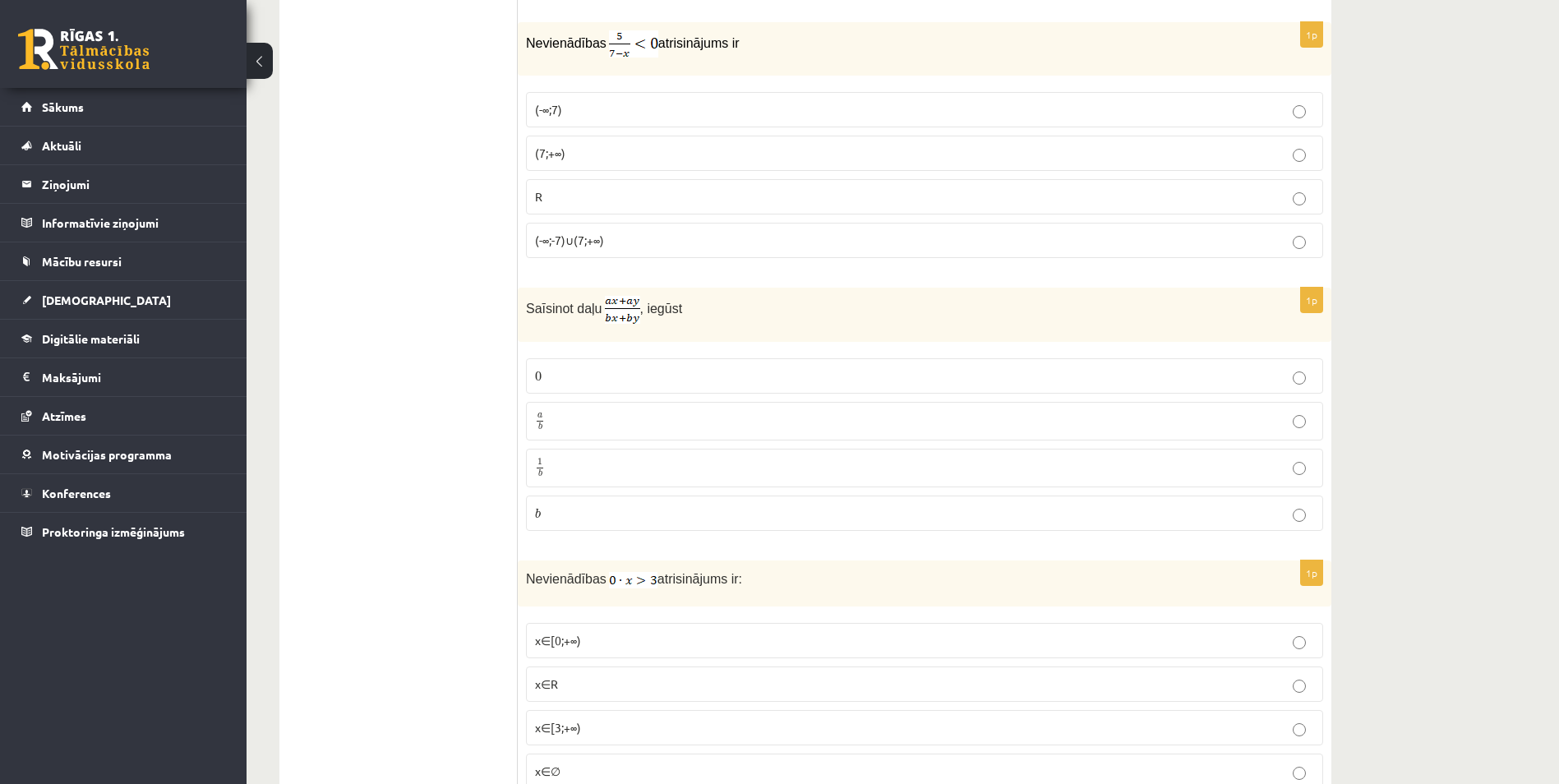
click at [596, 421] on p "a b a b" at bounding box center [924, 421] width 779 height 21
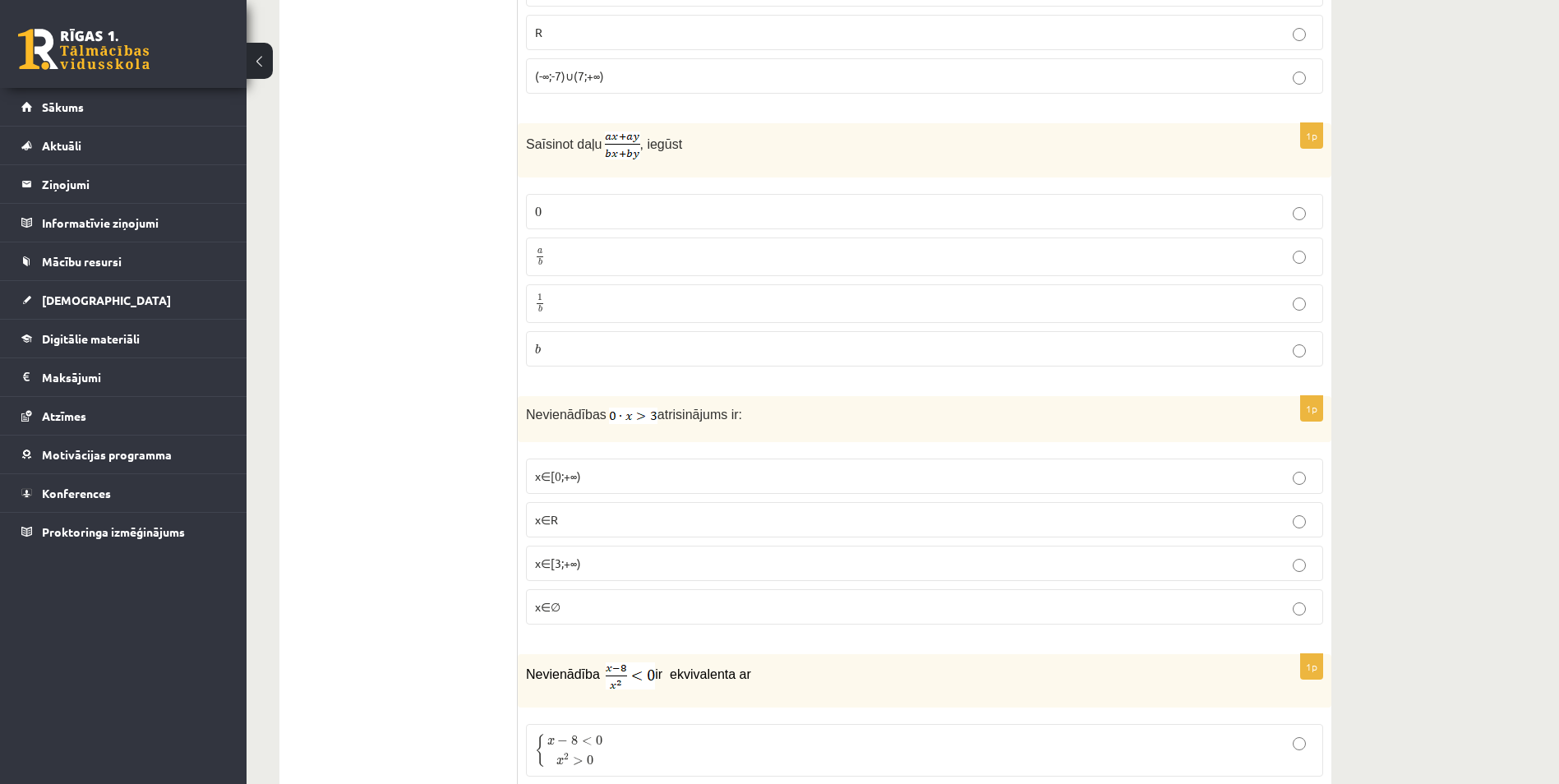
scroll to position [5669, 0]
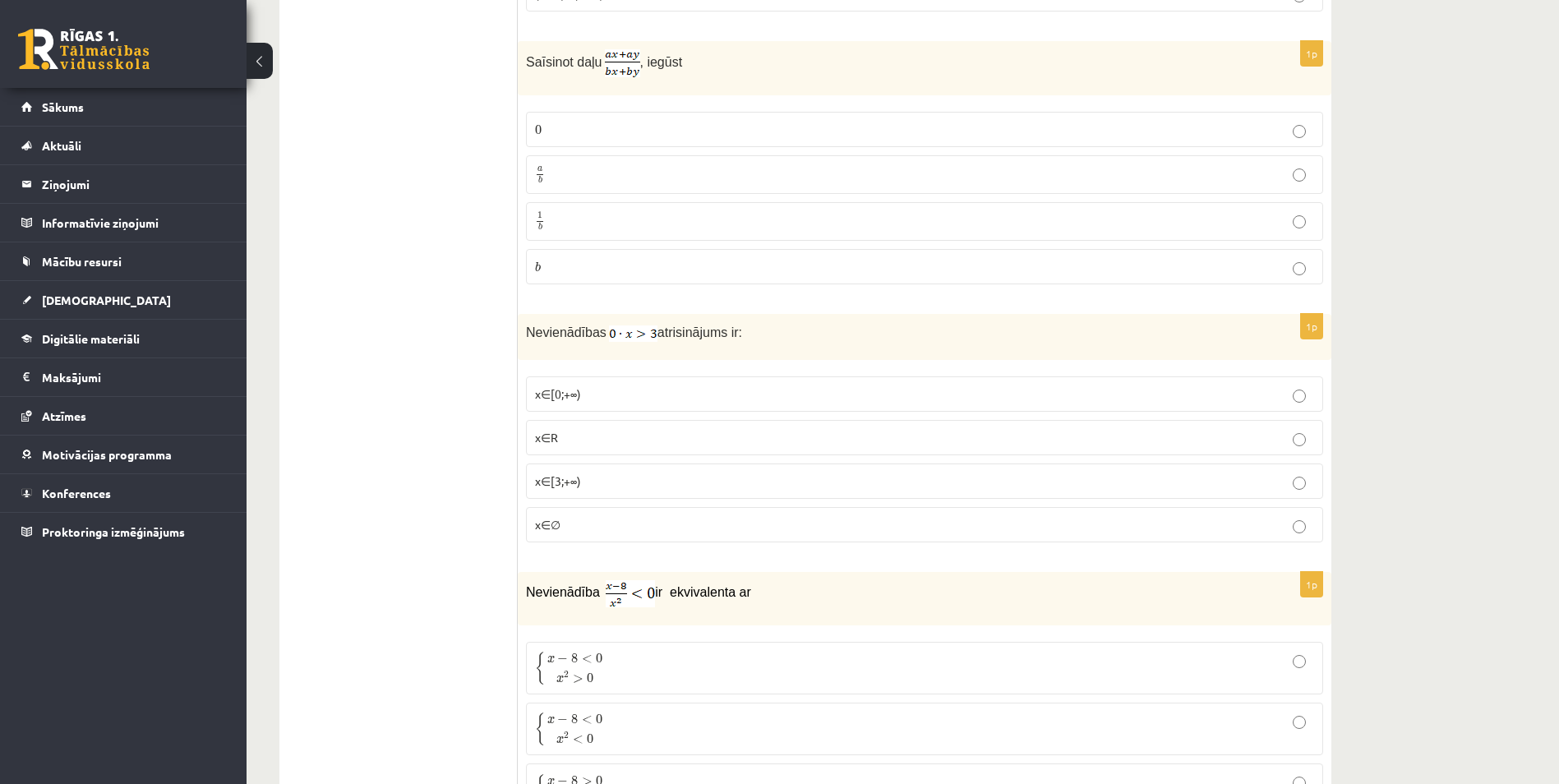
click at [572, 522] on p "x∈∅" at bounding box center [924, 524] width 779 height 17
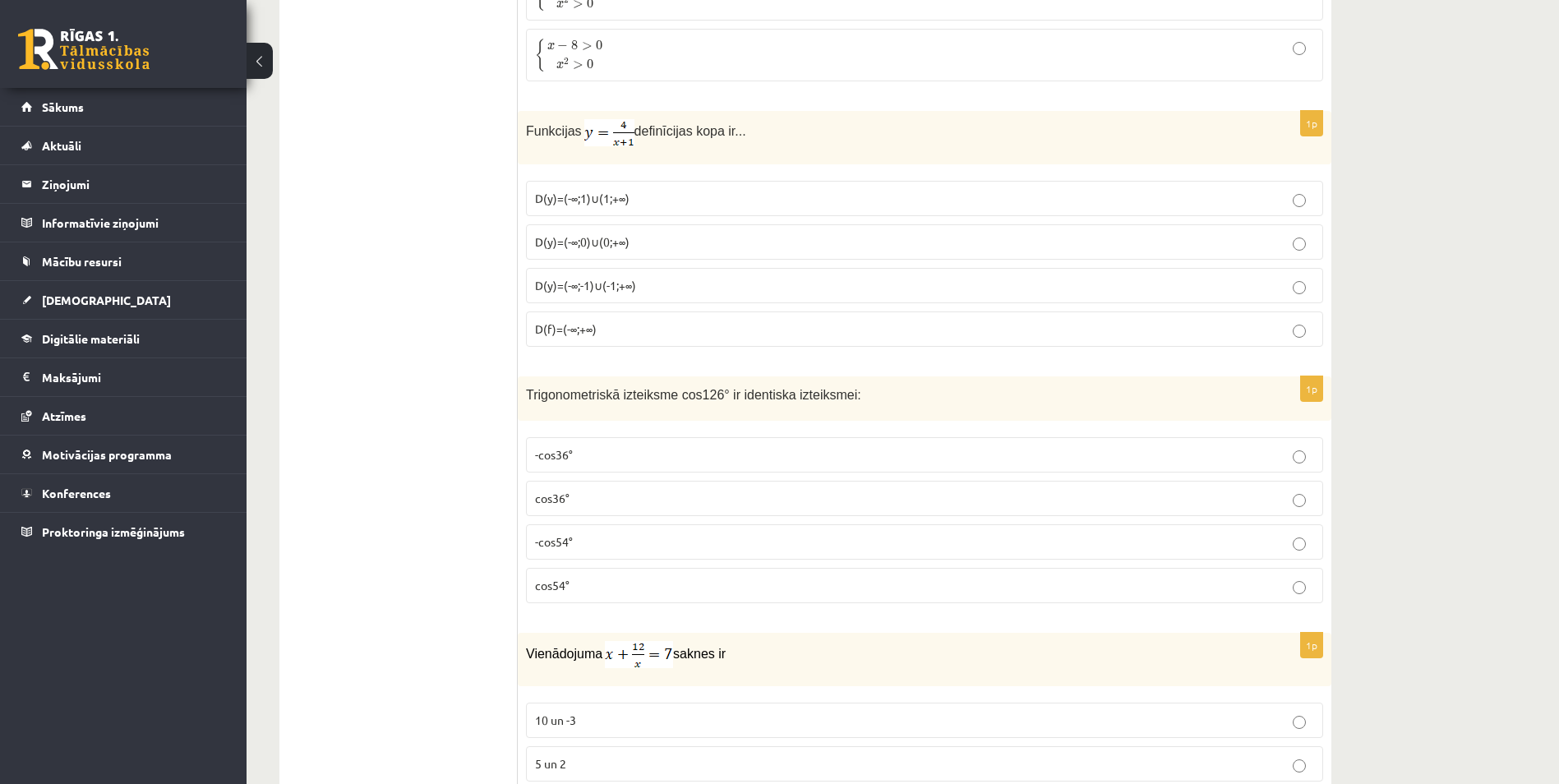
scroll to position [6490, 0]
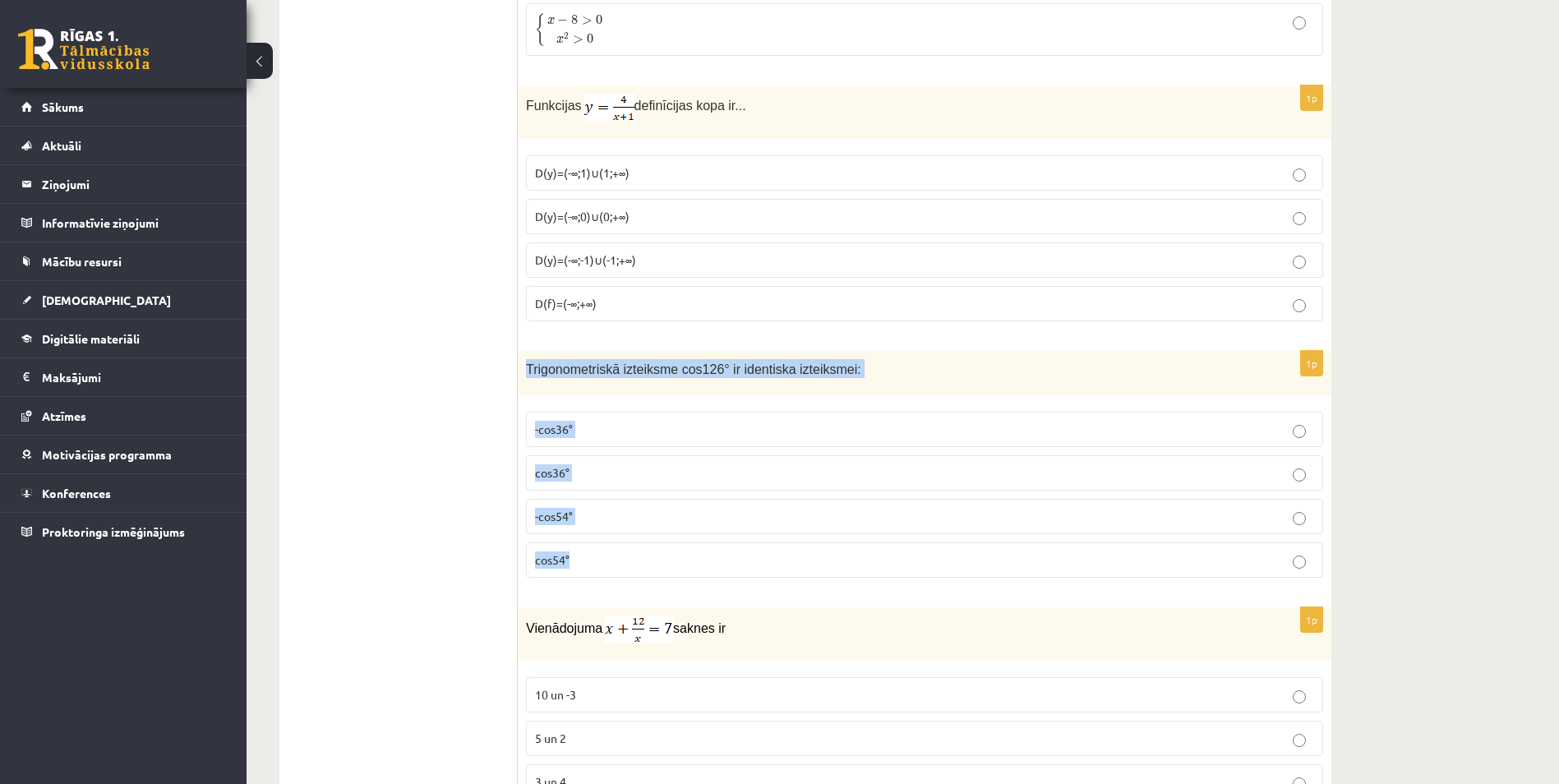
drag, startPoint x: 522, startPoint y: 360, endPoint x: 731, endPoint y: 557, distance: 287.2
click at [731, 557] on div "1p Trigonometriskā izteiksme cos126° ir identiska izteiksmei: -cos36° cos36° -c…" at bounding box center [924, 471] width 813 height 241
drag, startPoint x: 731, startPoint y: 557, endPoint x: 692, endPoint y: 361, distance: 199.8
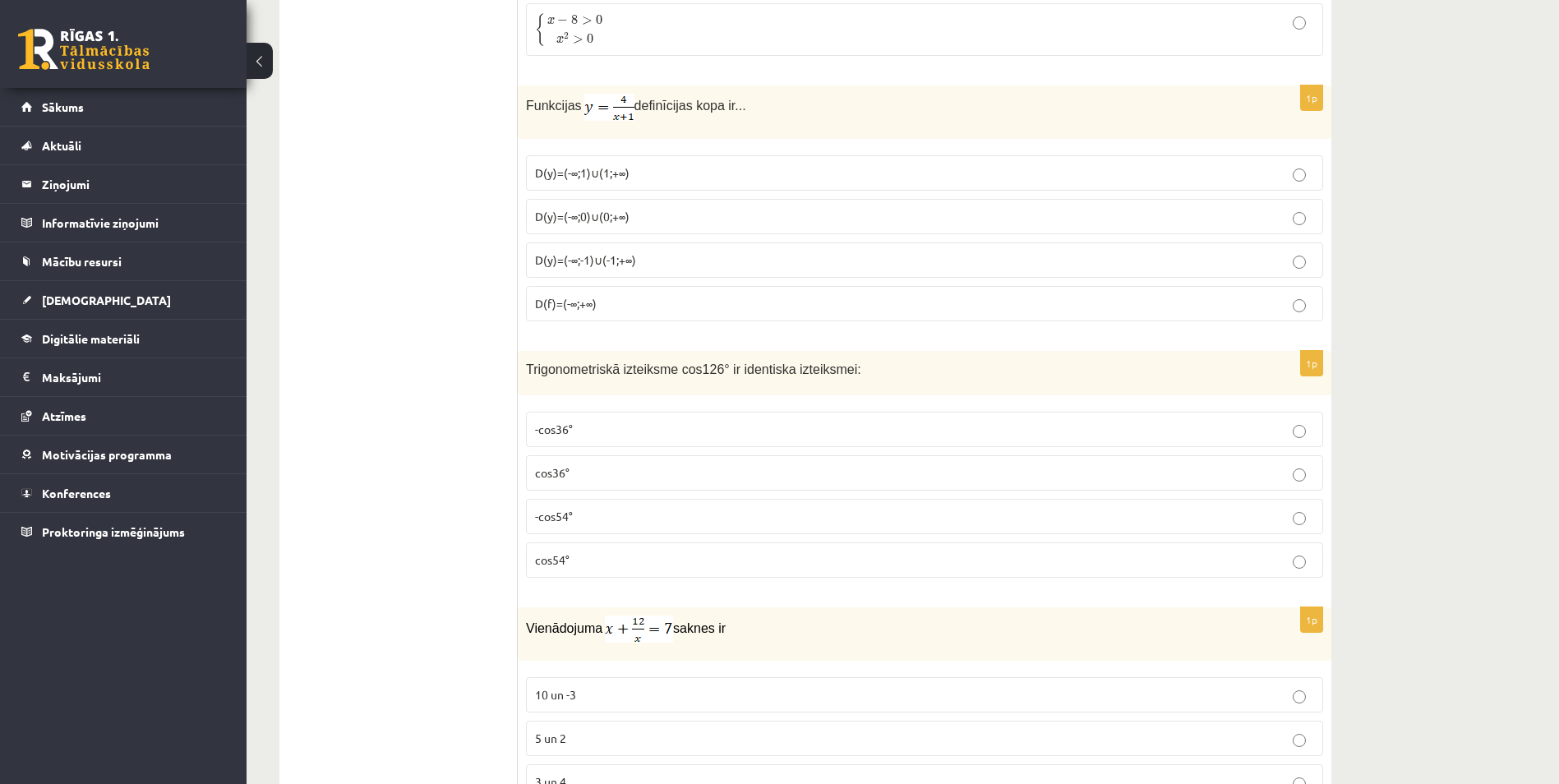
click at [547, 514] on span "-cos54°" at bounding box center [554, 516] width 38 height 15
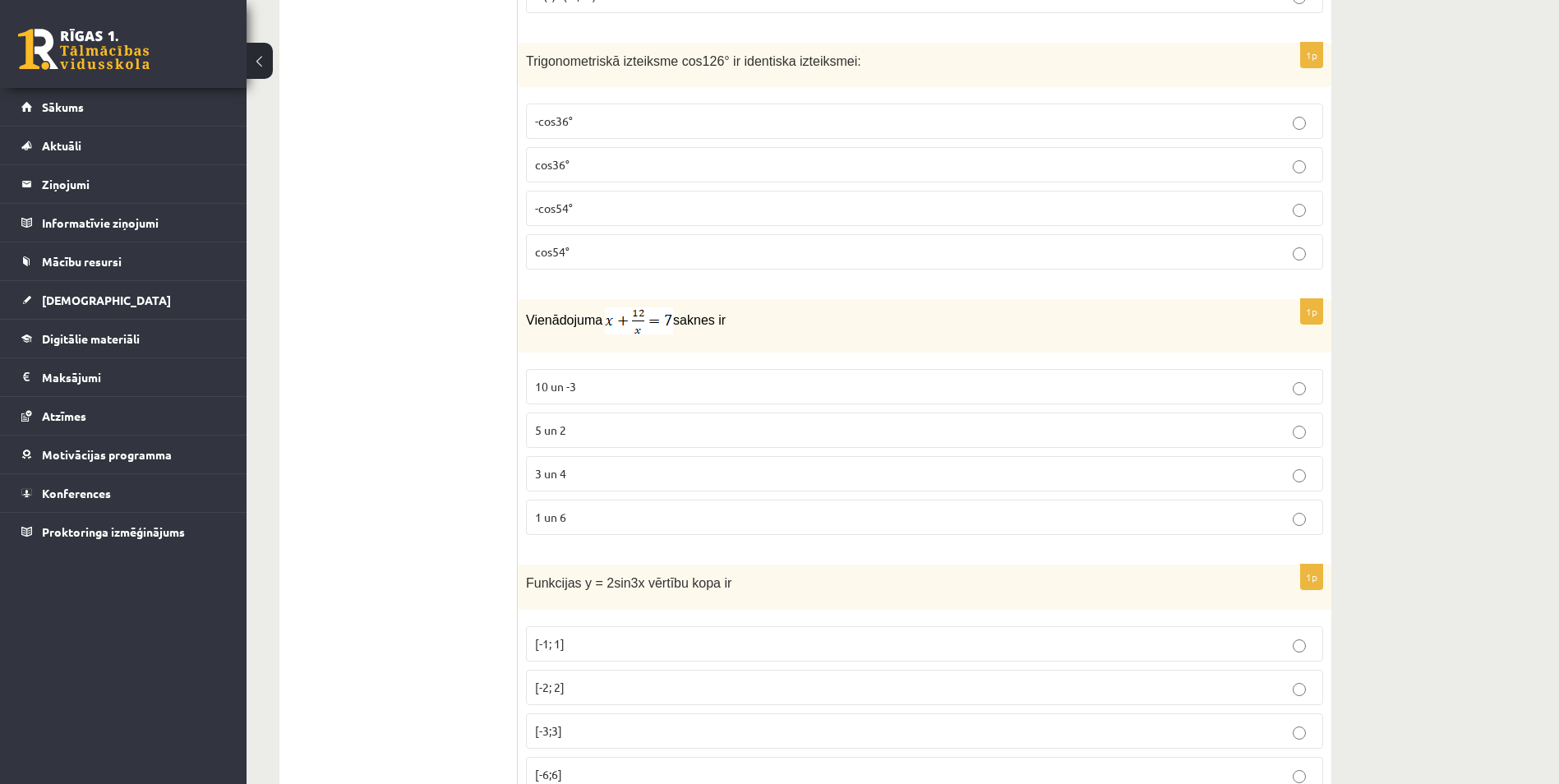
scroll to position [6872, 0]
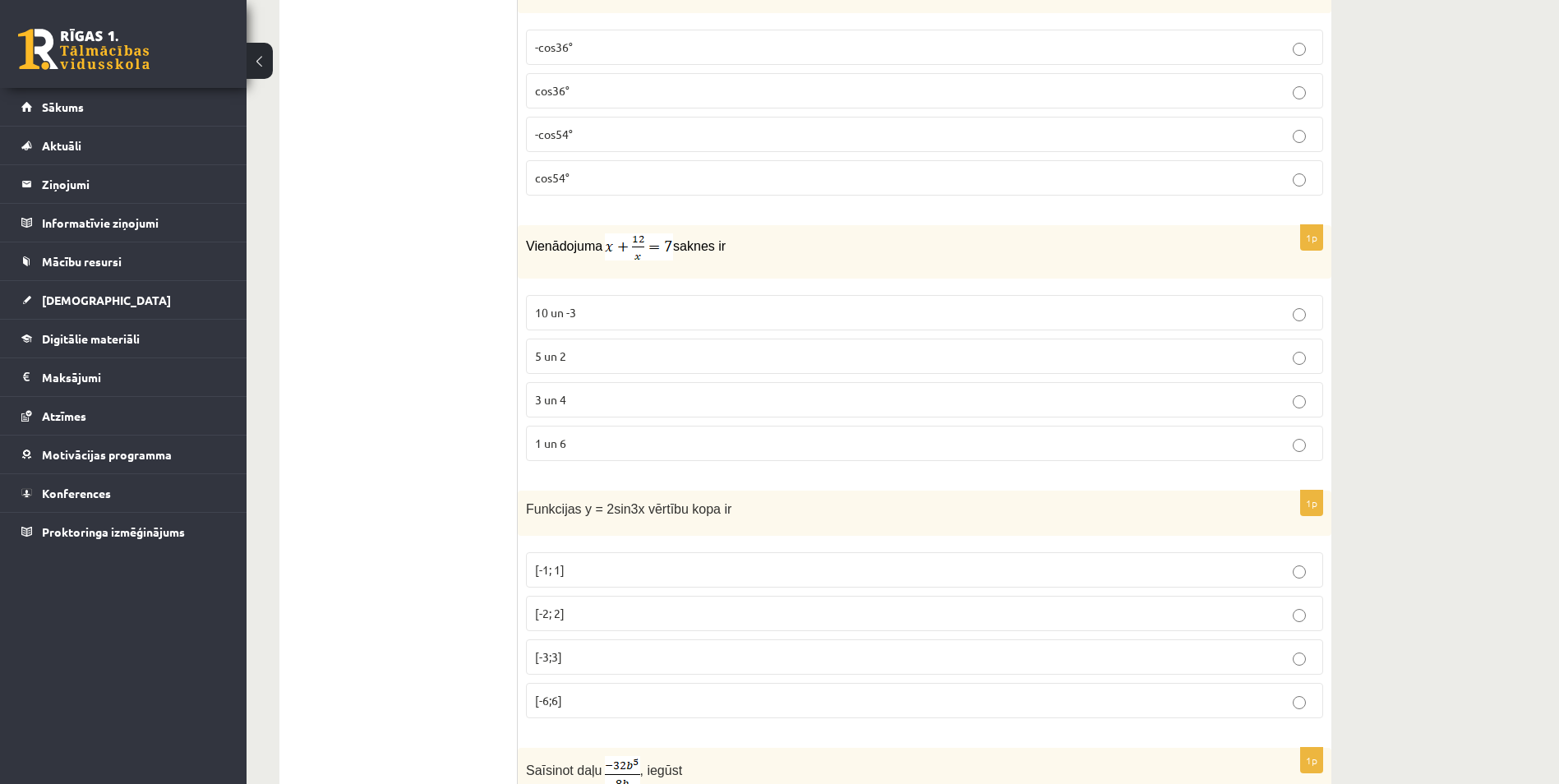
click at [588, 393] on p "3 un 4" at bounding box center [924, 399] width 779 height 17
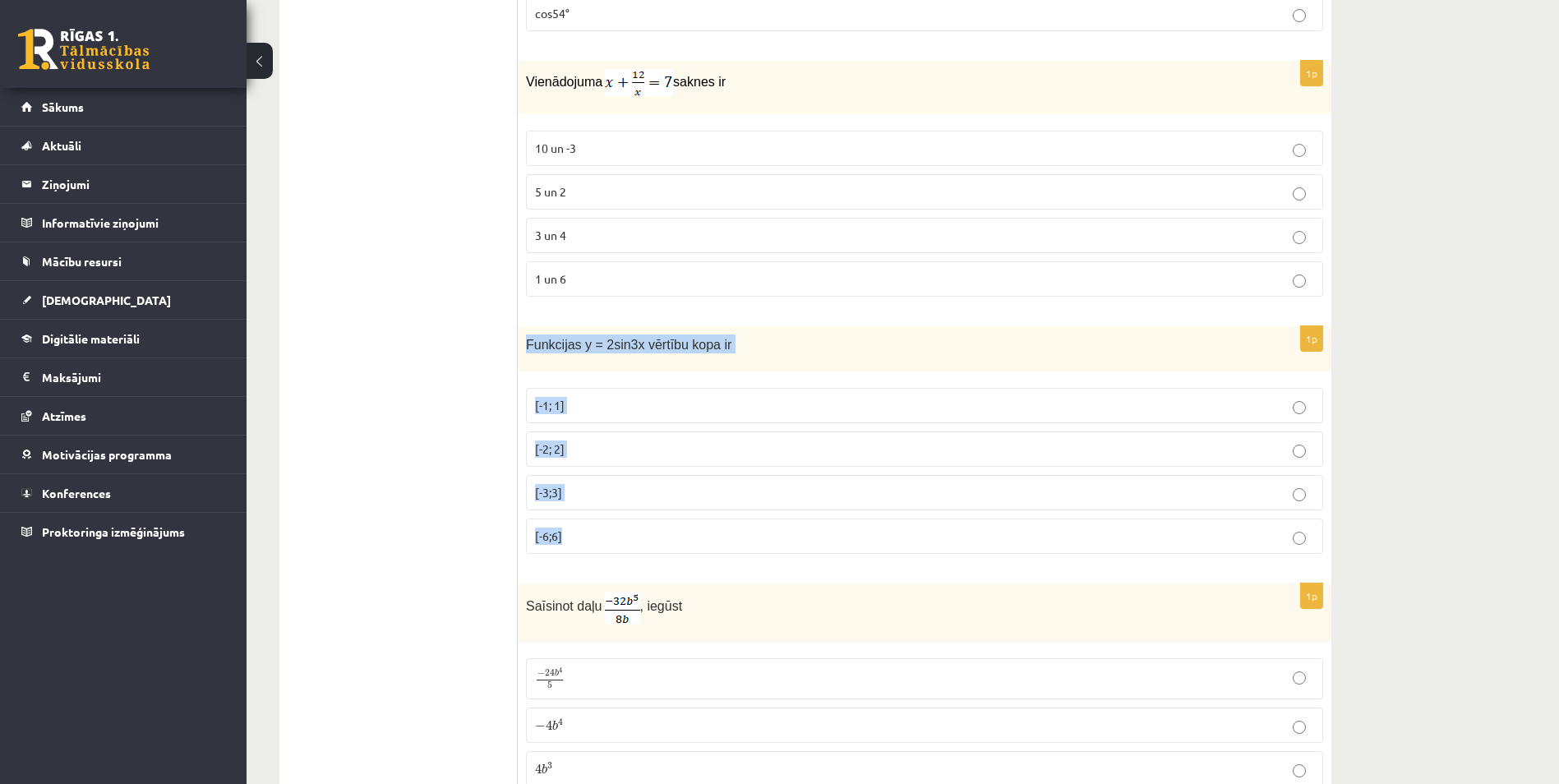
drag, startPoint x: 523, startPoint y: 336, endPoint x: 718, endPoint y: 541, distance: 282.9
click at [718, 541] on div "1p Funkcijas y = 2sin3x vērtību kopa ir [-1; 1] [-2; 2] [-3;3] [-6;6]" at bounding box center [924, 447] width 813 height 241
drag, startPoint x: 718, startPoint y: 541, endPoint x: 640, endPoint y: 344, distance: 211.9
click at [561, 441] on span "[-2; 2]" at bounding box center [550, 448] width 30 height 15
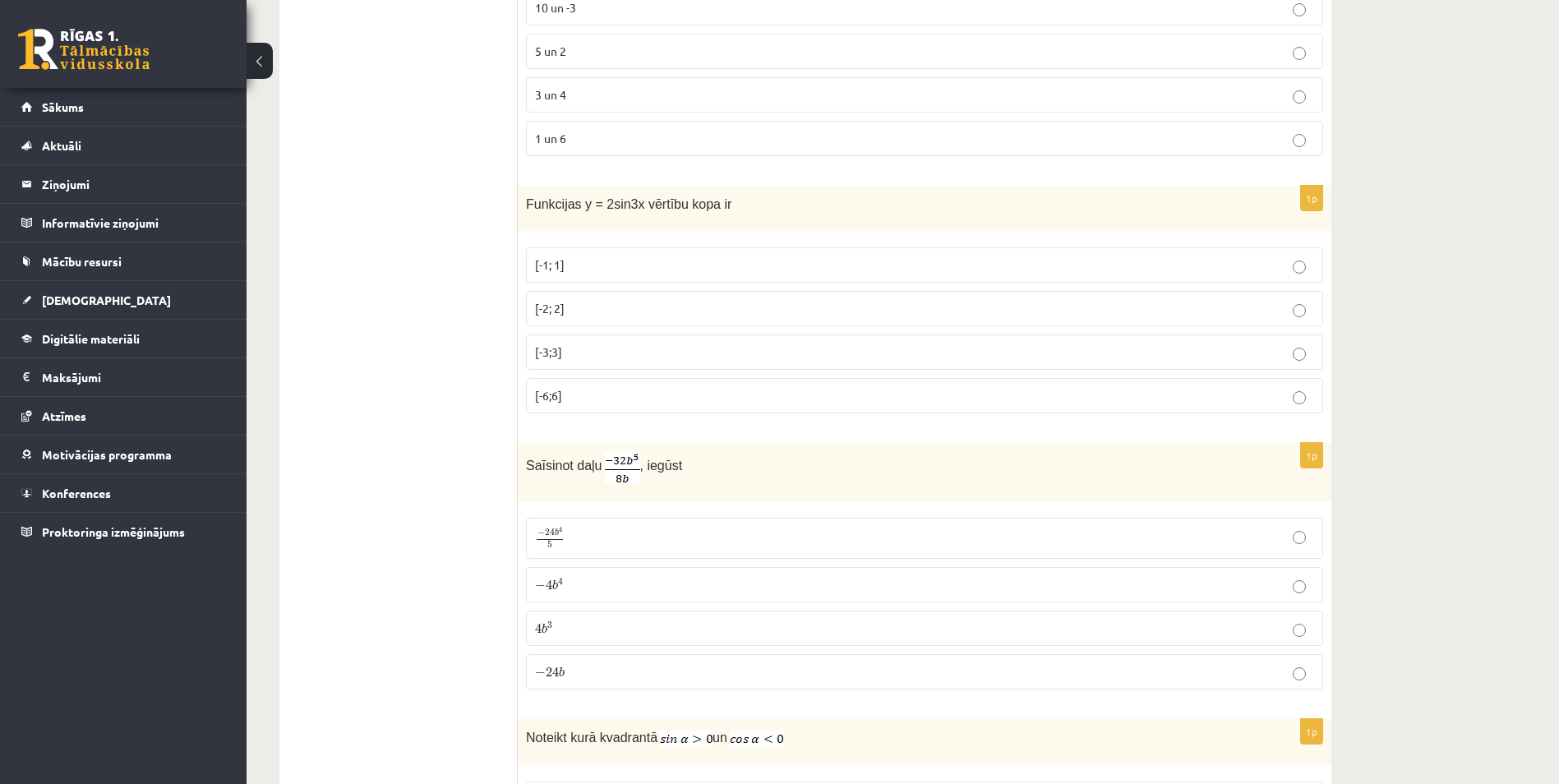
scroll to position [7284, 0]
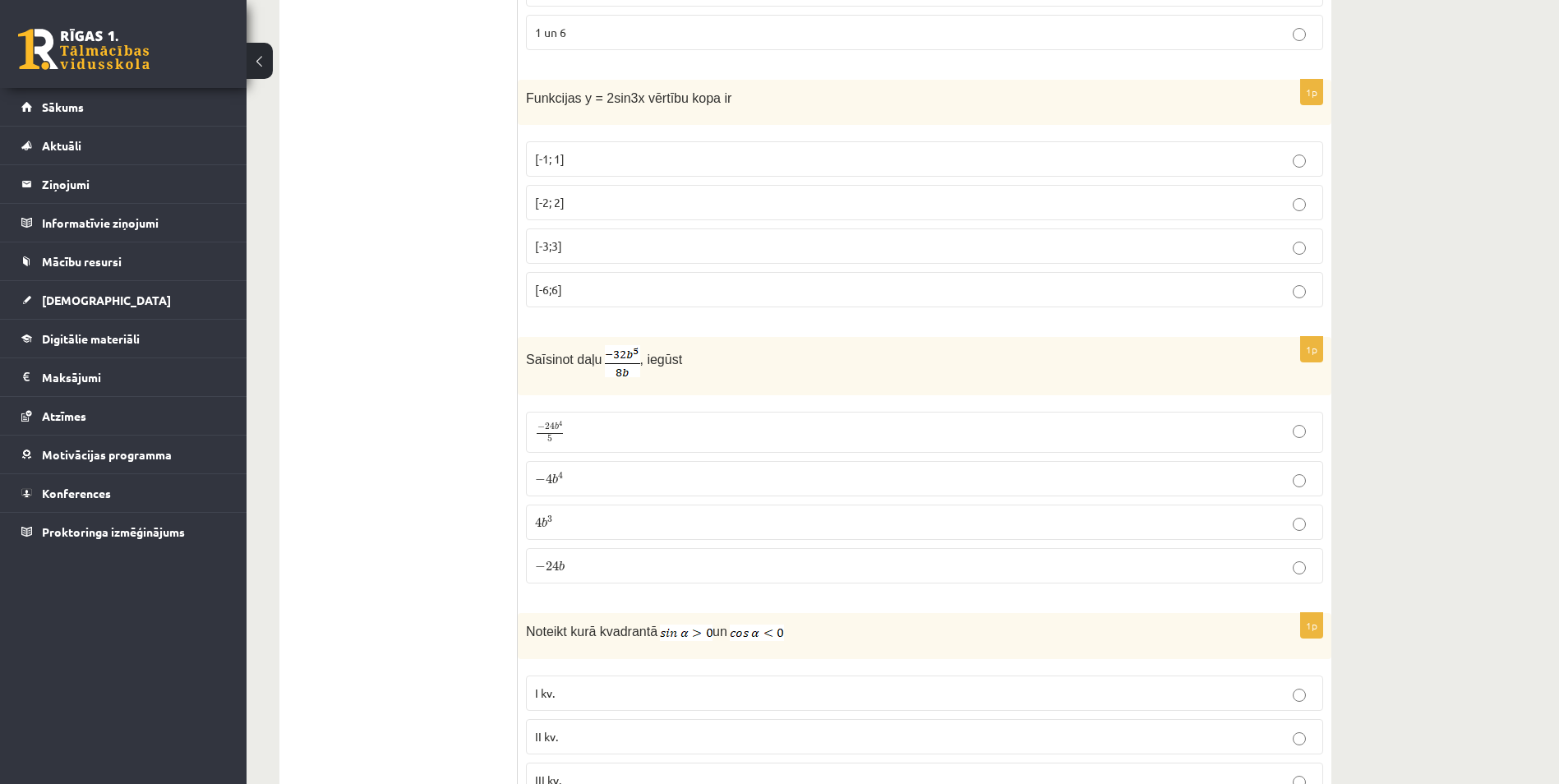
click at [564, 479] on p "− 4 b 4 − 4 b 4" at bounding box center [924, 478] width 779 height 17
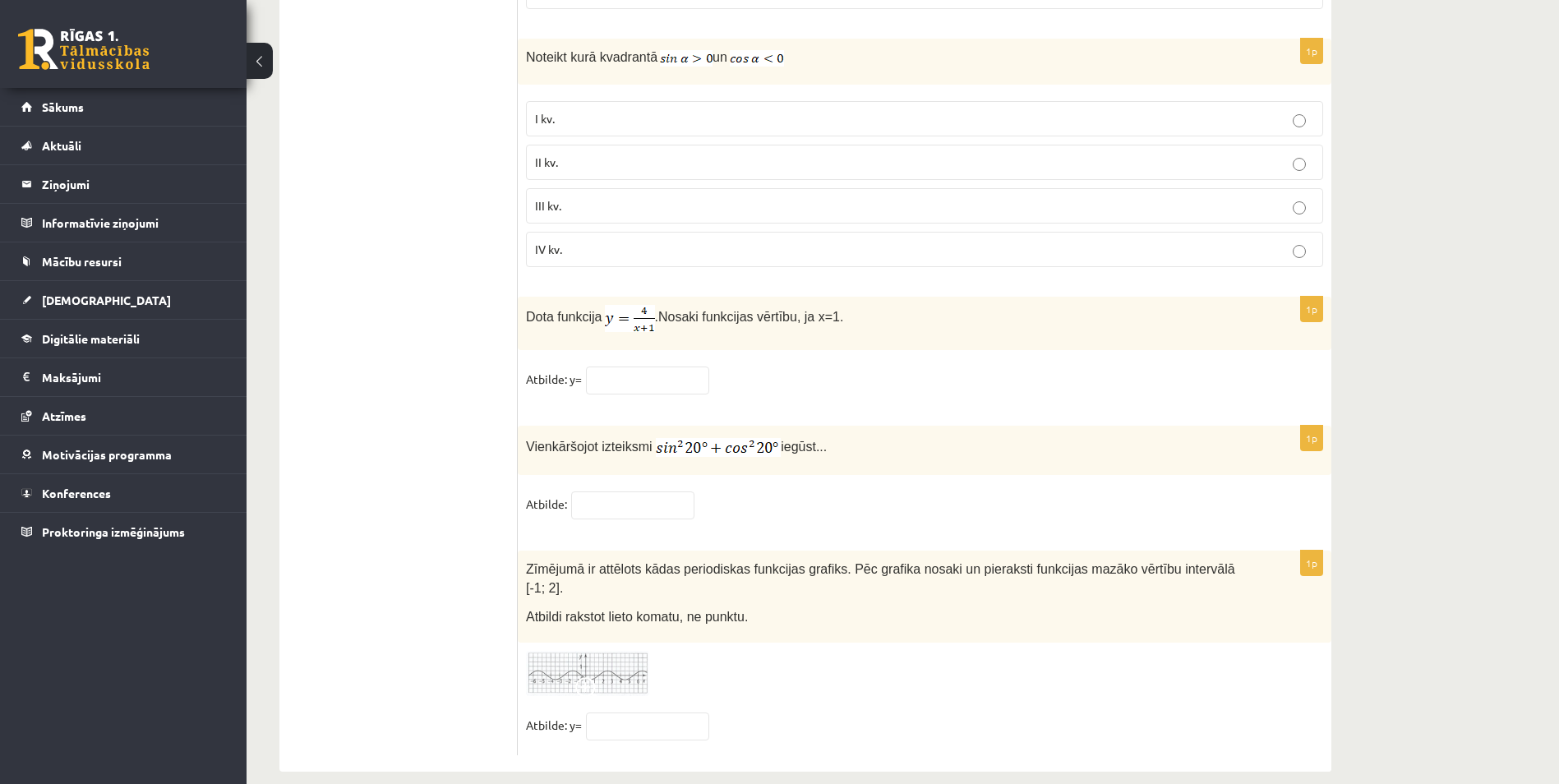
scroll to position [7858, 0]
click at [630, 502] on input "text" at bounding box center [633, 505] width 123 height 28
type input "*"
click at [587, 676] on span at bounding box center [588, 689] width 27 height 27
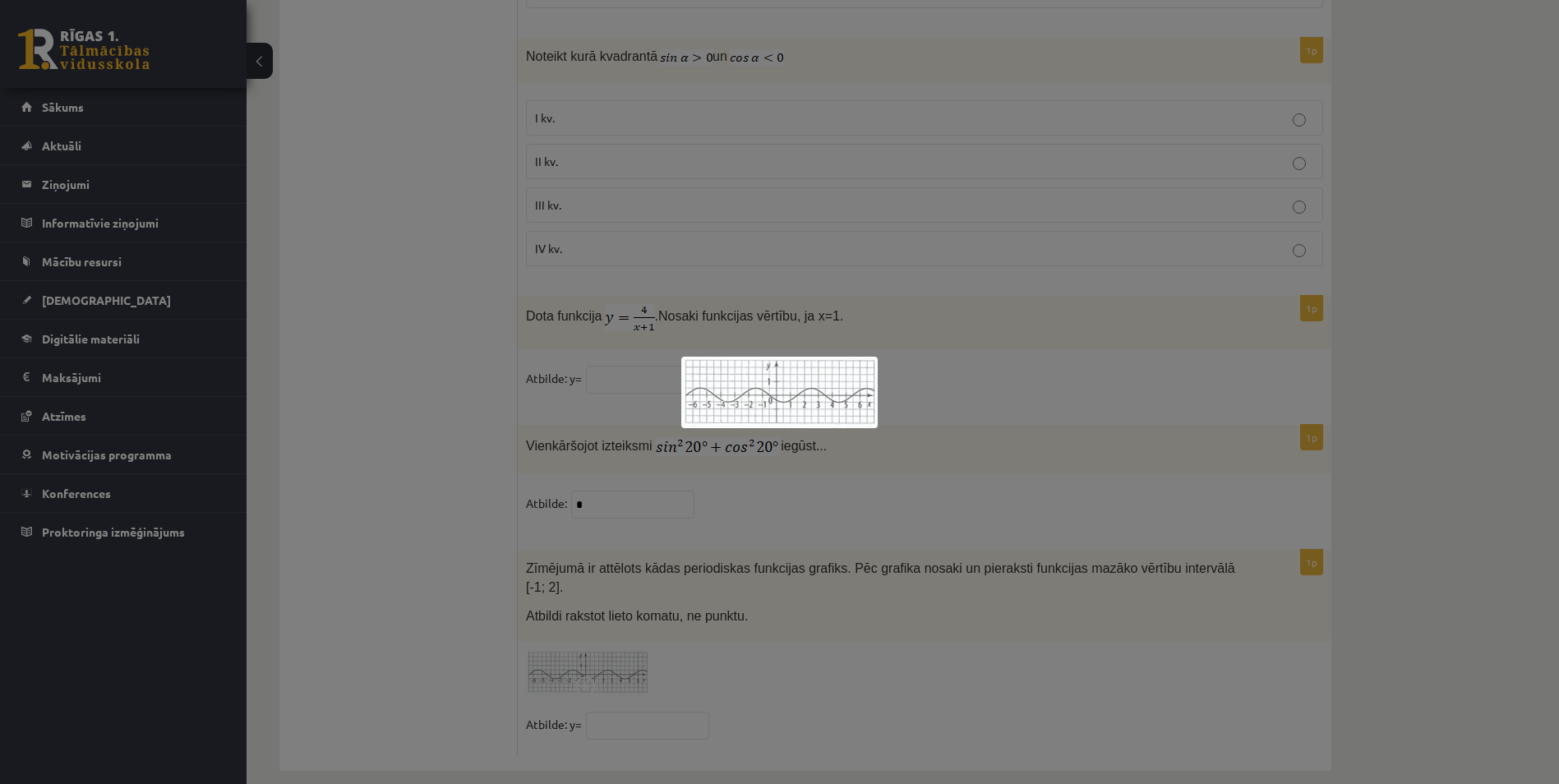
click at [886, 662] on div at bounding box center [779, 392] width 1559 height 784
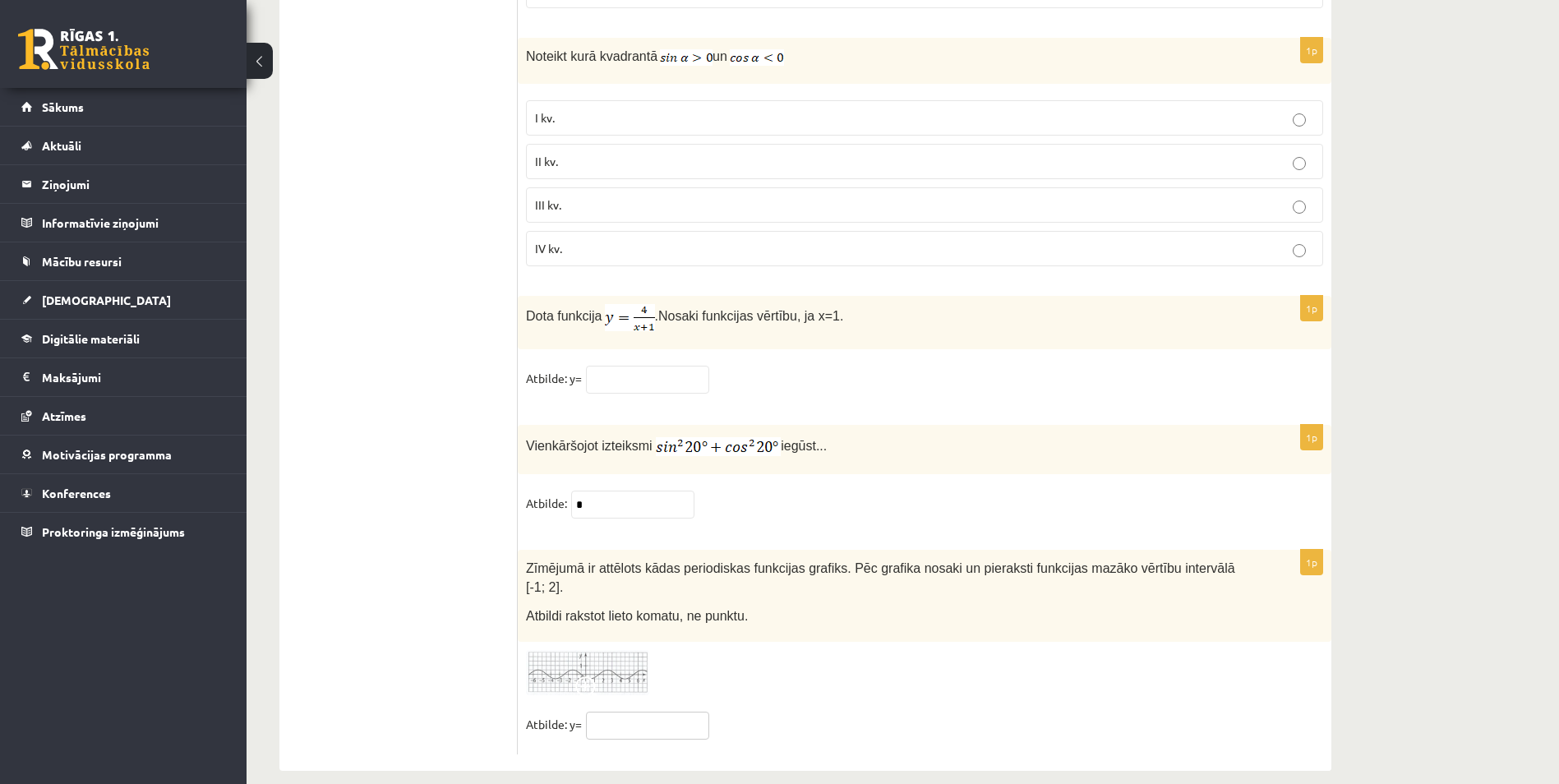
click at [672, 712] on input "text" at bounding box center [647, 726] width 123 height 28
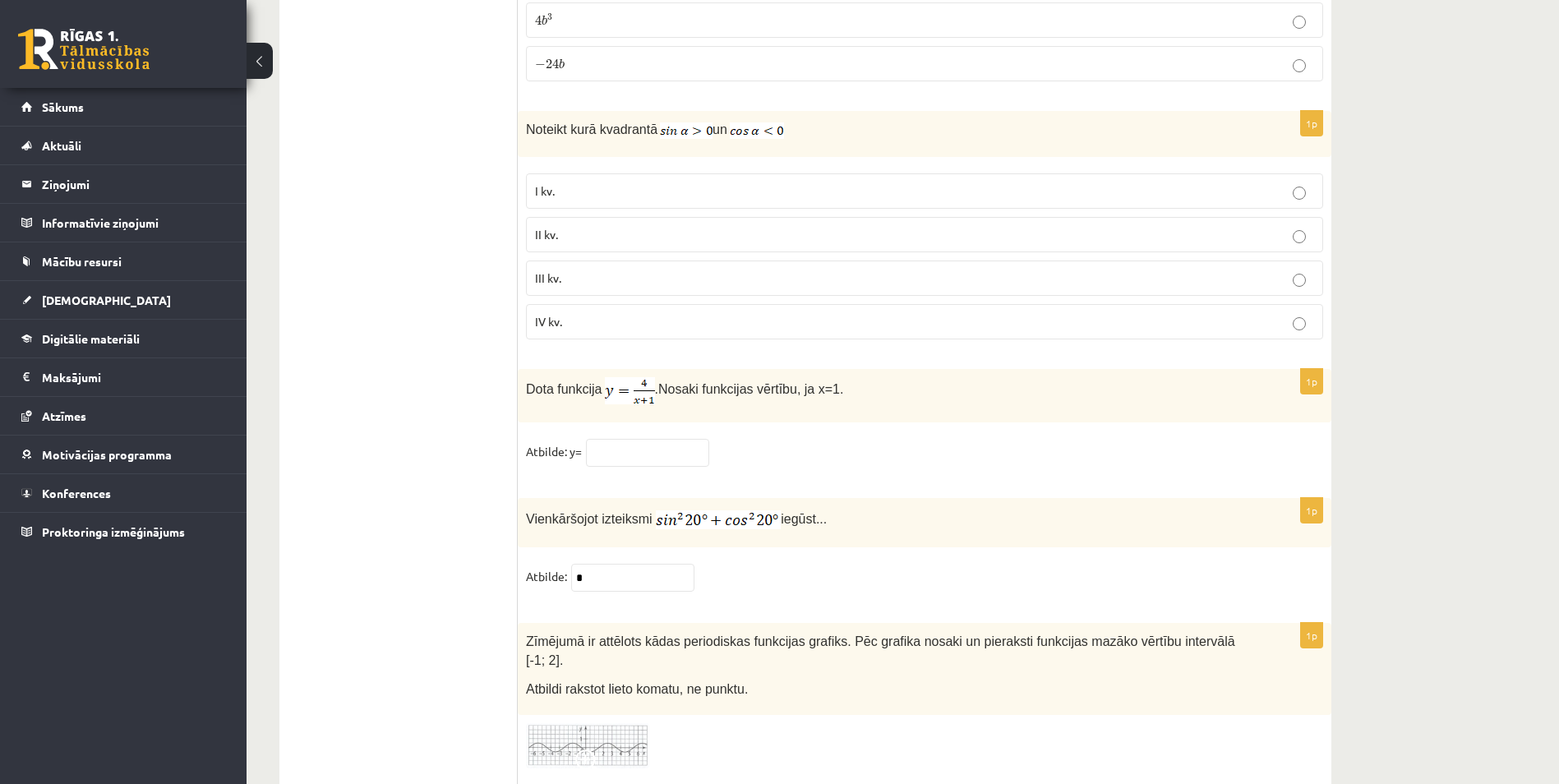
scroll to position [7694, 0]
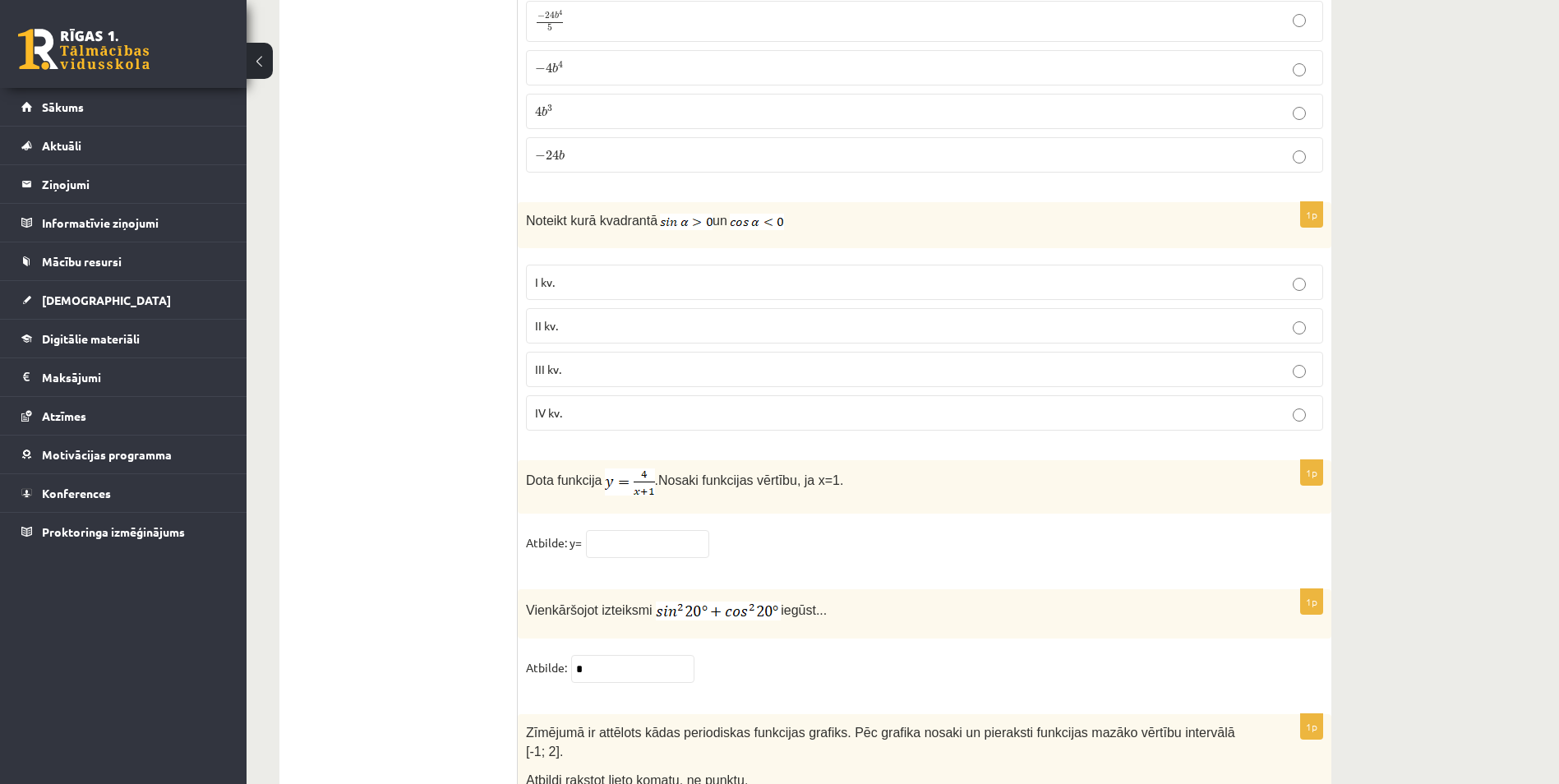
type input "**"
click at [669, 533] on input "text" at bounding box center [647, 544] width 123 height 28
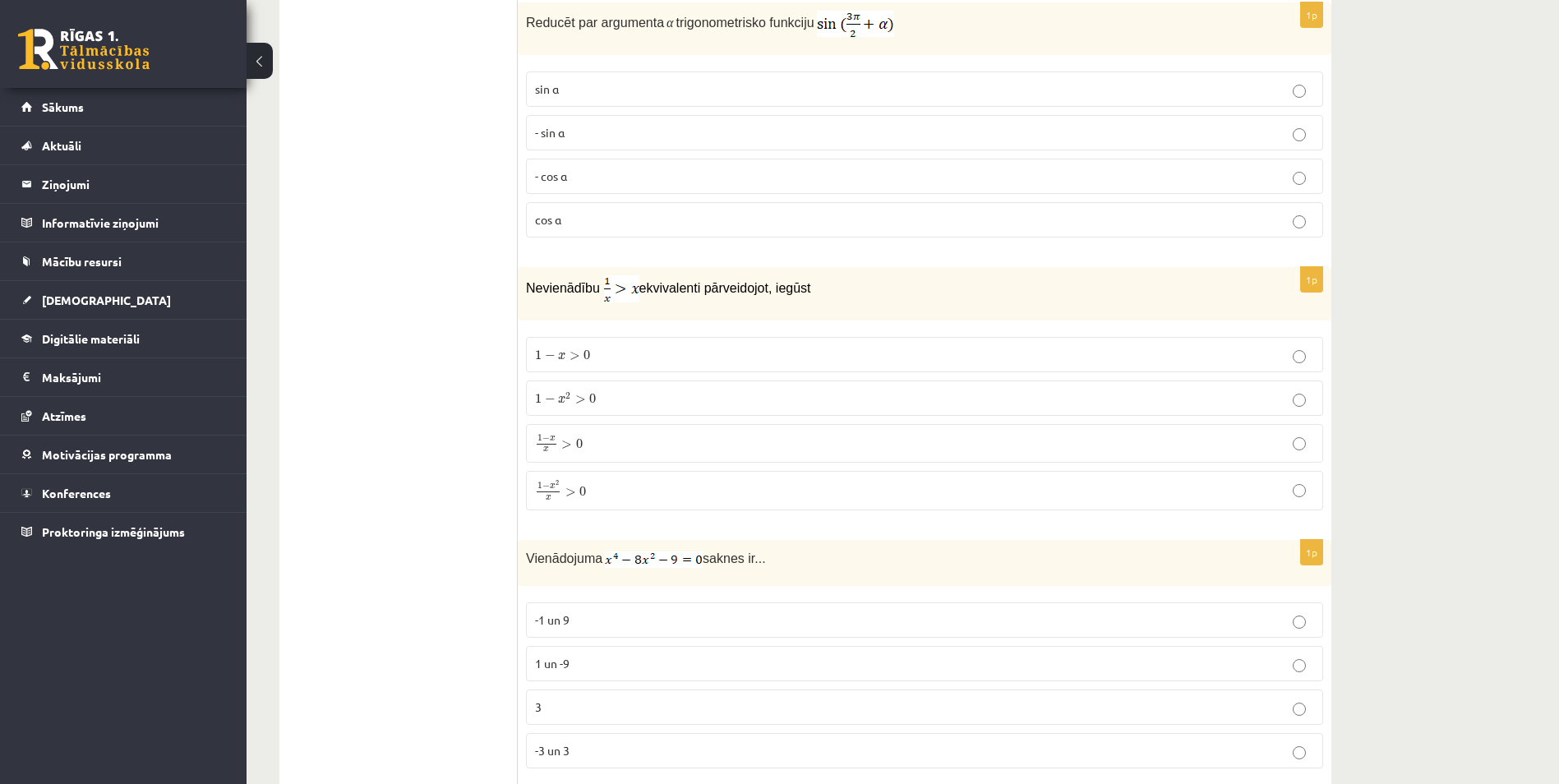
scroll to position [3833, 0]
type input "*"
click at [585, 491] on span "0" at bounding box center [582, 491] width 7 height 10
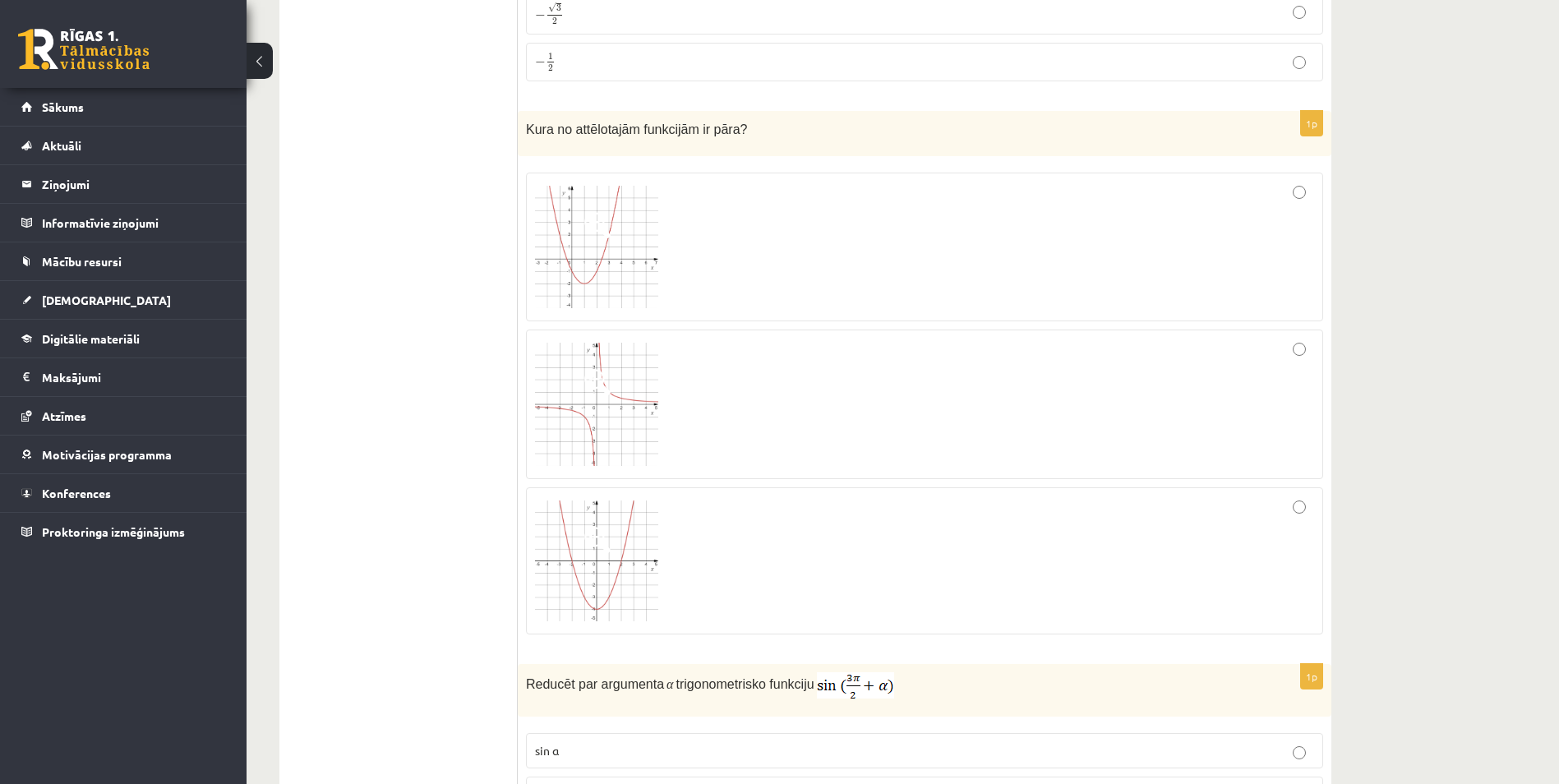
scroll to position [3257, 0]
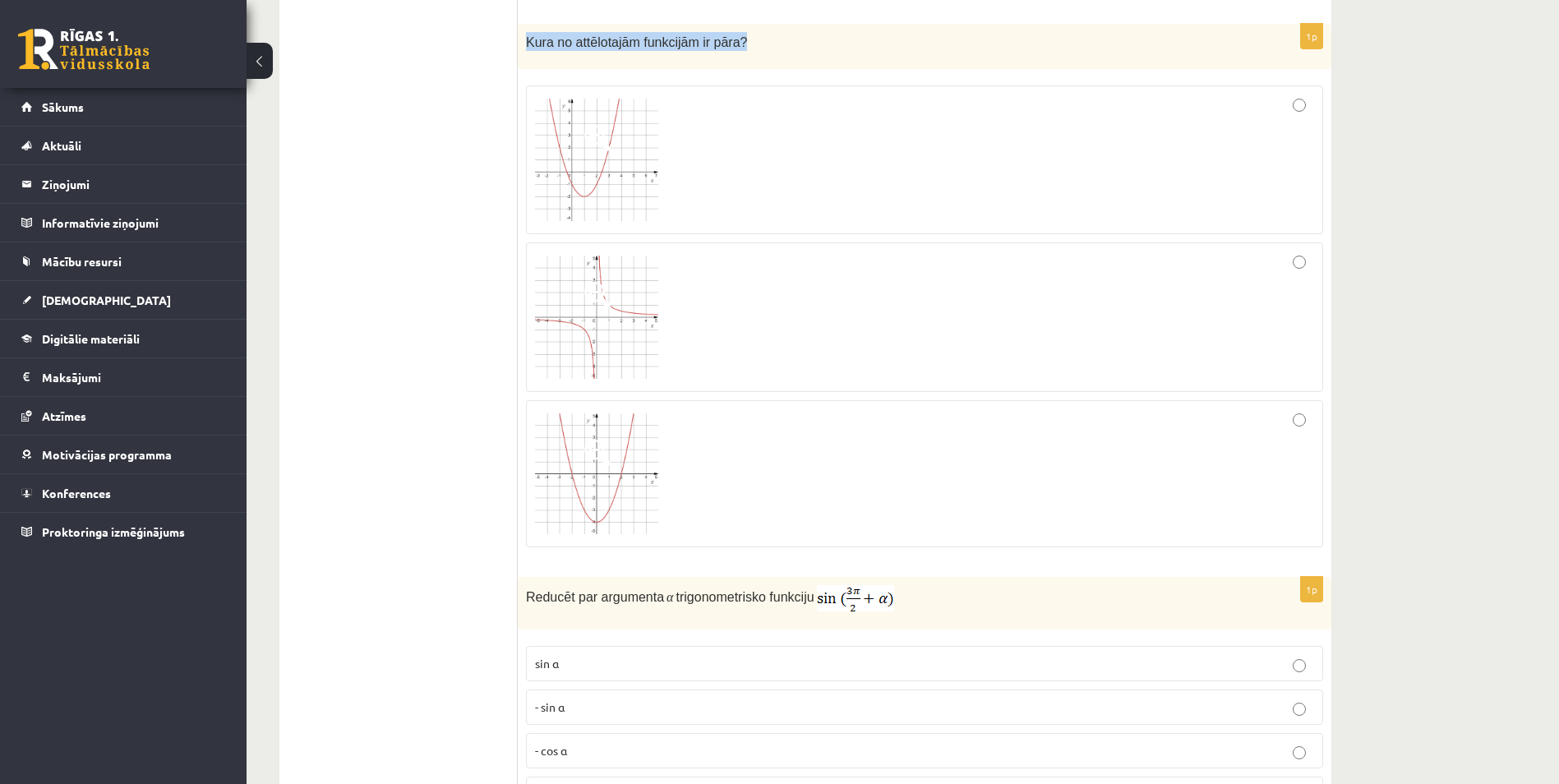
drag, startPoint x: 738, startPoint y: 44, endPoint x: 526, endPoint y: 45, distance: 212.0
click at [526, 45] on p "Kura no attēlotajām funkcijām ir pāra?" at bounding box center [883, 42] width 715 height 19
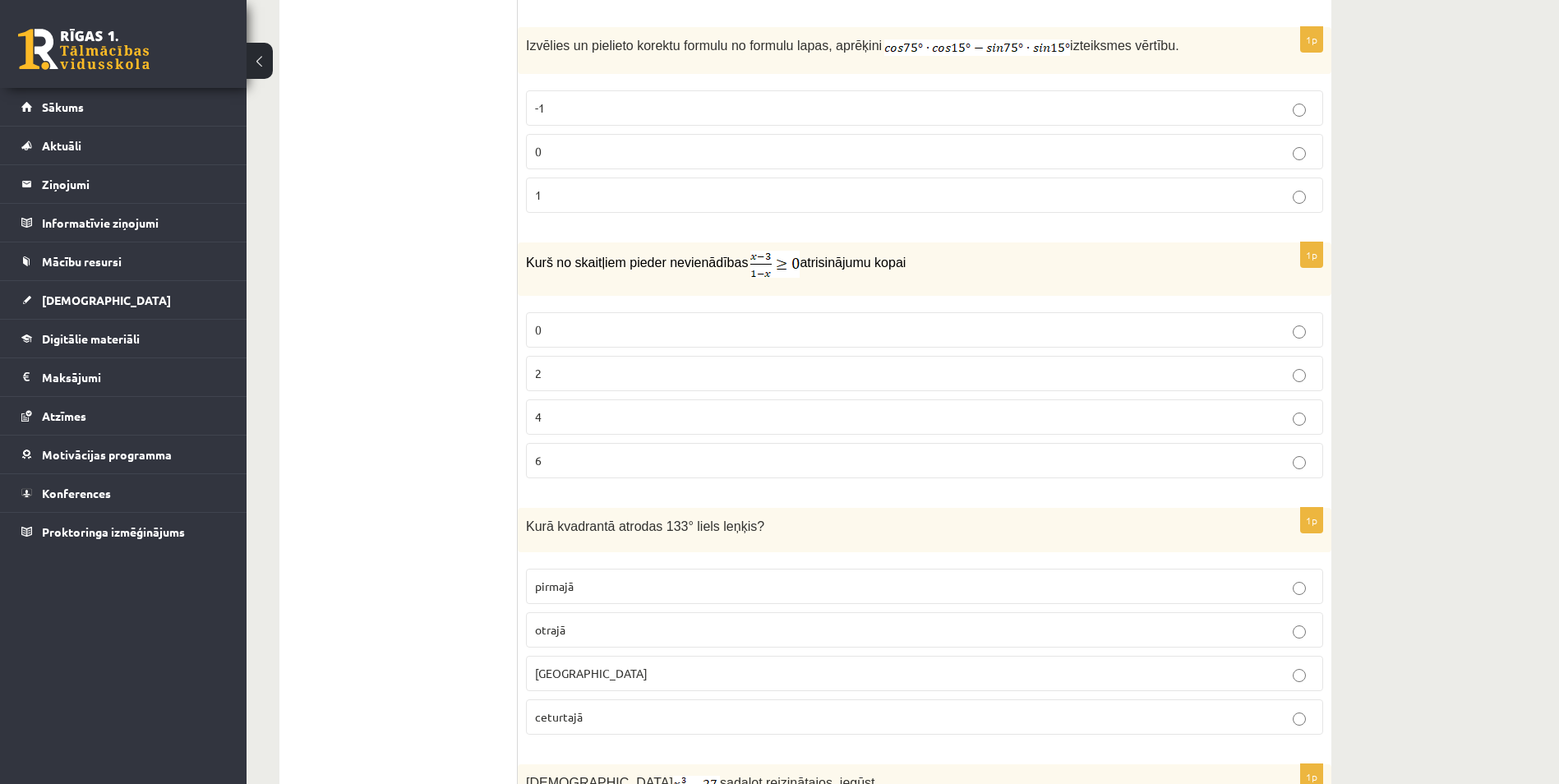
scroll to position [1450, 0]
drag, startPoint x: 782, startPoint y: 270, endPoint x: 744, endPoint y: 261, distance: 39.1
click at [744, 261] on p "Kurš no skaitļiem pieder nevienādības atrisinājumu kopai" at bounding box center [883, 266] width 715 height 27
drag, startPoint x: 744, startPoint y: 261, endPoint x: 1178, endPoint y: 265, distance: 434.0
click at [1178, 265] on p "Kurš no skaitļiem pieder nevienādības atrisinājumu kopai" at bounding box center [883, 266] width 715 height 27
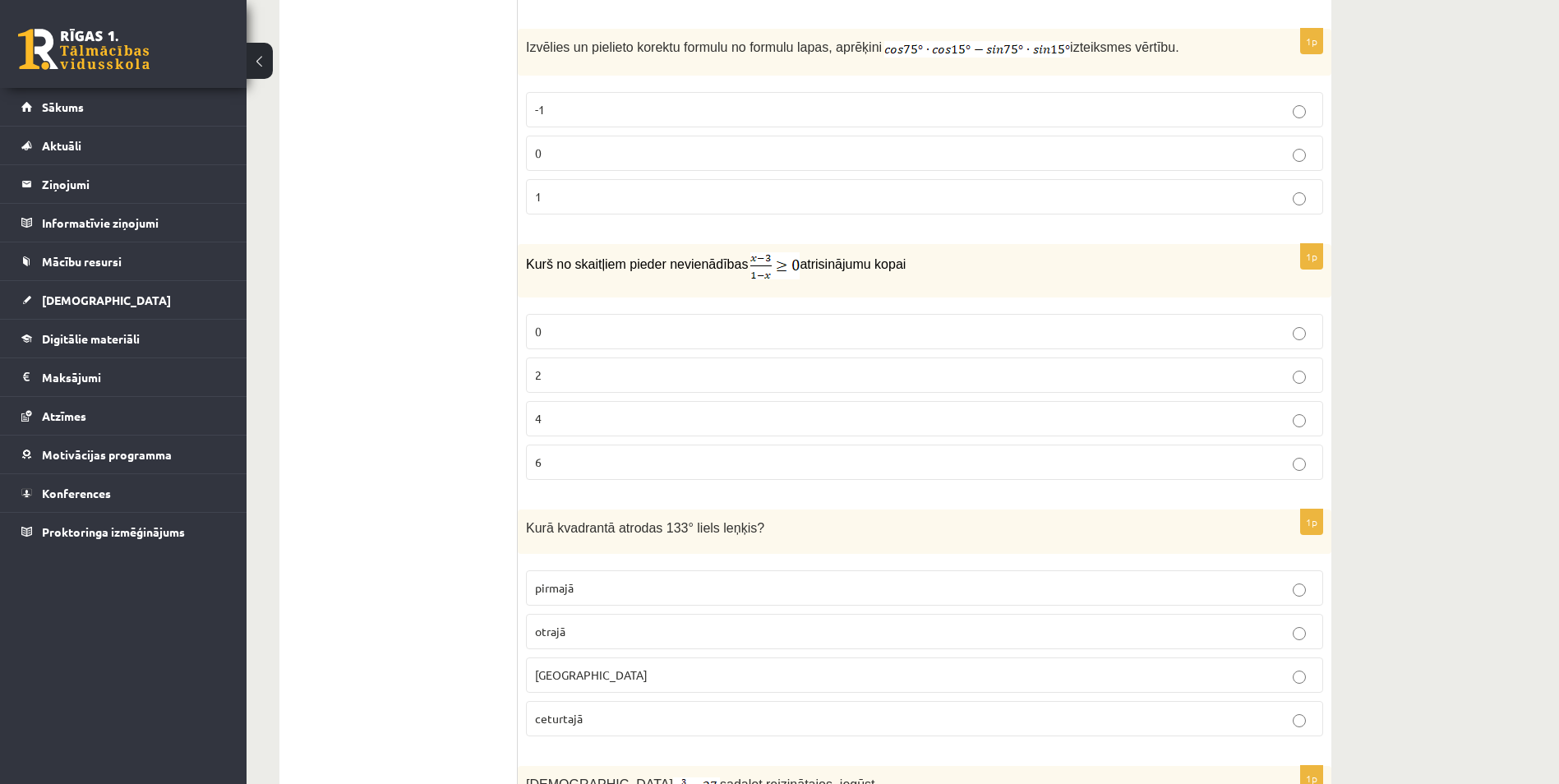
click at [747, 341] on p "0" at bounding box center [924, 331] width 779 height 17
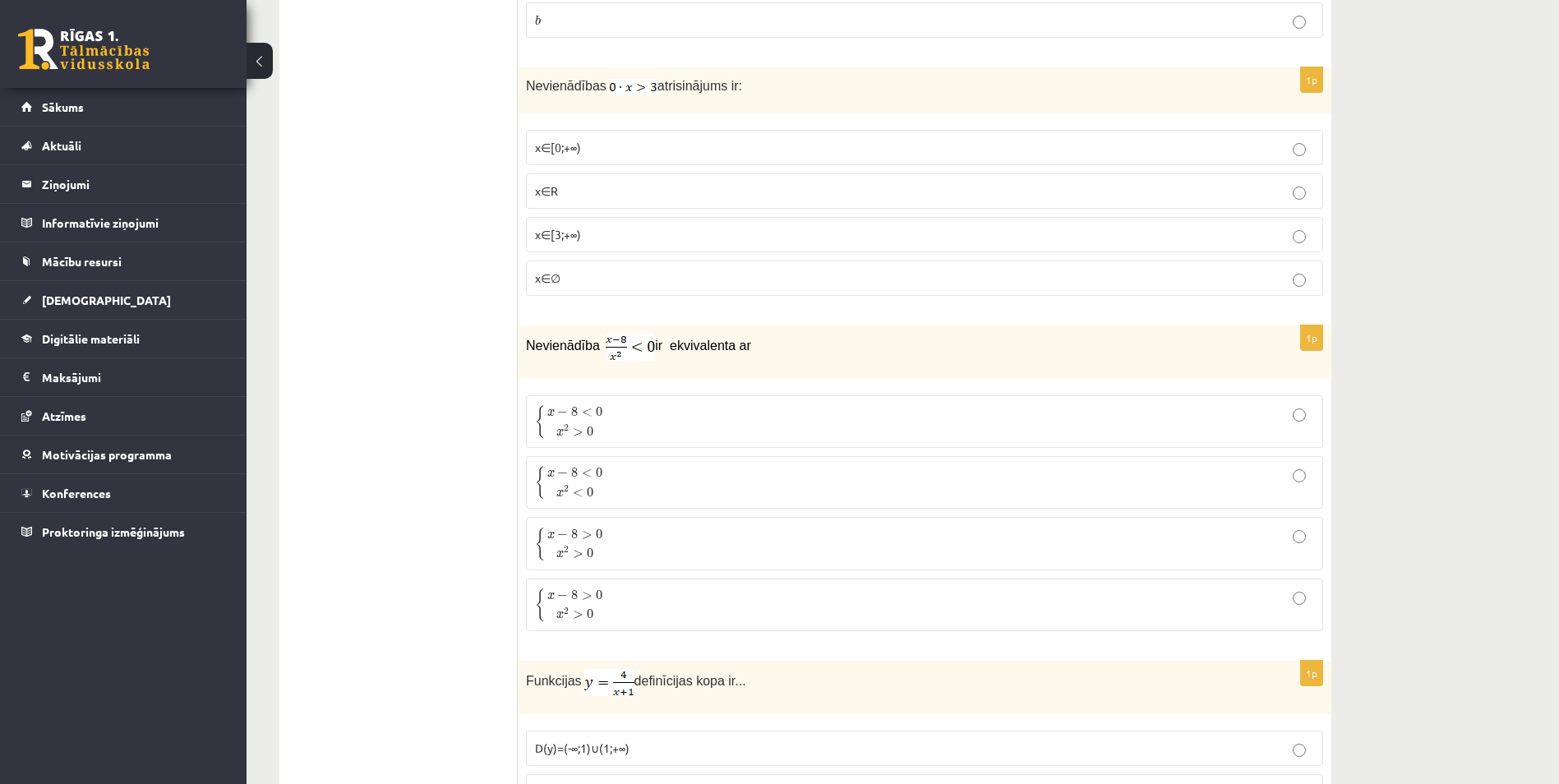
scroll to position [6079, 0]
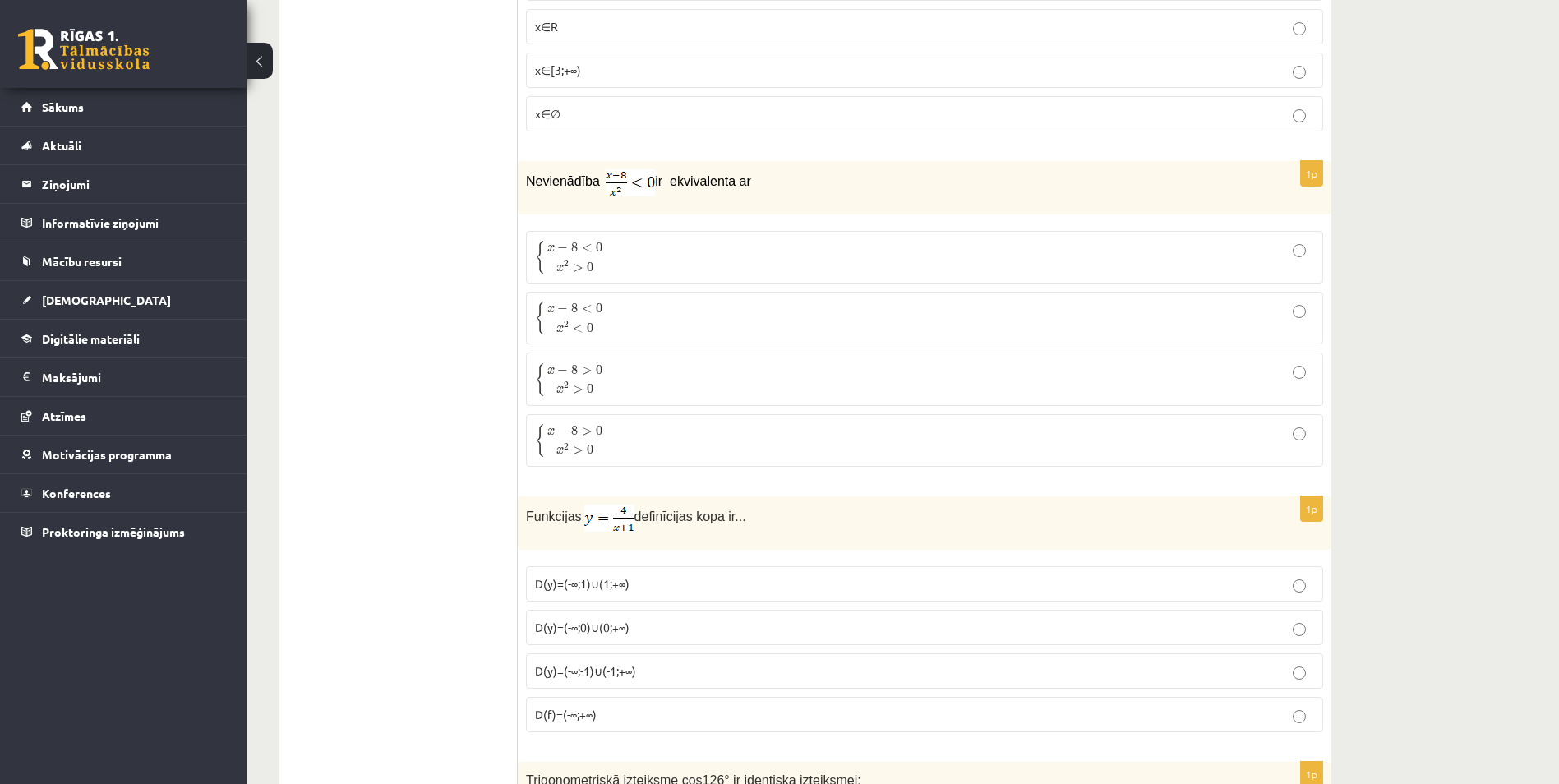
click at [601, 245] on span "0" at bounding box center [599, 247] width 7 height 10
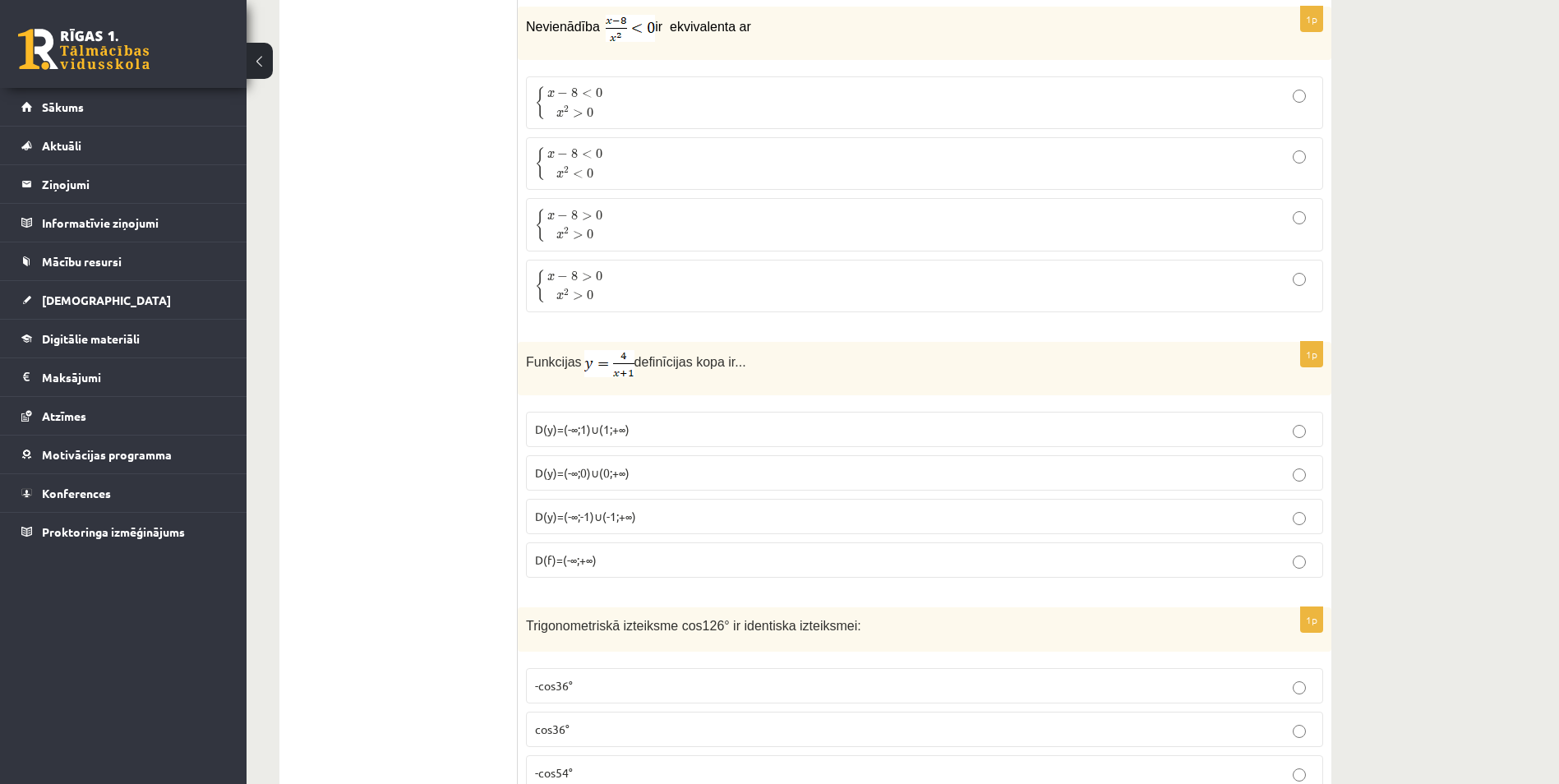
scroll to position [6326, 0]
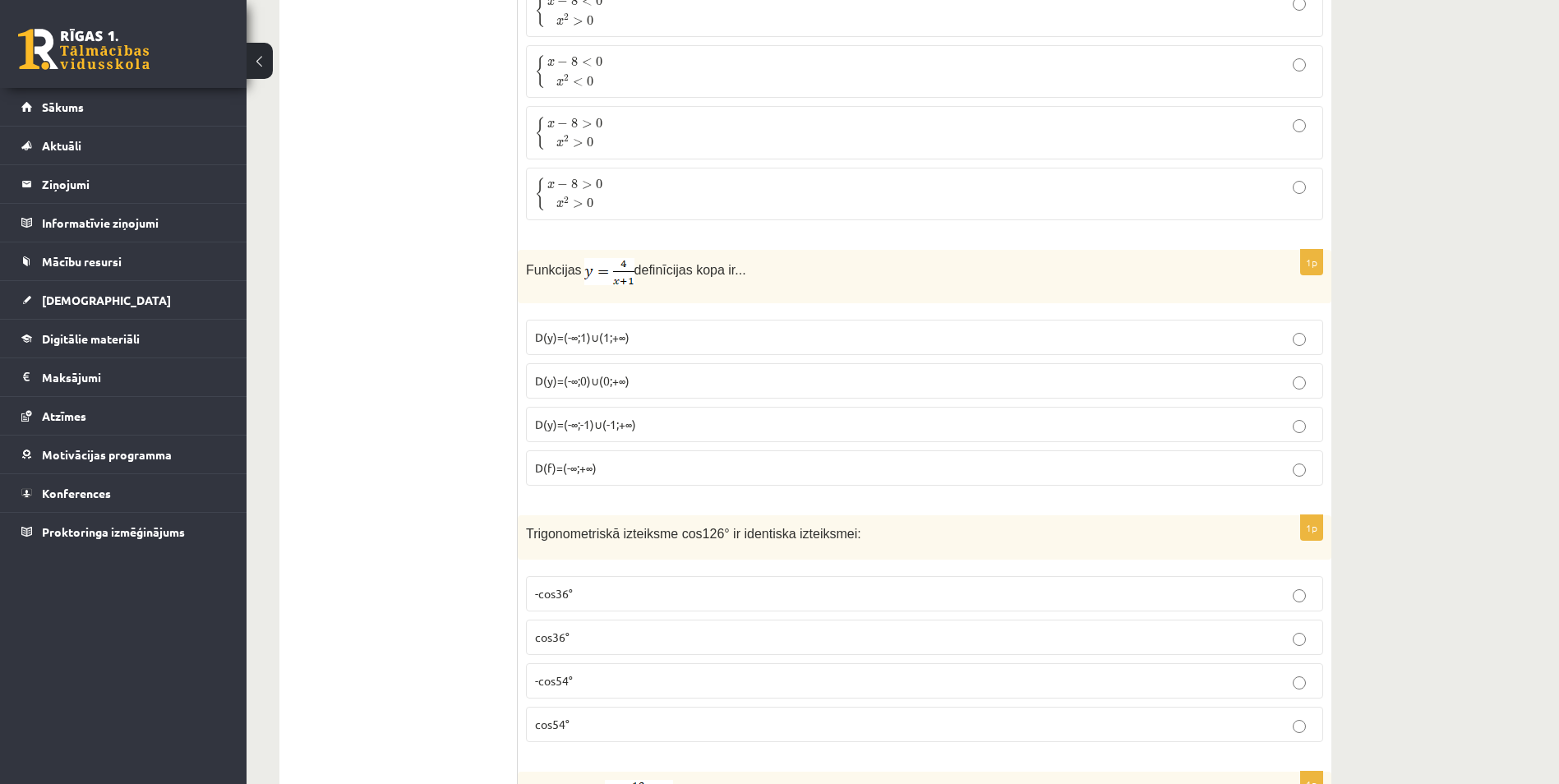
click at [620, 424] on span "D(y)=(-∞;-1)∪(-1;+∞)" at bounding box center [586, 424] width 101 height 15
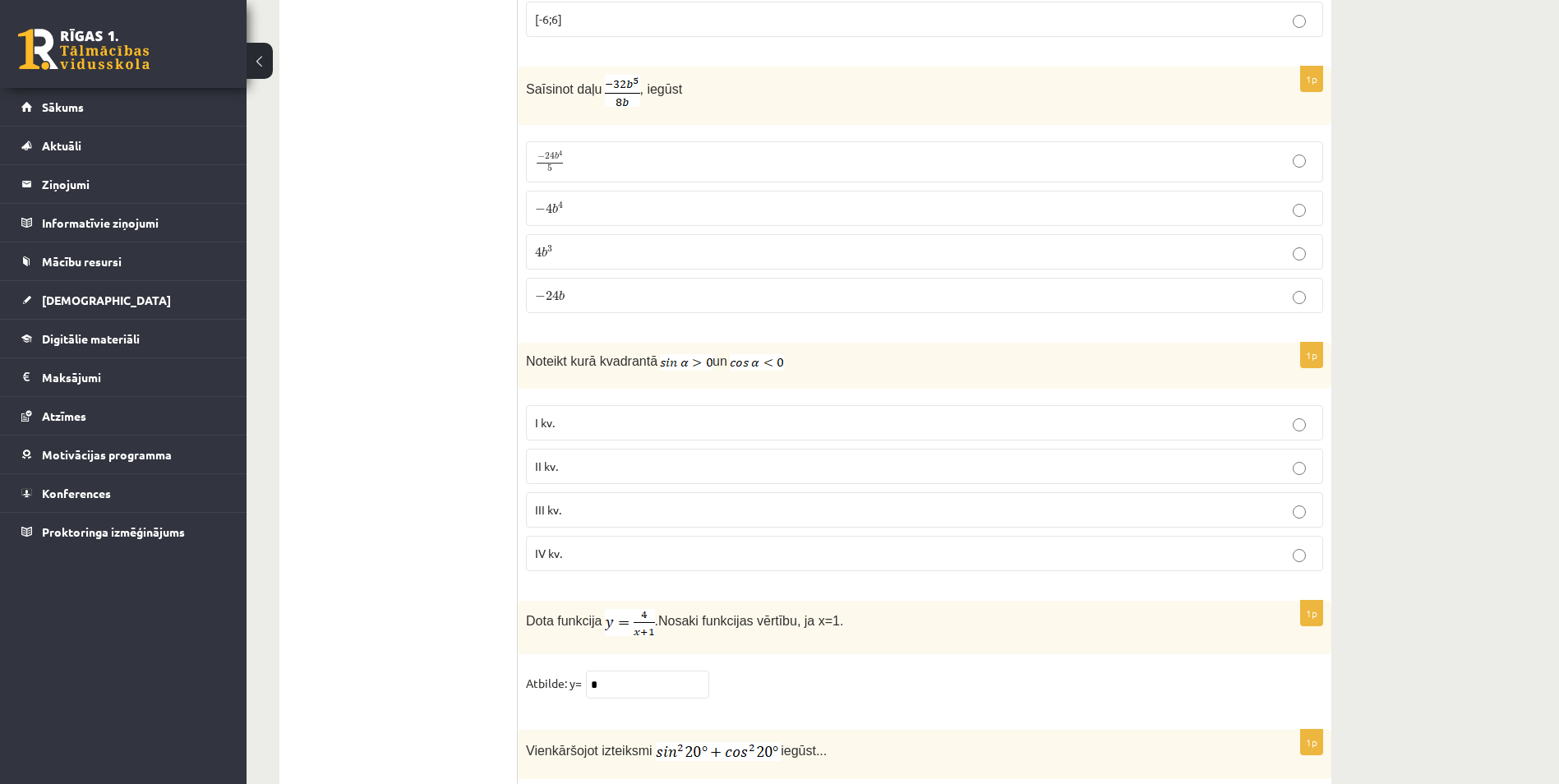
scroll to position [7558, 0]
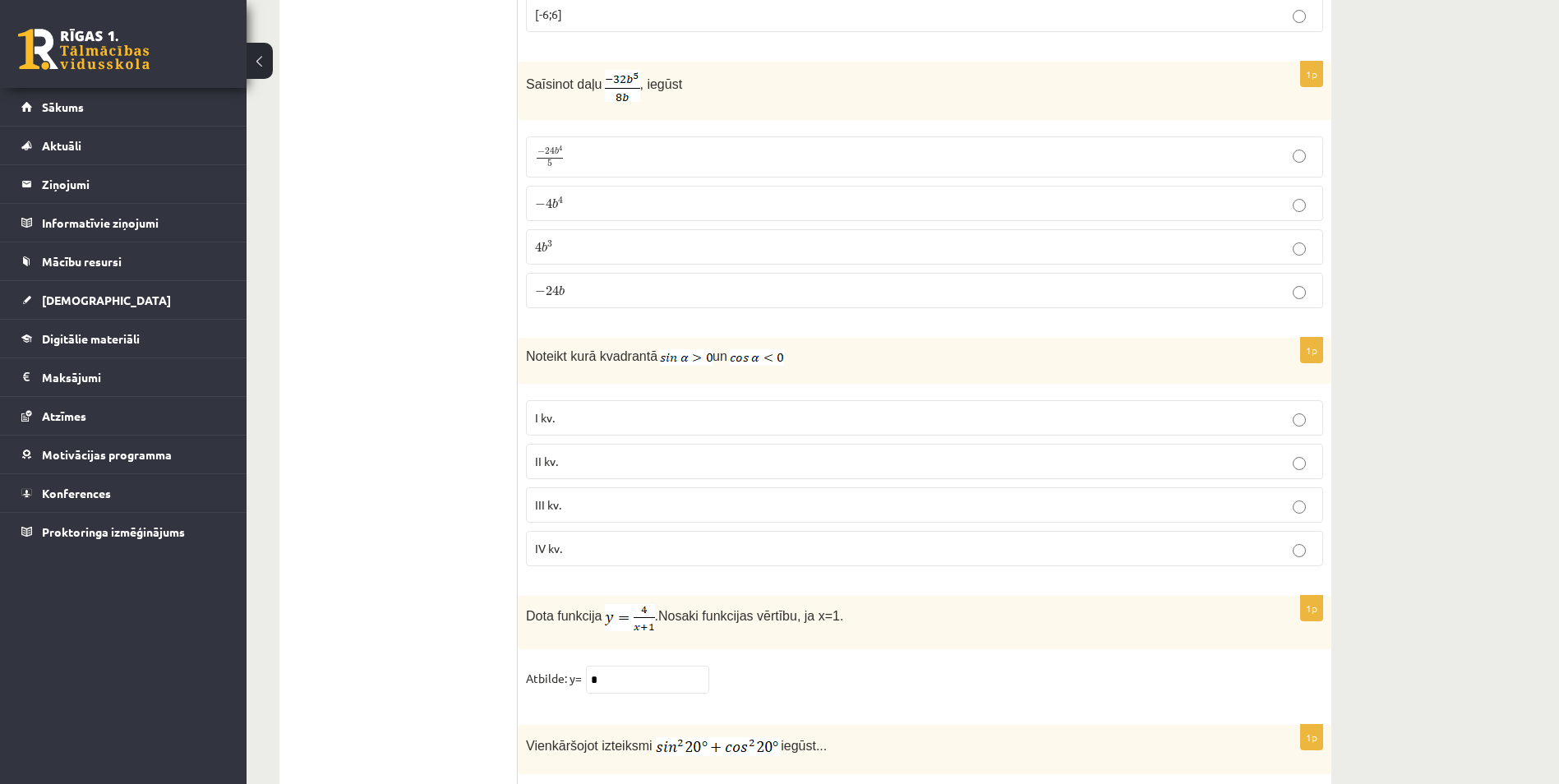
click at [836, 446] on label "II kv." at bounding box center [924, 461] width 797 height 36
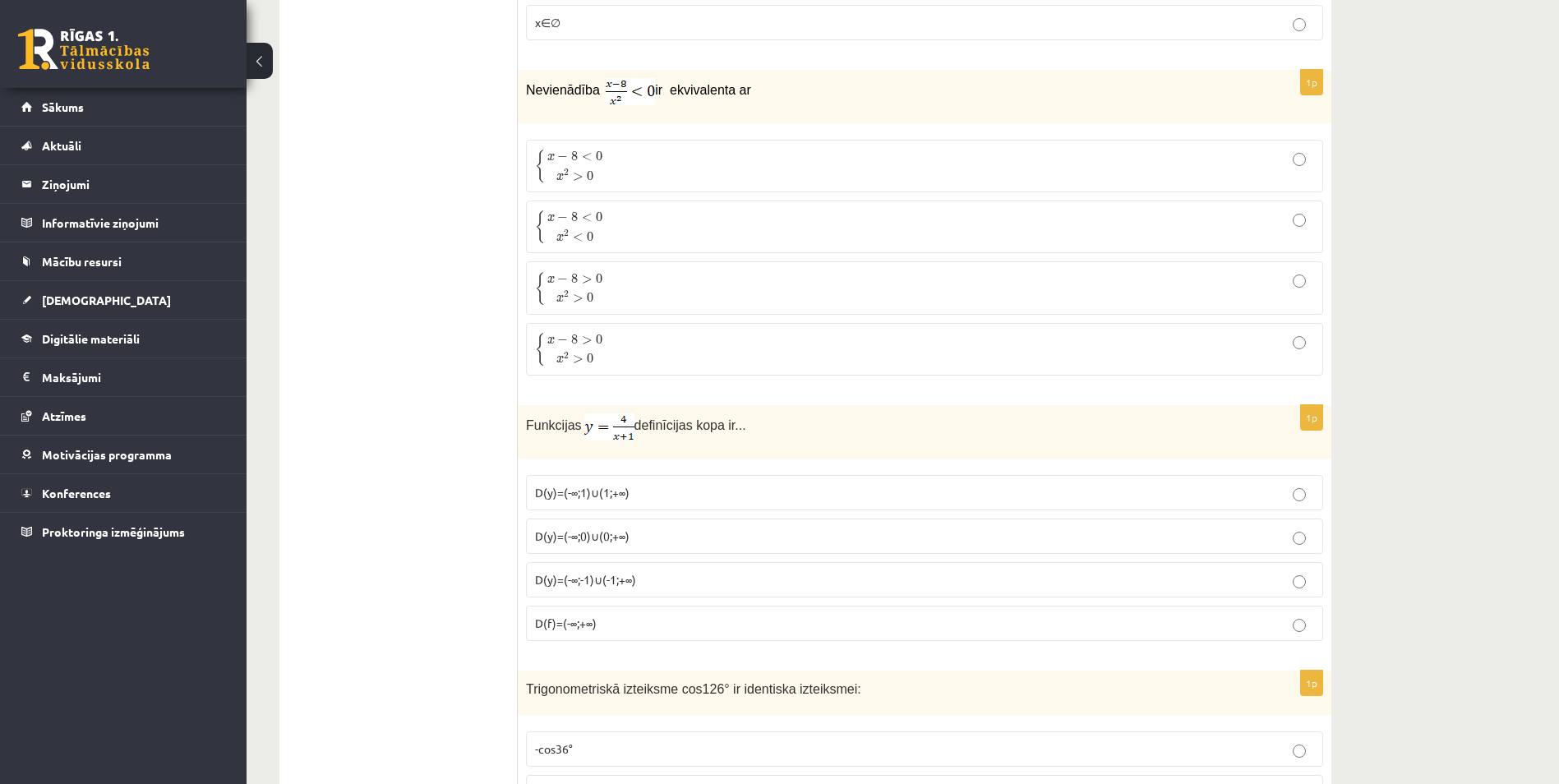
scroll to position [6244, 0]
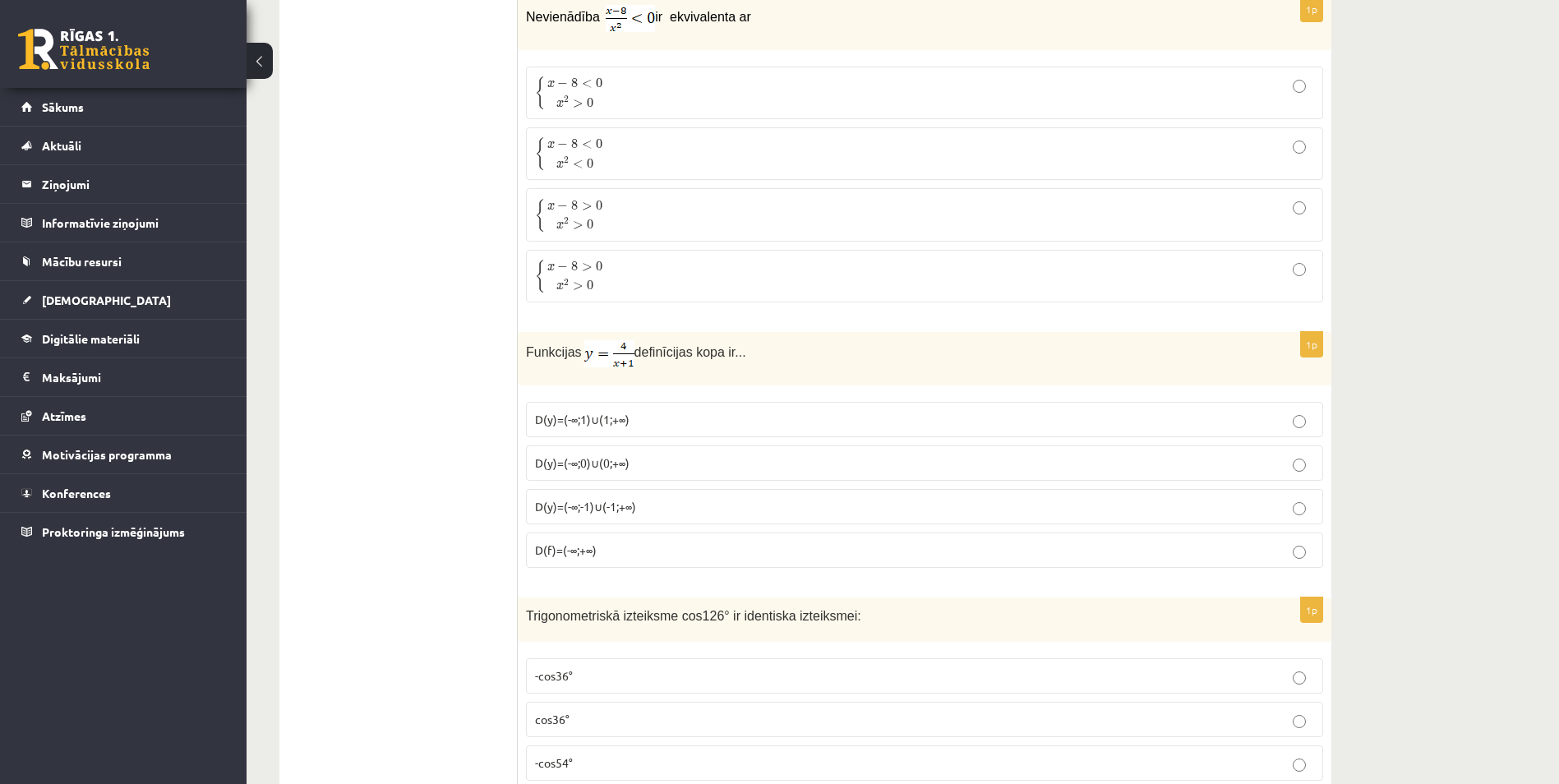
click at [575, 498] on span "D(y)=(-∞;-1)∪(-1;+∞)" at bounding box center [586, 506] width 101 height 15
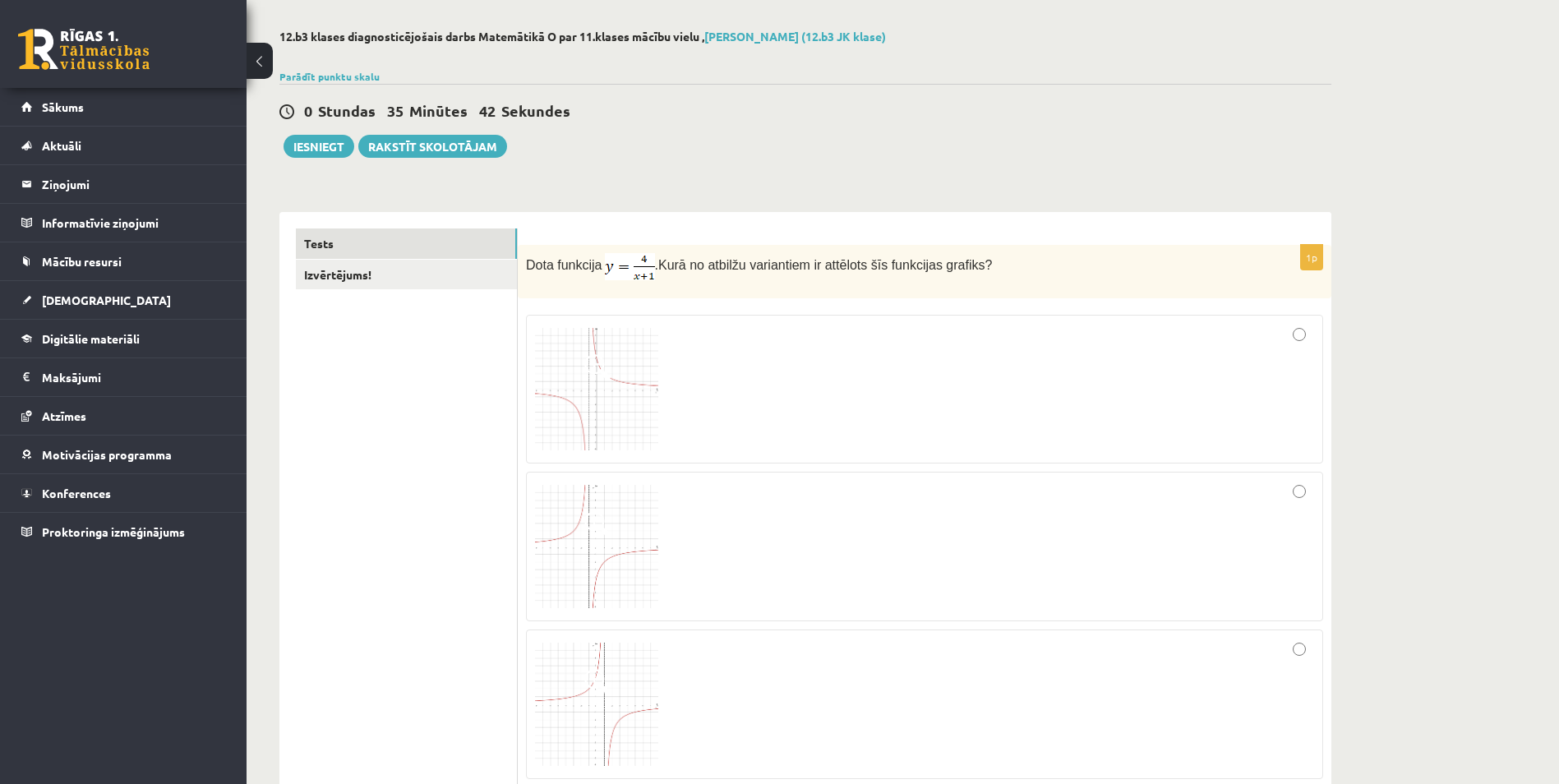
scroll to position [0, 0]
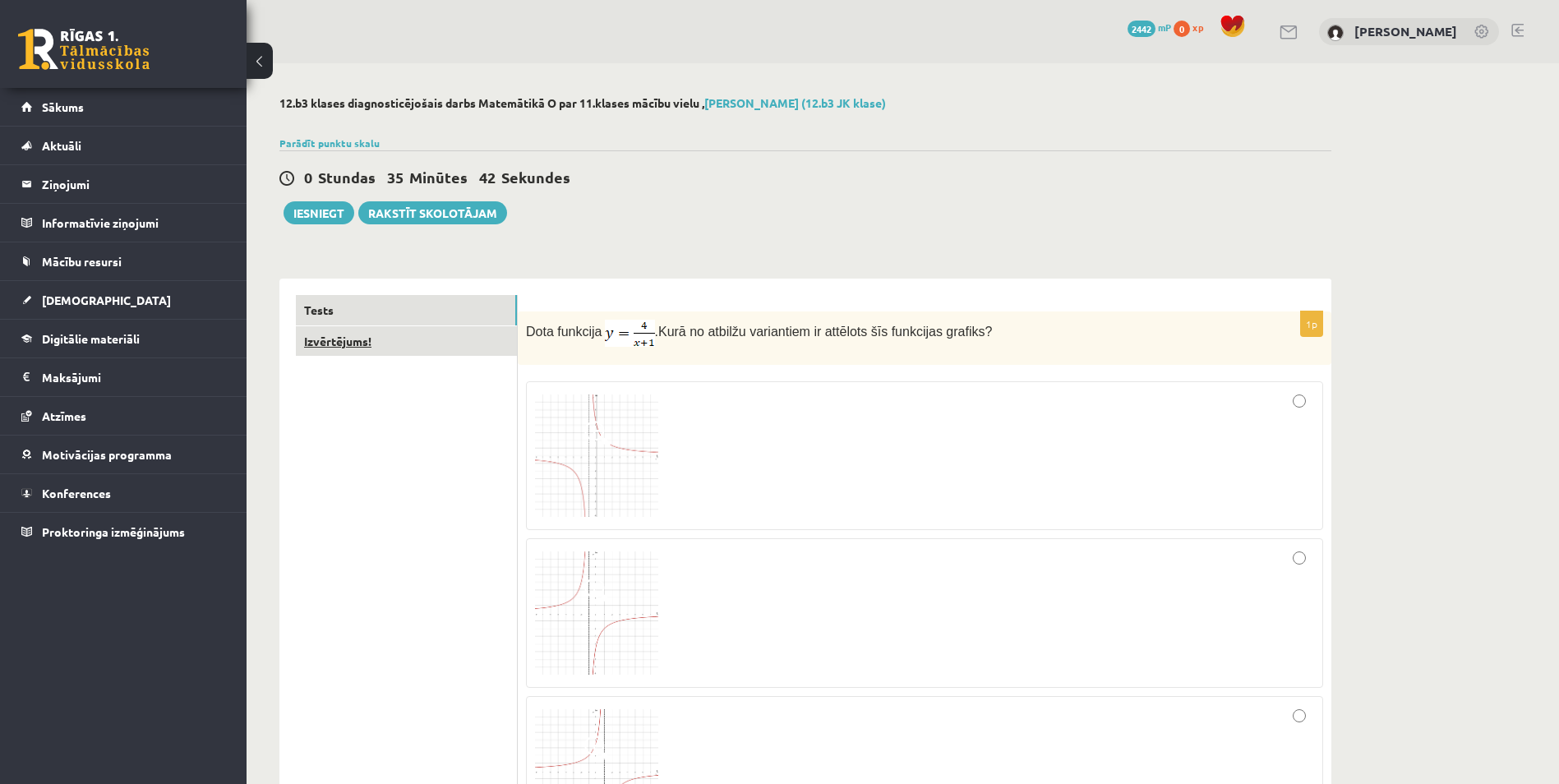
click at [326, 341] on link "Izvērtējums!" at bounding box center [406, 341] width 221 height 31
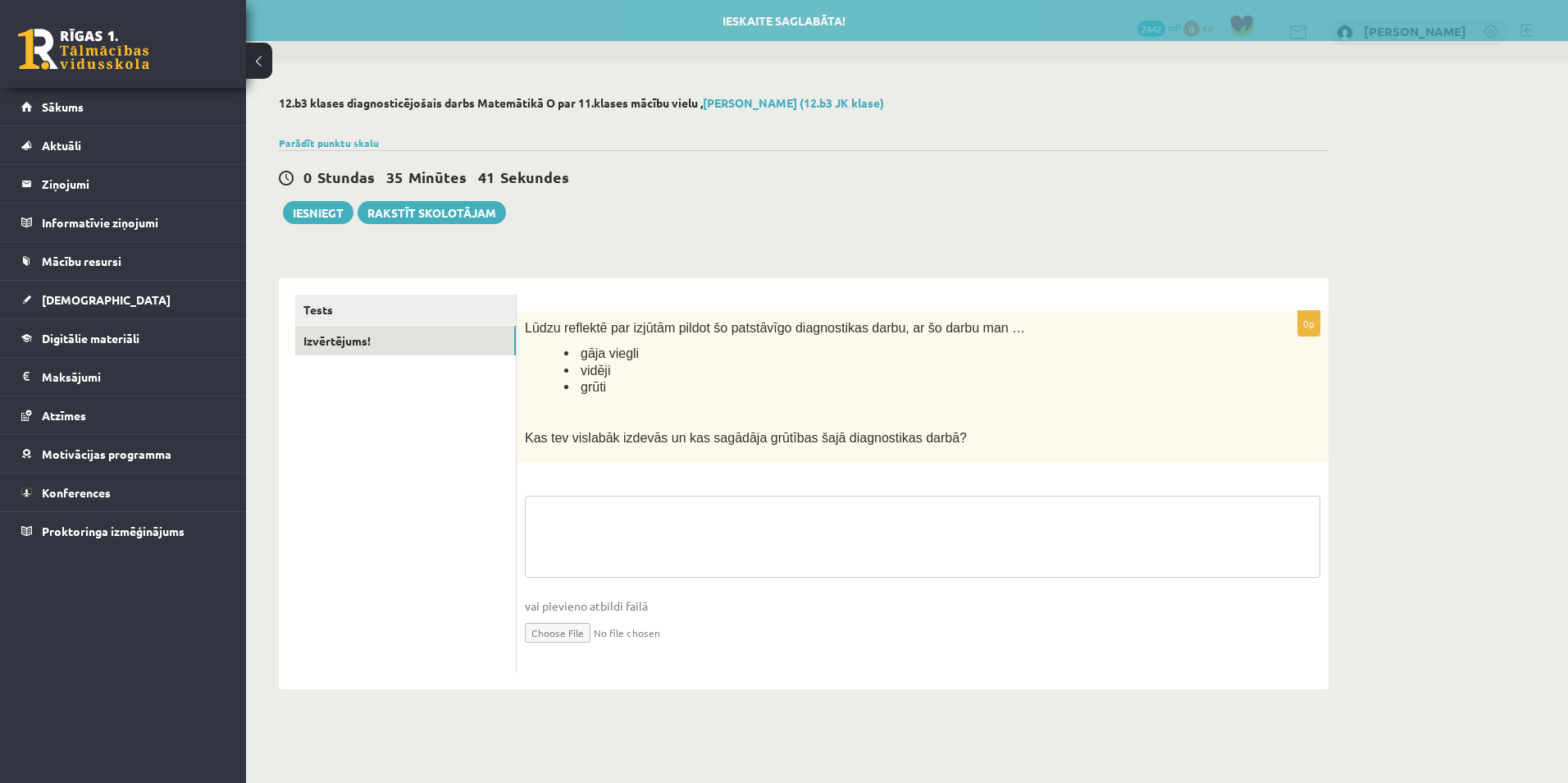
click at [607, 522] on textarea at bounding box center [923, 537] width 796 height 82
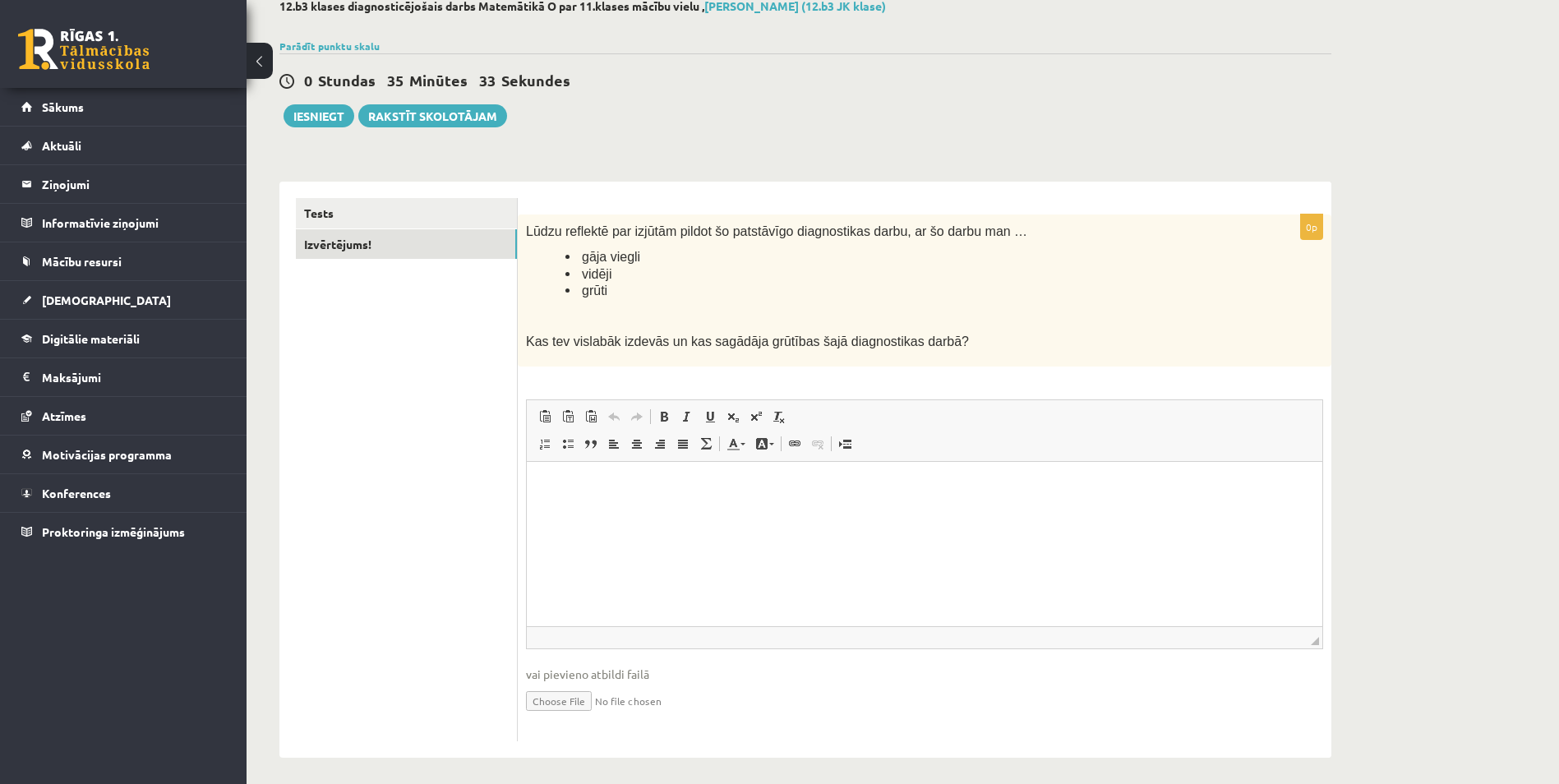
scroll to position [105, 0]
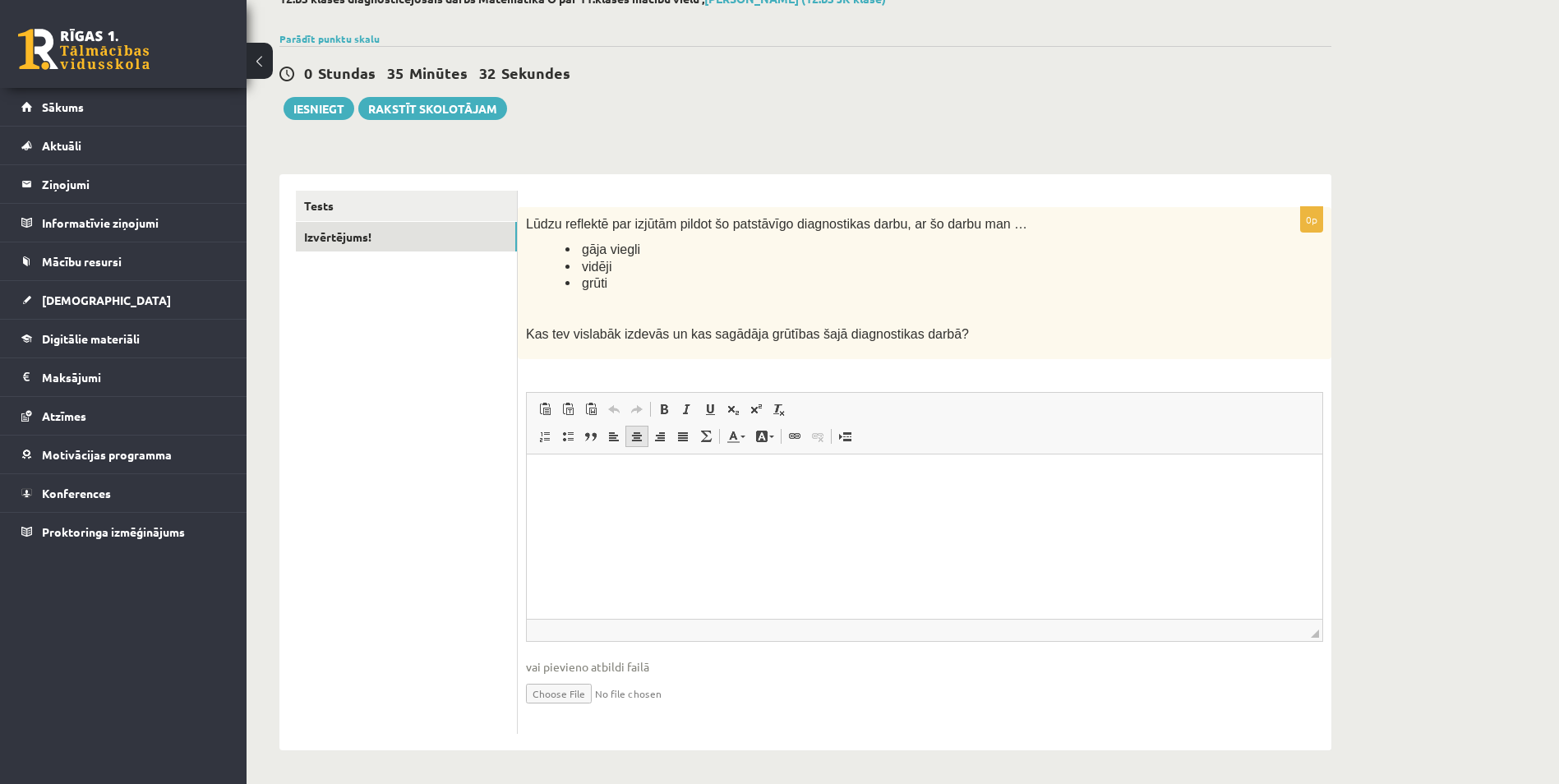
click at [627, 437] on link "Center" at bounding box center [637, 436] width 23 height 22
click at [622, 475] on p "Editor, wiswyg-editor-user-answer-47024832650480" at bounding box center [924, 478] width 762 height 17
click at [635, 436] on span at bounding box center [637, 436] width 13 height 13
click at [591, 468] on html at bounding box center [924, 478] width 796 height 50
click at [312, 109] on button "Iesniegt" at bounding box center [318, 109] width 71 height 23
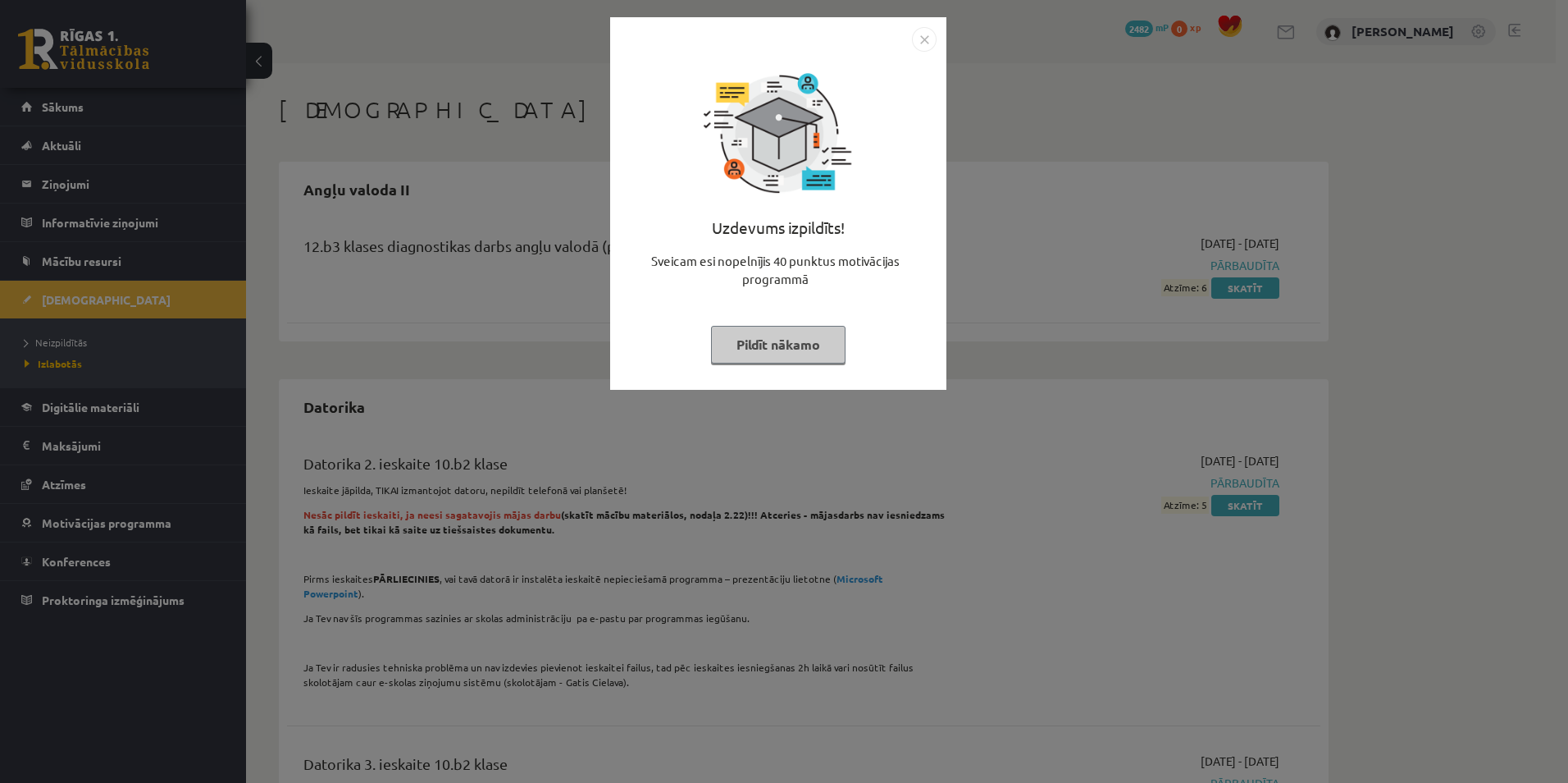
click at [756, 343] on button "Pildīt nākamo" at bounding box center [779, 345] width 134 height 38
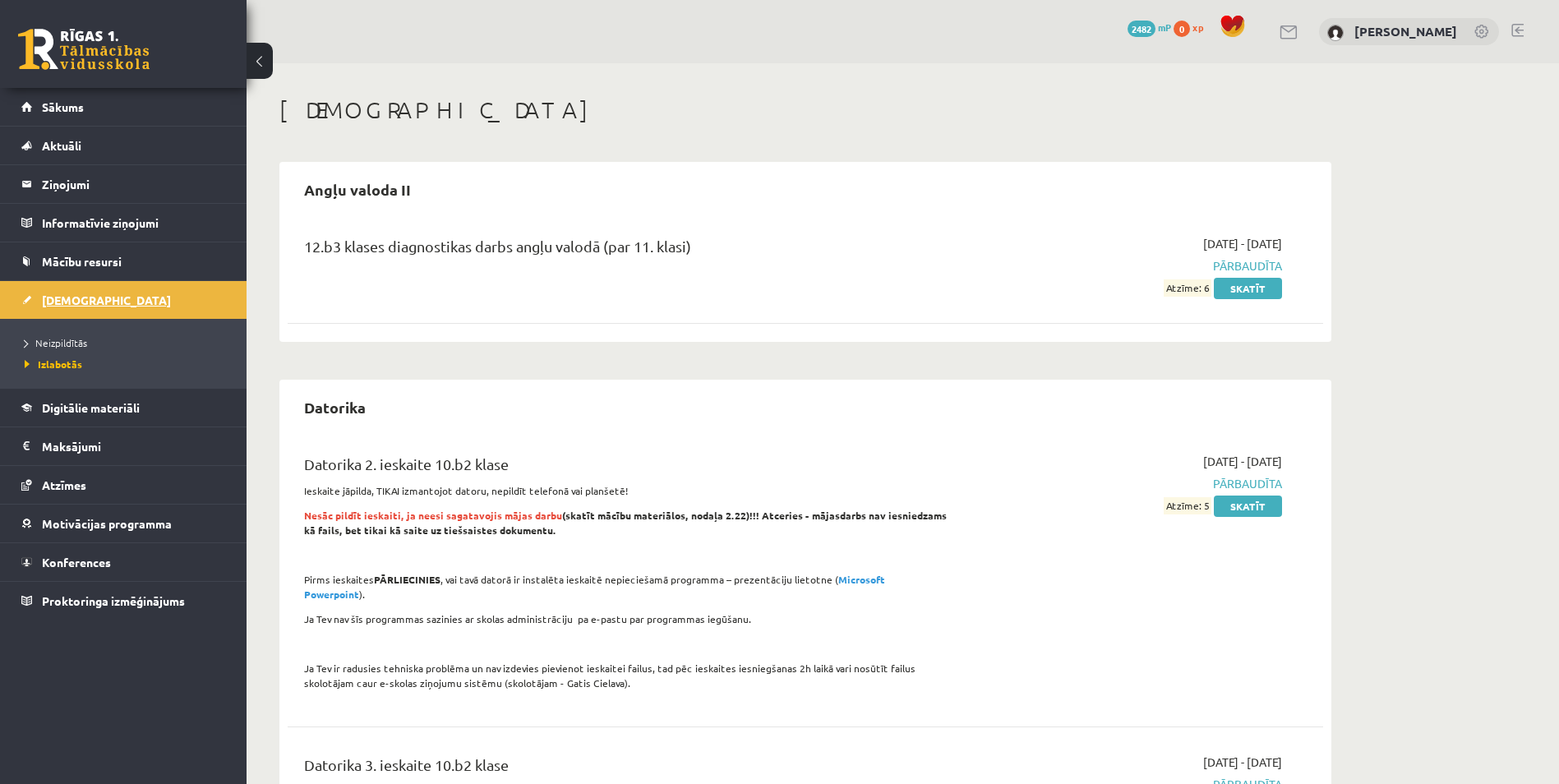
click at [54, 294] on span "[DEMOGRAPHIC_DATA]" at bounding box center [105, 300] width 129 height 15
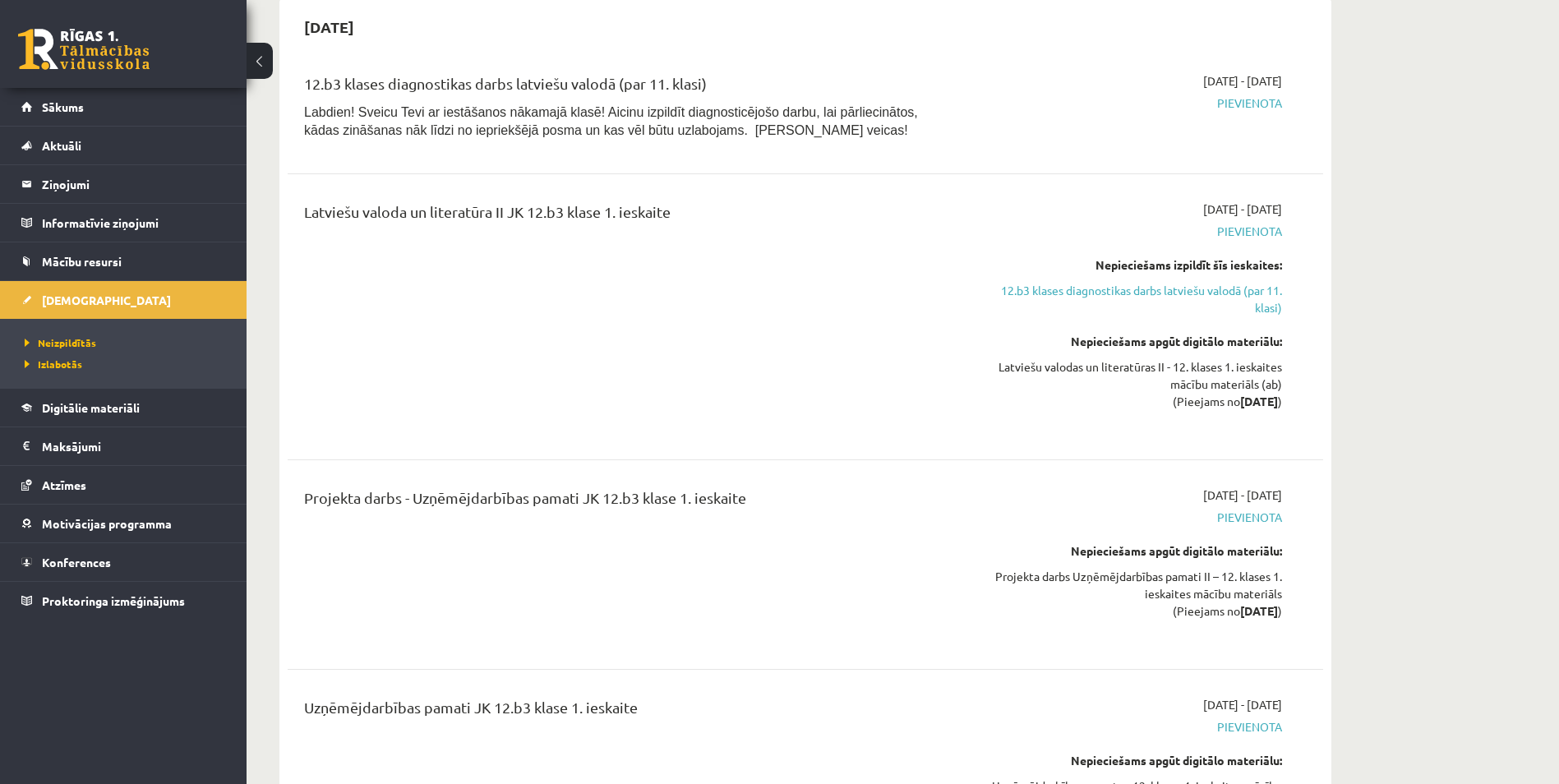
scroll to position [2054, 0]
